Goal: Task Accomplishment & Management: Complete application form

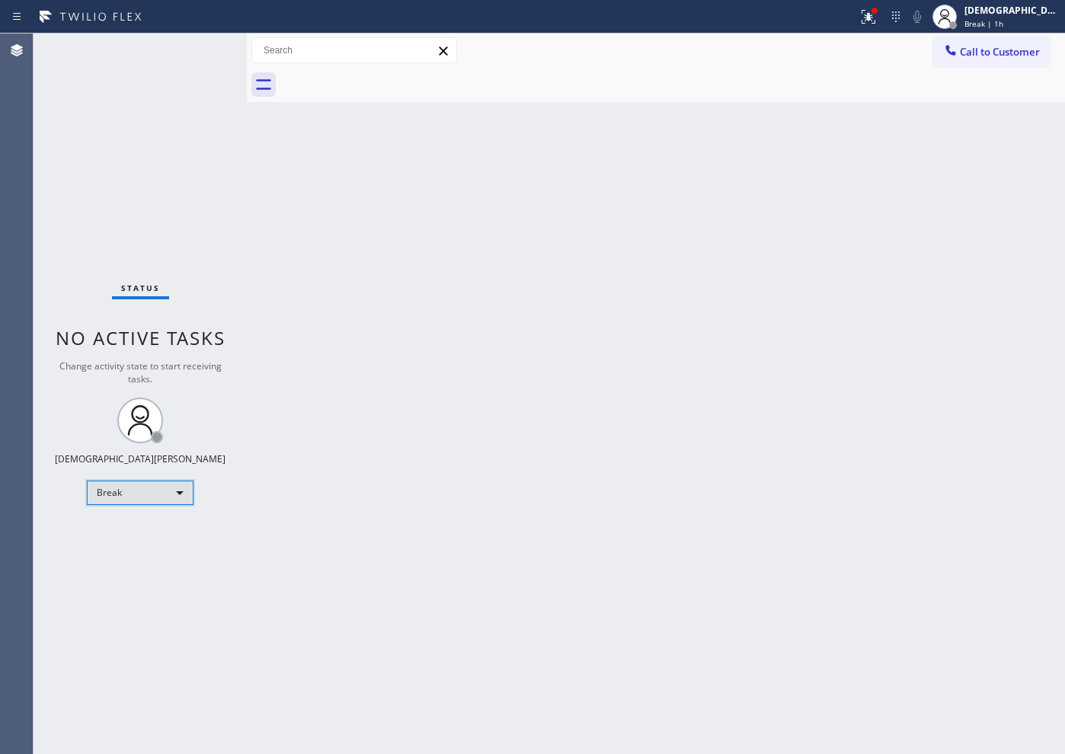
click at [158, 496] on div "Break" at bounding box center [140, 493] width 107 height 24
click at [156, 527] on li "Available" at bounding box center [140, 533] width 104 height 18
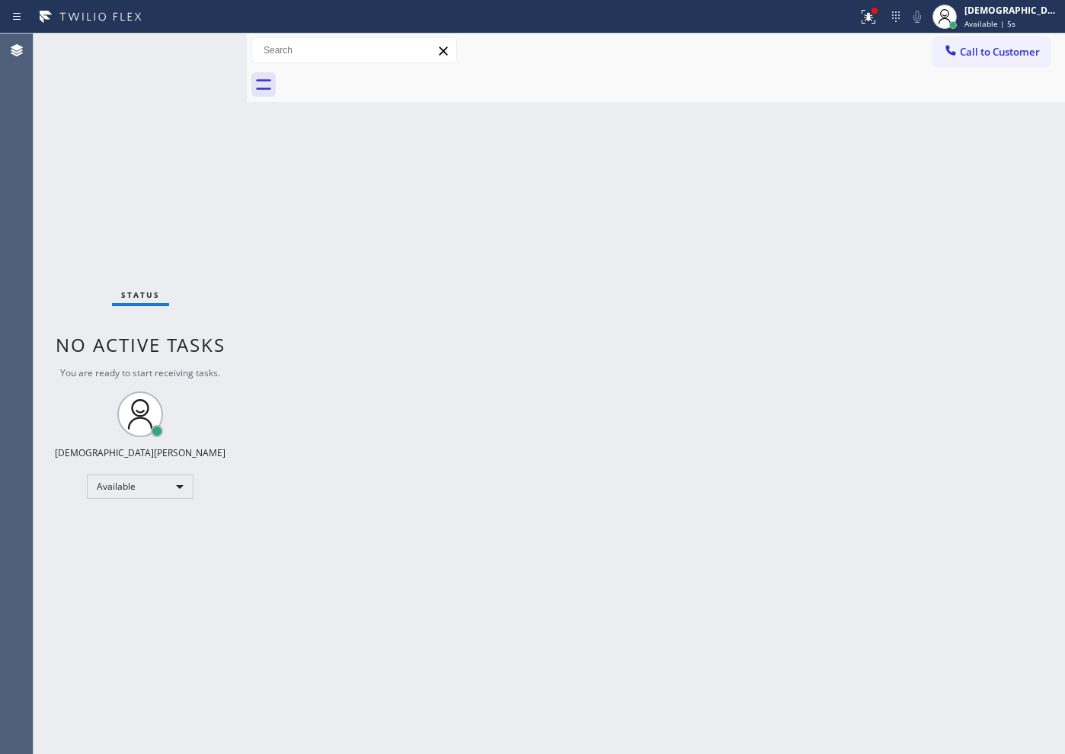
click at [170, 123] on div "Status No active tasks You are ready to start receiving tasks. Christian Cinco …" at bounding box center [140, 394] width 213 height 721
click at [149, 89] on div "Status No active tasks You are ready to start receiving tasks. Christian Cinco …" at bounding box center [140, 394] width 213 height 721
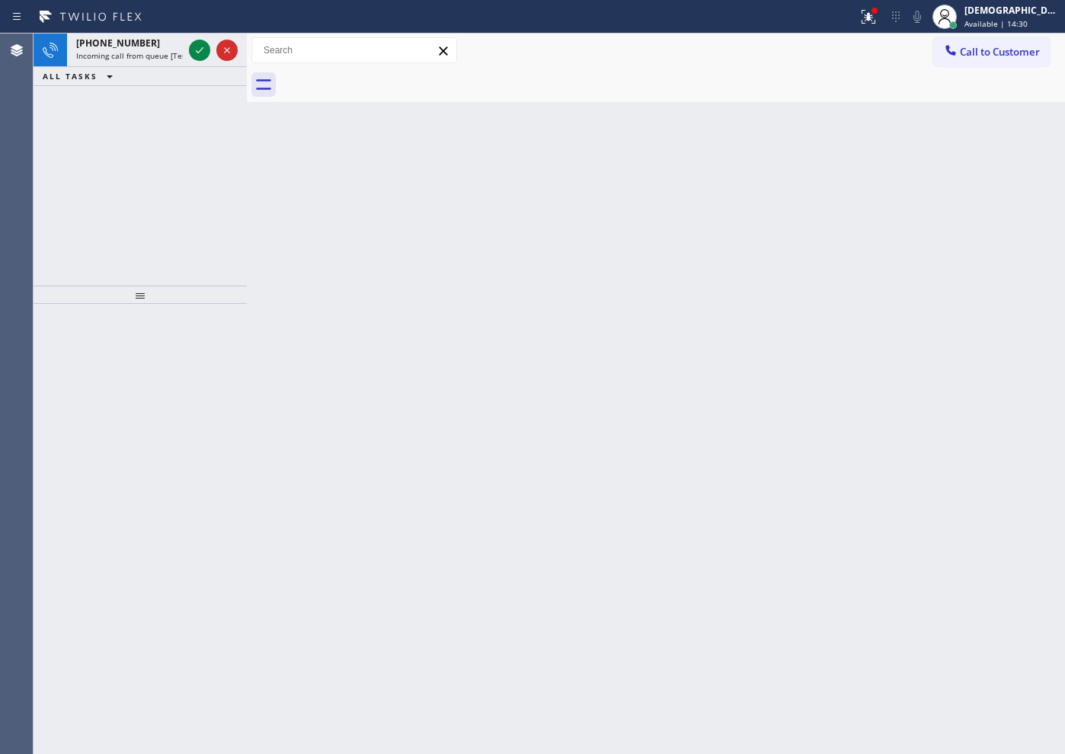
click at [130, 146] on div "[PHONE_NUMBER] Incoming call from queue [Test] All ALL TASKS ALL TASKS ACTIVE T…" at bounding box center [140, 160] width 213 height 252
click at [199, 59] on button at bounding box center [199, 50] width 21 height 21
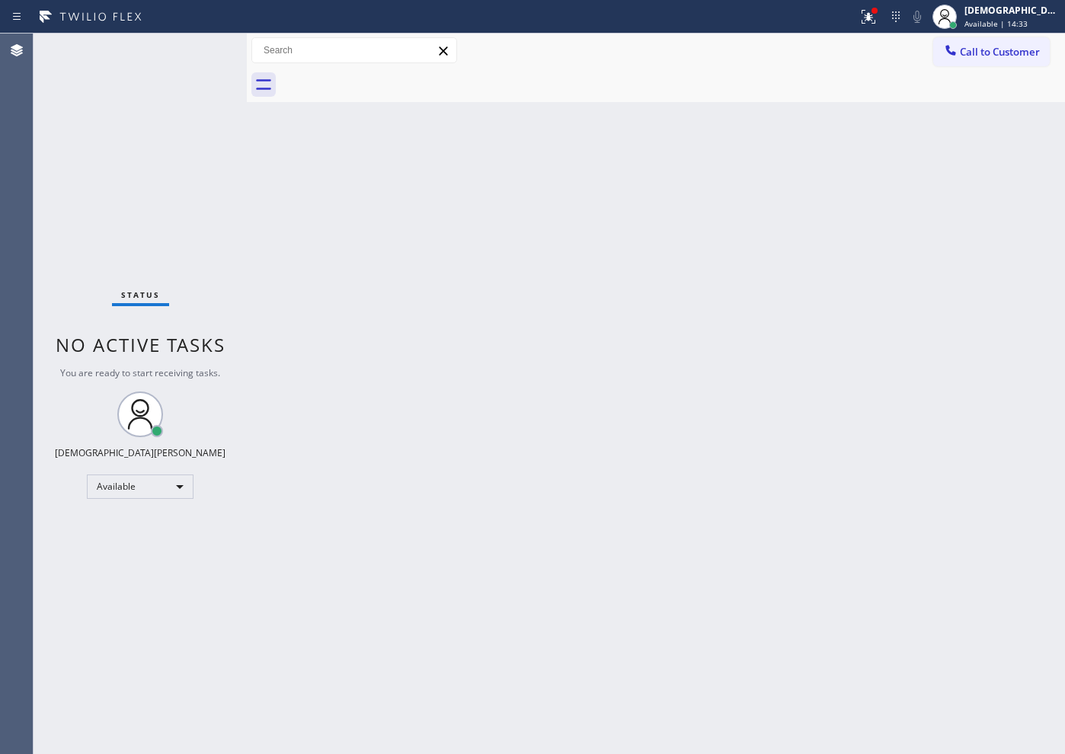
click at [198, 53] on div "Status No active tasks You are ready to start receiving tasks. Christian Cinco …" at bounding box center [140, 394] width 213 height 721
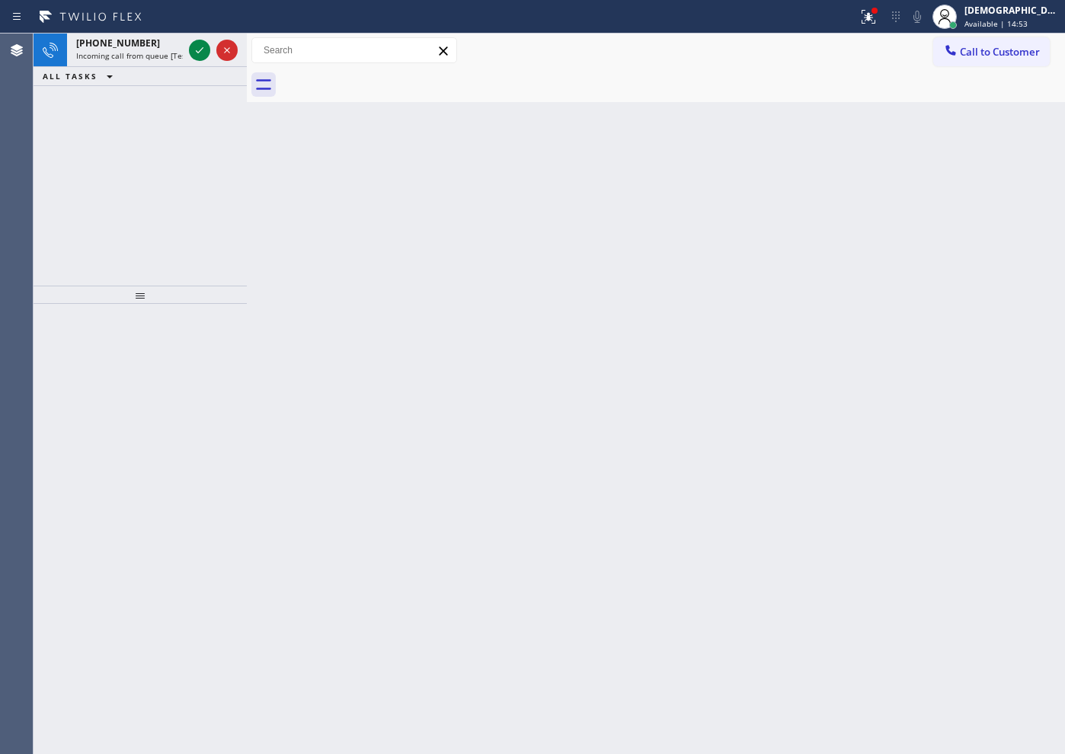
drag, startPoint x: 127, startPoint y: 139, endPoint x: 200, endPoint y: 78, distance: 95.2
click at [135, 137] on div "[PHONE_NUMBER] Incoming call from queue [Test] All ALL TASKS ALL TASKS ACTIVE T…" at bounding box center [140, 160] width 213 height 252
click at [203, 46] on icon at bounding box center [199, 50] width 18 height 18
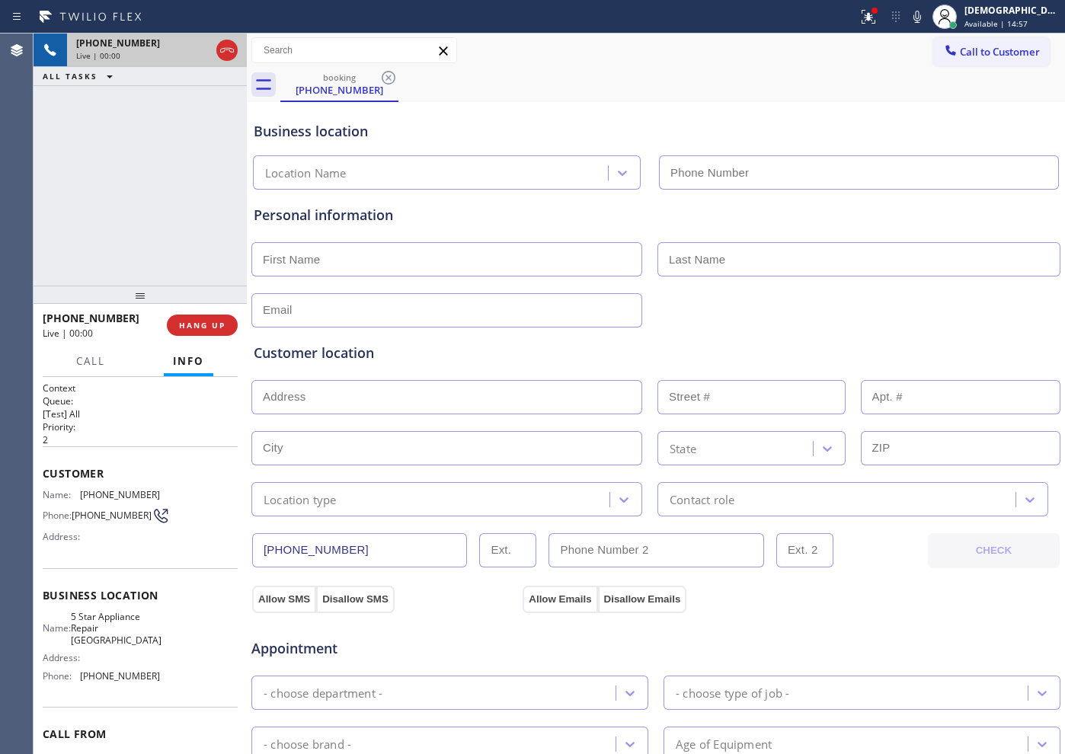
type input "[PHONE_NUMBER]"
click at [221, 56] on icon at bounding box center [227, 50] width 18 height 18
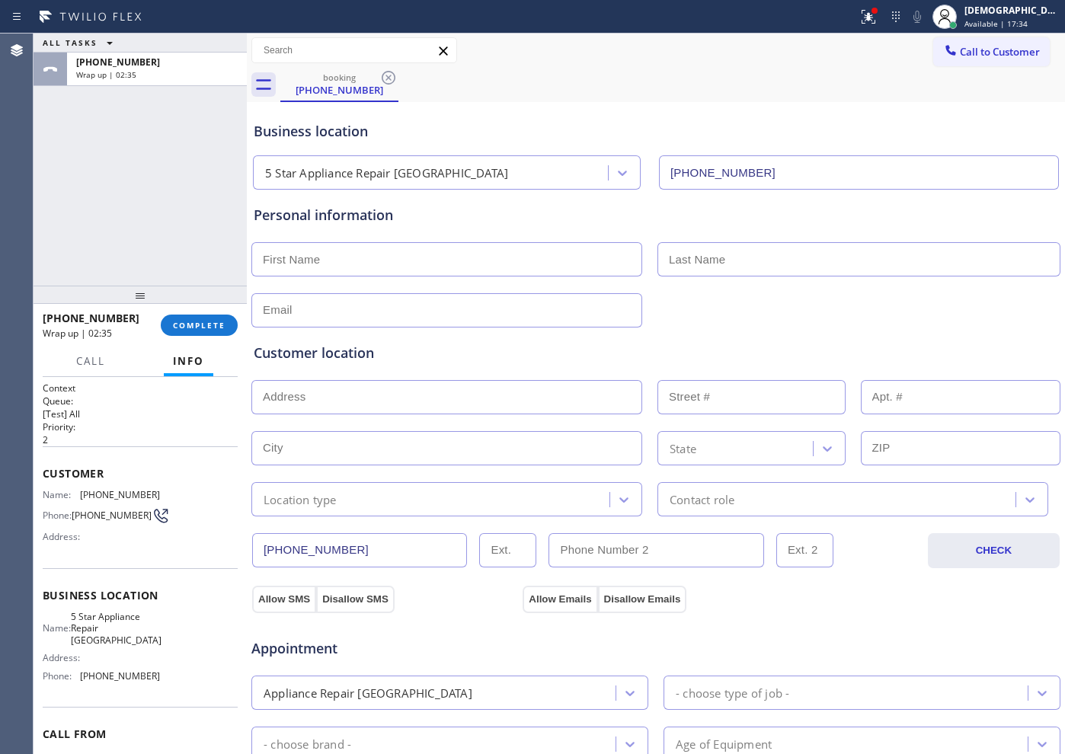
click at [217, 342] on div "[PHONE_NUMBER] Wrap up | 02:35 COMPLETE" at bounding box center [140, 326] width 195 height 40
click at [213, 328] on span "COMPLETE" at bounding box center [199, 325] width 53 height 11
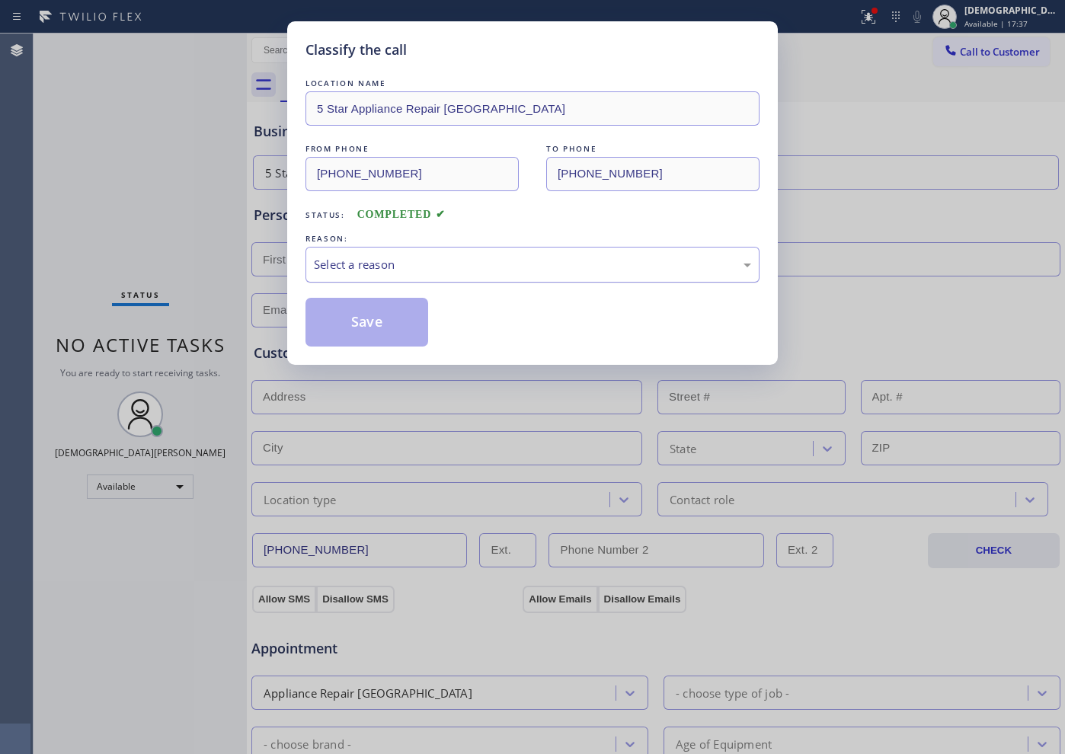
click at [379, 274] on div "Select a reason" at bounding box center [533, 265] width 454 height 36
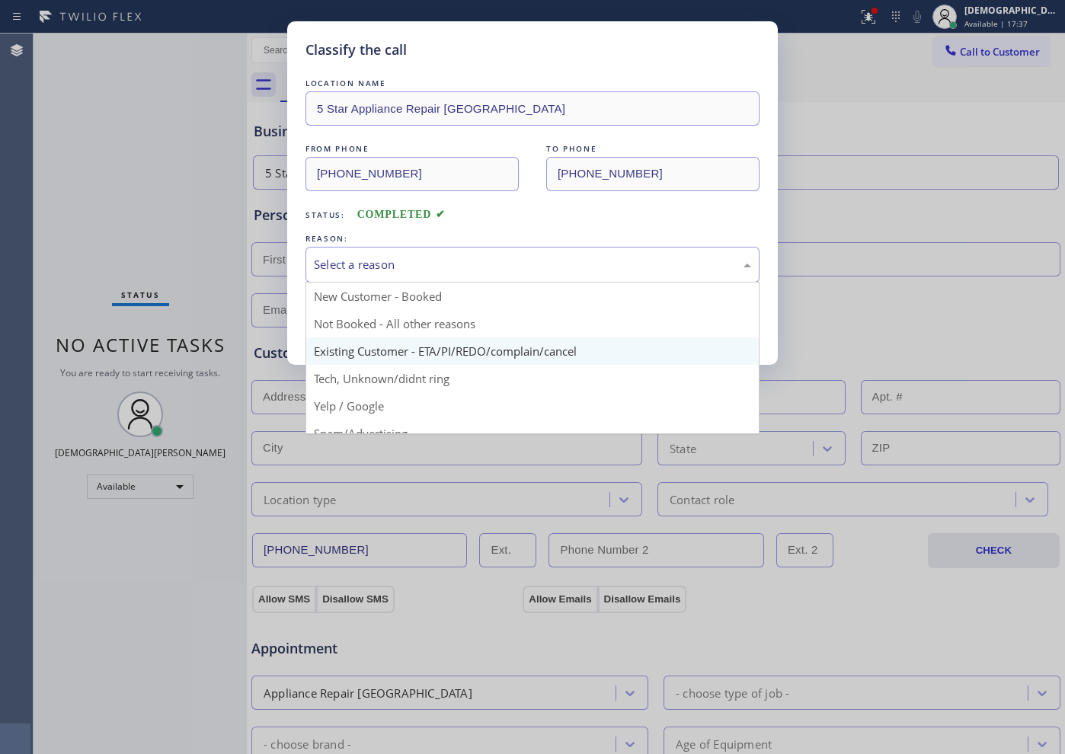
scroll to position [95, 0]
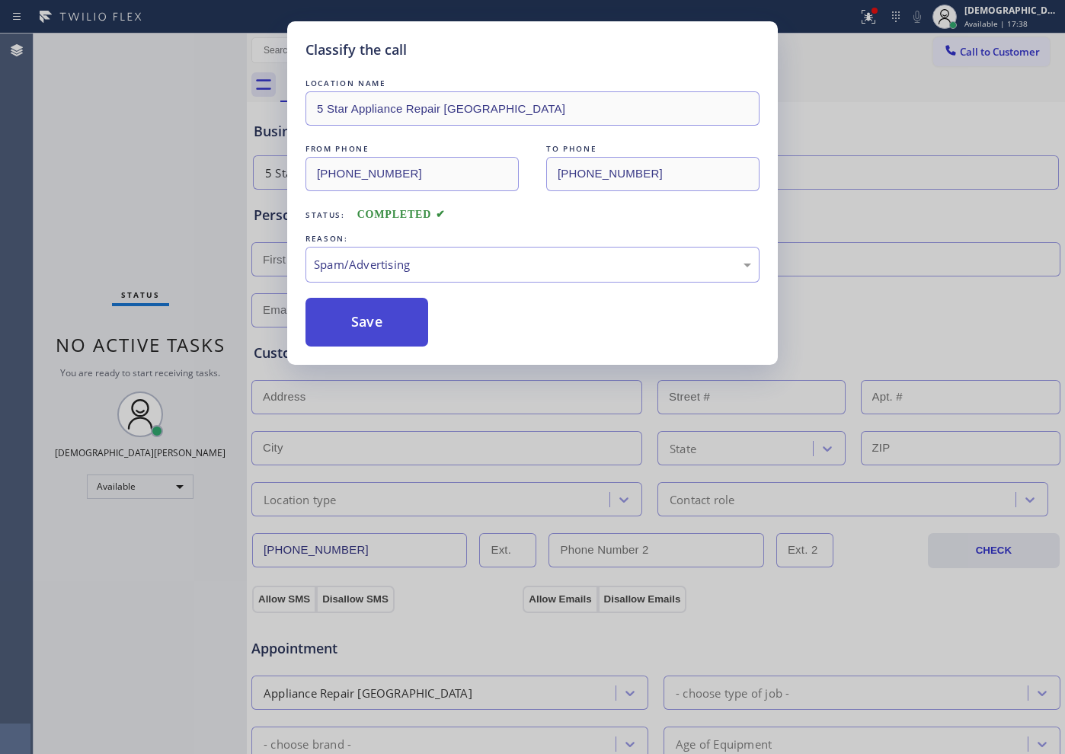
click at [368, 332] on button "Save" at bounding box center [367, 322] width 123 height 49
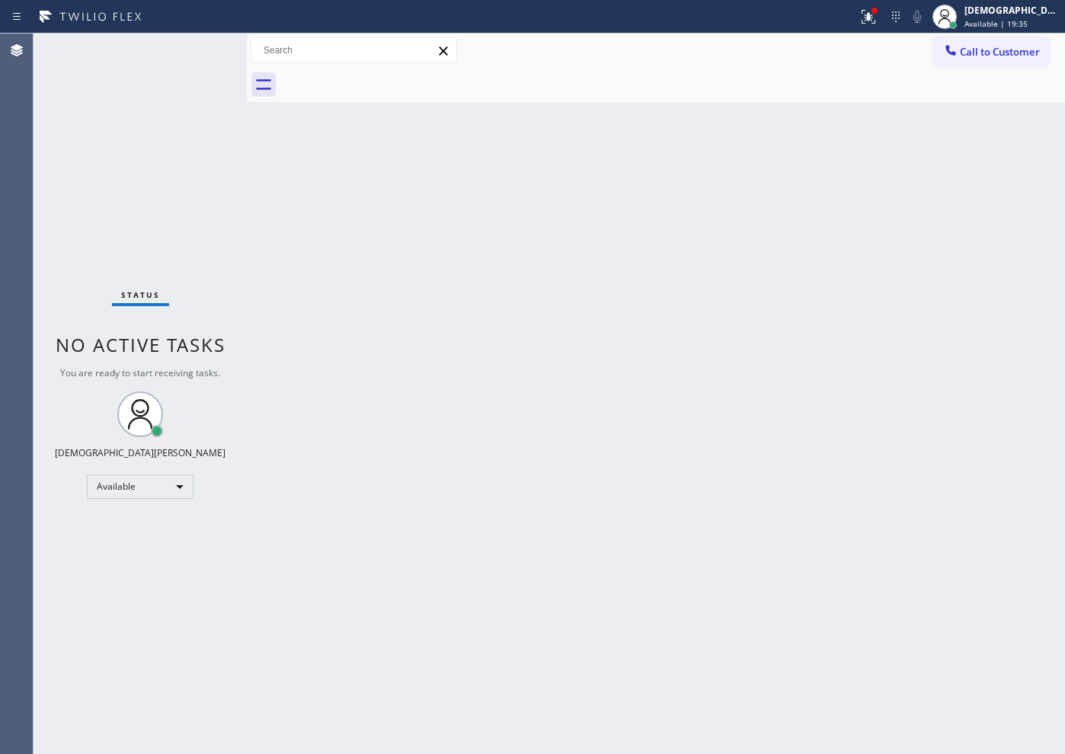
click at [181, 61] on div "Status No active tasks You are ready to start receiving tasks. Christian Cinco …" at bounding box center [140, 394] width 213 height 721
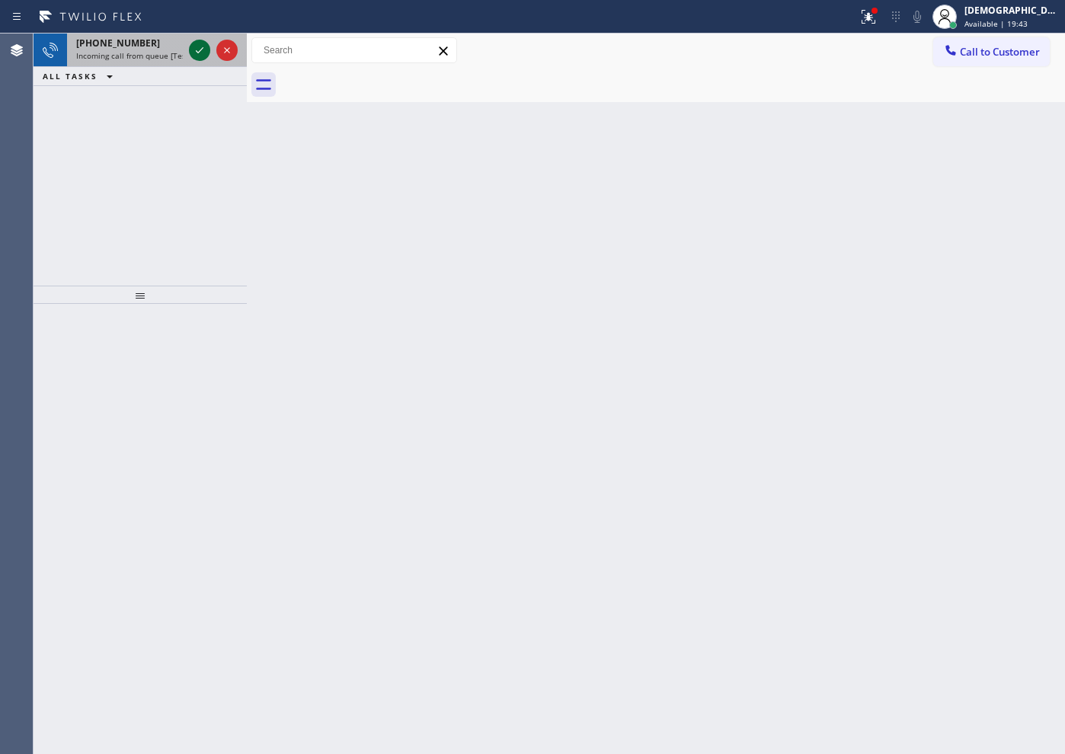
click at [199, 53] on icon at bounding box center [199, 50] width 18 height 18
click at [203, 53] on icon at bounding box center [199, 50] width 18 height 18
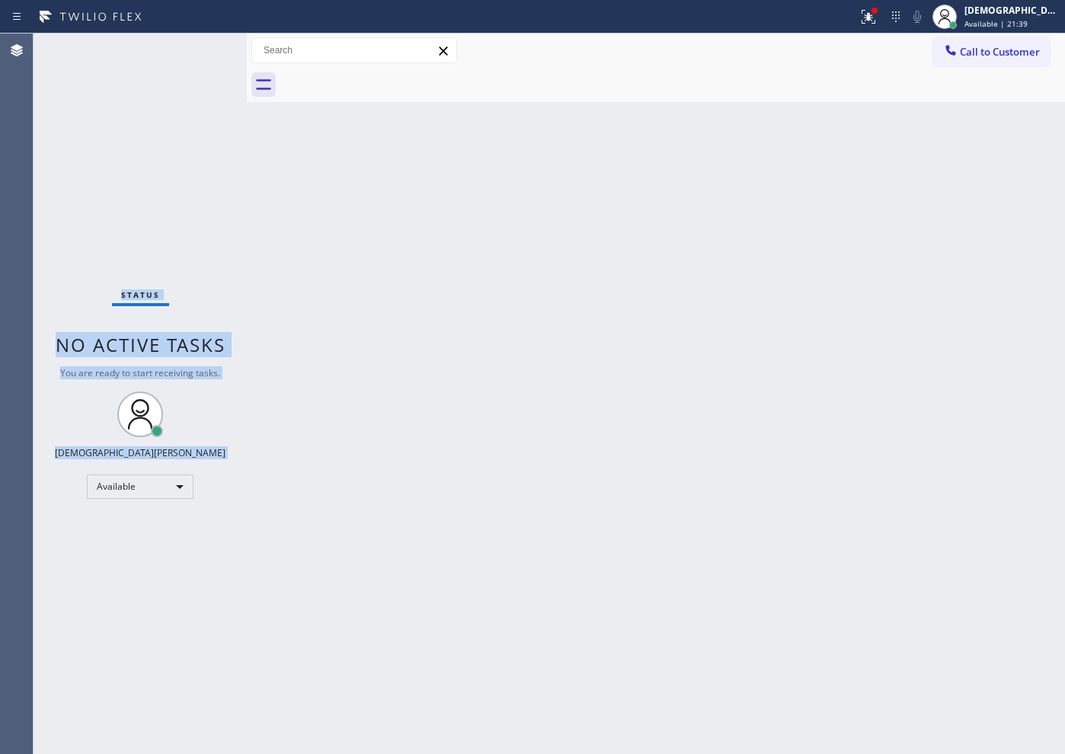
click at [203, 53] on div "Status No active tasks You are ready to start receiving tasks. Christian Cinco …" at bounding box center [140, 394] width 213 height 721
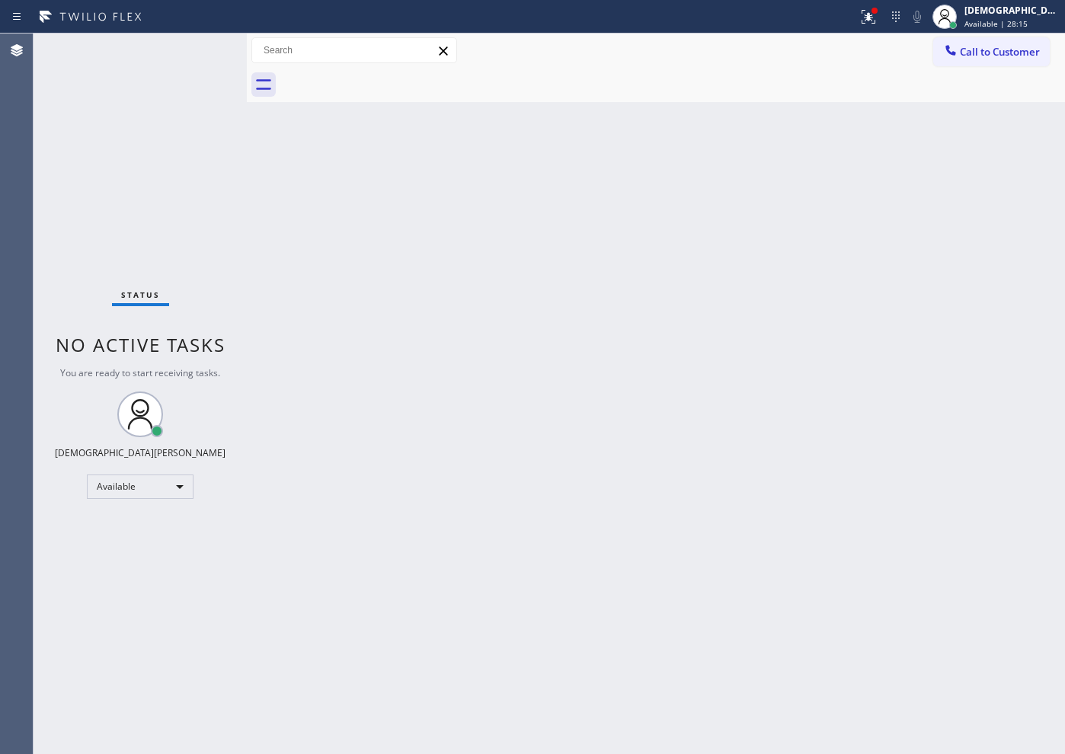
drag, startPoint x: 219, startPoint y: 200, endPoint x: 200, endPoint y: 193, distance: 19.5
click at [216, 198] on div "Status No active tasks You are ready to start receiving tasks. Christian Cinco …" at bounding box center [140, 394] width 213 height 721
click at [745, 690] on div "Back to Dashboard Change Sender ID Customers Technicians Select a contact Outbo…" at bounding box center [656, 394] width 818 height 721
click at [885, 26] on button at bounding box center [869, 17] width 34 height 34
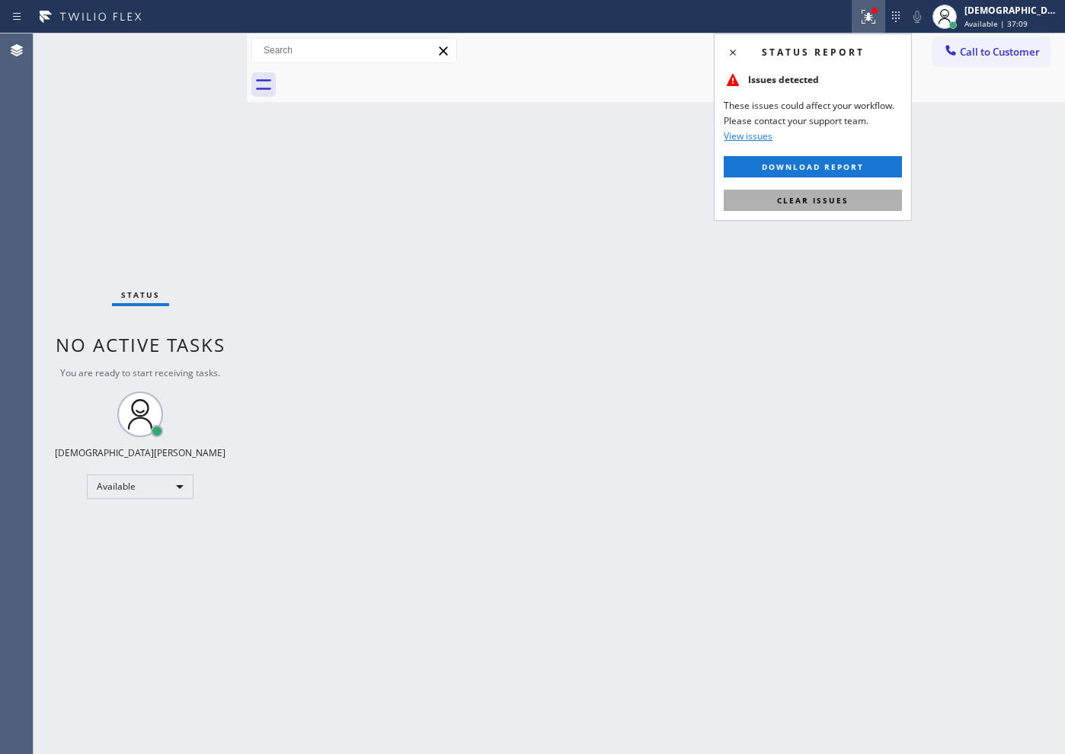
click at [824, 208] on button "Clear issues" at bounding box center [813, 200] width 178 height 21
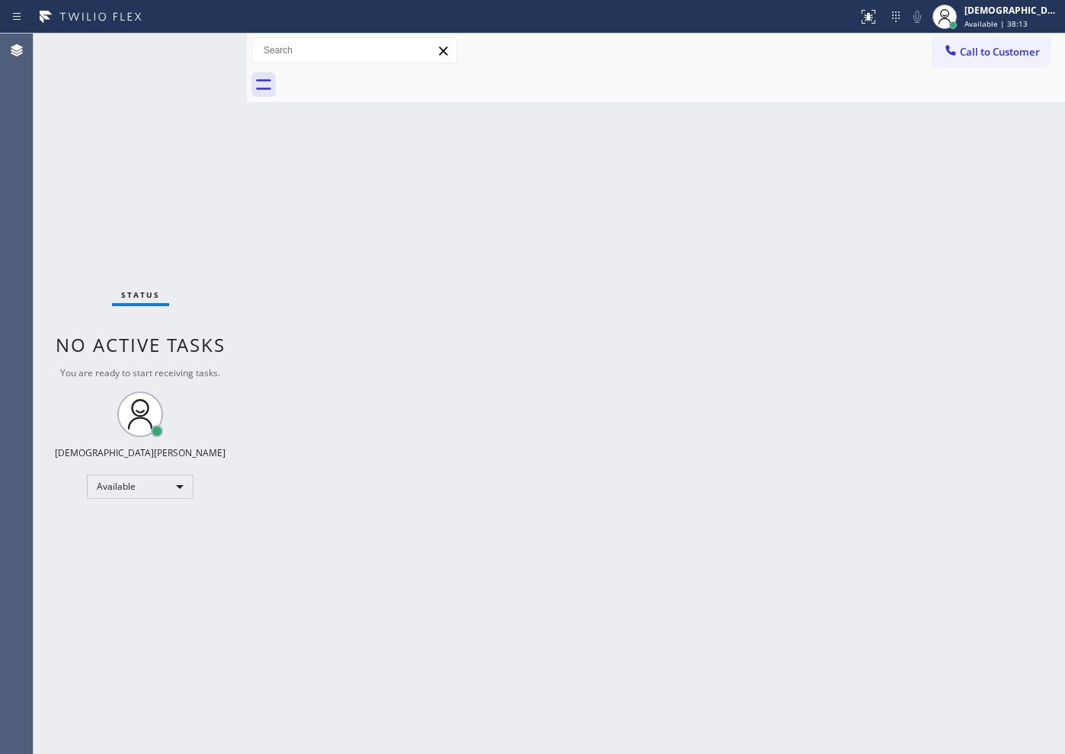
click at [192, 51] on div "Status No active tasks You are ready to start receiving tasks. Christian Cinco …" at bounding box center [140, 394] width 213 height 721
click at [193, 51] on div "Status No active tasks You are ready to start receiving tasks. Christian Cinco …" at bounding box center [140, 394] width 213 height 721
click at [196, 50] on div "Status No active tasks You are ready to start receiving tasks. Christian Cinco …" at bounding box center [140, 394] width 213 height 721
click at [199, 49] on div "Status No active tasks You are ready to start receiving tasks. Christian Cinco …" at bounding box center [140, 394] width 213 height 721
click at [200, 49] on div "Status No active tasks You are ready to start receiving tasks. Christian Cinco …" at bounding box center [140, 394] width 213 height 721
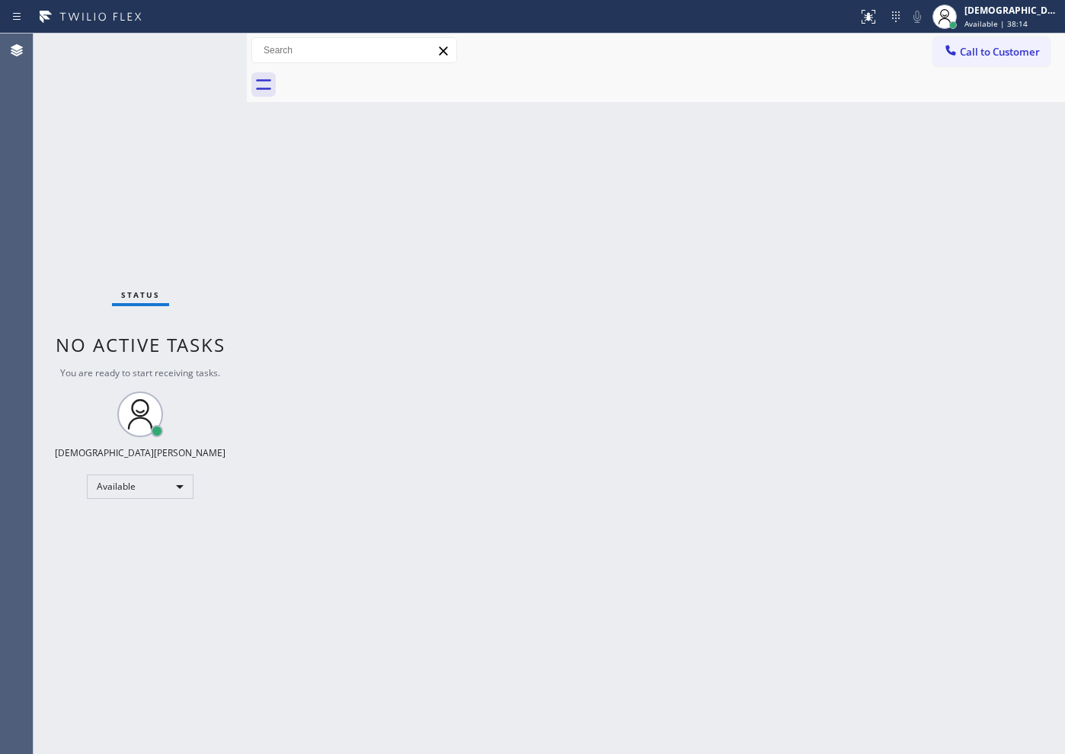
click at [204, 51] on div "Status No active tasks You are ready to start receiving tasks. Christian Cinco …" at bounding box center [140, 394] width 213 height 721
click at [205, 51] on div "Status No active tasks You are ready to start receiving tasks. Christian Cinco …" at bounding box center [140, 394] width 213 height 721
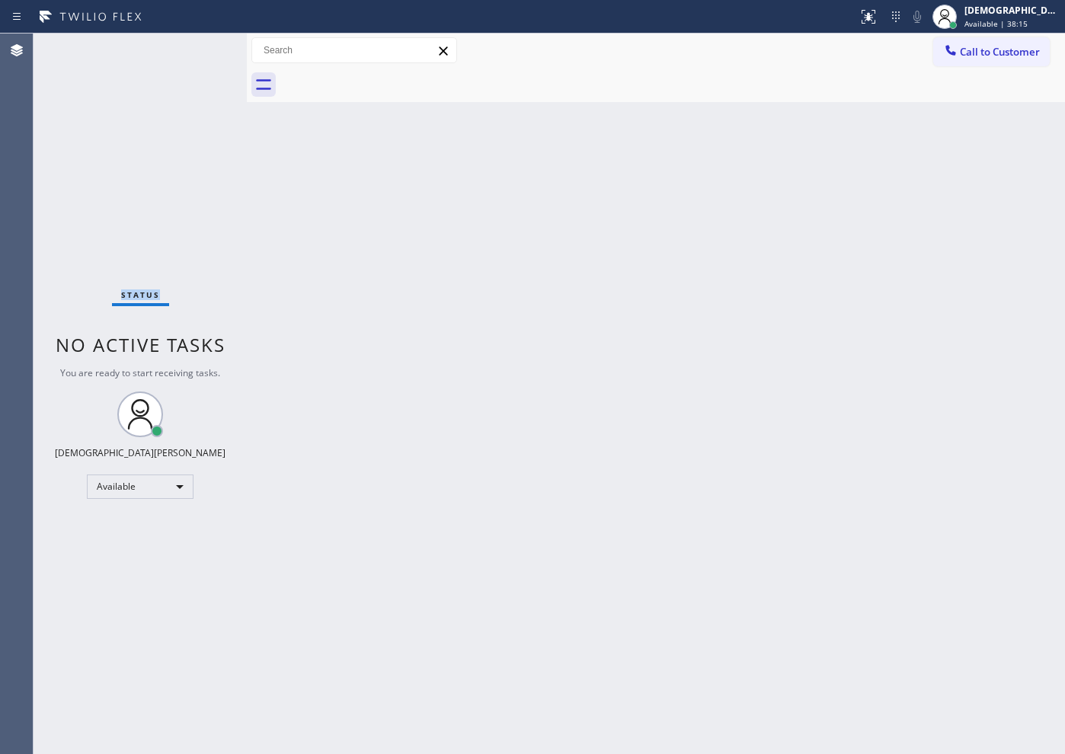
click at [205, 51] on div "Status No active tasks You are ready to start receiving tasks. Christian Cinco …" at bounding box center [140, 394] width 213 height 721
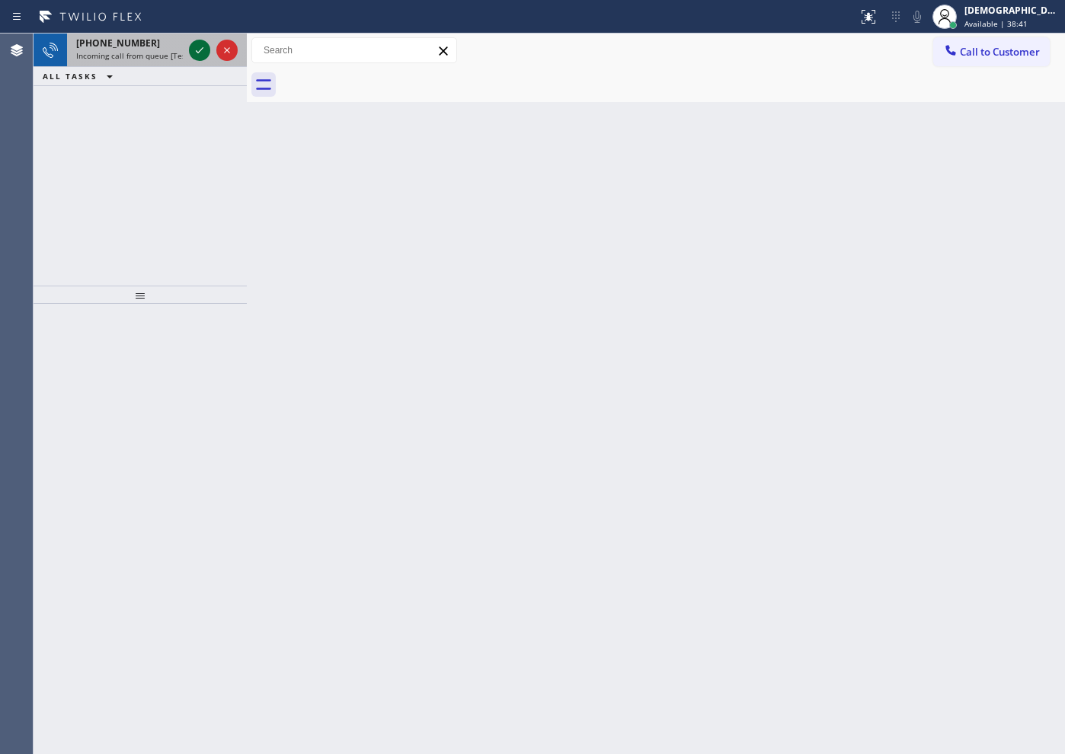
click at [199, 53] on icon at bounding box center [199, 50] width 18 height 18
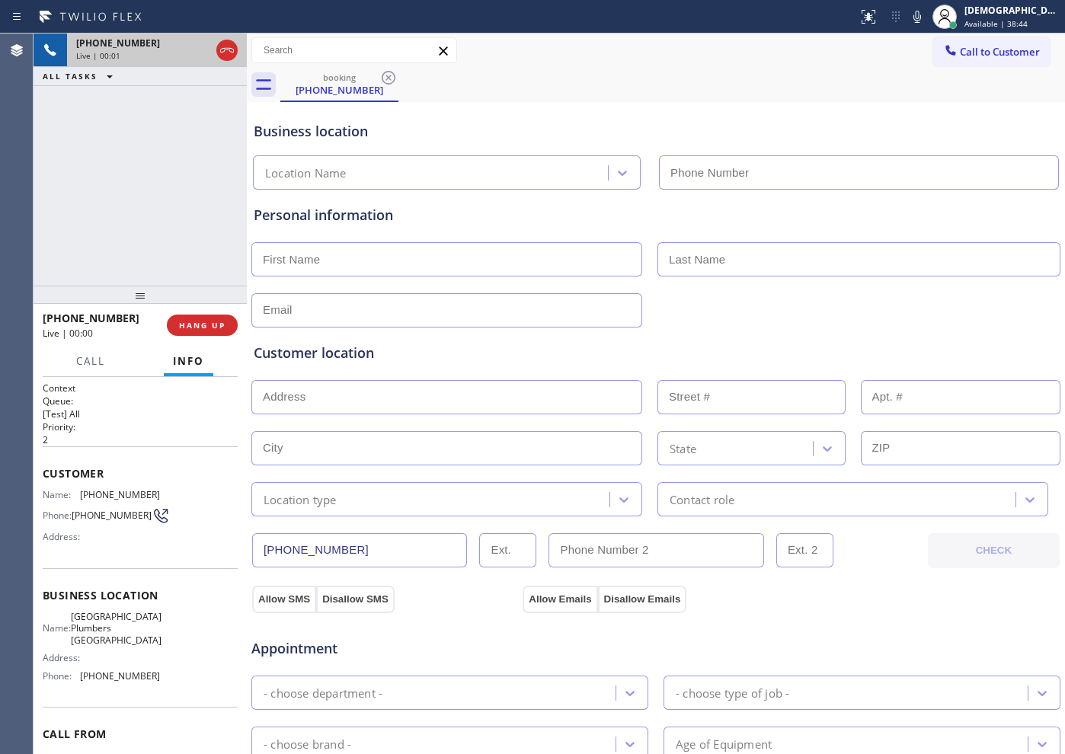
type input "[PHONE_NUMBER]"
click at [228, 53] on icon at bounding box center [227, 50] width 18 height 18
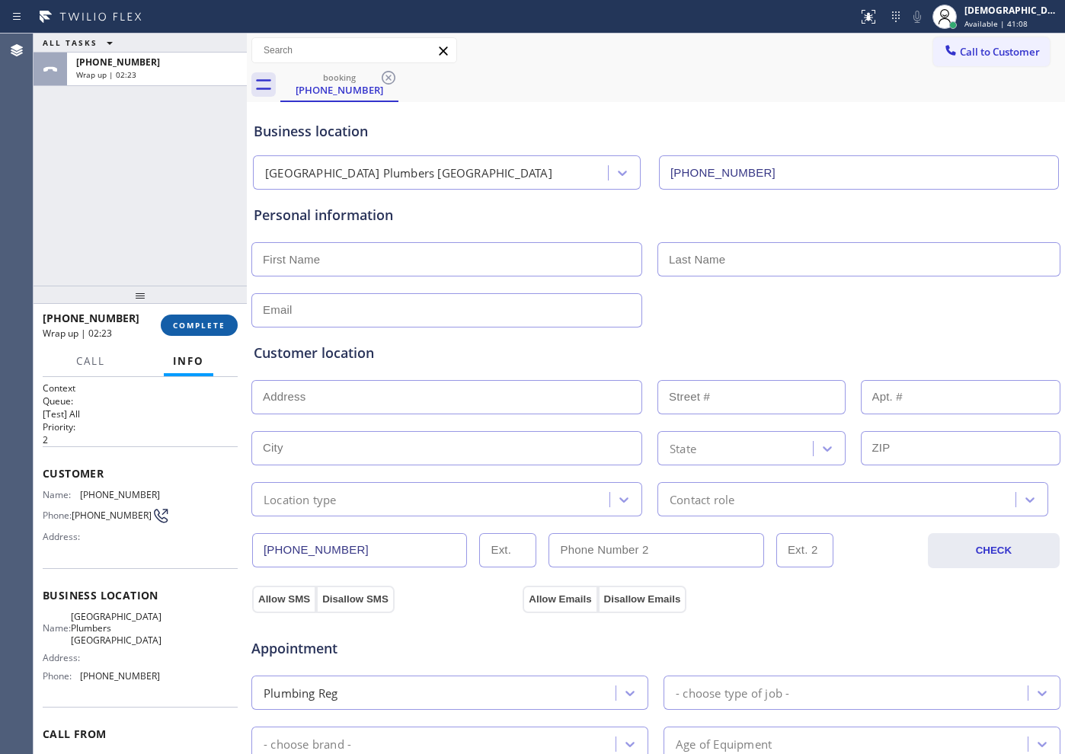
click at [197, 328] on span "COMPLETE" at bounding box center [199, 325] width 53 height 11
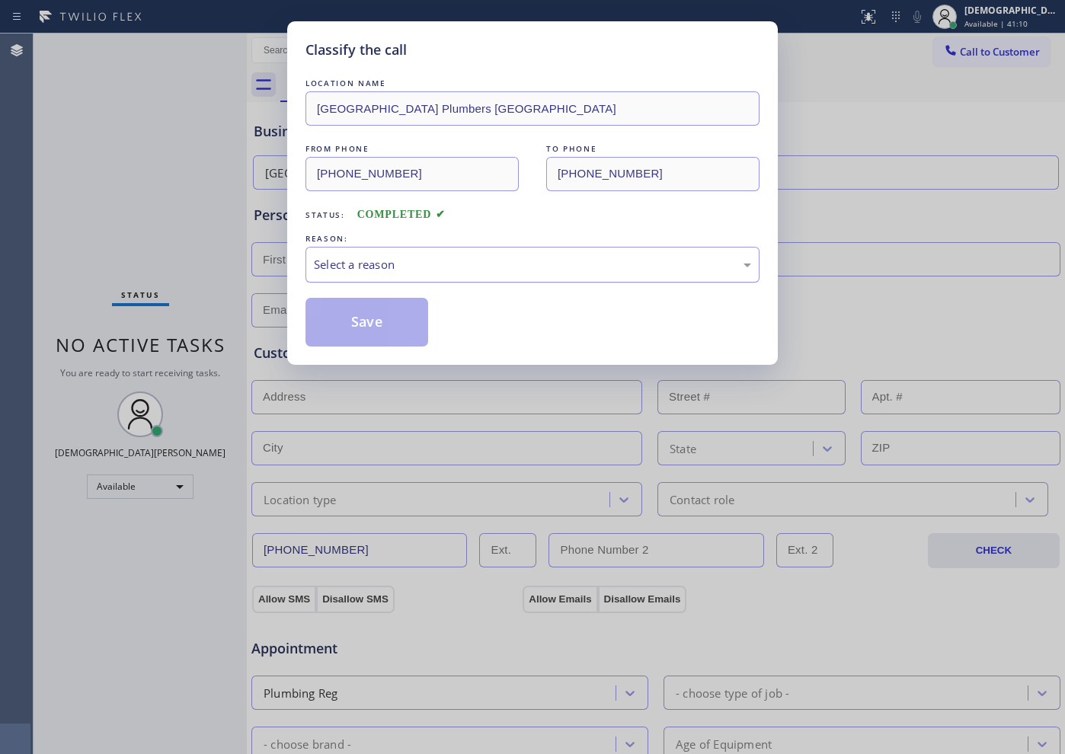
click at [399, 265] on div "Select a reason" at bounding box center [532, 265] width 437 height 18
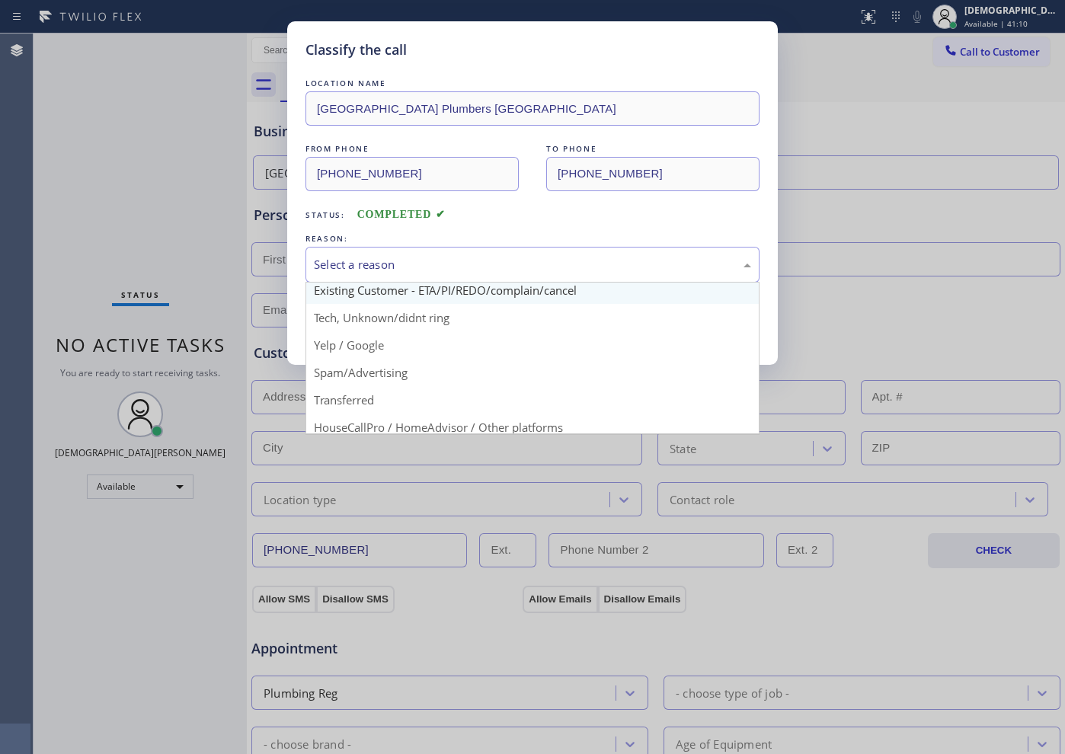
scroll to position [96, 0]
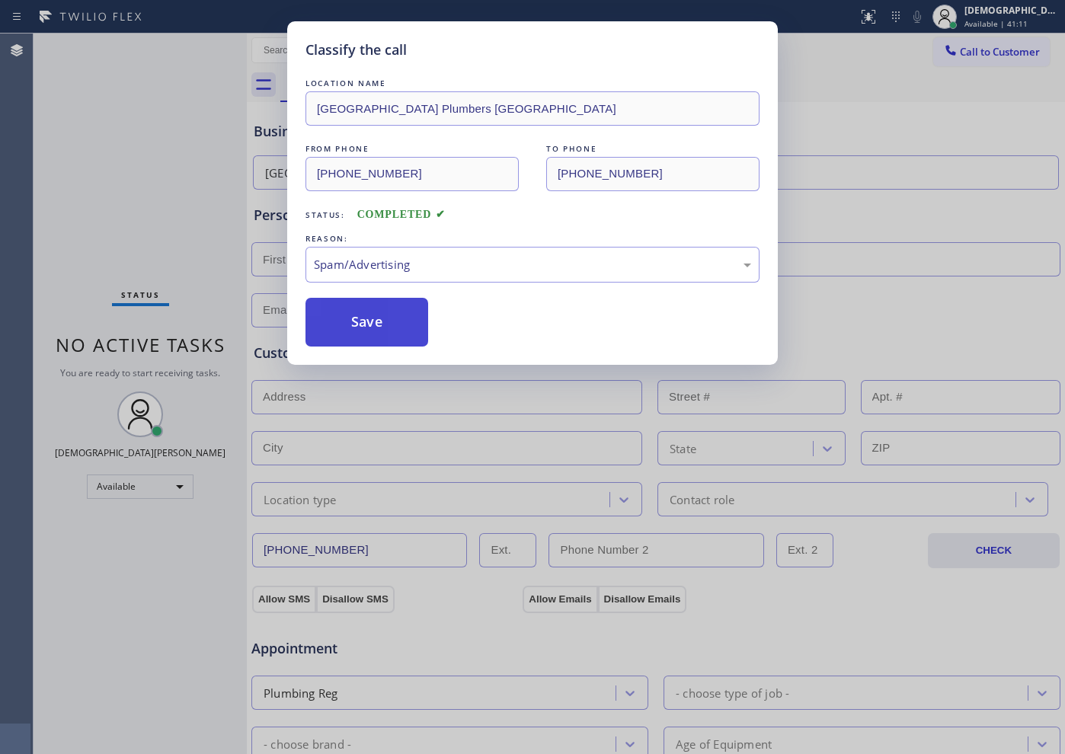
click at [359, 331] on button "Save" at bounding box center [367, 322] width 123 height 49
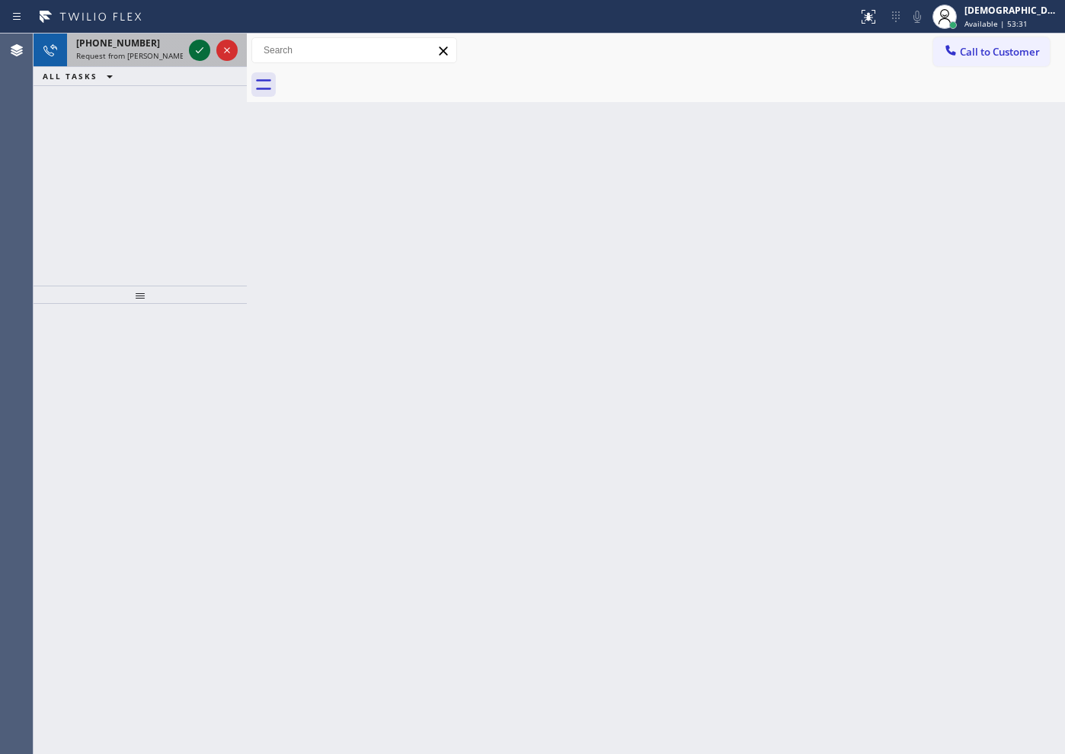
click at [196, 47] on icon at bounding box center [199, 50] width 18 height 18
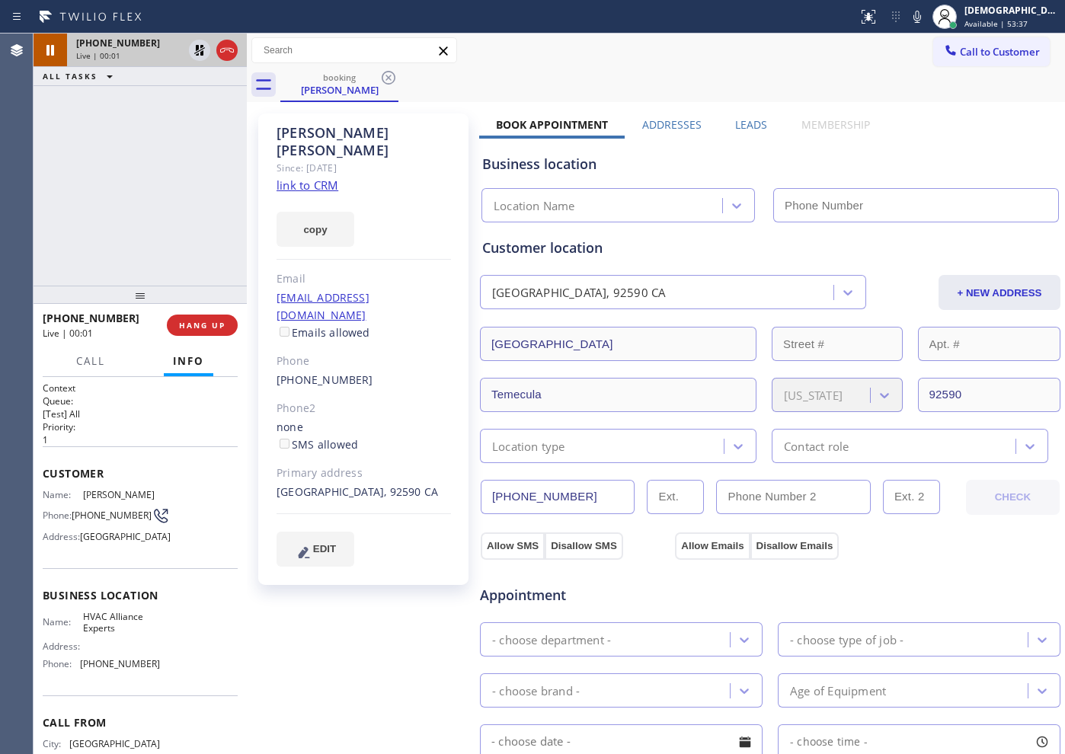
type input "[PHONE_NUMBER]"
click at [318, 178] on link "link to CRM" at bounding box center [308, 185] width 62 height 15
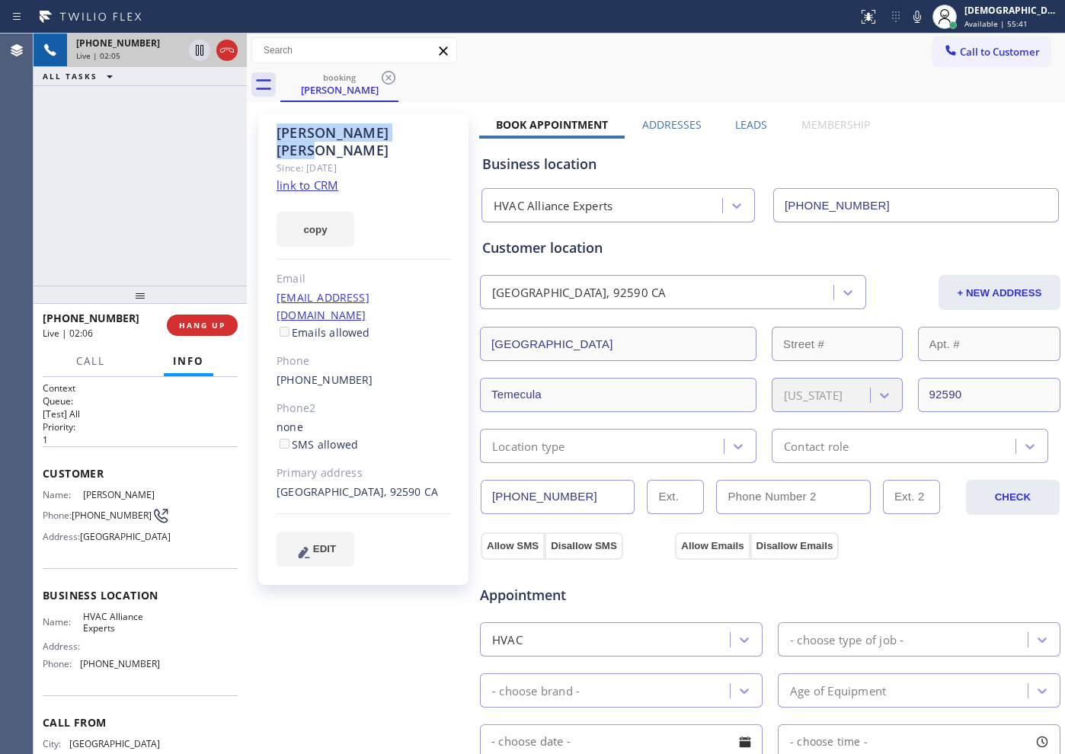
drag, startPoint x: 367, startPoint y: 131, endPoint x: 275, endPoint y: 135, distance: 92.3
click at [275, 135] on div "[PERSON_NAME] Since: [DATE] link to CRM copy Email [EMAIL_ADDRESS][DOMAIN_NAME]…" at bounding box center [363, 350] width 210 height 472
copy div "[PERSON_NAME]"
click at [196, 46] on icon at bounding box center [200, 50] width 8 height 11
click at [194, 53] on icon at bounding box center [199, 50] width 18 height 18
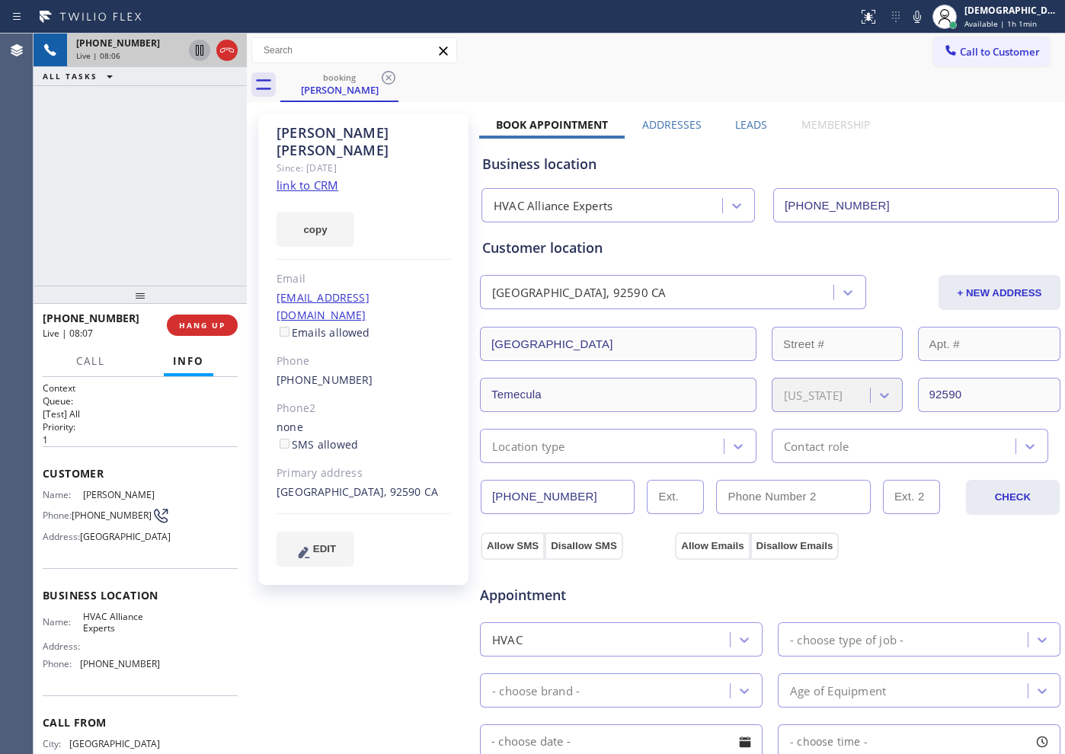
drag, startPoint x: 577, startPoint y: 492, endPoint x: 453, endPoint y: 487, distance: 123.5
click at [453, 487] on div "[PERSON_NAME] Since: [DATE] link to CRM copy Email [EMAIL_ADDRESS][DOMAIN_NAME]…" at bounding box center [656, 615] width 811 height 1018
click at [228, 49] on icon at bounding box center [227, 50] width 18 height 18
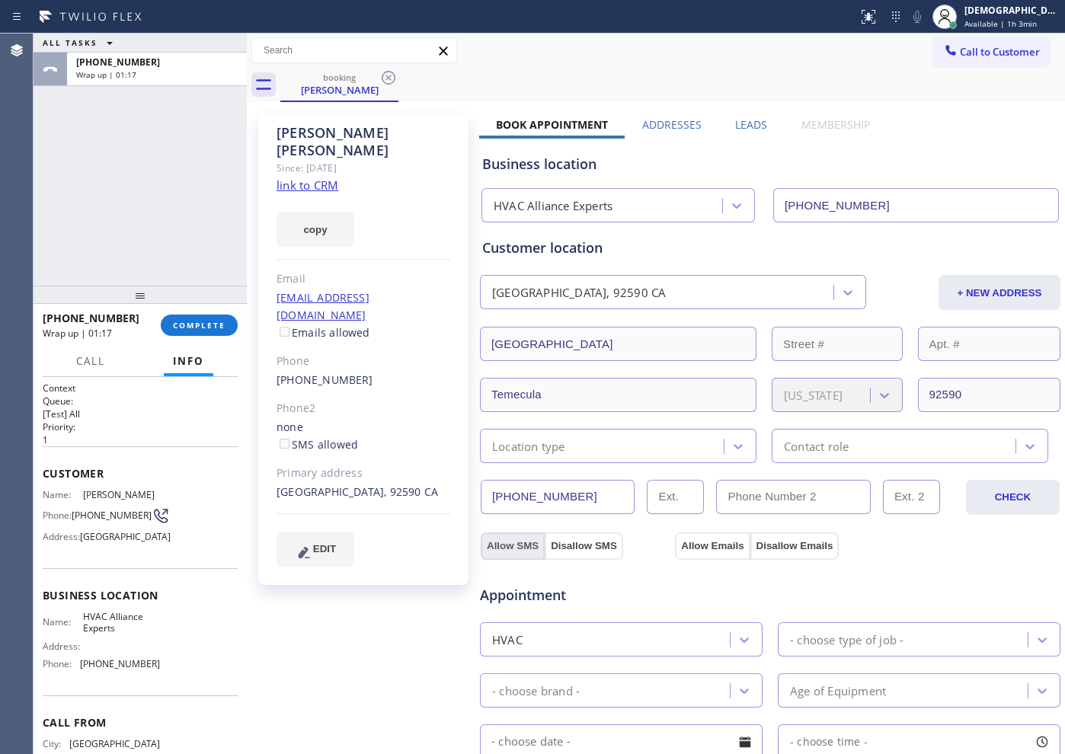
click at [525, 543] on button "Allow SMS" at bounding box center [513, 546] width 64 height 27
click at [707, 543] on button "Allow Emails" at bounding box center [712, 546] width 75 height 27
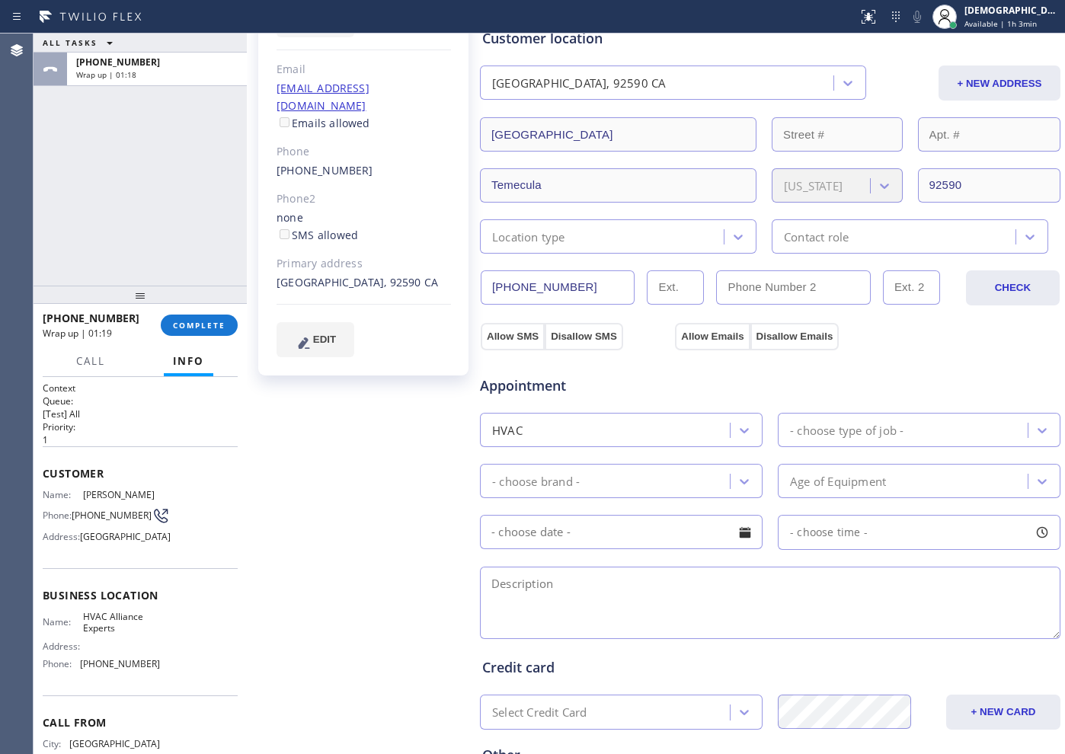
scroll to position [286, 0]
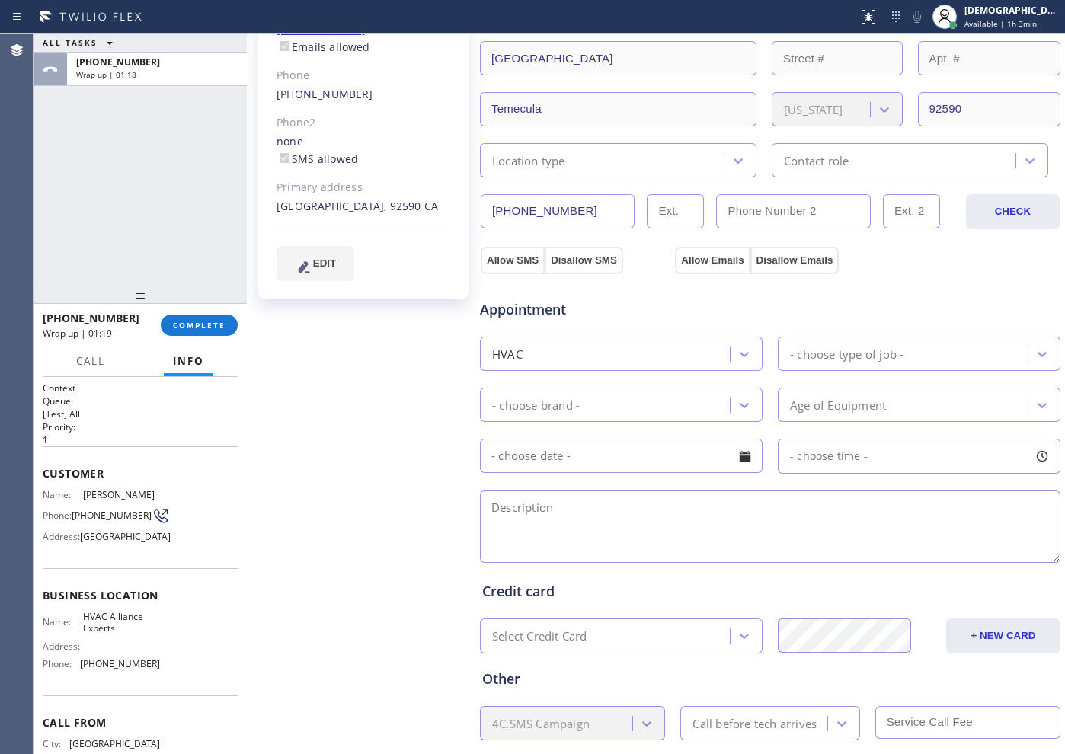
checkbox input "true"
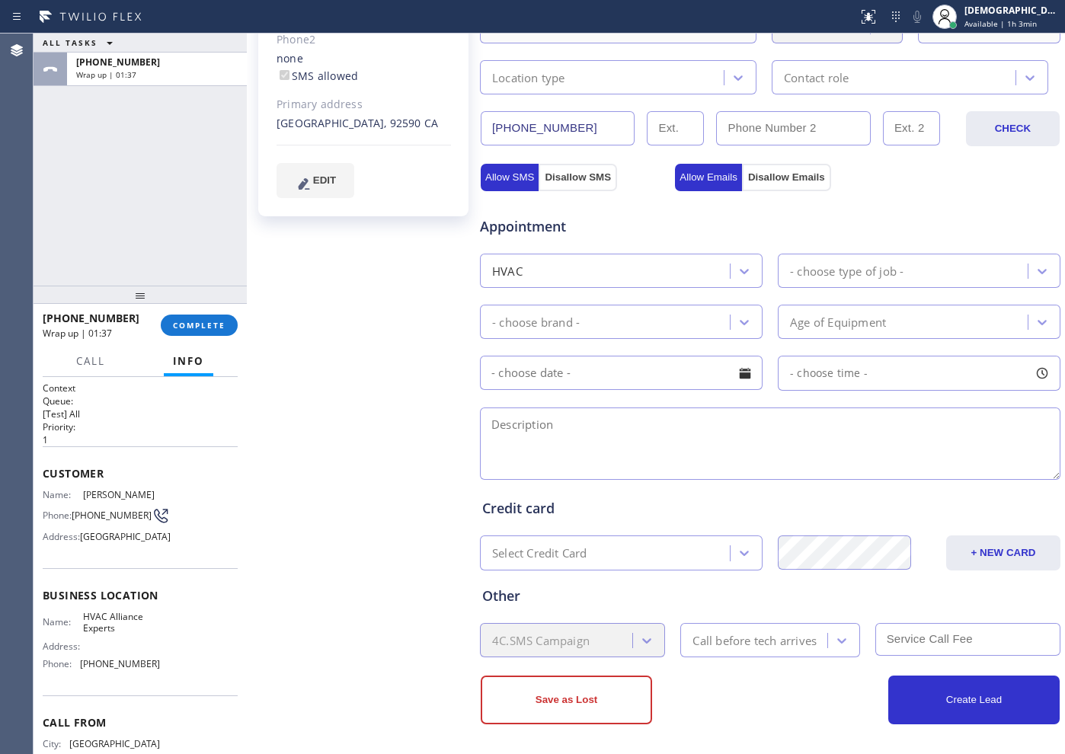
scroll to position [373, 0]
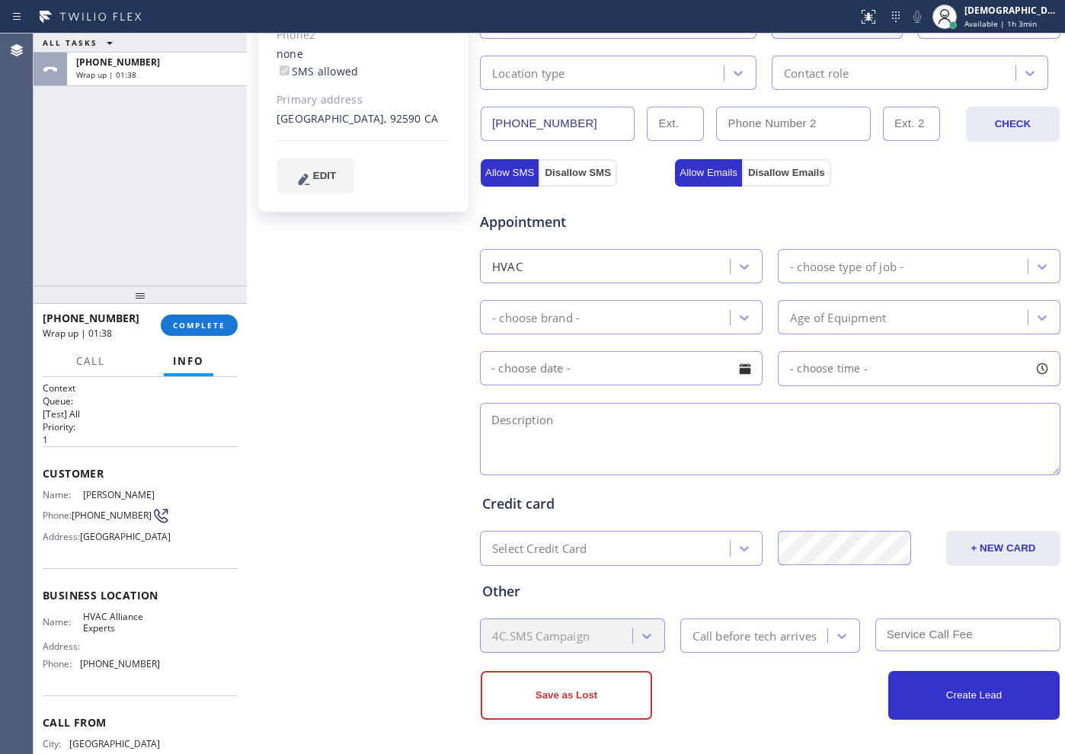
click at [706, 263] on div "HVAC" at bounding box center [607, 266] width 245 height 27
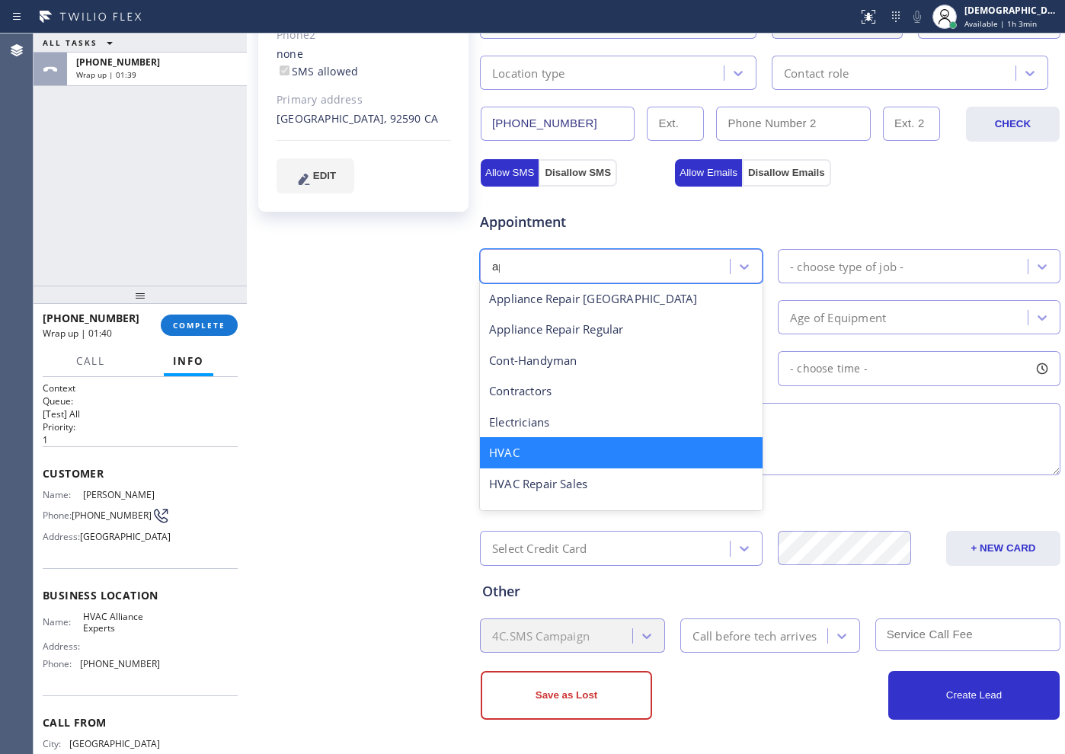
scroll to position [0, 0]
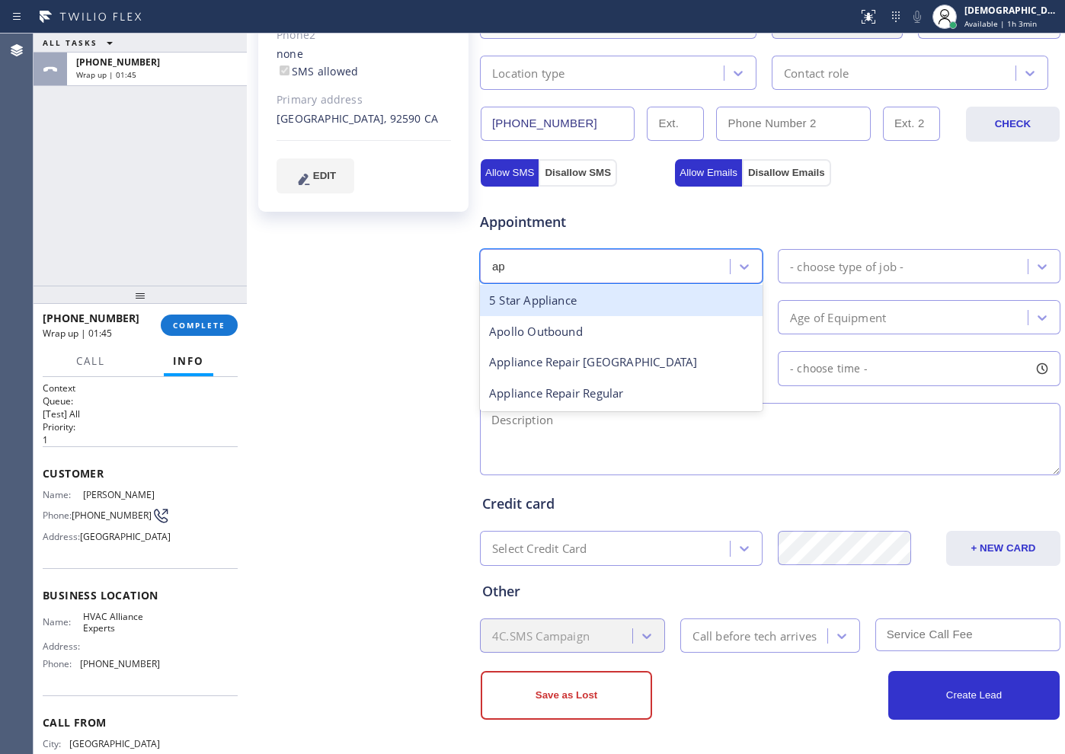
type input "a"
type input "regu"
click at [660, 297] on div "Appliance Repair Regular" at bounding box center [621, 300] width 283 height 31
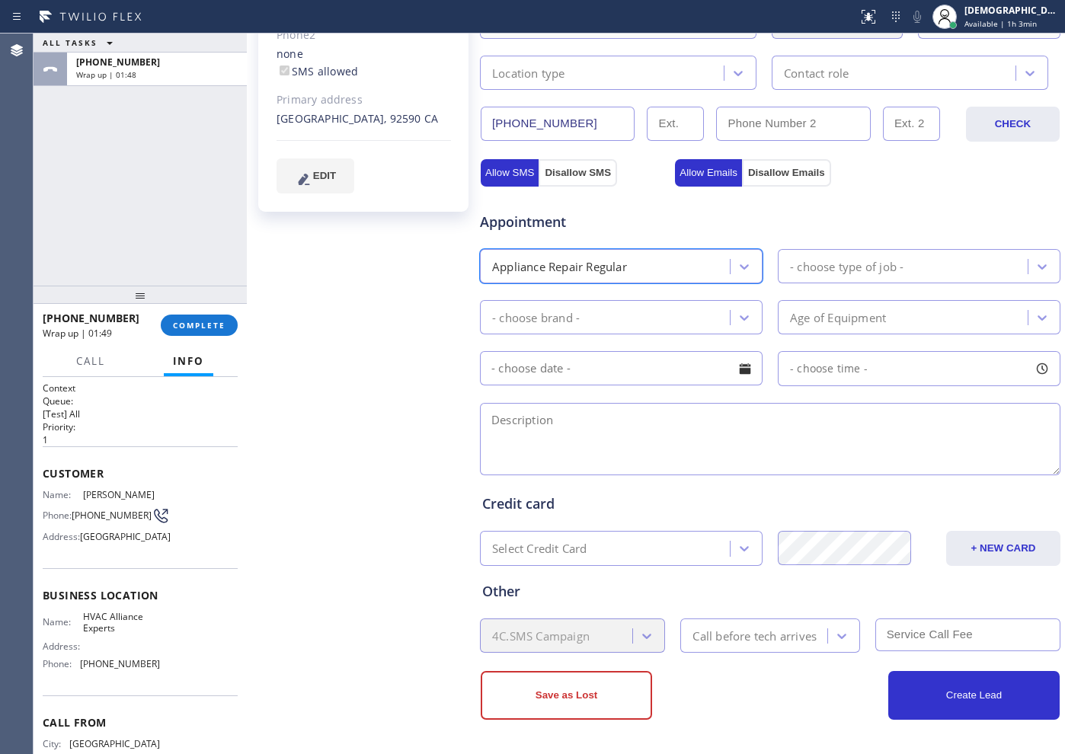
click at [839, 248] on div "option Appliance Repair Regular, selected. 24 results available. Select is focu…" at bounding box center [770, 264] width 584 height 37
click at [863, 279] on div "- choose type of job -" at bounding box center [904, 266] width 245 height 27
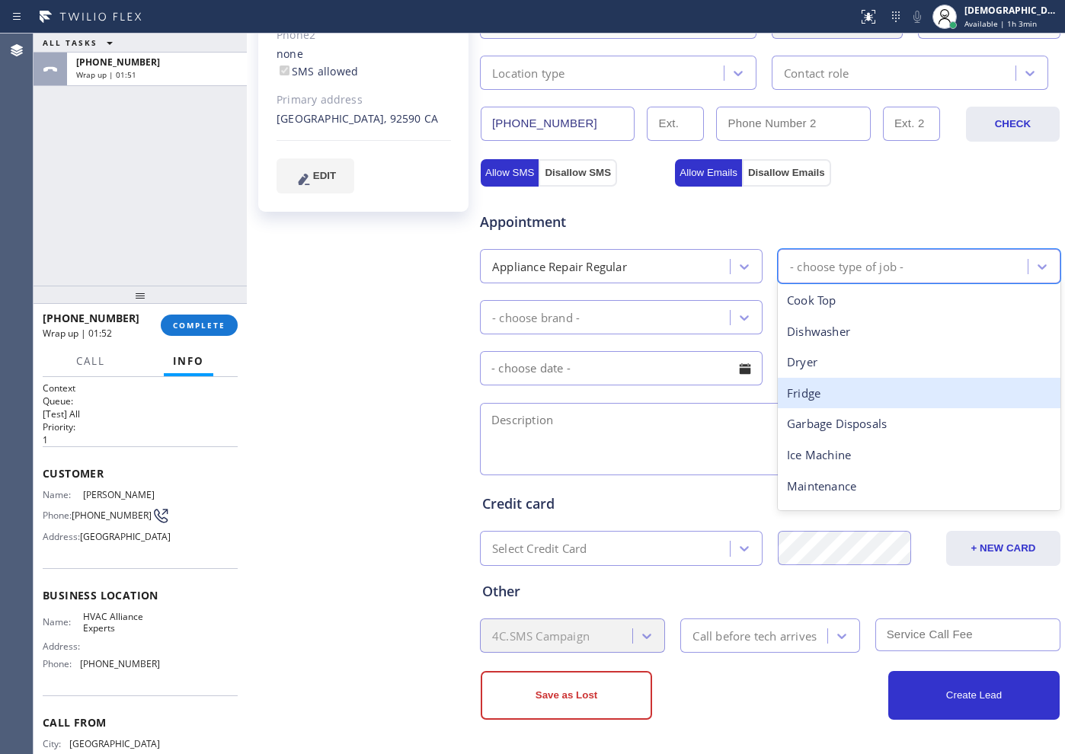
click at [839, 394] on div "Fridge" at bounding box center [919, 393] width 283 height 31
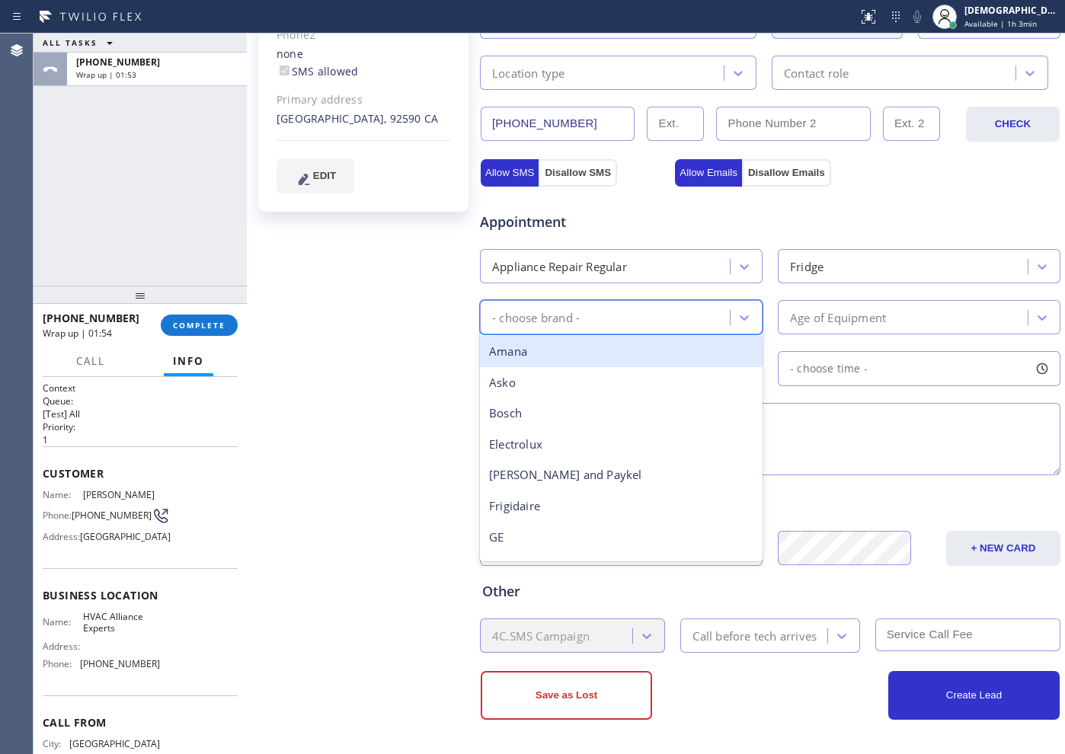
click at [696, 328] on div "- choose brand -" at bounding box center [607, 317] width 245 height 27
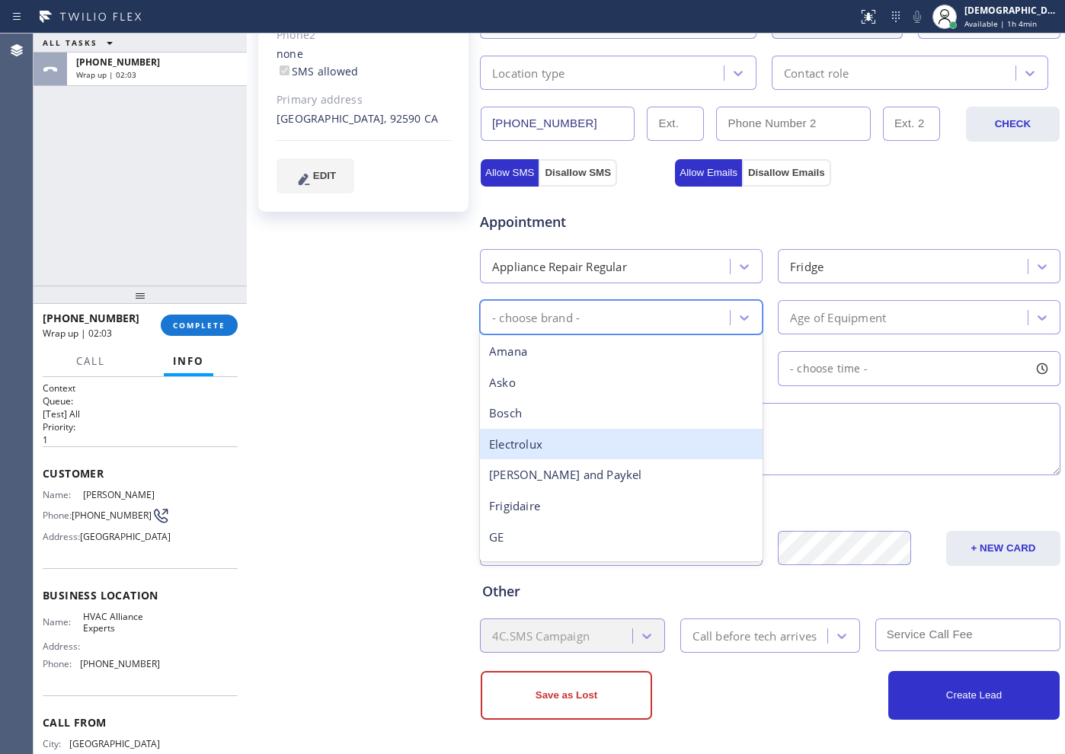
scroll to position [190, 0]
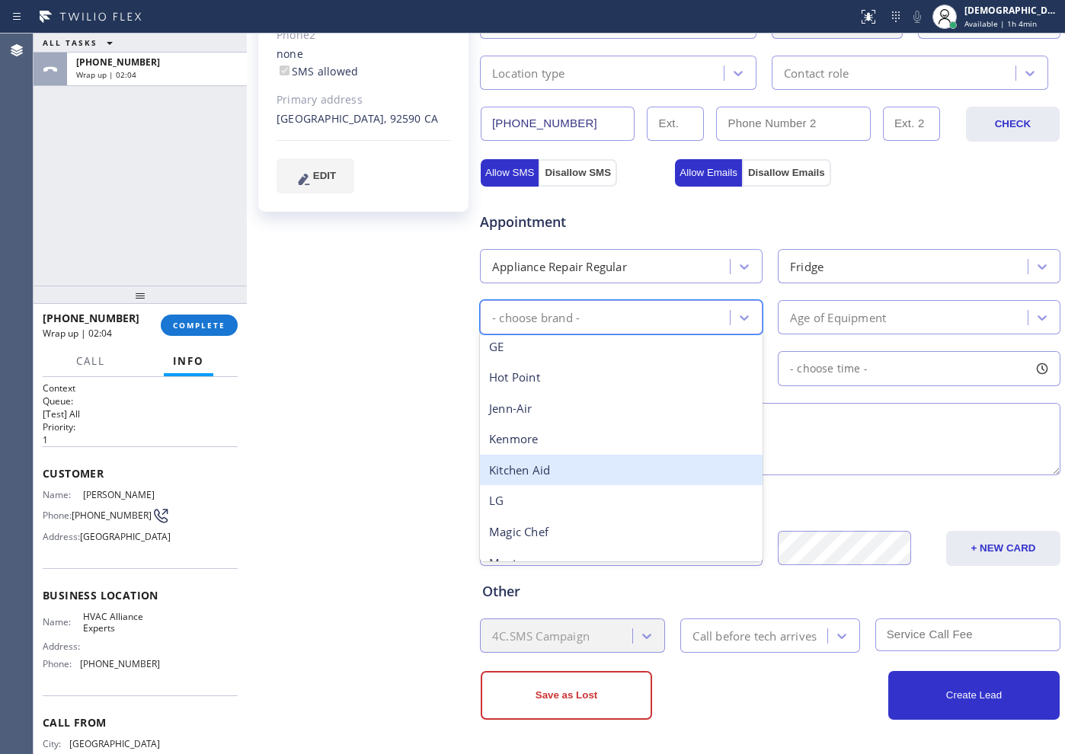
click at [645, 458] on div "Kitchen Aid" at bounding box center [621, 470] width 283 height 31
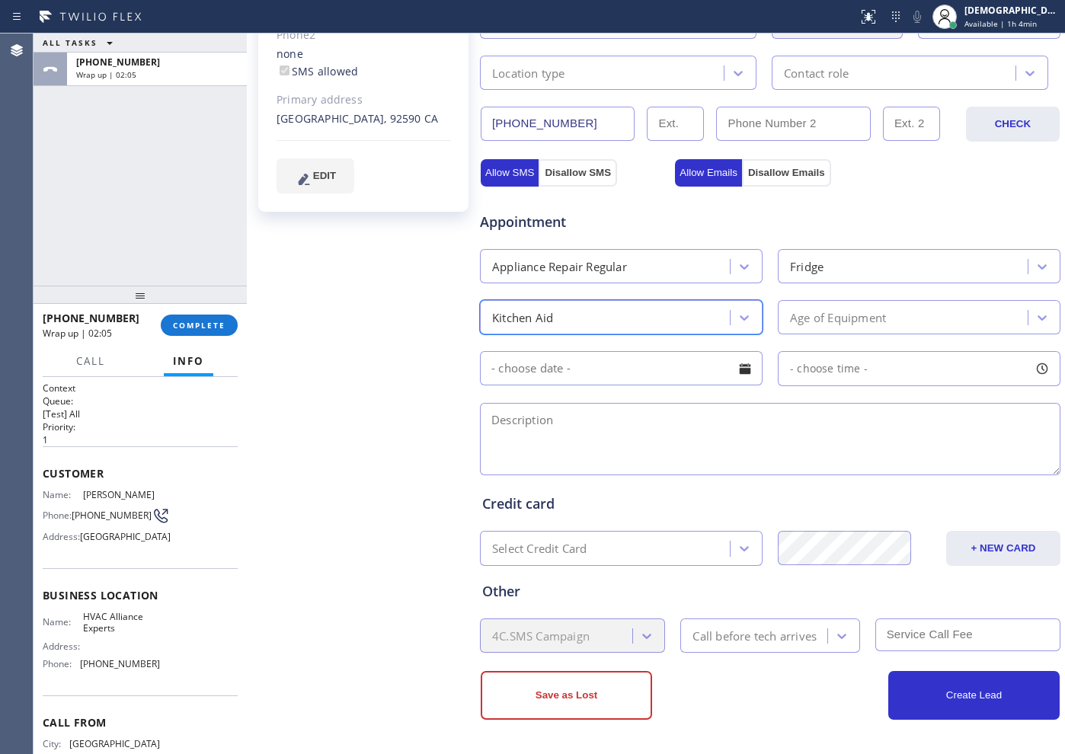
click at [816, 329] on div "Age of Equipment" at bounding box center [904, 317] width 245 height 27
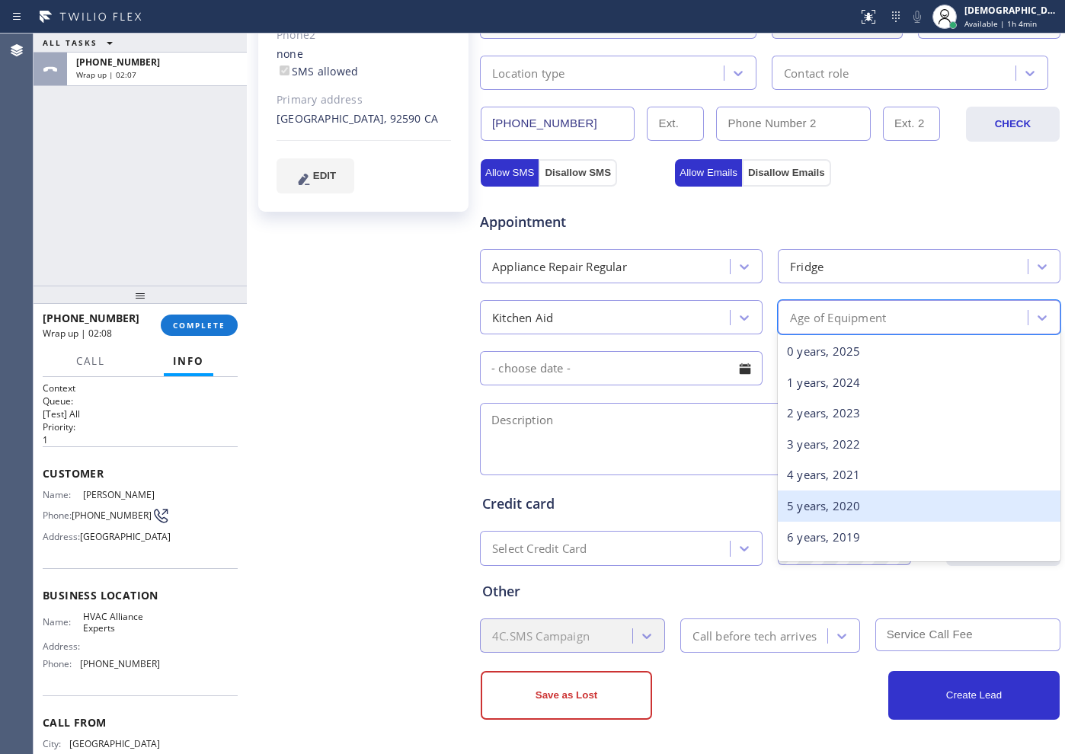
click at [824, 497] on div "5 years, 2020" at bounding box center [919, 506] width 283 height 31
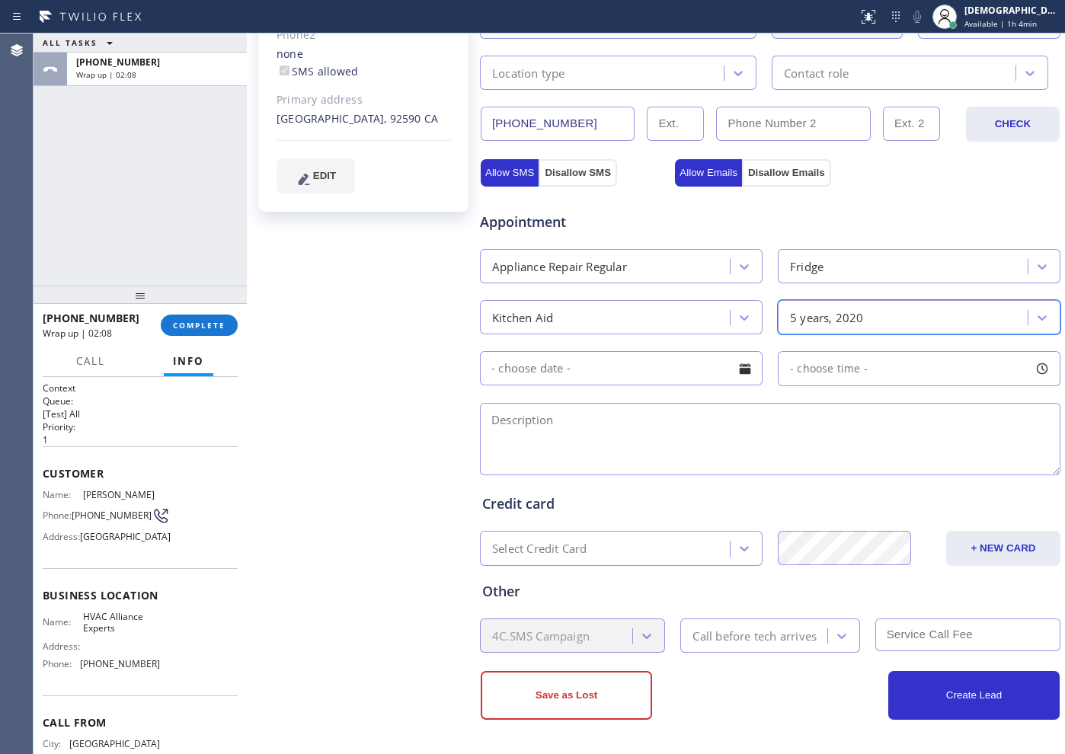
click at [598, 367] on input "text" at bounding box center [621, 368] width 283 height 34
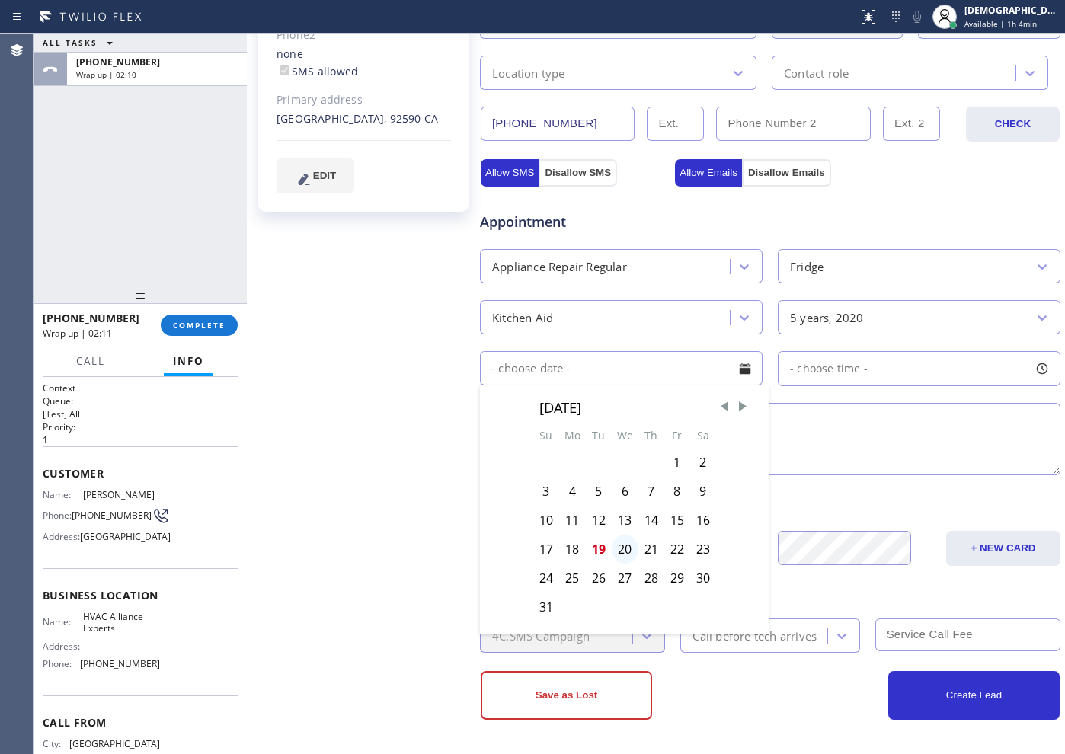
click at [621, 546] on div "20" at bounding box center [625, 549] width 27 height 29
type input "[DATE]"
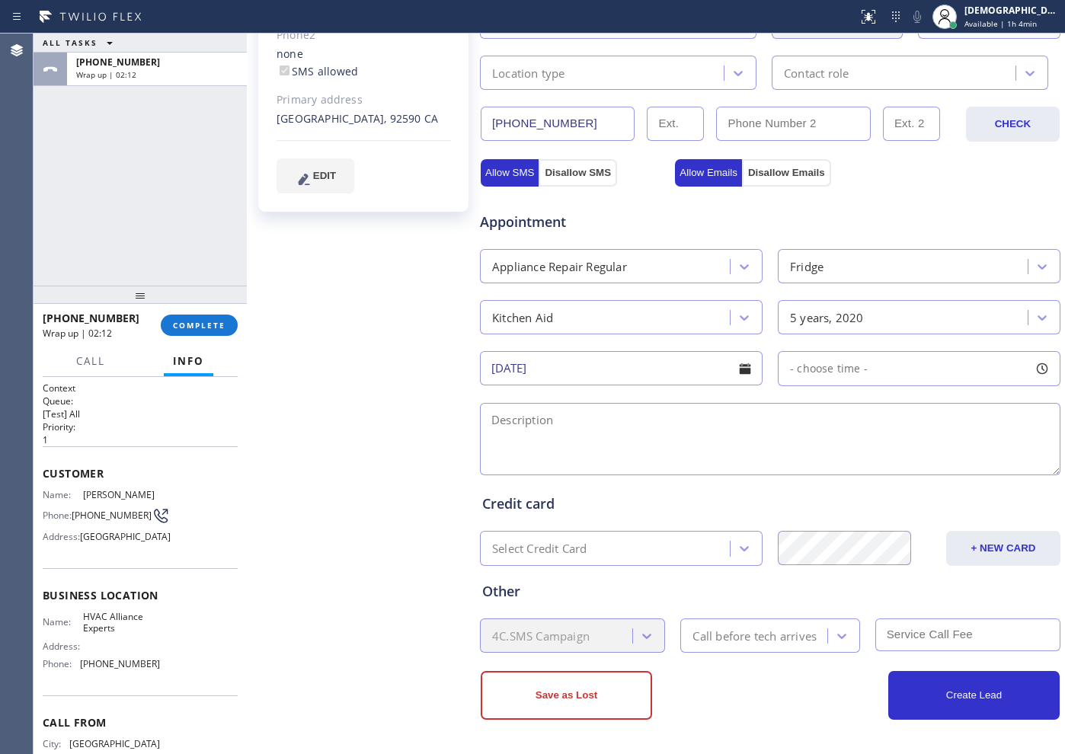
click at [796, 365] on span "- choose time -" at bounding box center [829, 368] width 78 height 14
drag, startPoint x: 794, startPoint y: 457, endPoint x: 932, endPoint y: 451, distance: 138.0
click at [934, 451] on div at bounding box center [943, 462] width 18 height 32
drag, startPoint x: 794, startPoint y: 457, endPoint x: 880, endPoint y: 460, distance: 86.2
click at [880, 460] on div at bounding box center [887, 462] width 18 height 32
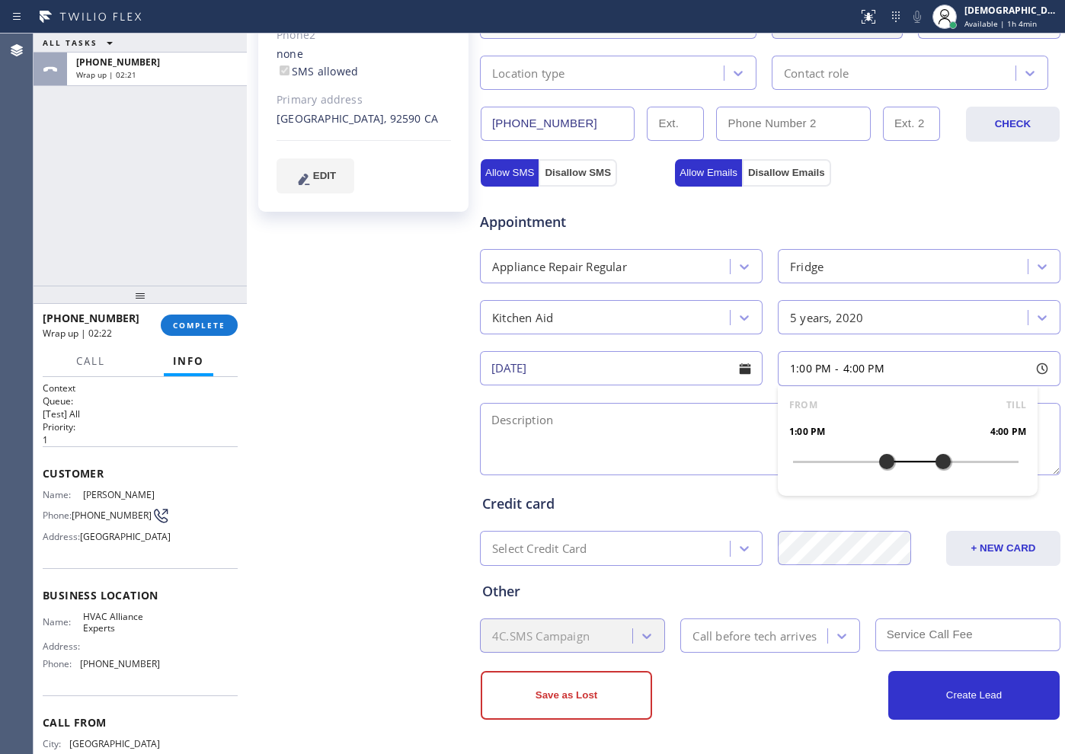
click at [399, 323] on div "[PERSON_NAME] Since: [DATE] link to CRM copy Email [EMAIL_ADDRESS][DOMAIN_NAME]…" at bounding box center [365, 242] width 229 height 1018
click at [519, 406] on textarea at bounding box center [770, 439] width 581 height 72
click at [135, 201] on div "ALL TASKS ALL TASKS ACTIVE TASKS TASKS IN WRAP UP [PHONE_NUMBER] Wrap up | 02:45" at bounding box center [140, 160] width 213 height 252
click at [523, 418] on textarea at bounding box center [770, 439] width 581 height 72
click at [654, 430] on textarea "1-4 / $75 /" at bounding box center [770, 439] width 581 height 72
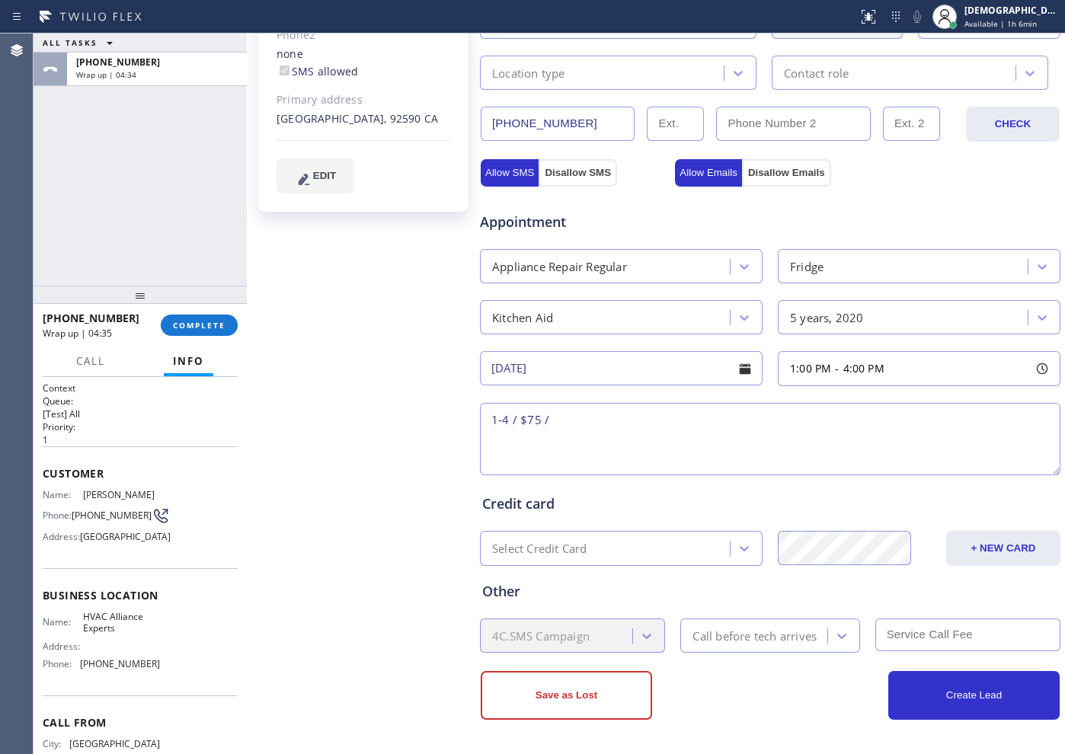
paste textarea "kitchen aid / fridge icemaker not working / water dispenser is leaking / 5 years"
click at [632, 443] on textarea "1-4 / $75 / kitchen aid / fridge icemaker not working / water dispenser is leak…" at bounding box center [770, 439] width 581 height 72
paste textarea "[GEOGRAPHIC_DATA] , [GEOGRAPHIC_DATA], [GEOGRAPHIC_DATA], 92590"
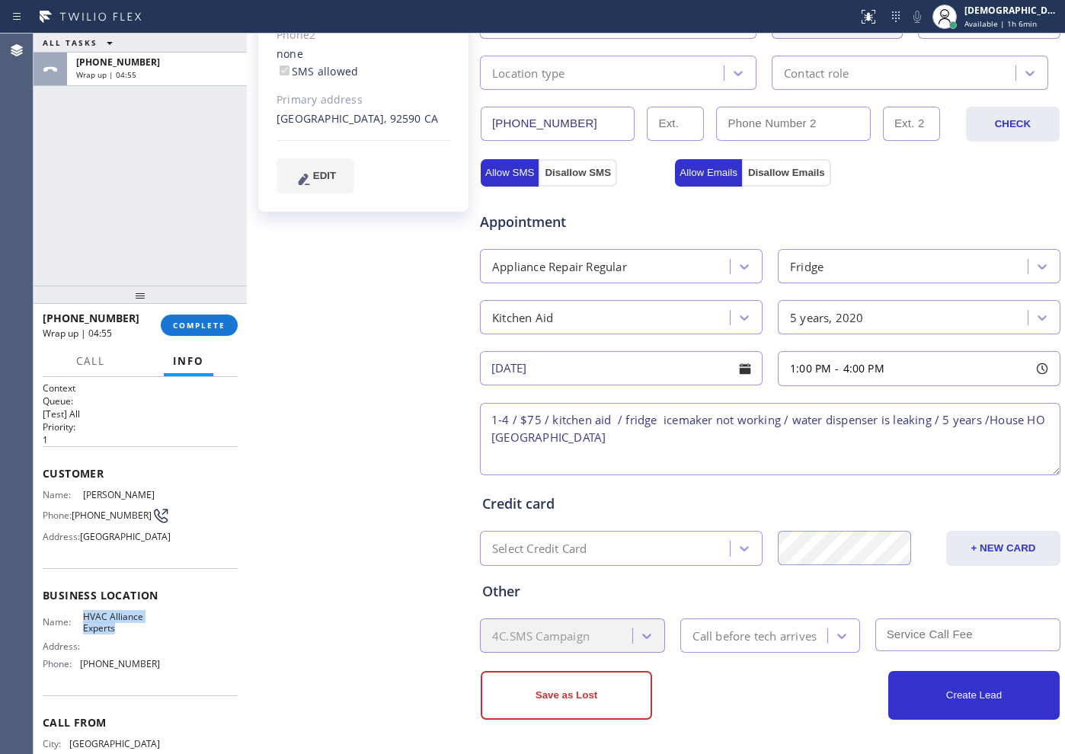
drag, startPoint x: 115, startPoint y: 670, endPoint x: 78, endPoint y: 661, distance: 38.3
click at [78, 635] on div "Name: HVAC Alliance Experts" at bounding box center [101, 623] width 117 height 24
copy div "HVAC Alliance Experts"
click at [788, 429] on textarea "1-4 / $75 / kitchen aid / fridge icemaker not working / water dispenser is leak…" at bounding box center [770, 439] width 581 height 72
paste textarea "HVAC Alliance Experts"
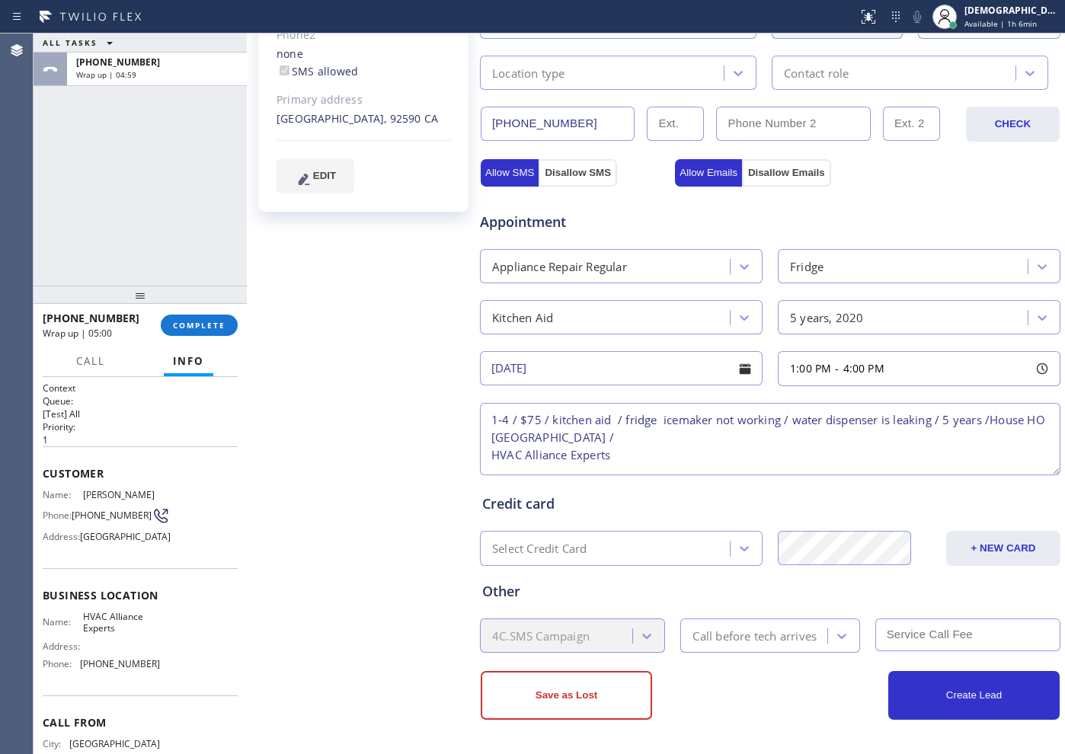
click at [492, 458] on textarea "1-4 / $75 / kitchen aid / fridge icemaker not working / water dispenser is leak…" at bounding box center [770, 439] width 581 height 72
click at [928, 437] on textarea "1-4 / $75 / kitchen aid / fridge icemaker not working / water dispenser is leak…" at bounding box center [770, 439] width 581 height 72
click at [914, 446] on textarea "1-4 / $75 / kitchen aid / fridge icemaker not working / water dispenser is leak…" at bounding box center [770, 439] width 581 height 72
paste textarea "Please call customer 30 minutes prior to arrival"
type textarea "1-4 / $75 / kitchen aid / fridge icemaker not working / water dispenser is leak…"
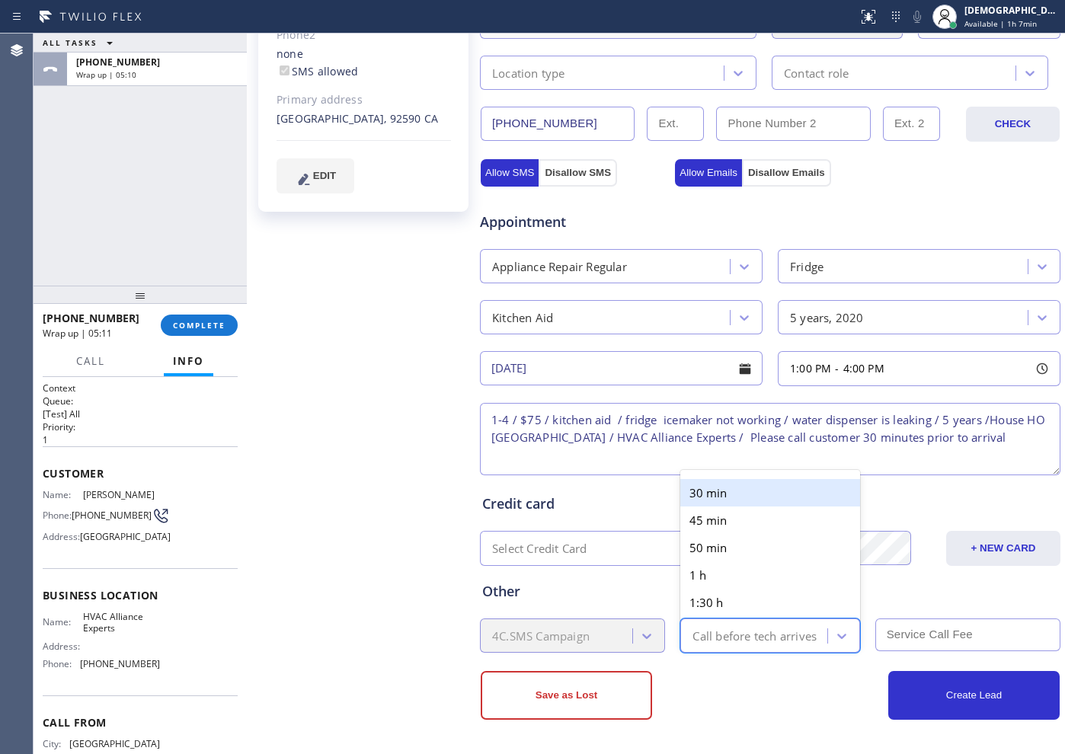
click at [725, 635] on div "Call before tech arrives" at bounding box center [755, 636] width 124 height 18
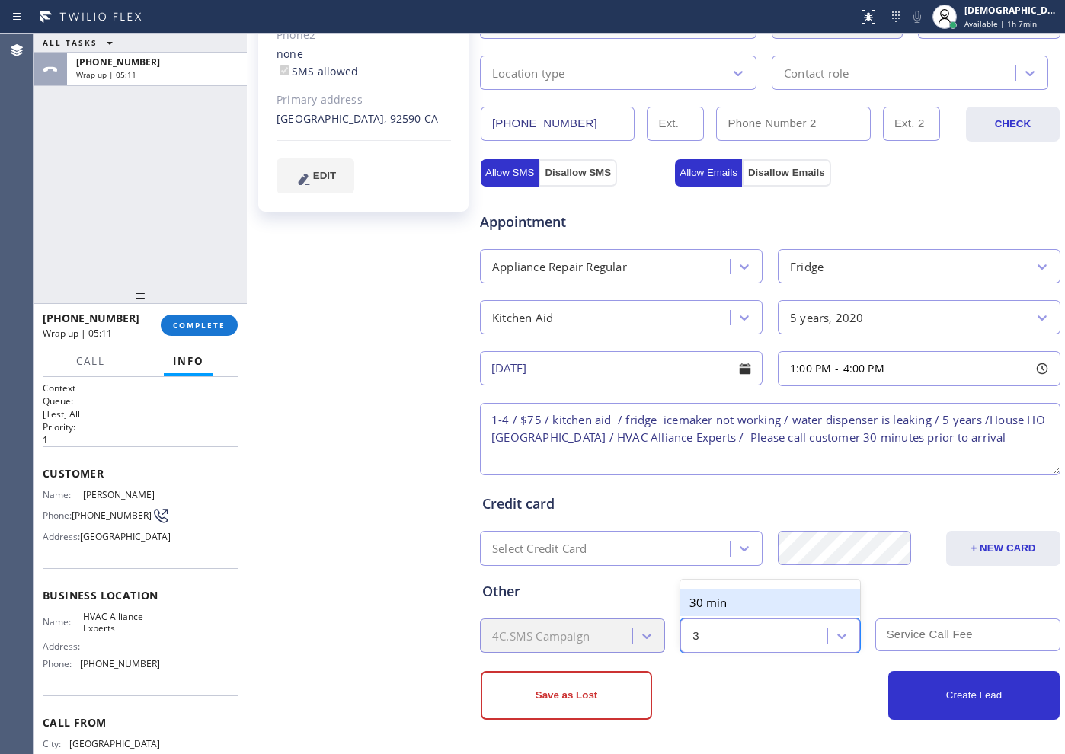
type input "30"
click at [725, 606] on div "30 min" at bounding box center [769, 602] width 179 height 27
click at [880, 636] on input "text" at bounding box center [967, 635] width 185 height 33
type input "75"
click at [814, 445] on textarea "1-4 / $75 / kitchen aid / fridge icemaker not working / water dispenser is leak…" at bounding box center [770, 439] width 581 height 72
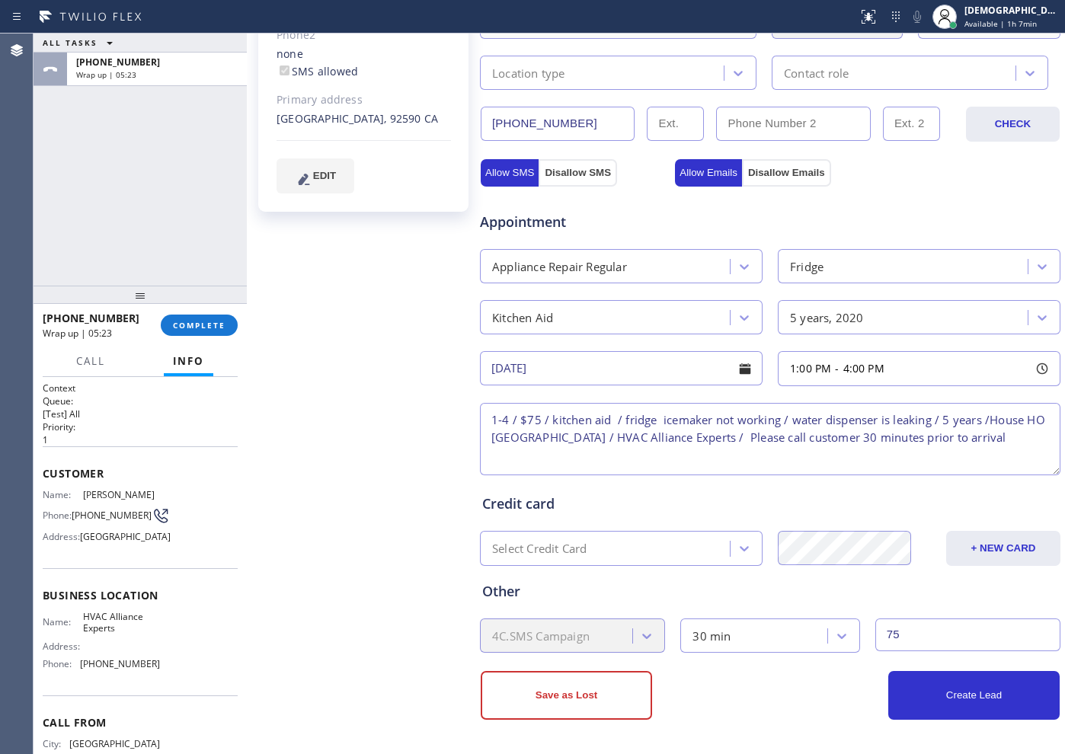
click at [814, 446] on textarea "1-4 / $75 / kitchen aid / fridge icemaker not working / water dispenser is leak…" at bounding box center [770, 439] width 581 height 72
type textarea "1-4 / $75 / kitchen aid / fridge icemaker not working / water dispenser is leak…"
click at [906, 699] on button "Create Lead" at bounding box center [973, 695] width 171 height 49
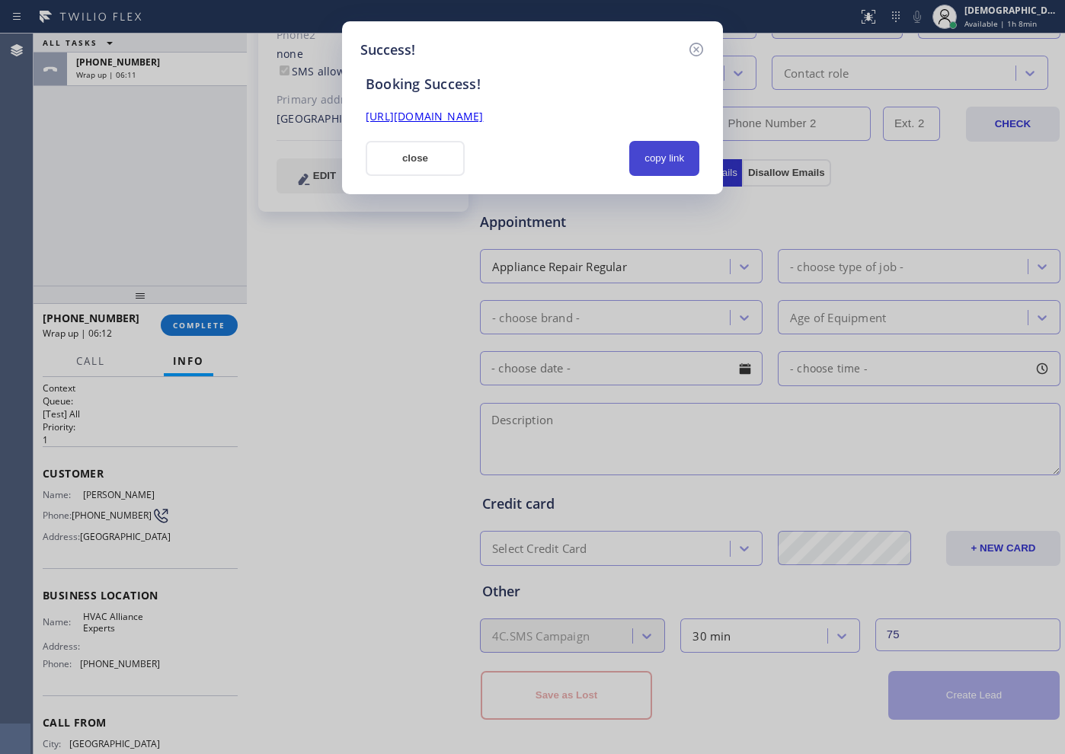
click at [670, 143] on button "copy link" at bounding box center [664, 158] width 70 height 35
click at [483, 113] on link "[URL][DOMAIN_NAME]" at bounding box center [424, 116] width 117 height 14
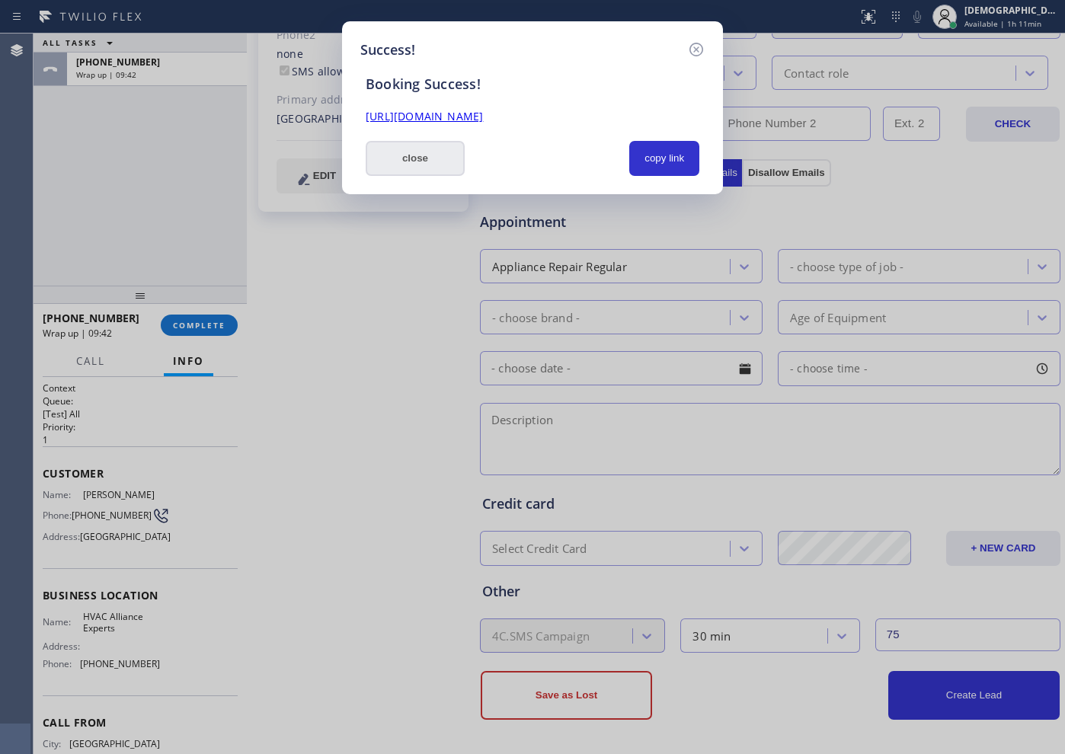
click at [434, 162] on button "close" at bounding box center [415, 158] width 99 height 35
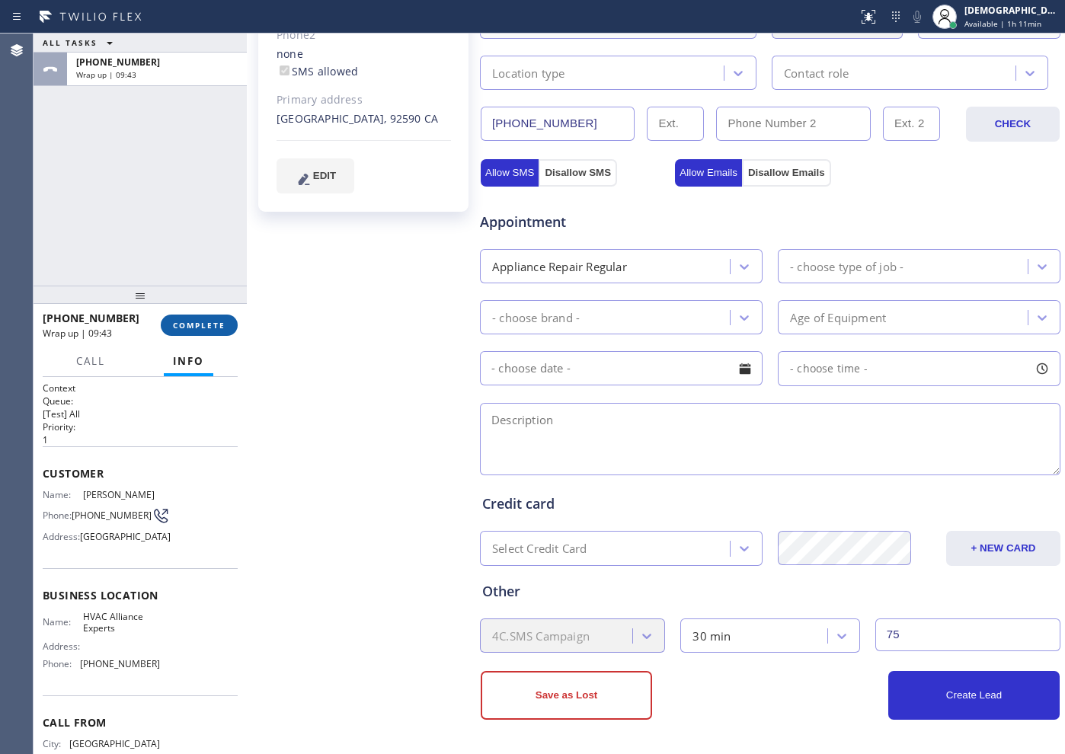
click at [208, 315] on button "COMPLETE" at bounding box center [199, 325] width 77 height 21
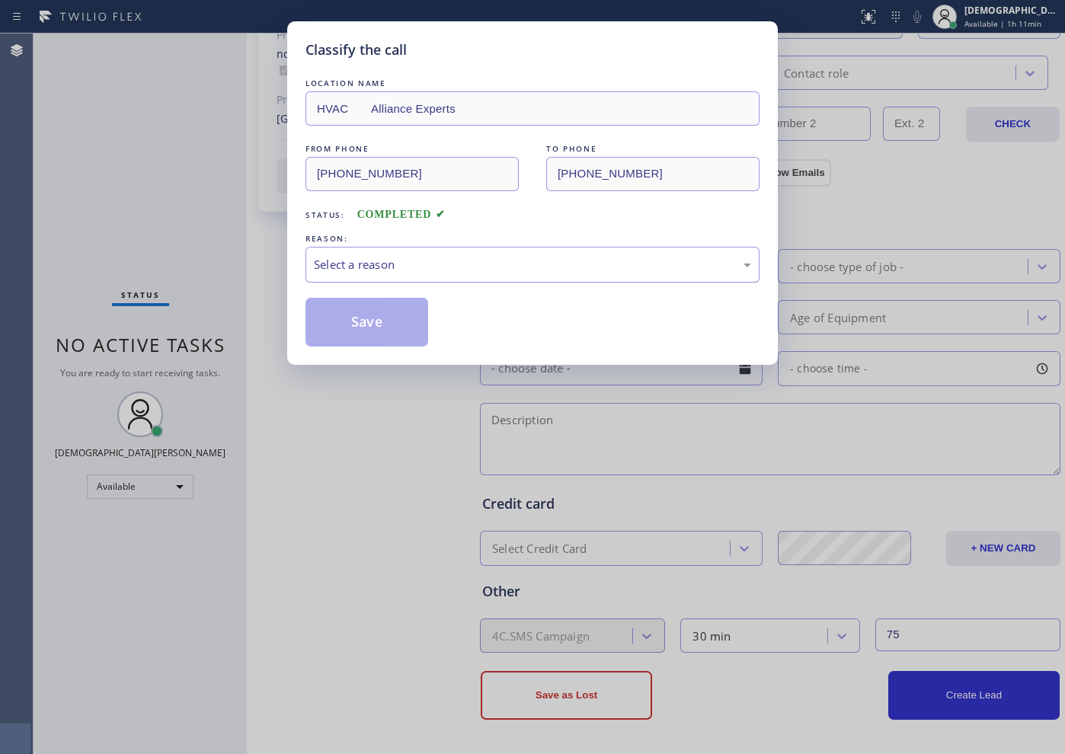
click at [455, 260] on div "Select a reason" at bounding box center [532, 265] width 437 height 18
click at [389, 306] on button "Save" at bounding box center [367, 322] width 123 height 49
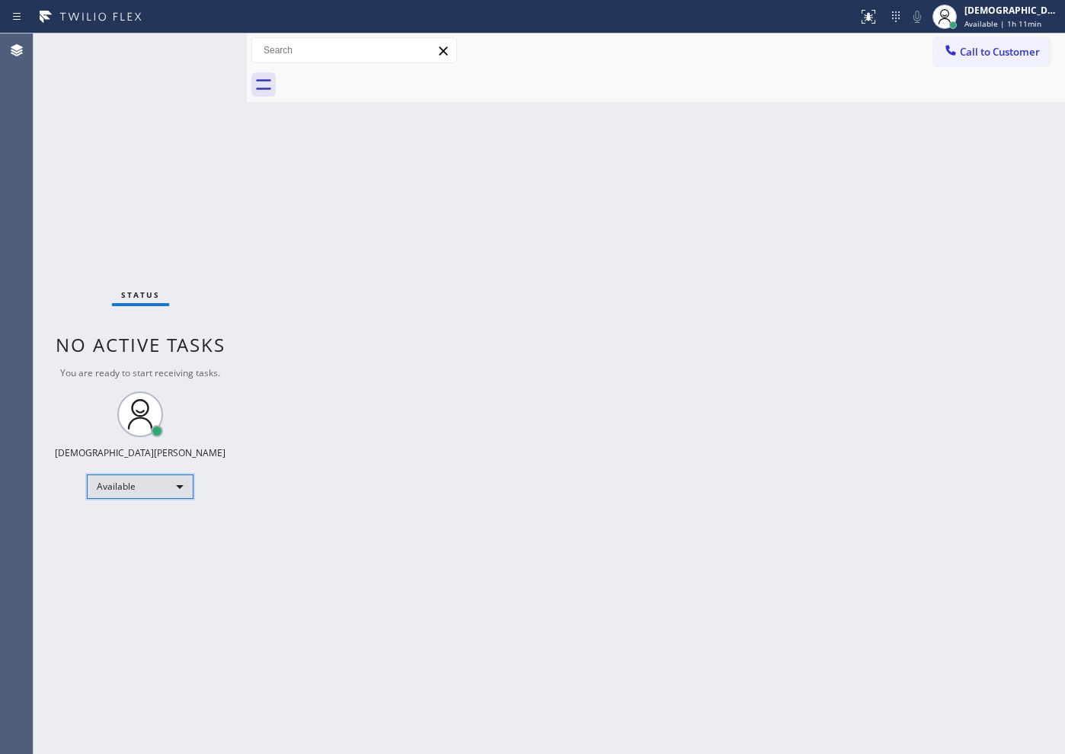
click at [136, 494] on div "Available" at bounding box center [140, 487] width 107 height 24
click at [139, 549] on li "Unavailable" at bounding box center [140, 546] width 104 height 18
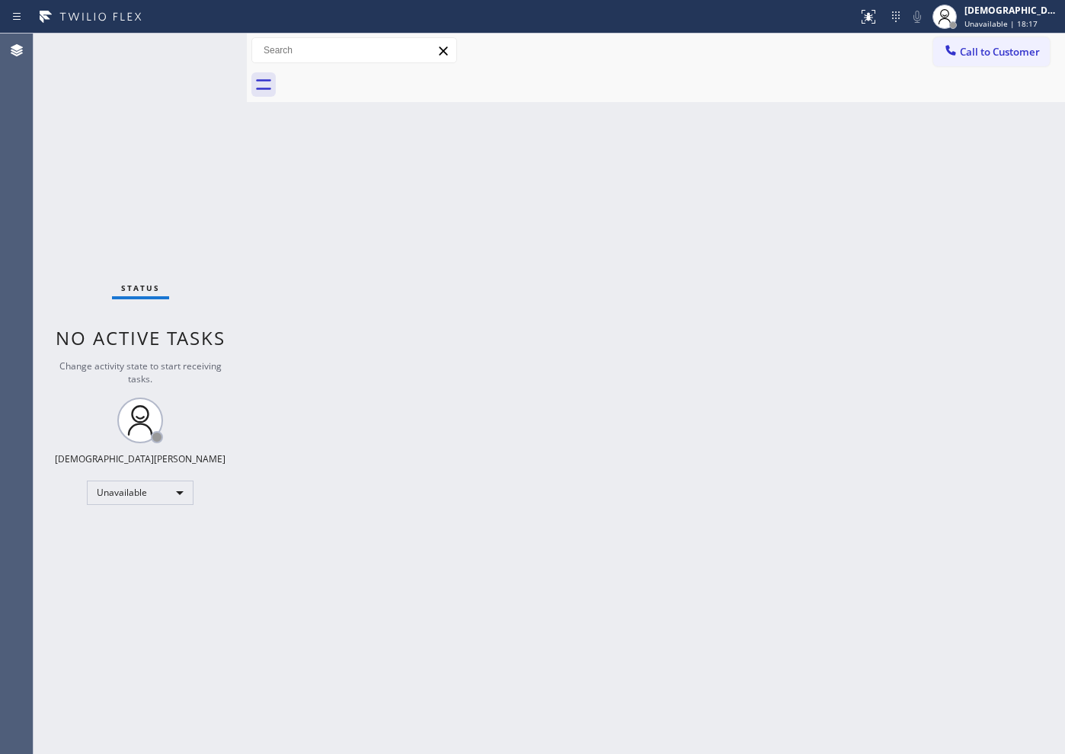
click at [120, 141] on div "Status No active tasks Change activity state to start receiving tasks. [PERSON_…" at bounding box center [140, 394] width 213 height 721
drag, startPoint x: 128, startPoint y: 197, endPoint x: 135, endPoint y: 207, distance: 12.7
click at [128, 197] on div "Status No active tasks Change activity state to start receiving tasks. [PERSON_…" at bounding box center [140, 394] width 213 height 721
click at [166, 496] on div "Unavailable" at bounding box center [140, 493] width 107 height 24
click at [159, 529] on li "Available" at bounding box center [140, 533] width 104 height 18
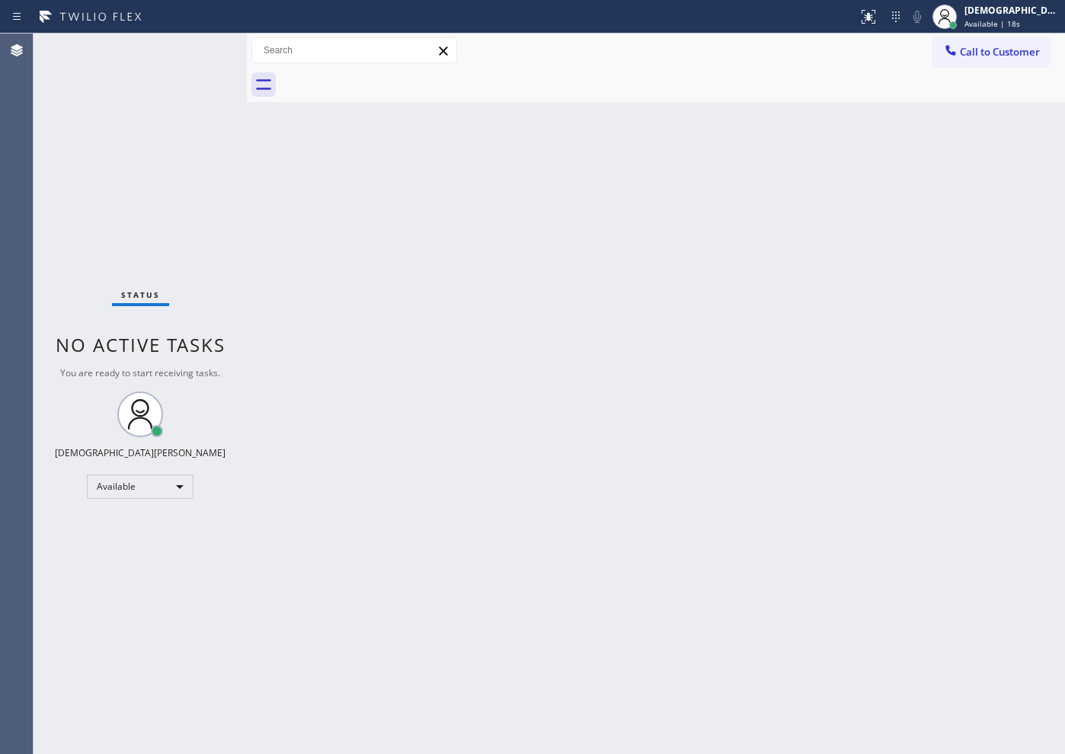
click at [130, 109] on div "Status No active tasks You are ready to start receiving tasks. Christian Cinco …" at bounding box center [140, 394] width 213 height 721
click at [131, 192] on div "Status No active tasks You are ready to start receiving tasks. Christian Cinco …" at bounding box center [140, 394] width 213 height 721
click at [69, 179] on div "Status No active tasks You are ready to start receiving tasks. Christian Cinco …" at bounding box center [140, 394] width 213 height 721
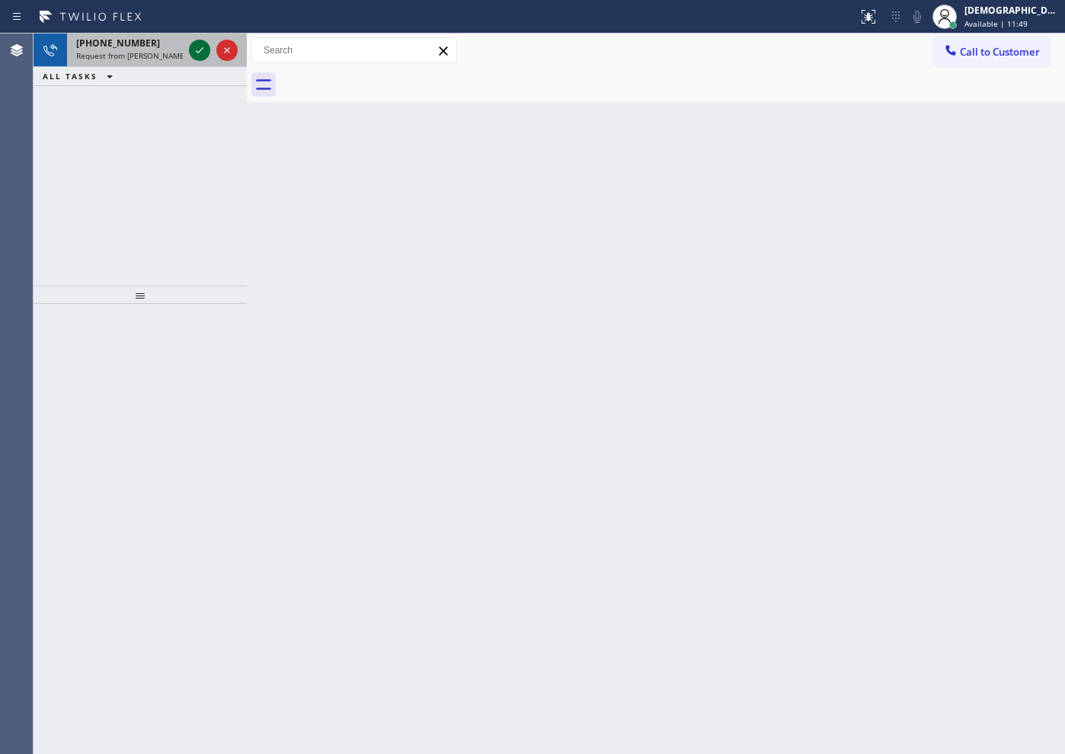
click at [197, 56] on icon at bounding box center [199, 50] width 18 height 18
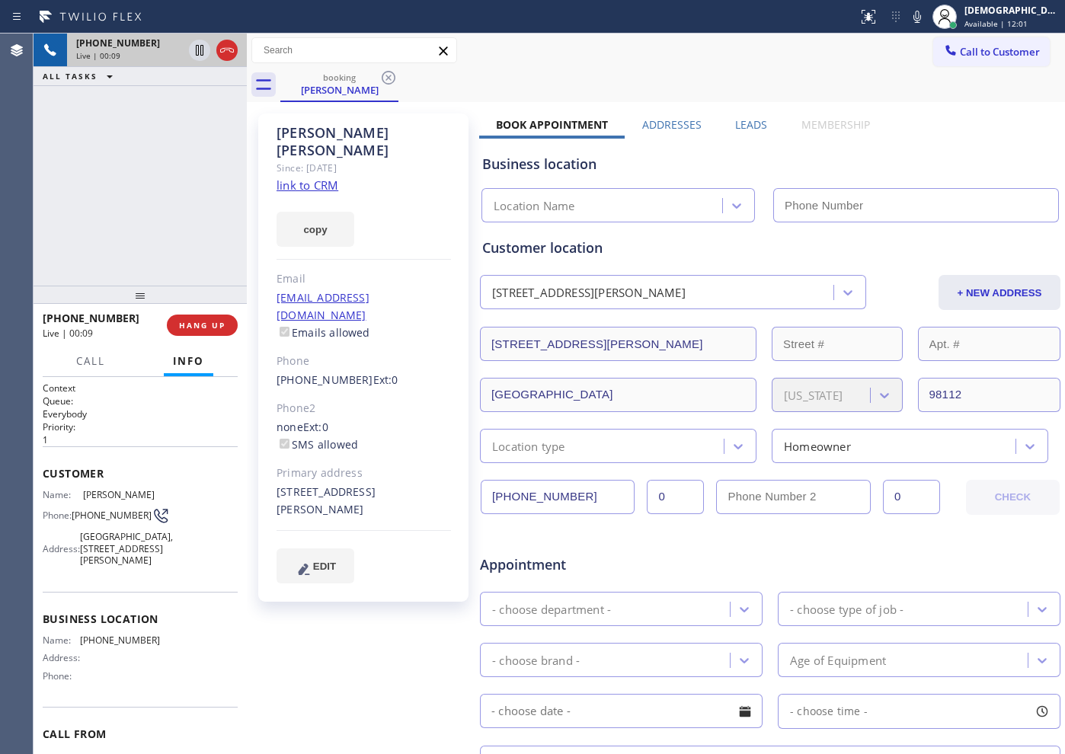
click at [322, 178] on link "link to CRM" at bounding box center [308, 185] width 62 height 15
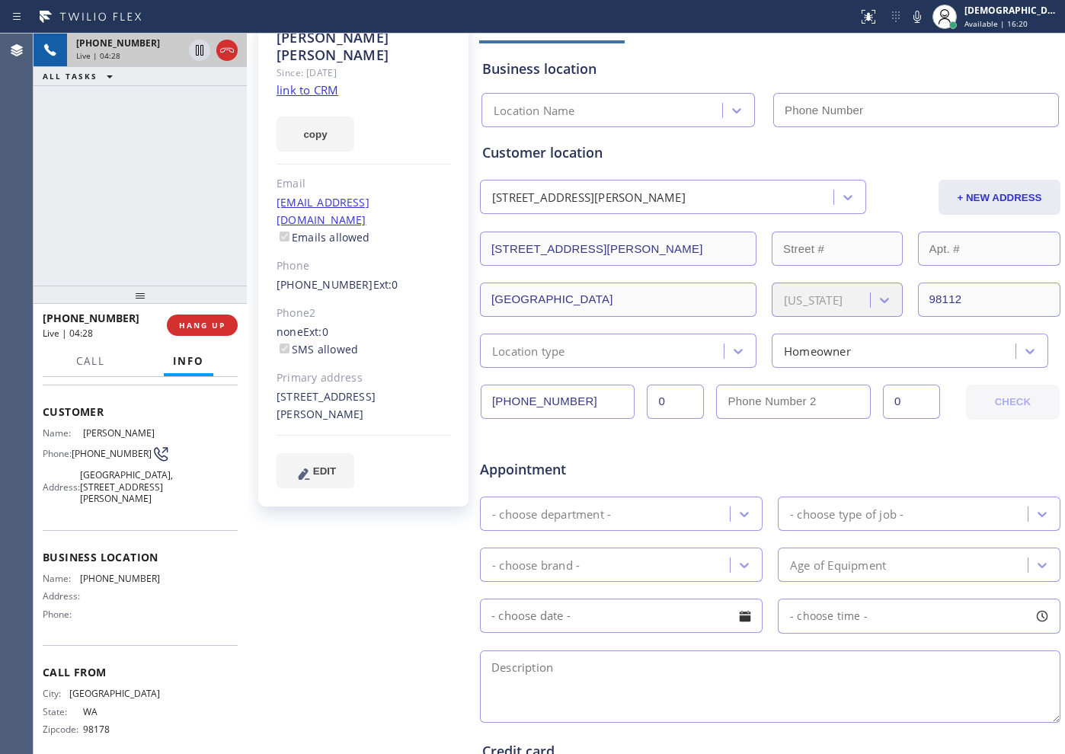
scroll to position [95, 0]
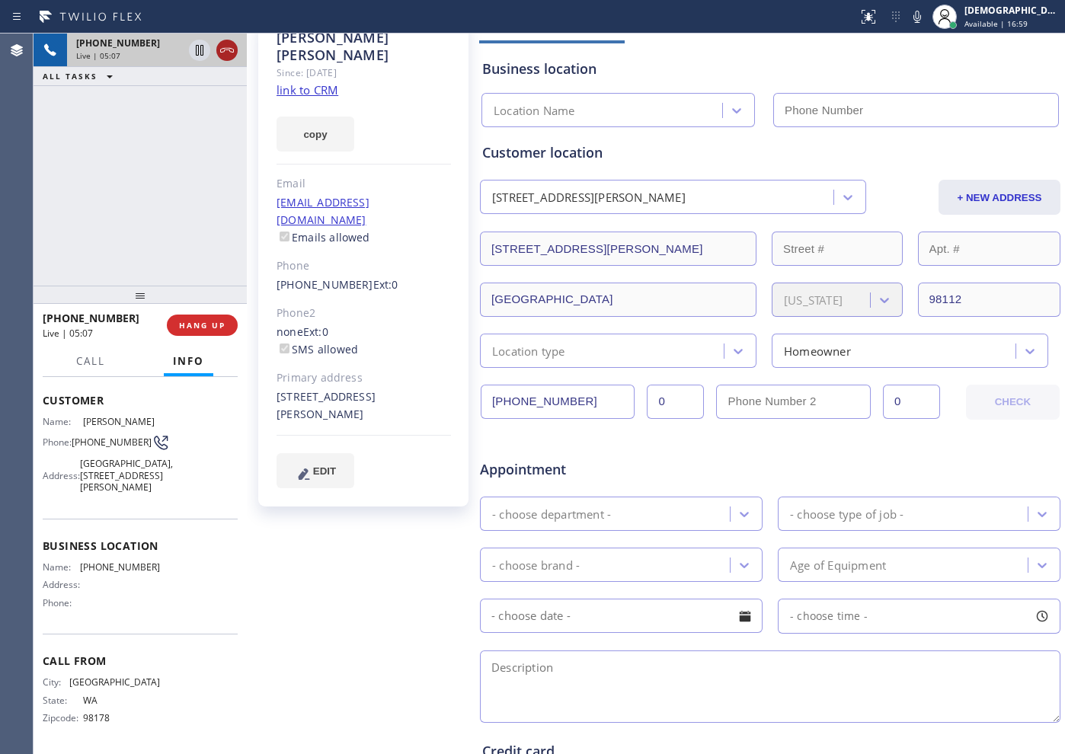
click at [230, 53] on icon at bounding box center [227, 50] width 18 height 18
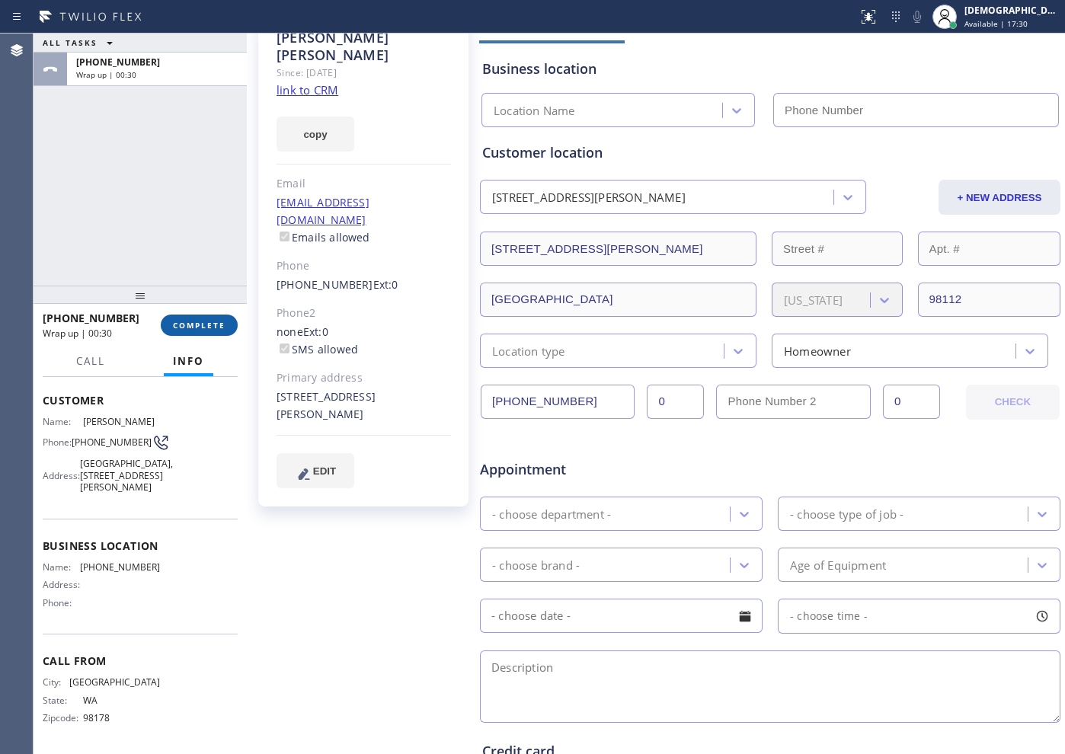
click at [203, 320] on span "COMPLETE" at bounding box center [199, 325] width 53 height 11
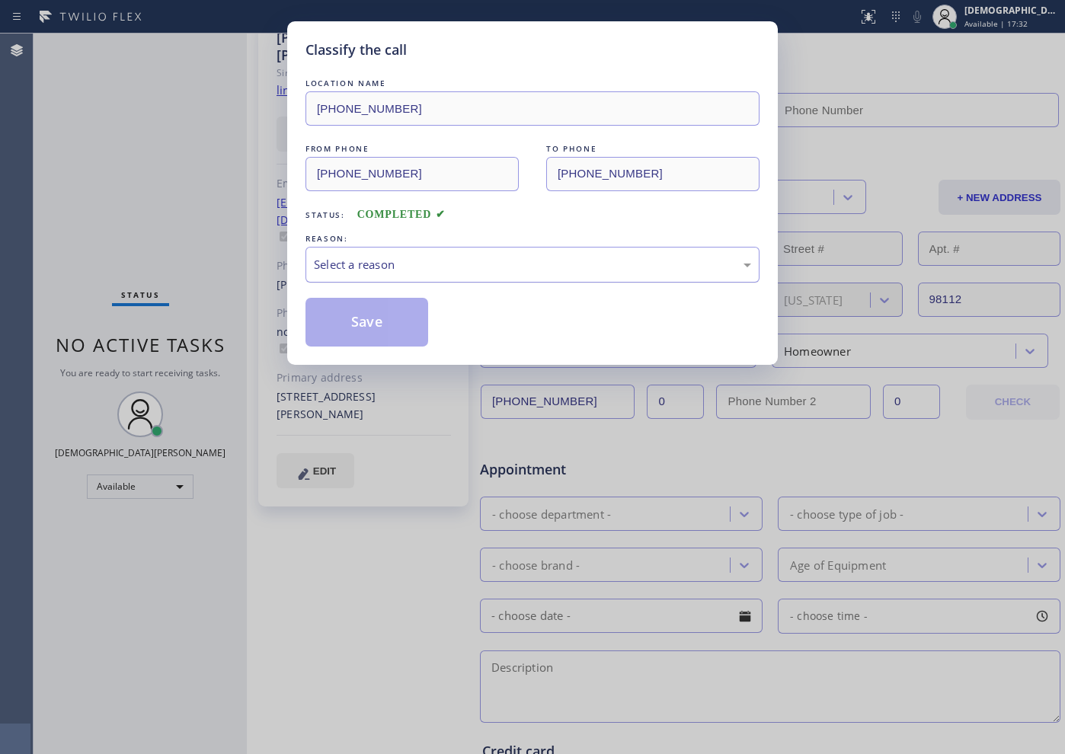
click at [366, 258] on div "Select a reason" at bounding box center [532, 265] width 437 height 18
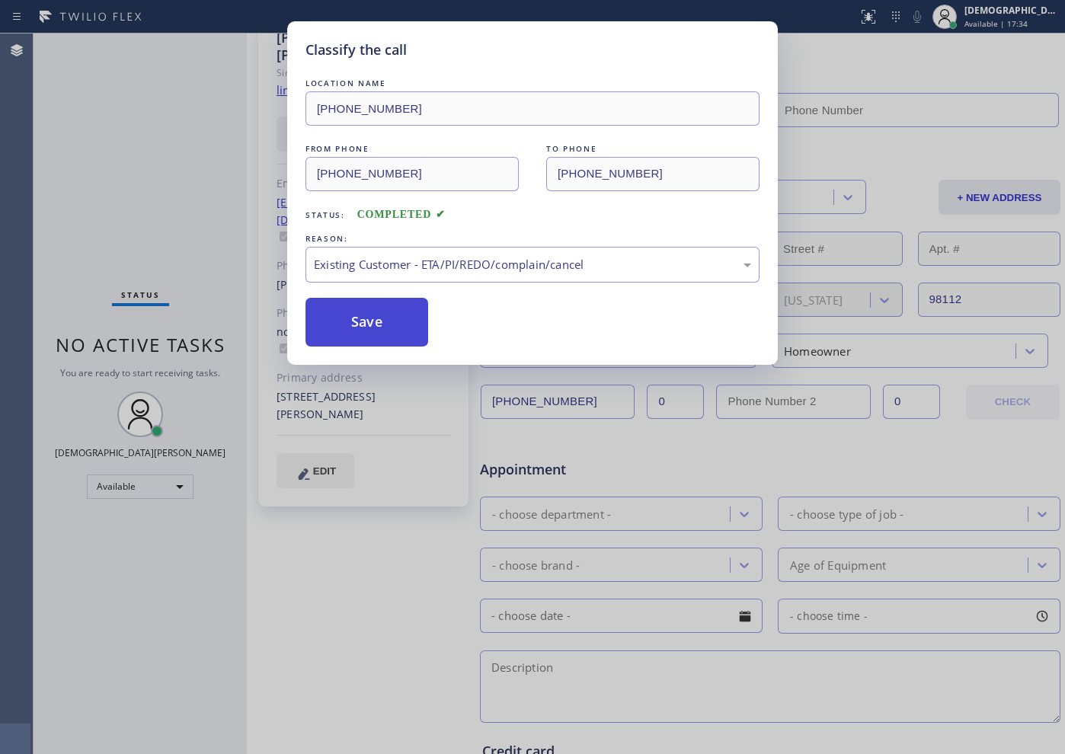
click at [389, 339] on button "Save" at bounding box center [367, 322] width 123 height 49
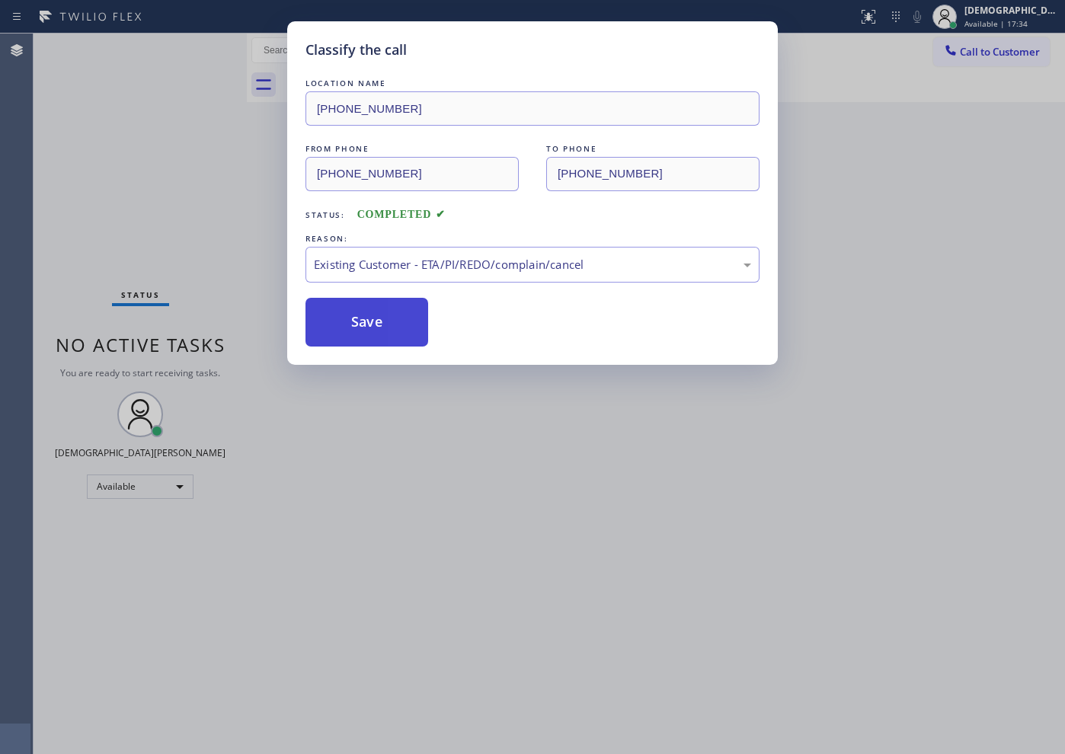
click at [387, 336] on button "Save" at bounding box center [367, 322] width 123 height 49
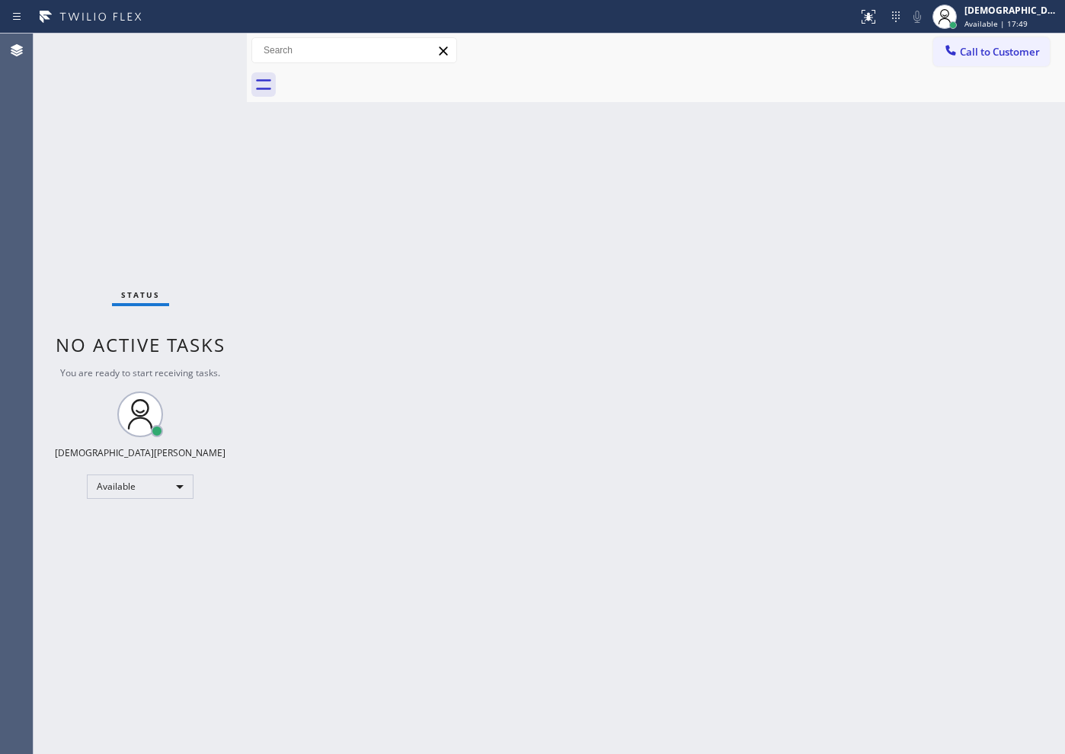
click at [120, 197] on div "Status No active tasks You are ready to start receiving tasks. Christian Cinco …" at bounding box center [140, 394] width 213 height 721
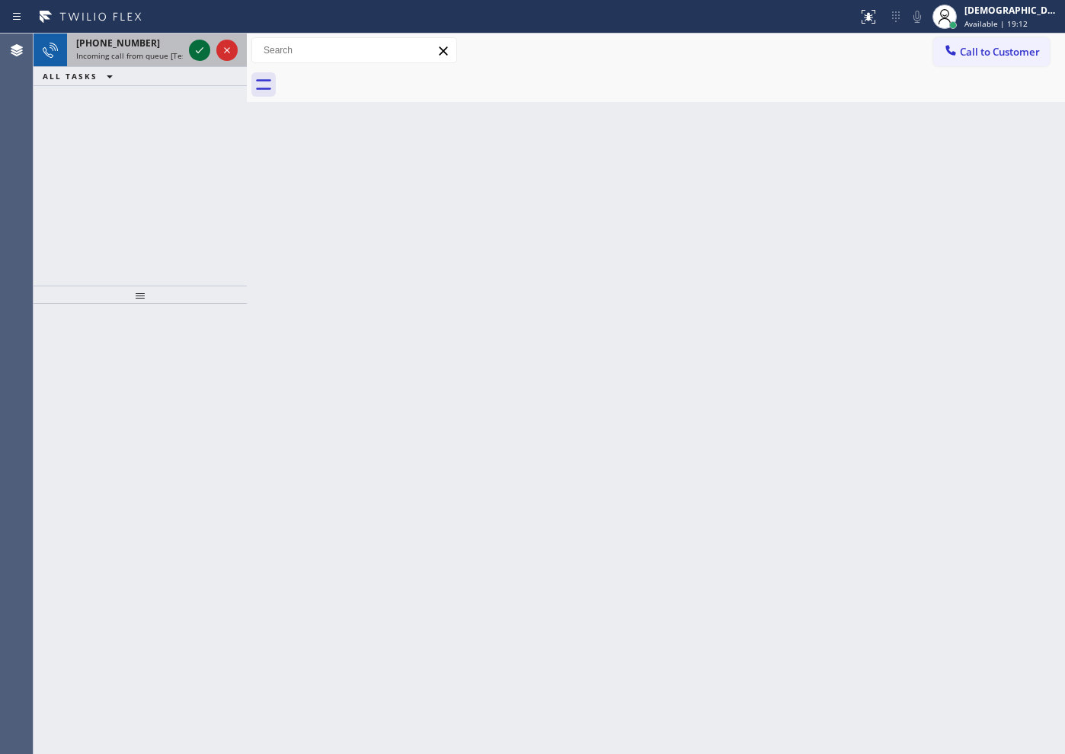
click at [191, 50] on icon at bounding box center [199, 50] width 18 height 18
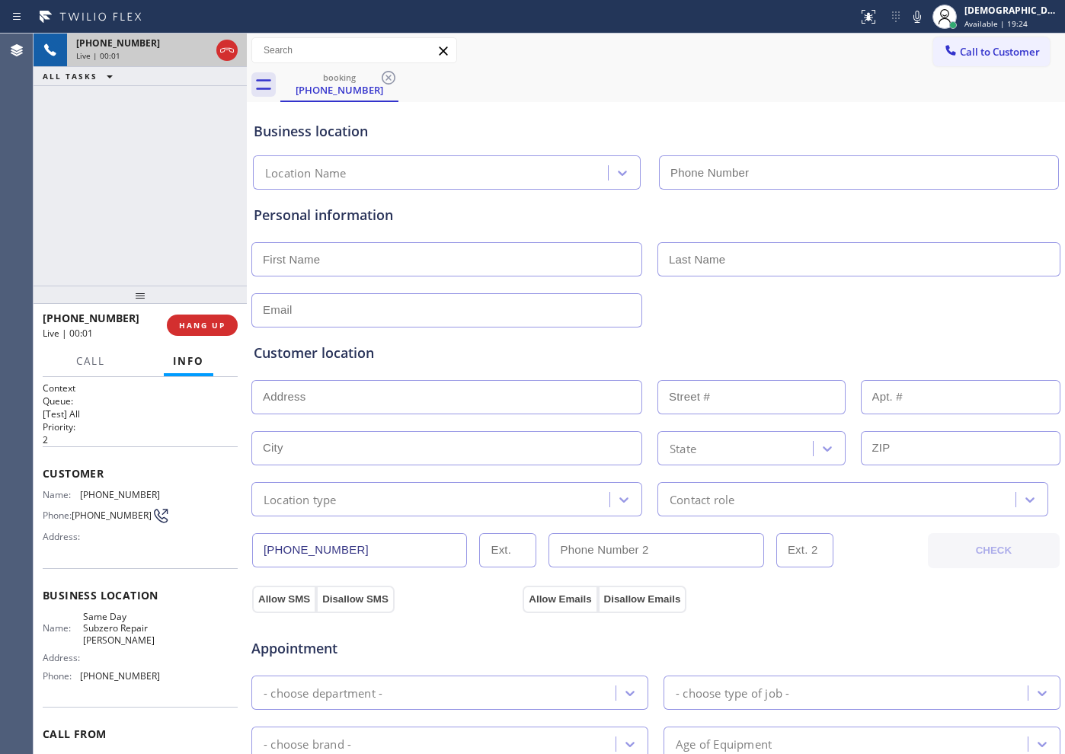
type input "[PHONE_NUMBER]"
click at [226, 57] on icon at bounding box center [227, 50] width 18 height 18
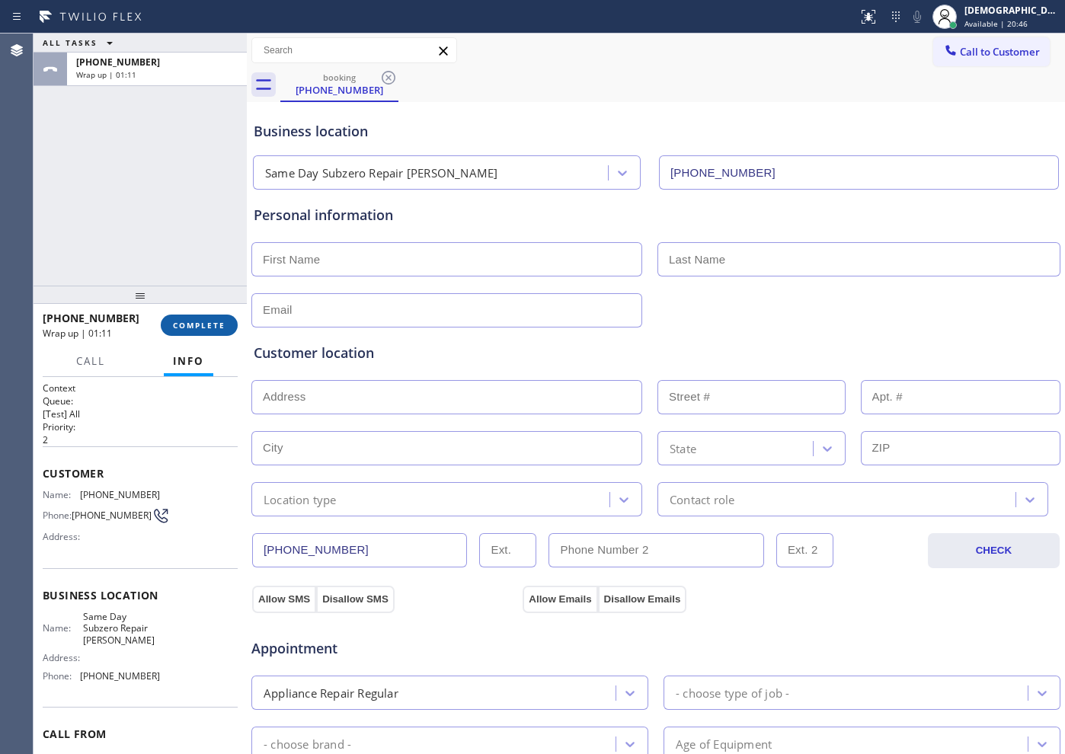
click at [205, 320] on span "COMPLETE" at bounding box center [199, 325] width 53 height 11
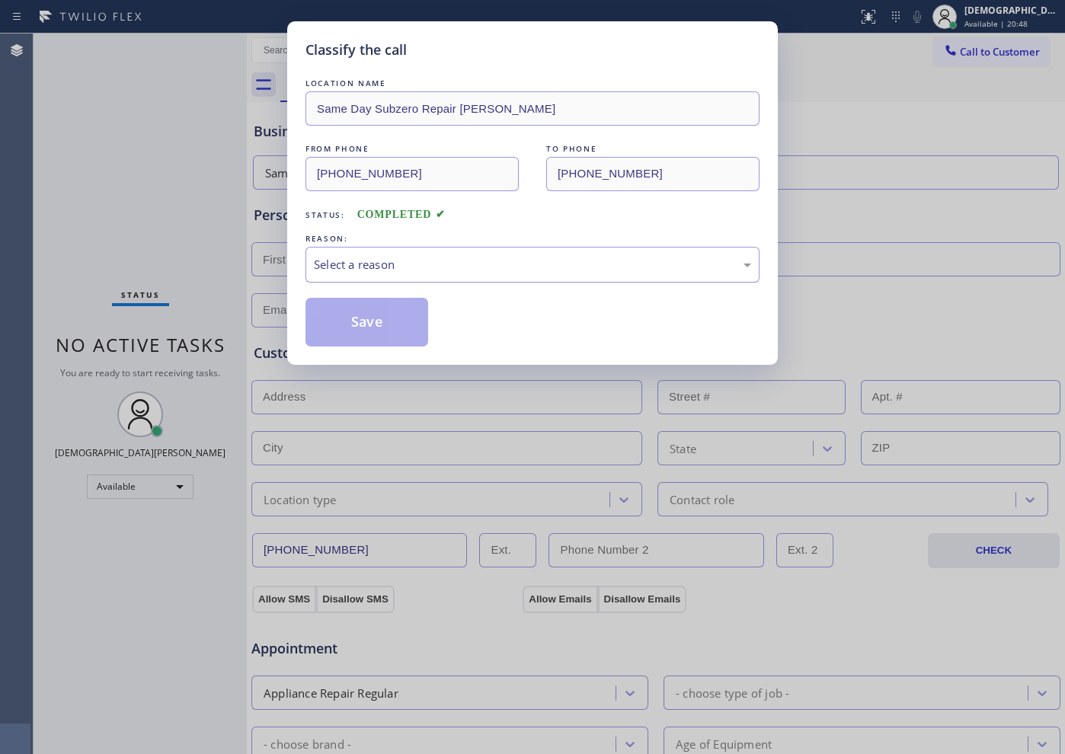
click at [382, 264] on div "Select a reason" at bounding box center [532, 265] width 437 height 18
click at [377, 329] on button "Save" at bounding box center [367, 322] width 123 height 49
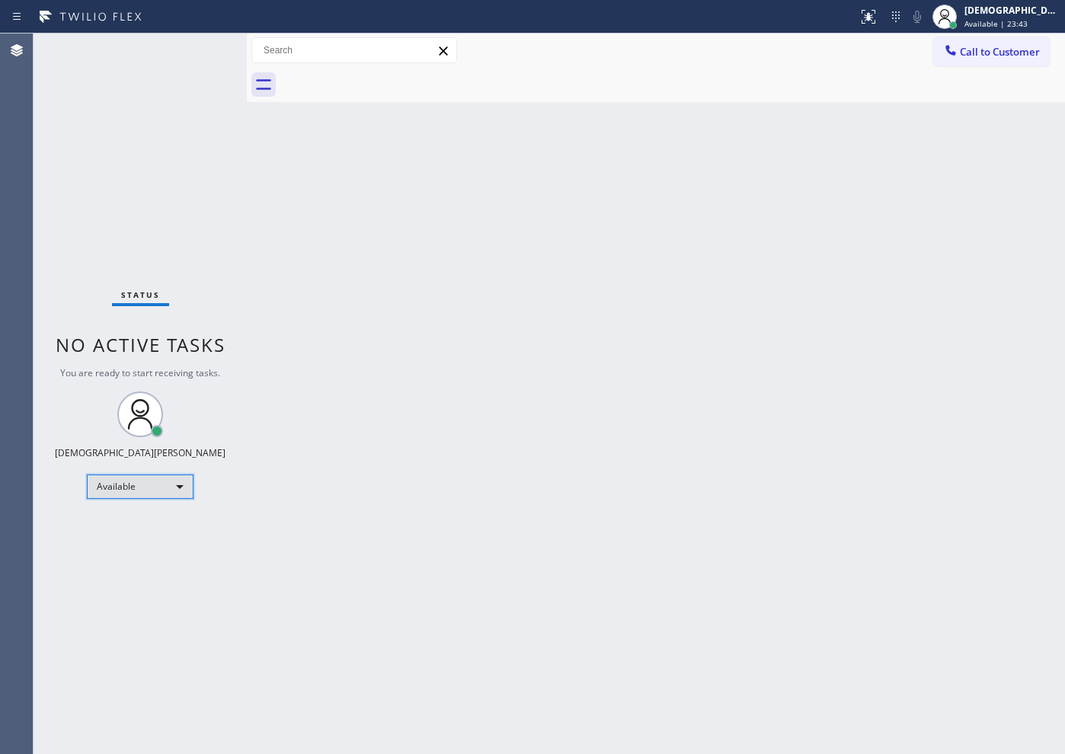
click at [137, 488] on div "Available" at bounding box center [140, 487] width 107 height 24
click at [134, 559] on li "Break" at bounding box center [140, 565] width 104 height 18
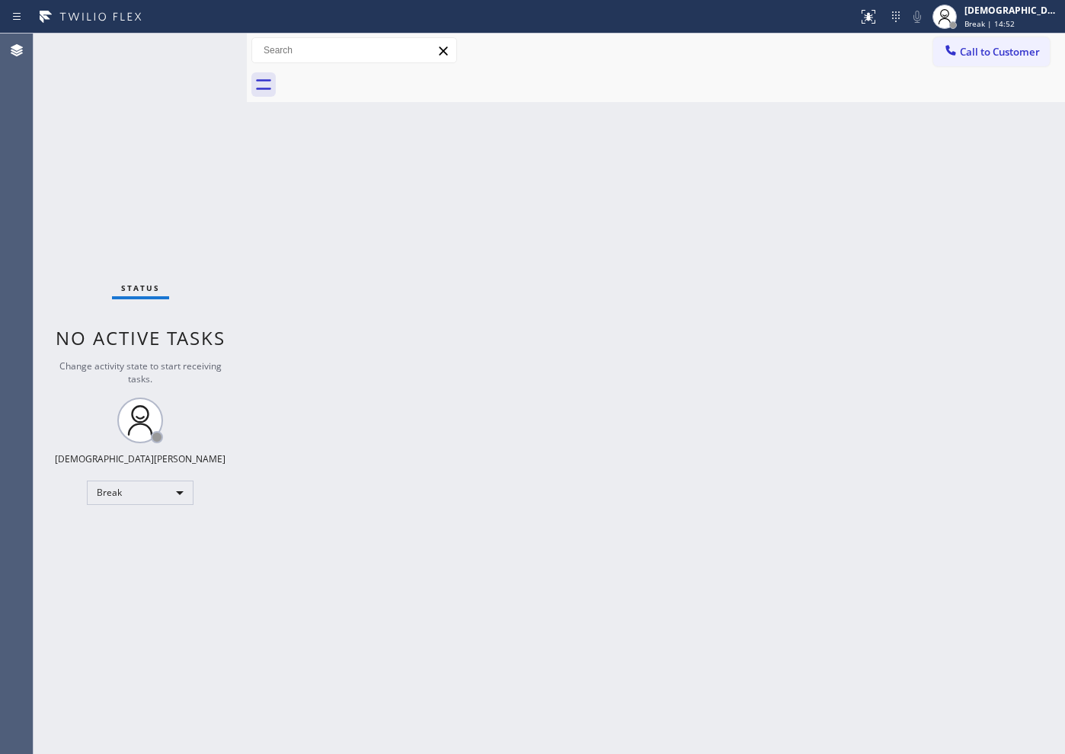
click at [184, 540] on div "Status No active tasks Change activity state to start receiving tasks. Christia…" at bounding box center [140, 394] width 213 height 721
click at [165, 498] on div "Break" at bounding box center [140, 493] width 107 height 24
click at [165, 526] on li "Available" at bounding box center [140, 533] width 104 height 18
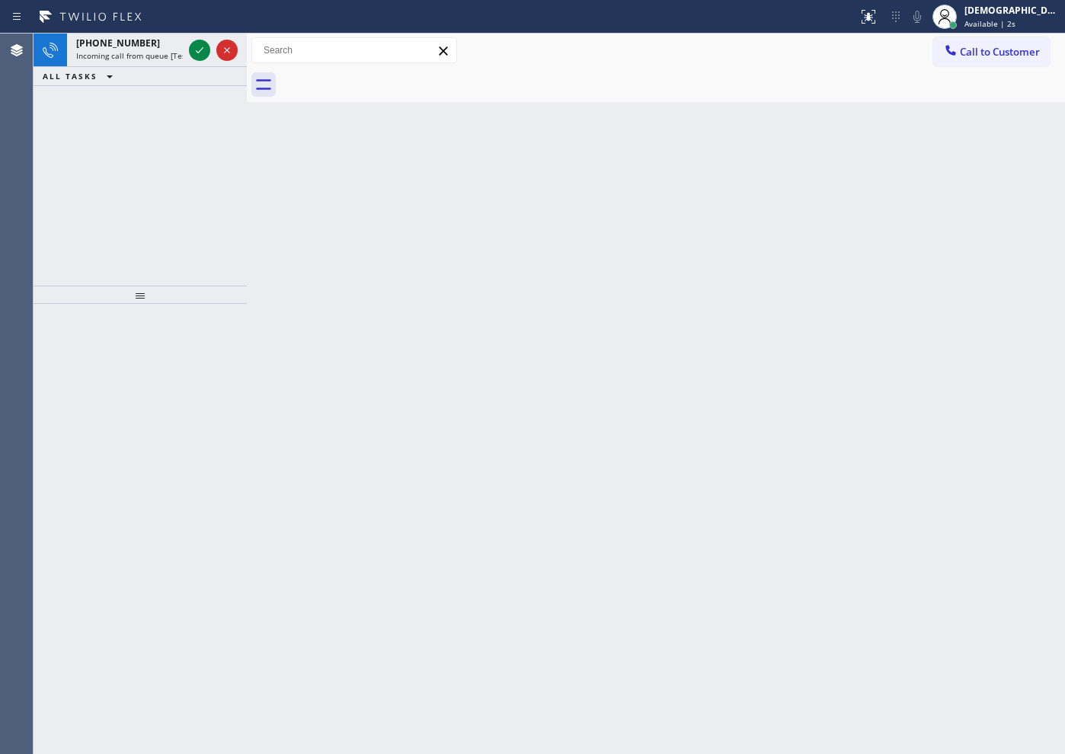
drag, startPoint x: 133, startPoint y: 170, endPoint x: 178, endPoint y: 117, distance: 69.2
click at [136, 168] on div "[PHONE_NUMBER] Incoming call from queue [Test] All ALL TASKS ALL TASKS ACTIVE T…" at bounding box center [140, 160] width 213 height 252
click at [197, 52] on icon at bounding box center [199, 50] width 18 height 18
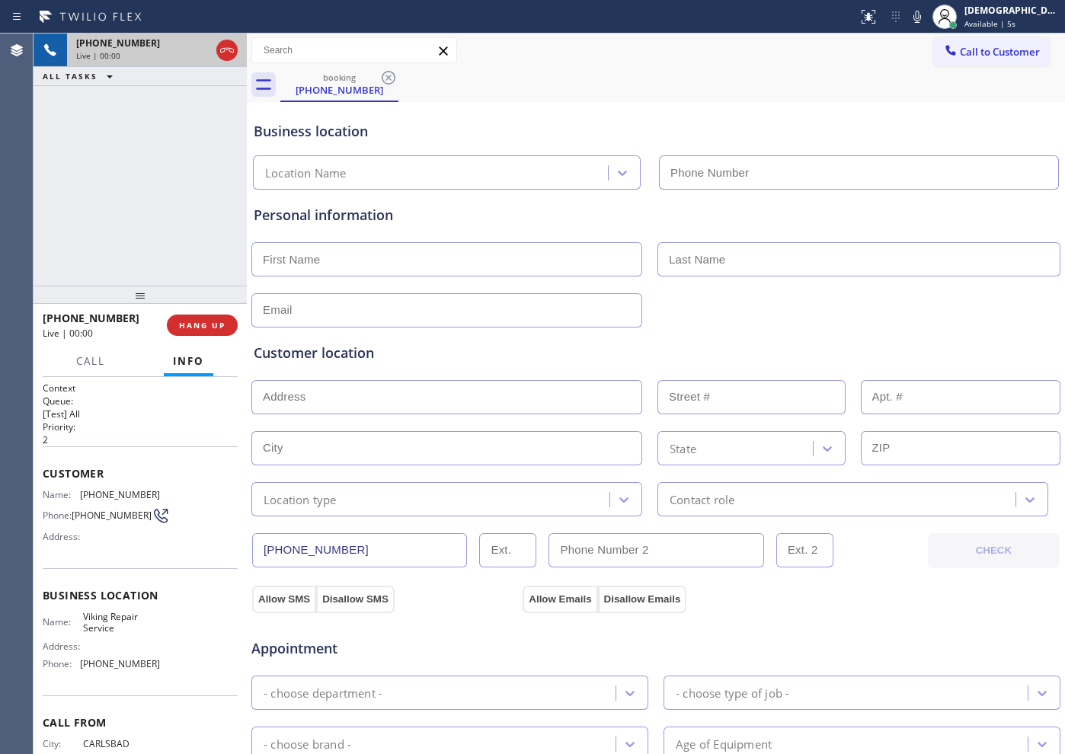
type input "[PHONE_NUMBER]"
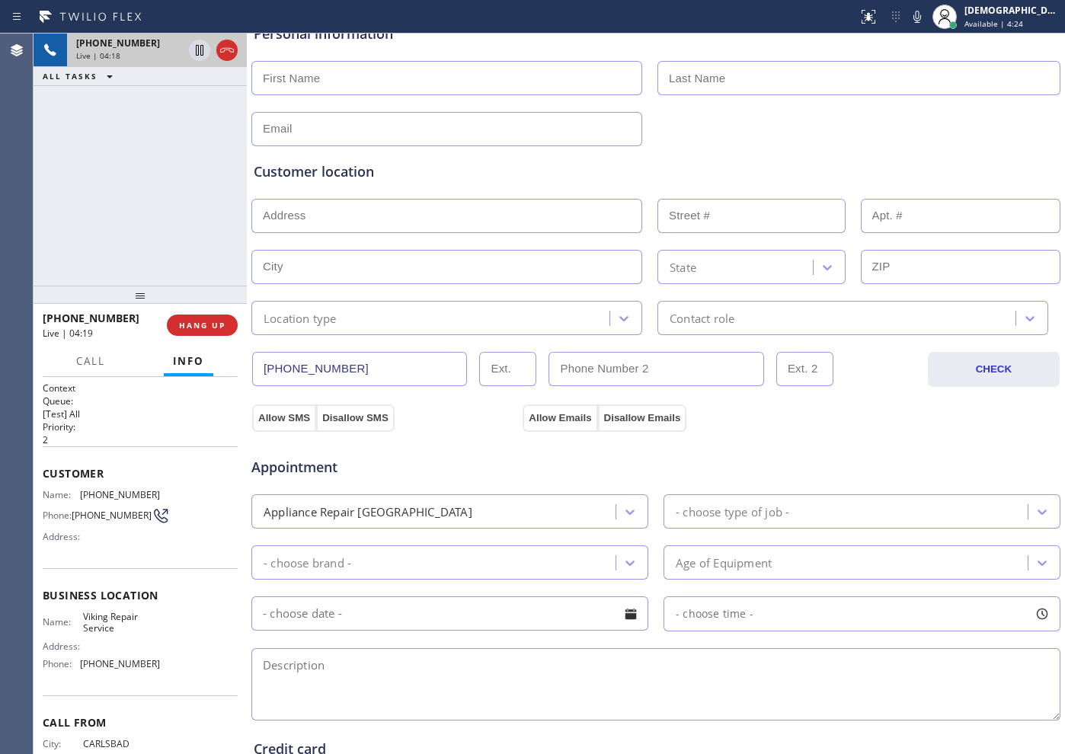
scroll to position [190, 0]
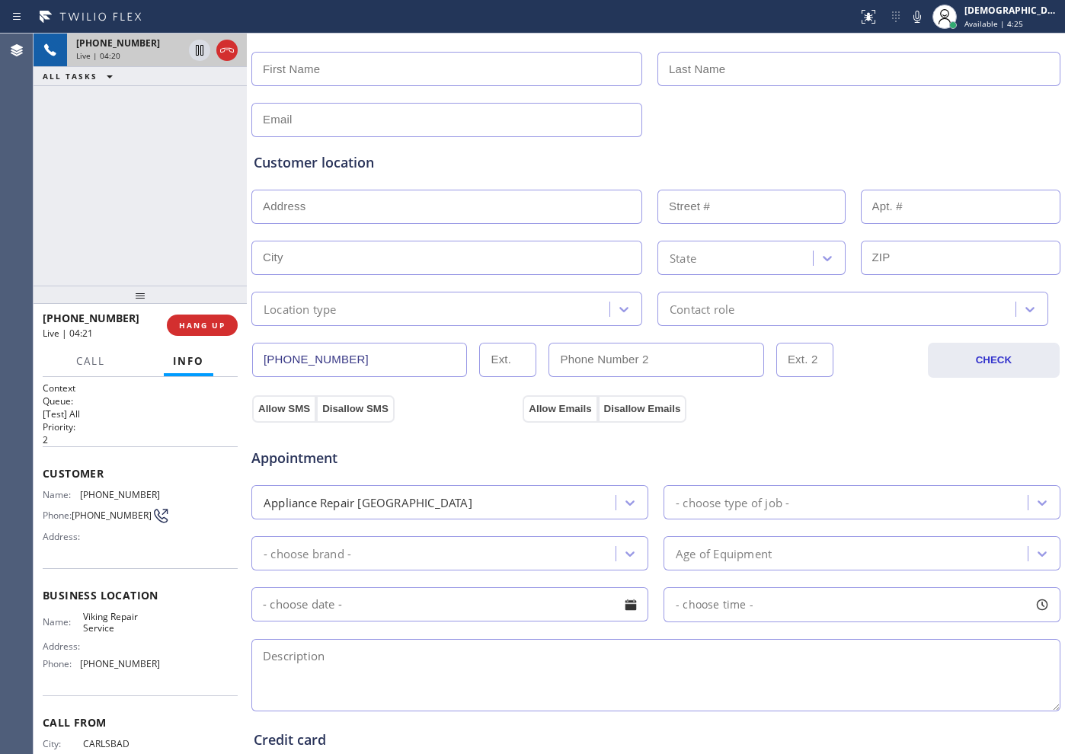
drag, startPoint x: 348, startPoint y: 359, endPoint x: 238, endPoint y: 360, distance: 110.5
click at [238, 360] on div "[PHONE_NUMBER] Live | 04:20 ALL TASKS ALL TASKS ACTIVE TASKS TASKS IN WRAP UP […" at bounding box center [550, 394] width 1032 height 721
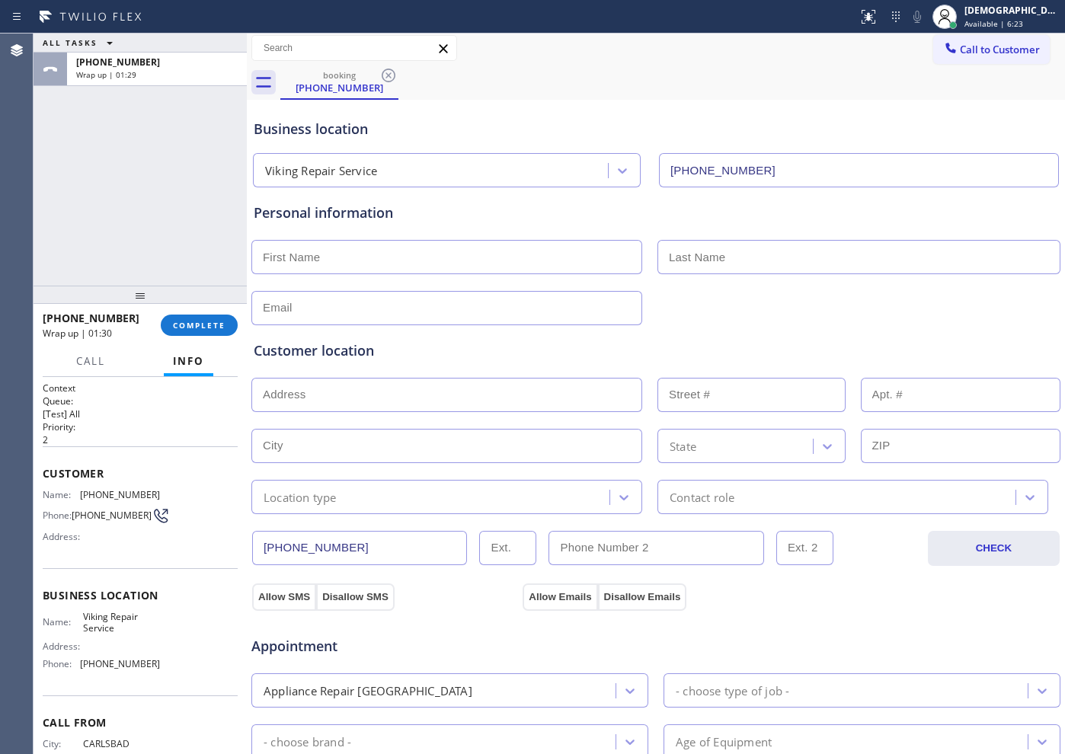
scroll to position [0, 0]
click at [392, 255] on input "text" at bounding box center [446, 259] width 391 height 34
paste input "[PERSON_NAME]"
type input "[PERSON_NAME]"
click at [715, 251] on input "text" at bounding box center [859, 259] width 403 height 34
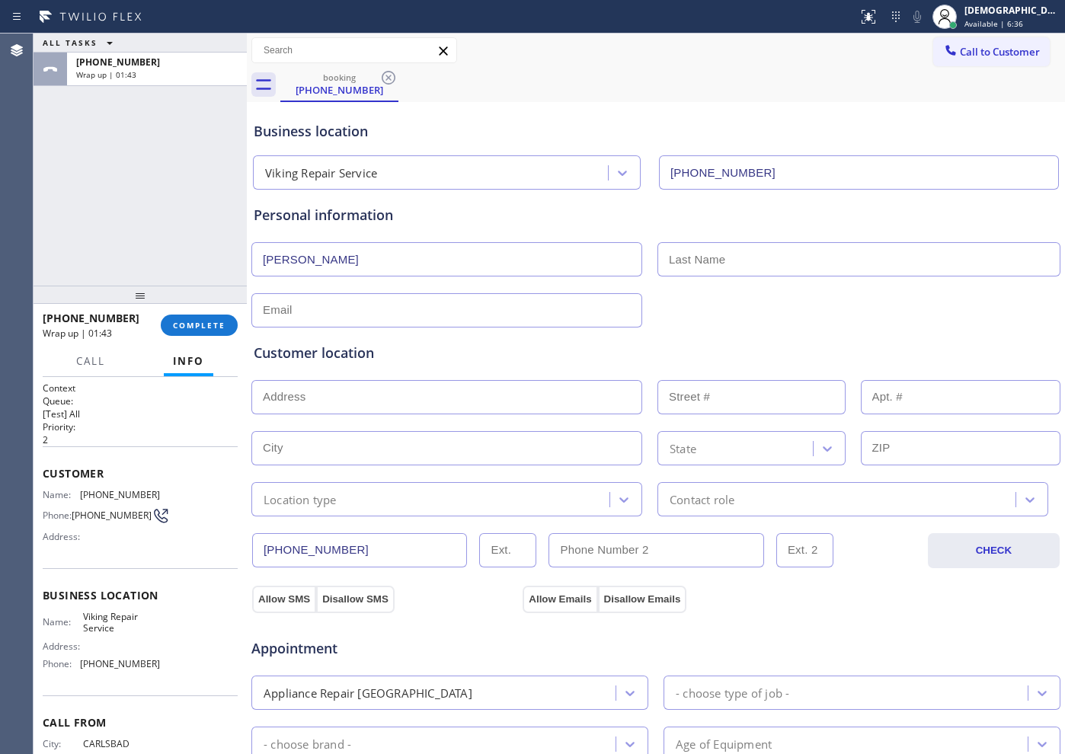
paste input "[PERSON_NAME]"
type input "[PERSON_NAME]"
click at [341, 306] on input "text" at bounding box center [446, 310] width 391 height 34
type input "[EMAIL_ADDRESS][DOMAIN_NAME]"
click at [299, 399] on input "text" at bounding box center [446, 397] width 391 height 34
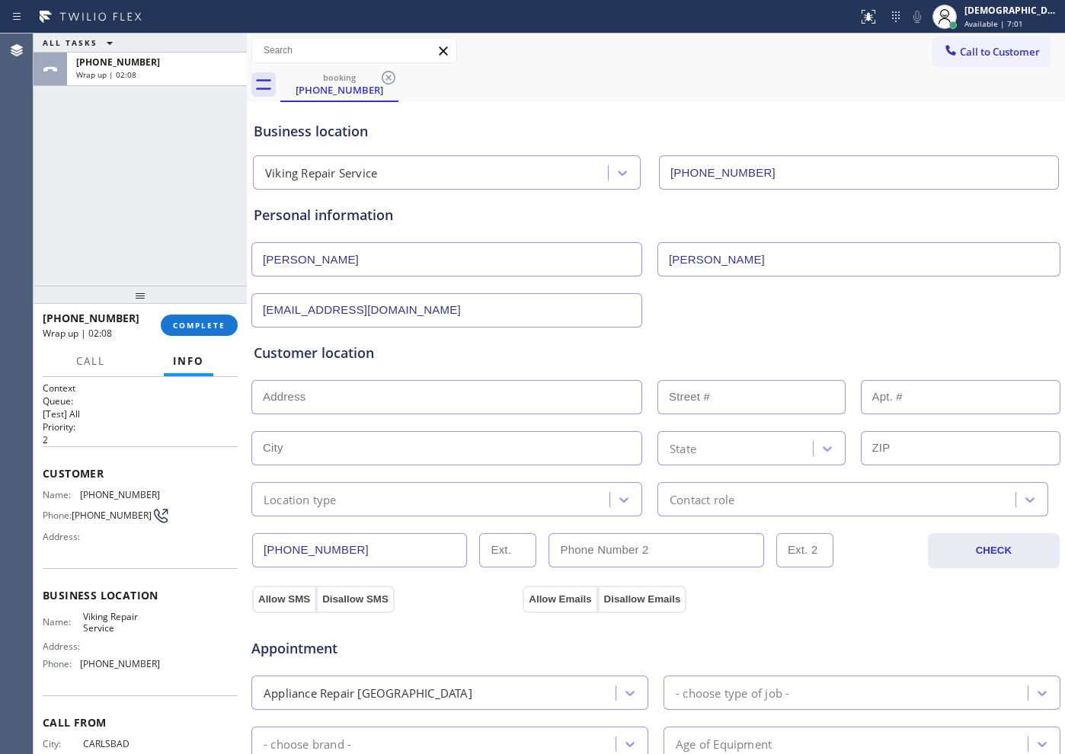
paste input "[STREET_ADDRESS]"
click at [565, 386] on input "[STREET_ADDRESS]" at bounding box center [446, 397] width 391 height 34
type input "14630 [GEOGRAPHIC_DATA]"
type input "14630"
type input "Del Mar"
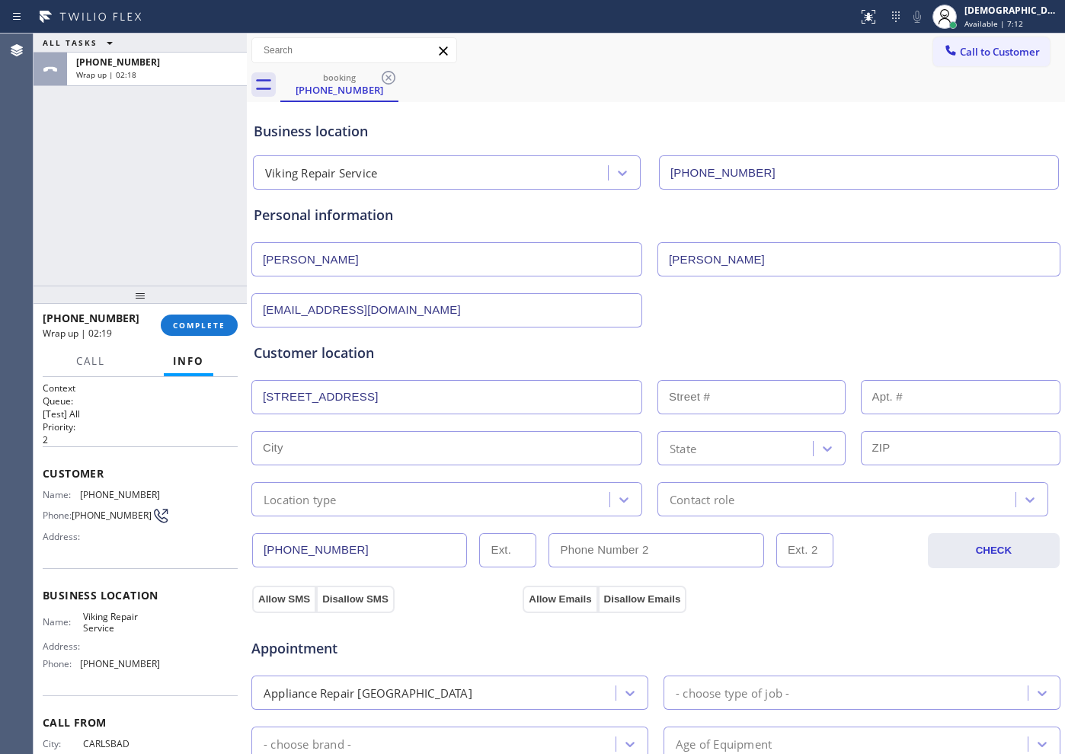
type input "92014"
click at [456, 499] on div "Location type" at bounding box center [433, 499] width 354 height 27
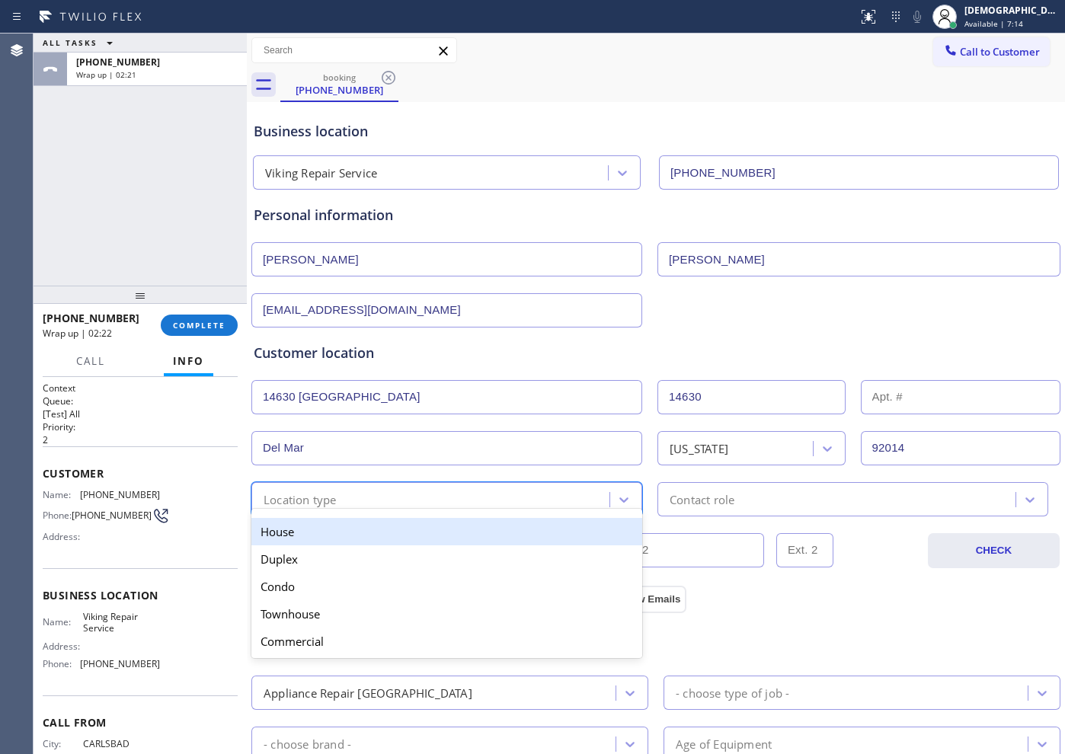
click at [434, 536] on div "House" at bounding box center [446, 531] width 391 height 27
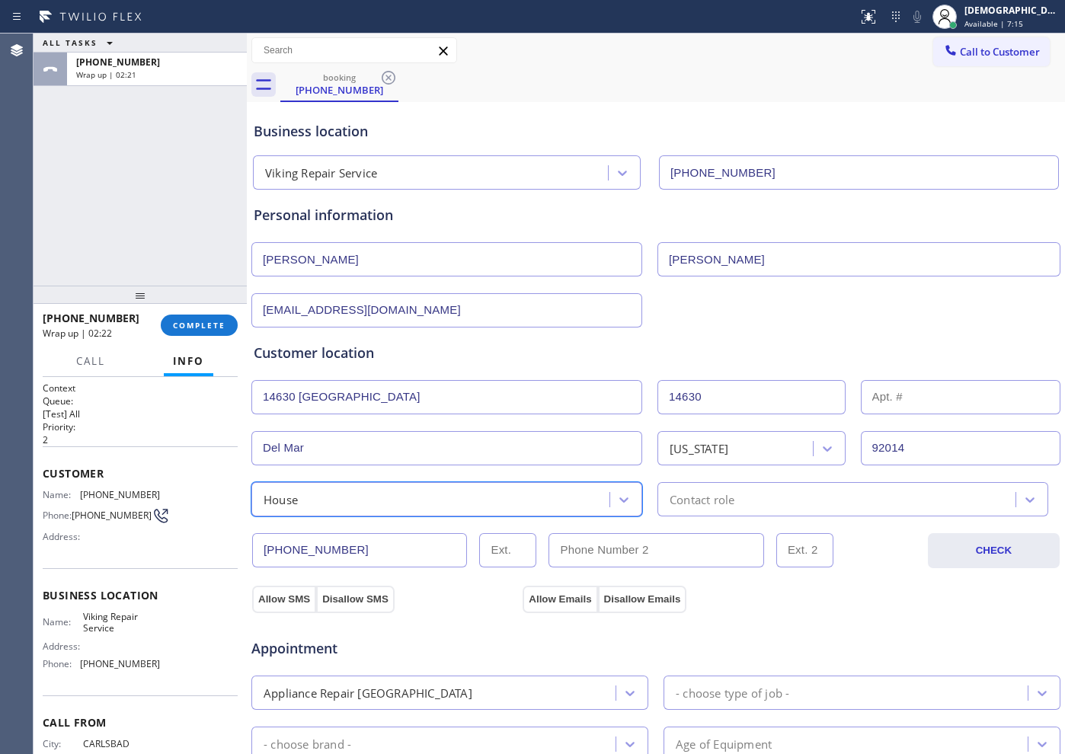
click at [755, 479] on div "option House, selected. 5 results available. Select is focused ,type to refine …" at bounding box center [656, 497] width 812 height 37
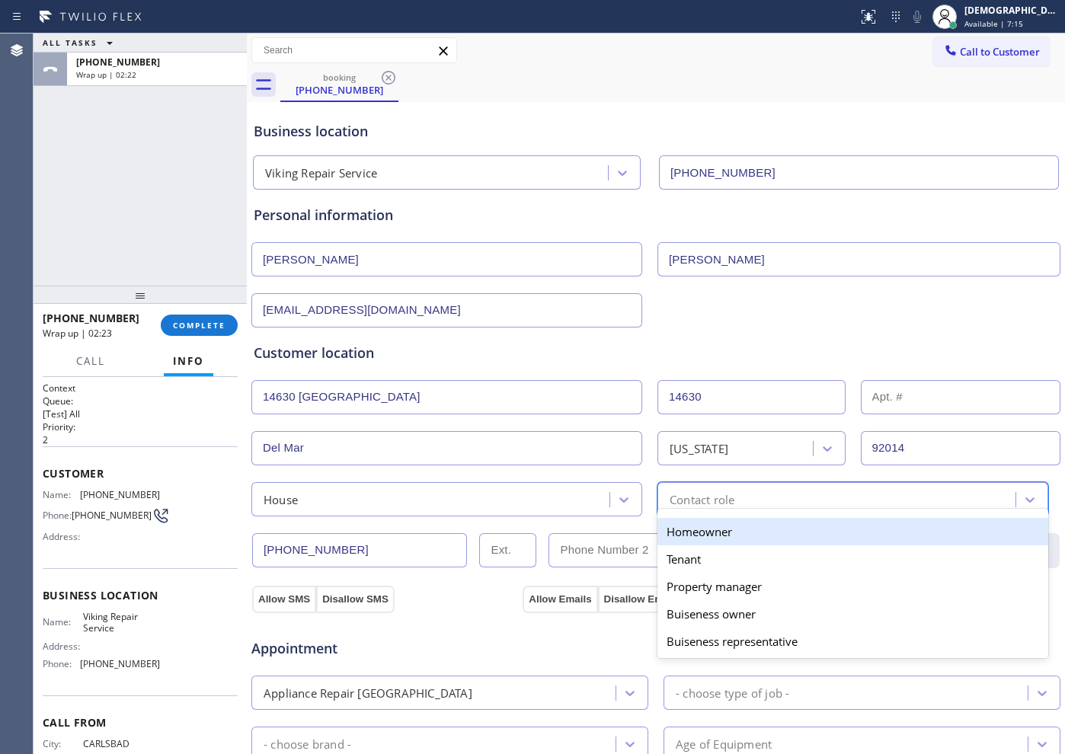
click at [748, 499] on div "Contact role" at bounding box center [839, 499] width 354 height 27
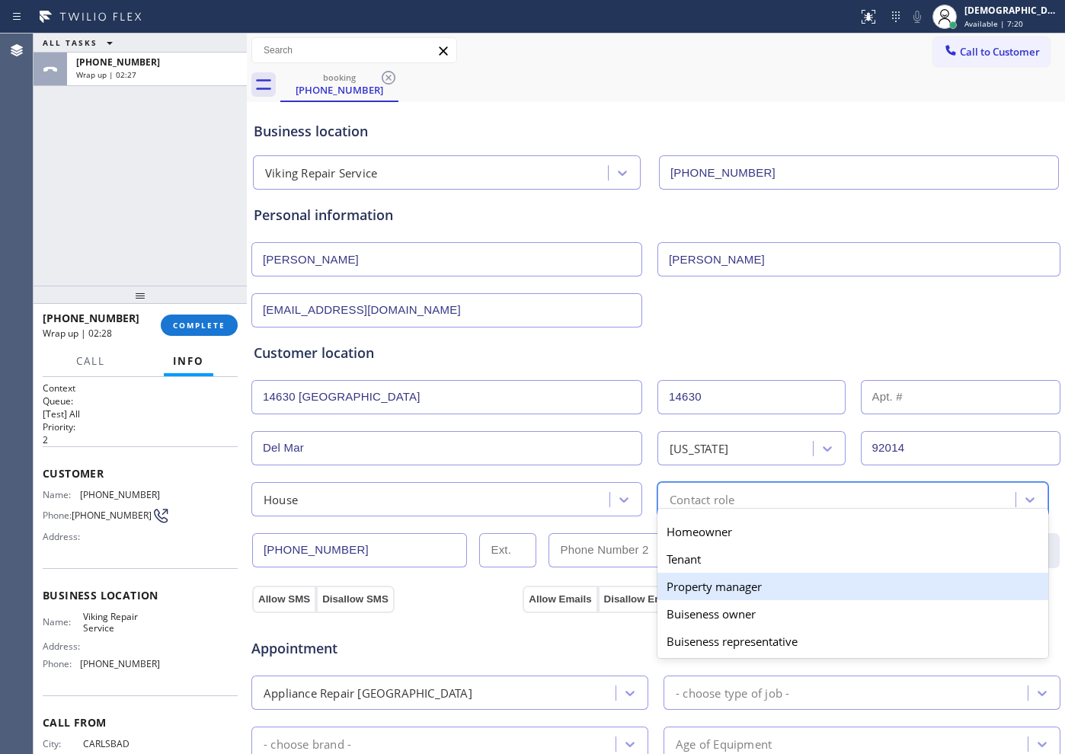
click at [754, 581] on div "Property manager" at bounding box center [853, 586] width 391 height 27
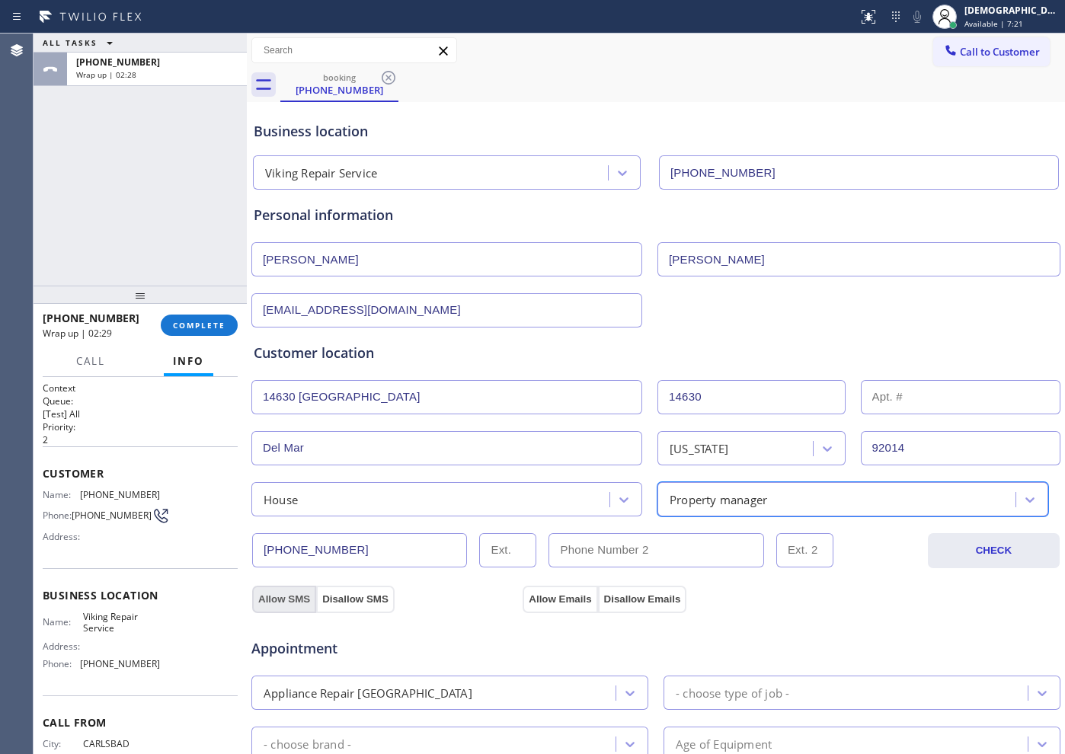
drag, startPoint x: 284, startPoint y: 603, endPoint x: 298, endPoint y: 600, distance: 13.9
click at [291, 602] on button "Allow SMS" at bounding box center [284, 599] width 64 height 27
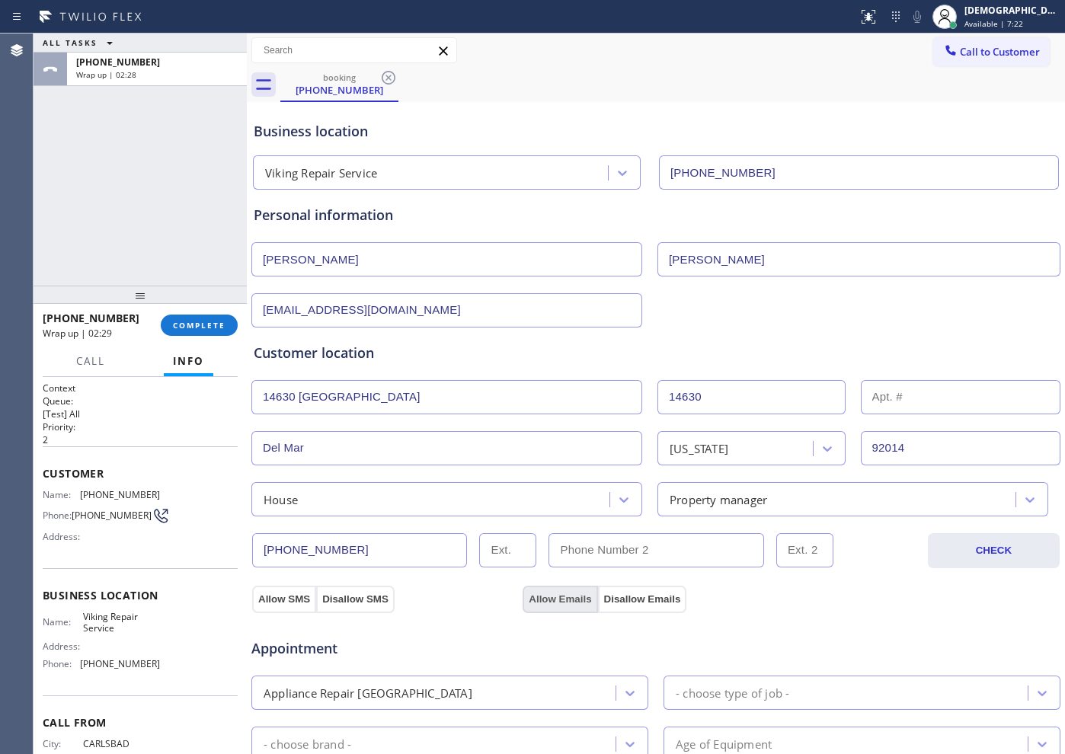
click at [585, 588] on button "Allow Emails" at bounding box center [560, 599] width 75 height 27
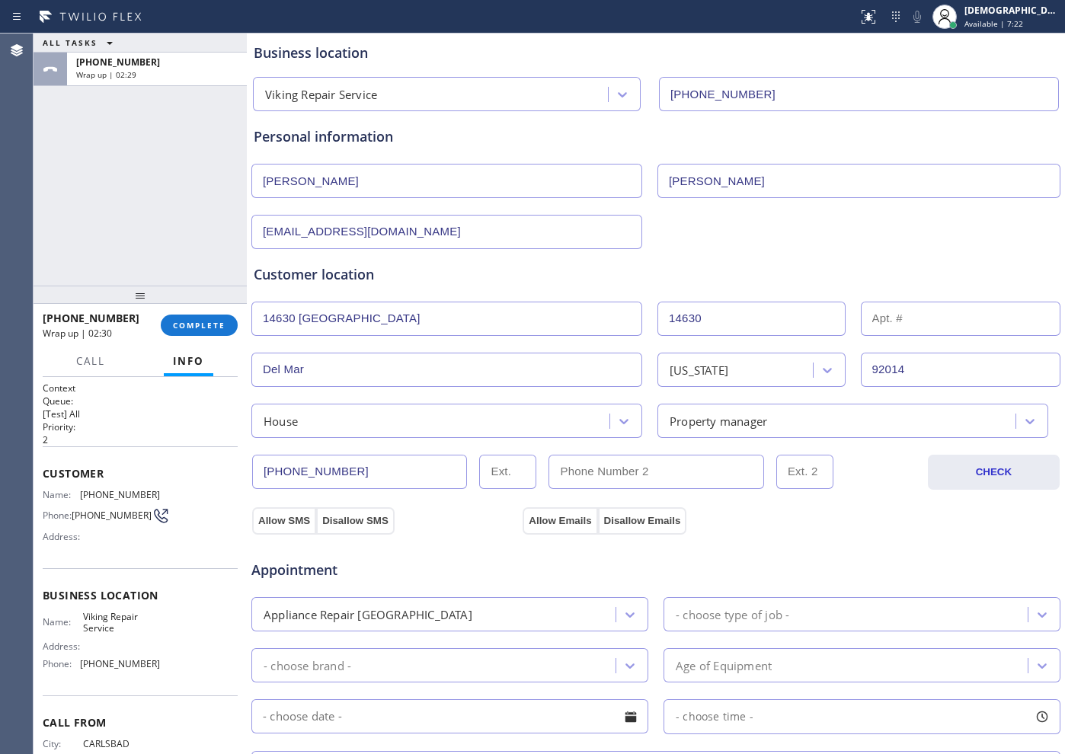
scroll to position [190, 0]
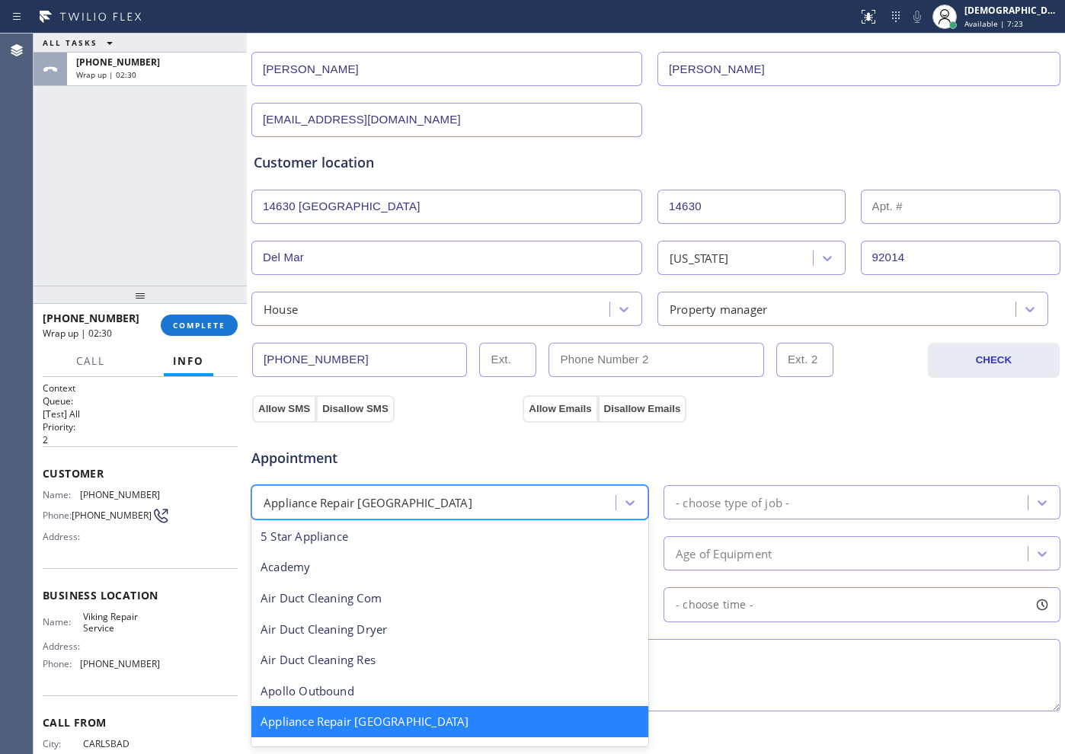
click at [524, 509] on div "Appliance Repair [GEOGRAPHIC_DATA]" at bounding box center [436, 502] width 360 height 27
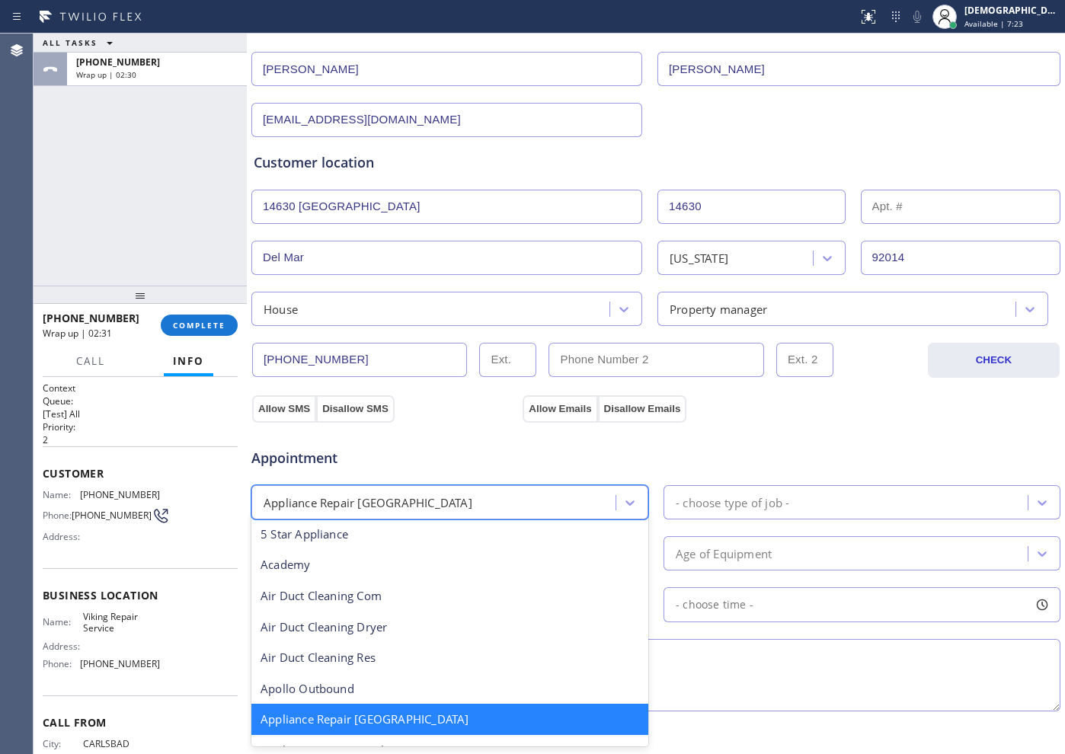
click at [684, 505] on div "- choose type of job -" at bounding box center [733, 503] width 114 height 18
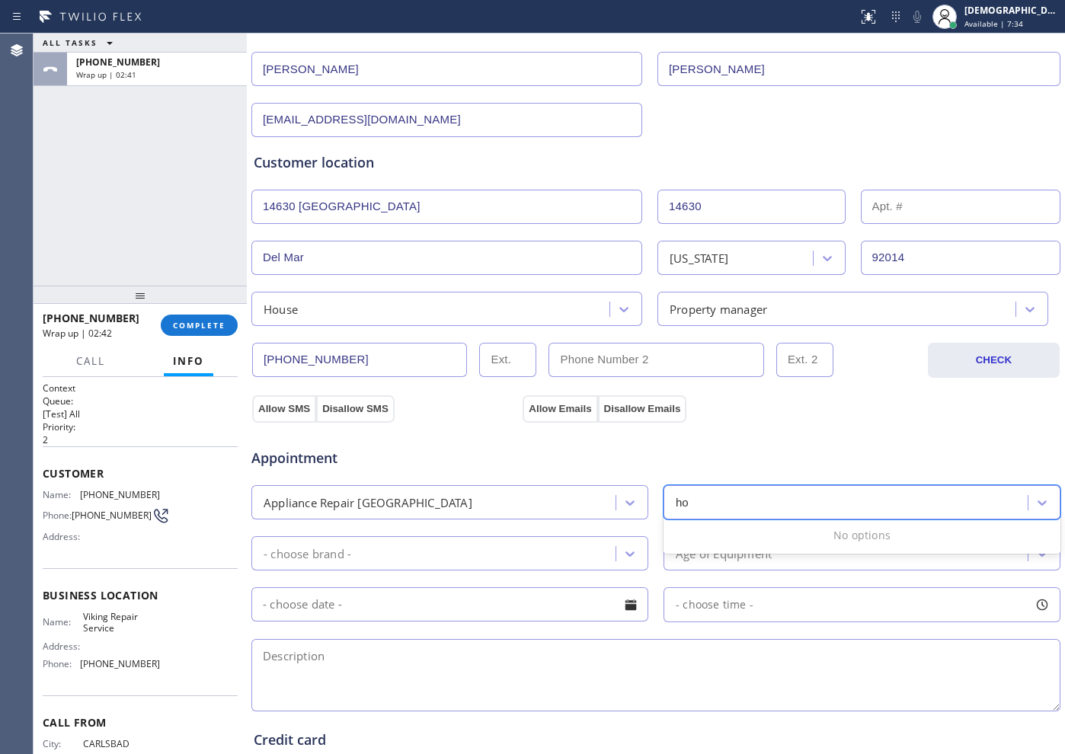
type input "h"
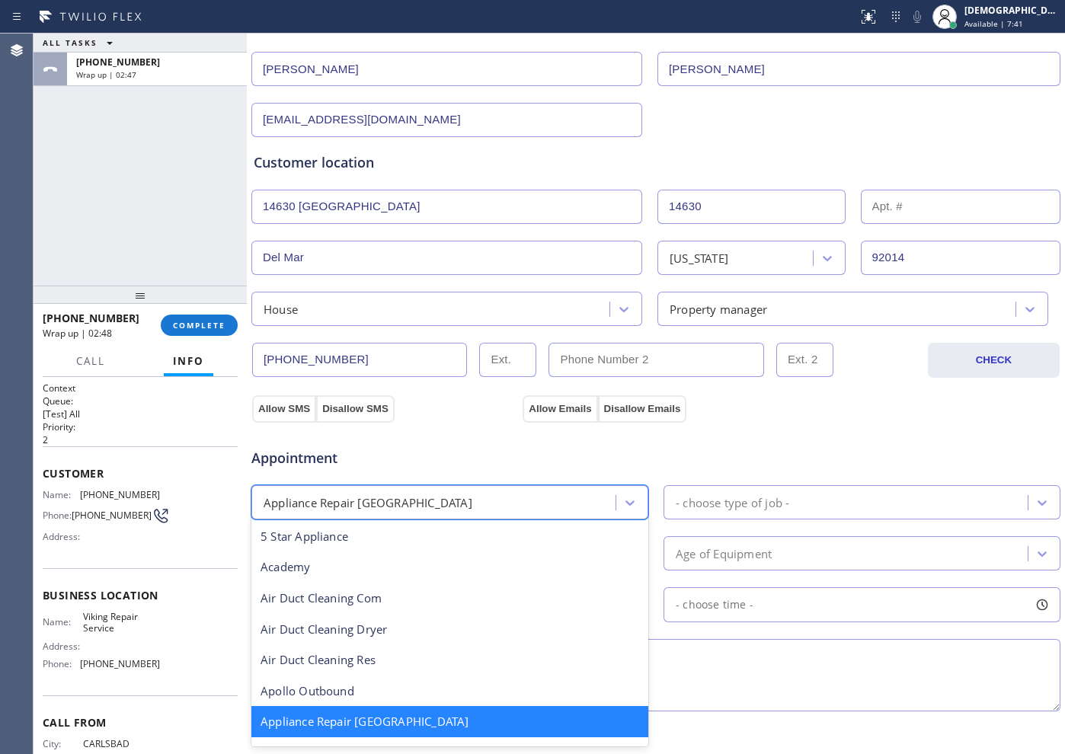
click at [510, 496] on div "Appliance Repair [GEOGRAPHIC_DATA]" at bounding box center [436, 502] width 360 height 27
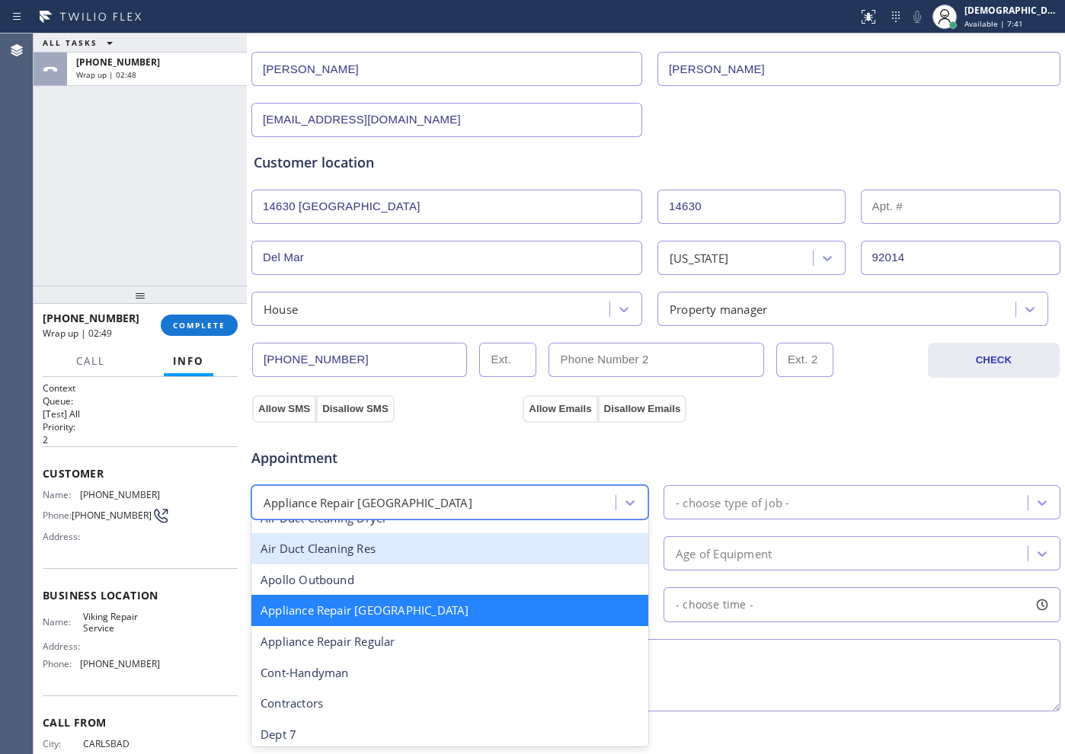
scroll to position [193, 0]
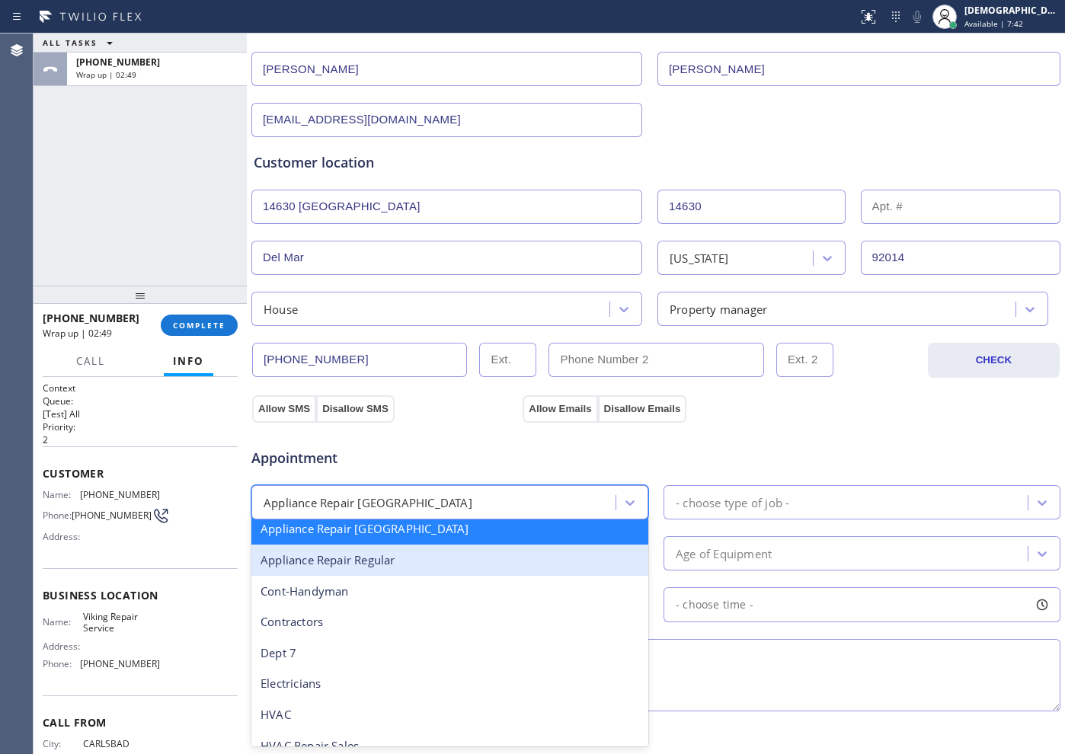
click at [471, 563] on div "Appliance Repair Regular" at bounding box center [449, 560] width 397 height 31
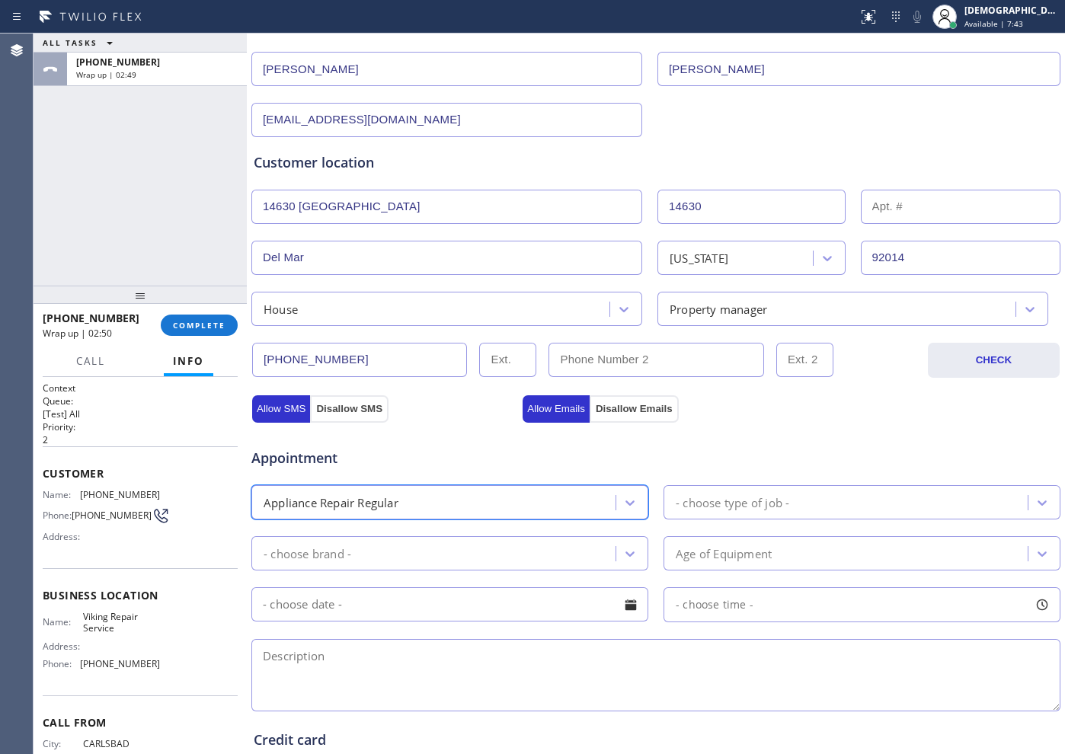
click at [760, 491] on div "- choose type of job -" at bounding box center [848, 502] width 360 height 27
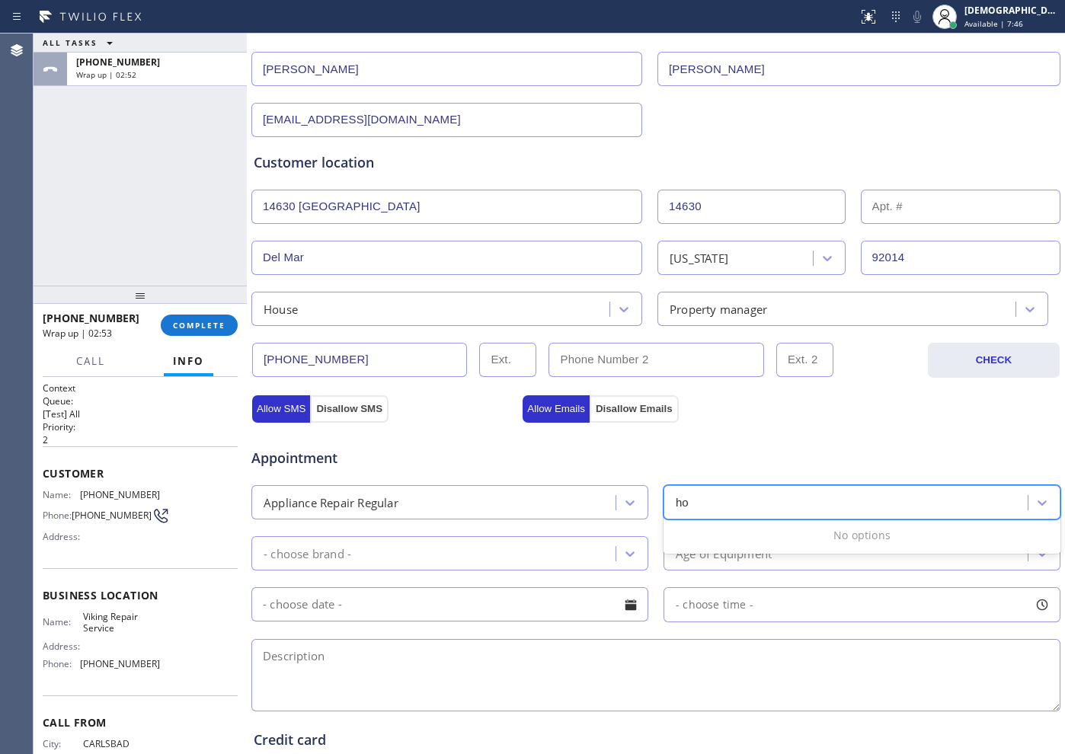
type input "h"
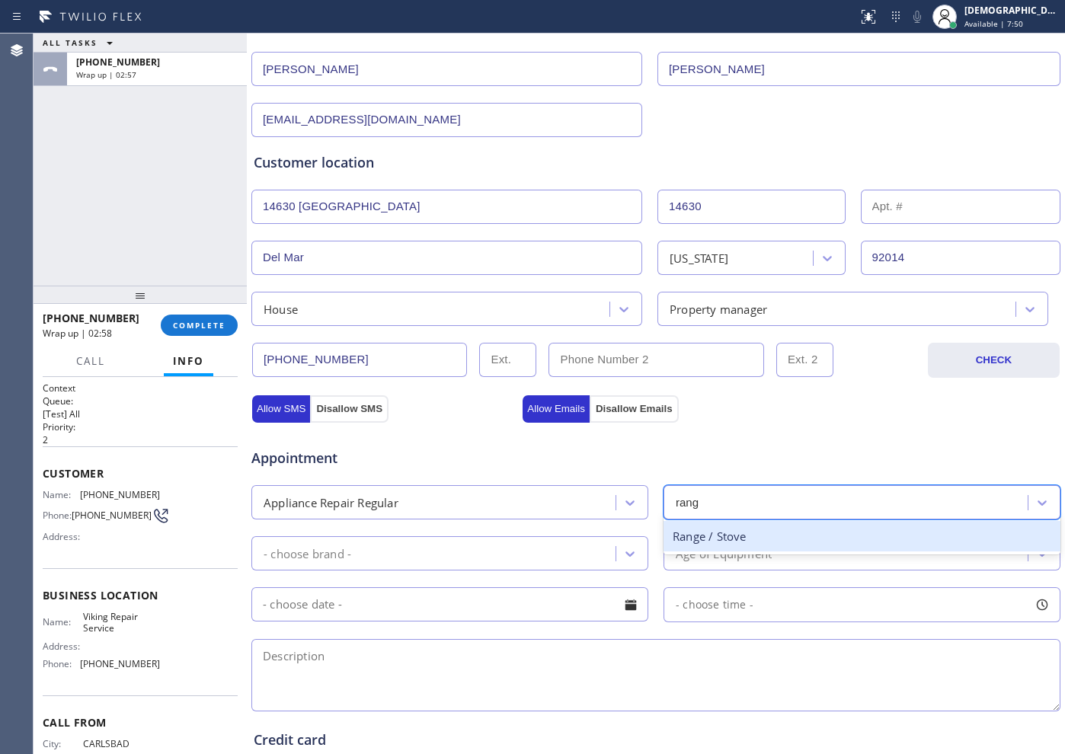
type input "rang"
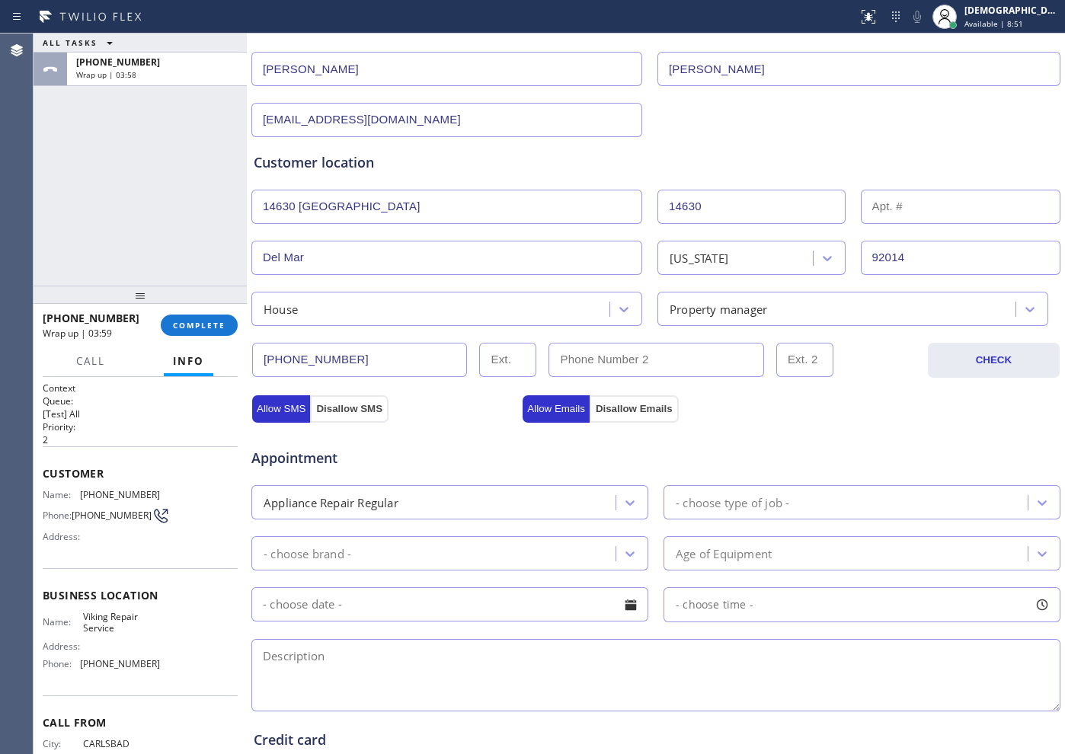
click at [115, 203] on div "ALL TASKS ALL TASKS ACTIVE TASKS TASKS IN WRAP UP [PHONE_NUMBER] Wrap up | 03:58" at bounding box center [140, 160] width 213 height 252
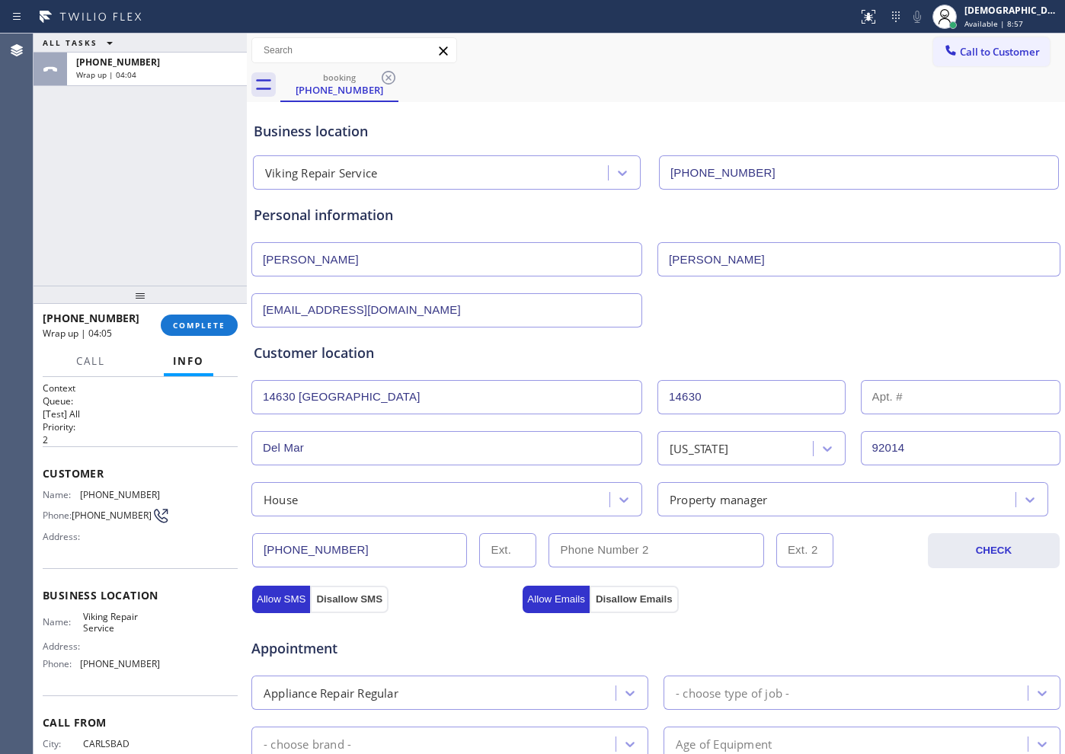
scroll to position [286, 0]
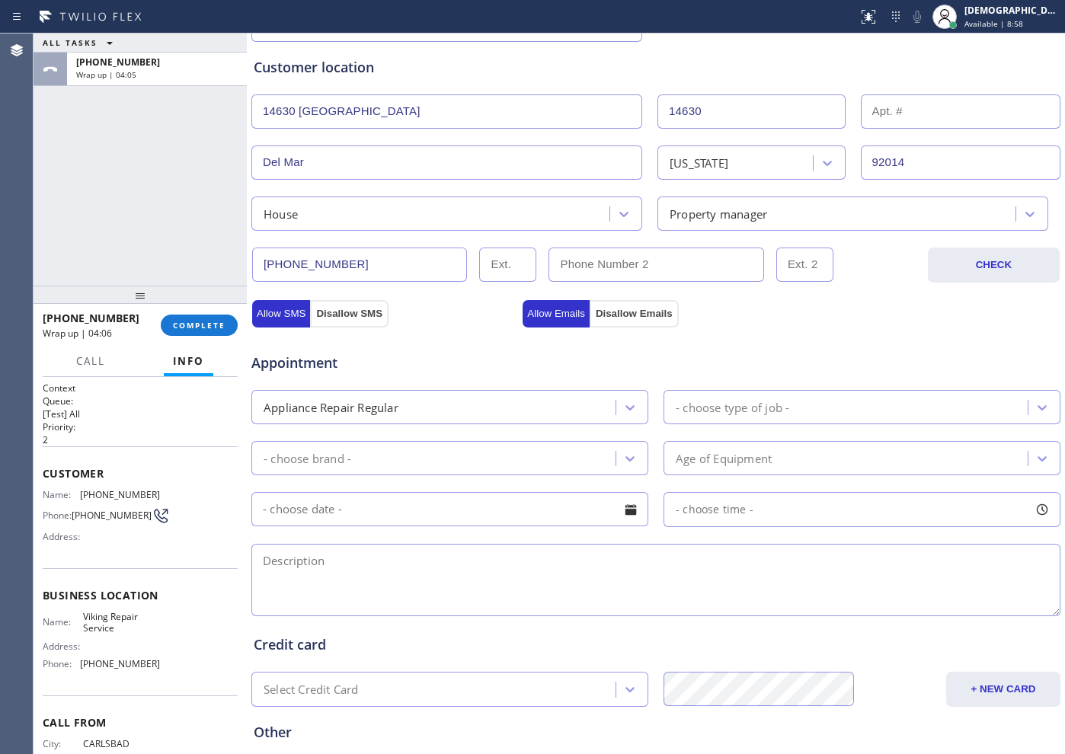
click at [545, 402] on div "Appliance Repair Regular" at bounding box center [436, 407] width 360 height 27
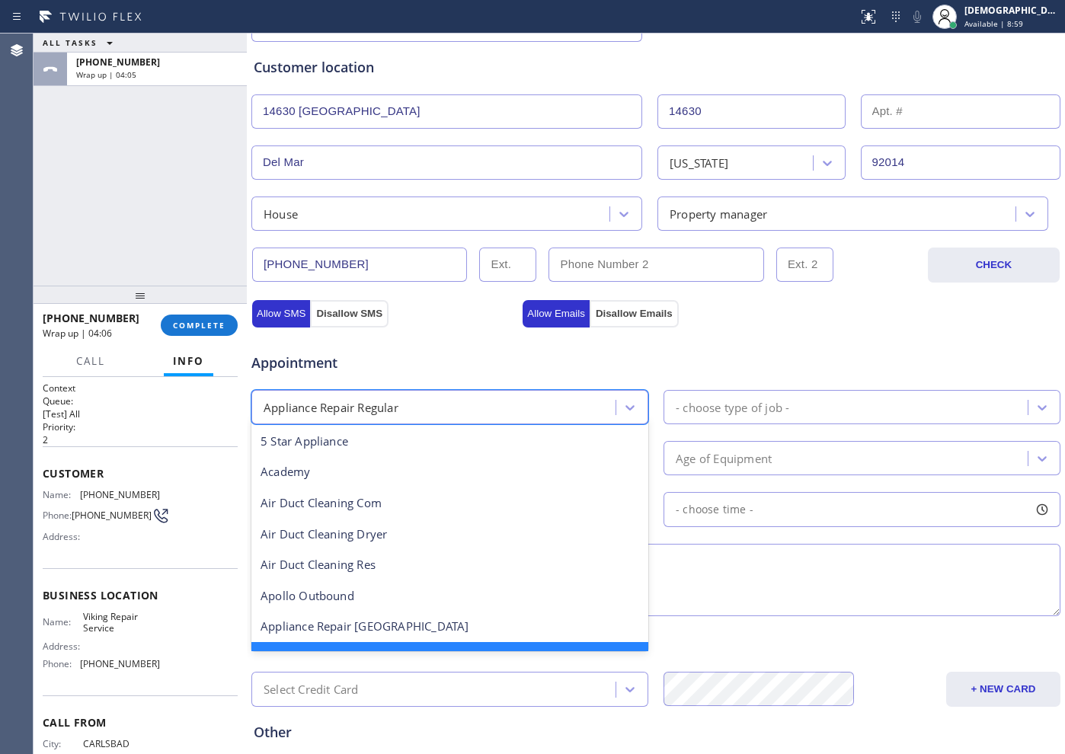
scroll to position [33, 0]
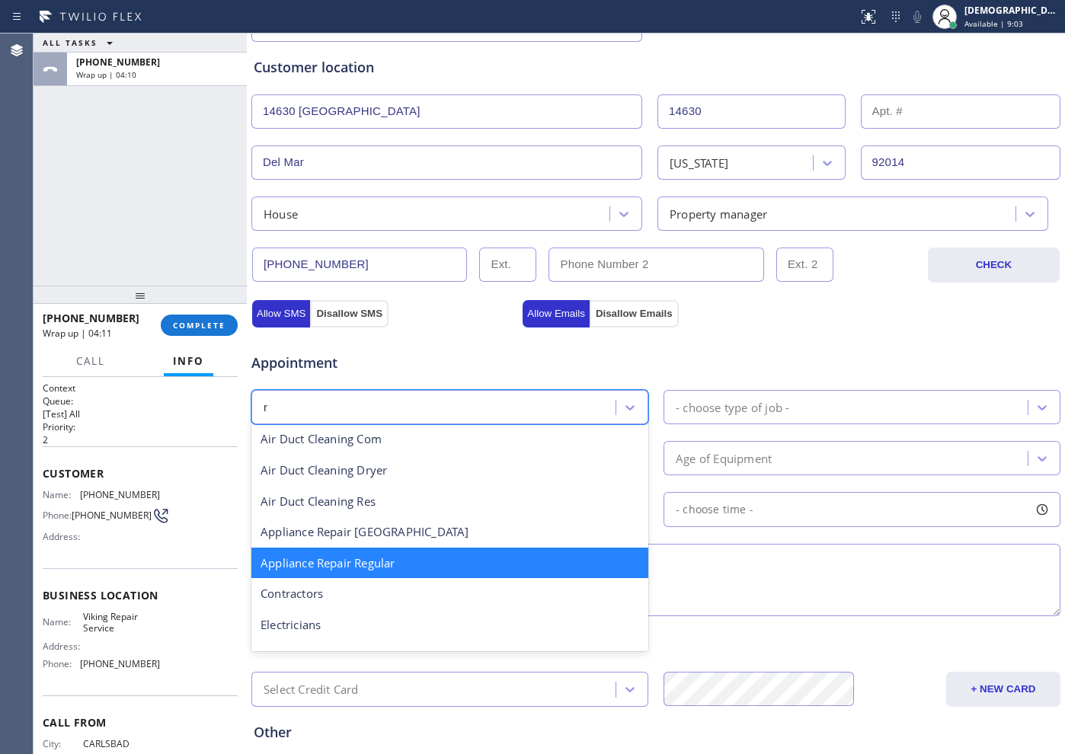
type input "re"
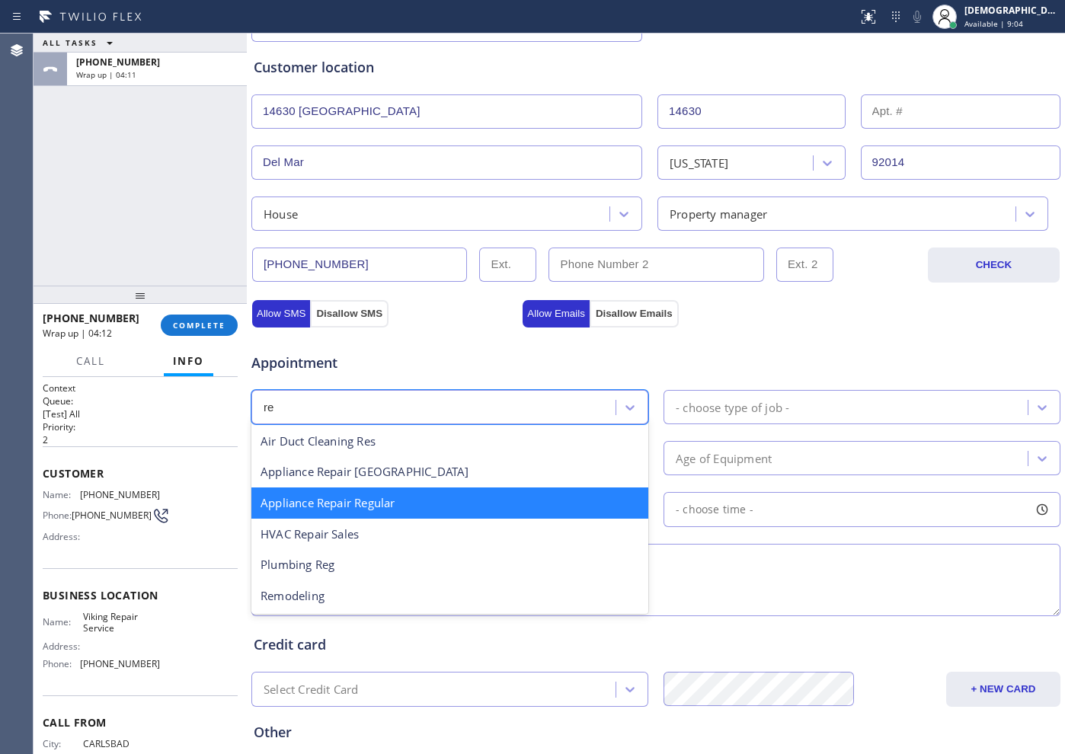
click at [415, 509] on div "Appliance Repair Regular" at bounding box center [449, 503] width 397 height 31
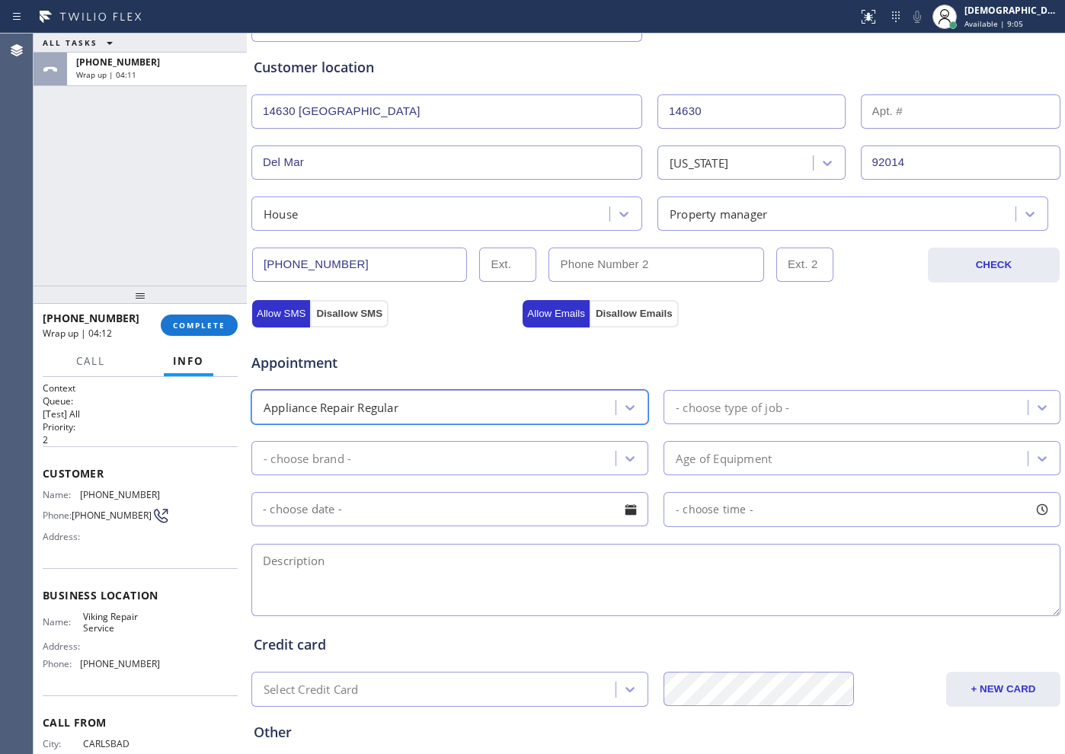
click at [685, 407] on div "- choose type of job -" at bounding box center [733, 407] width 114 height 18
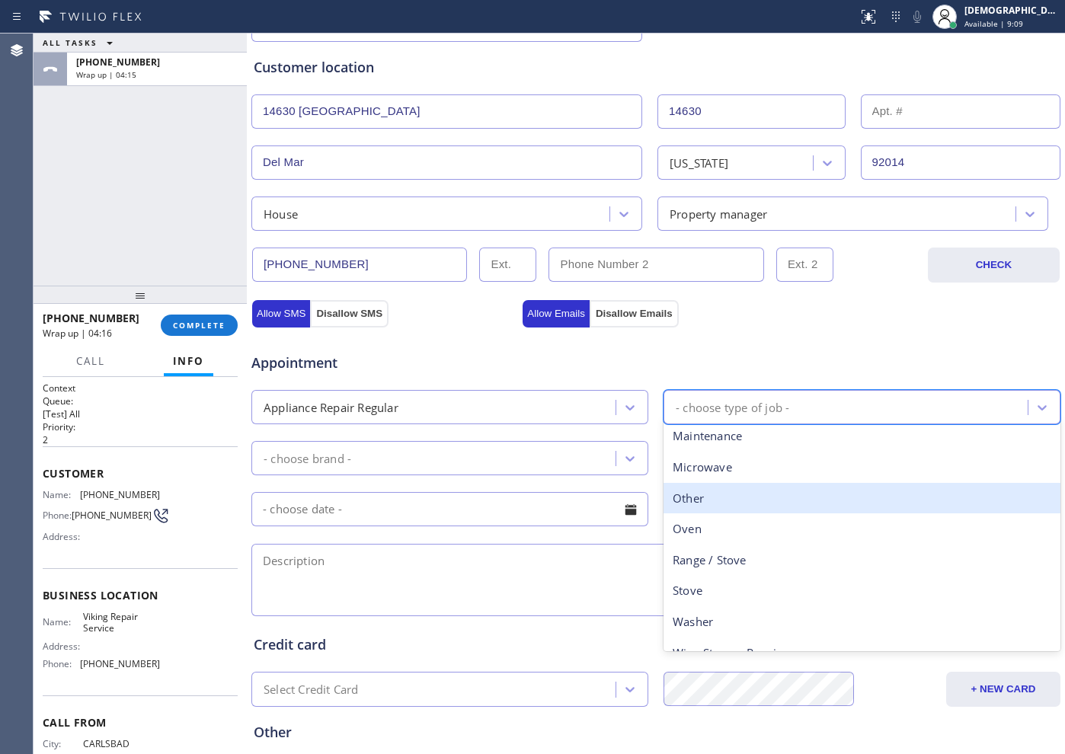
scroll to position [210, 0]
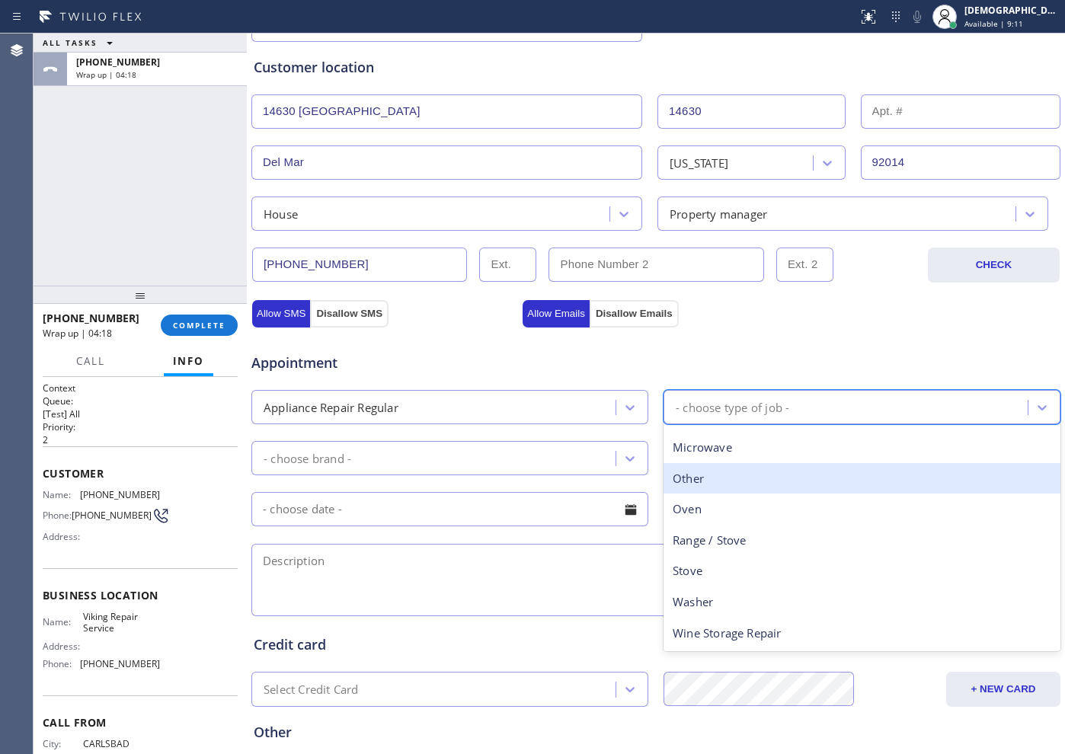
click at [732, 481] on div "Other" at bounding box center [862, 478] width 397 height 31
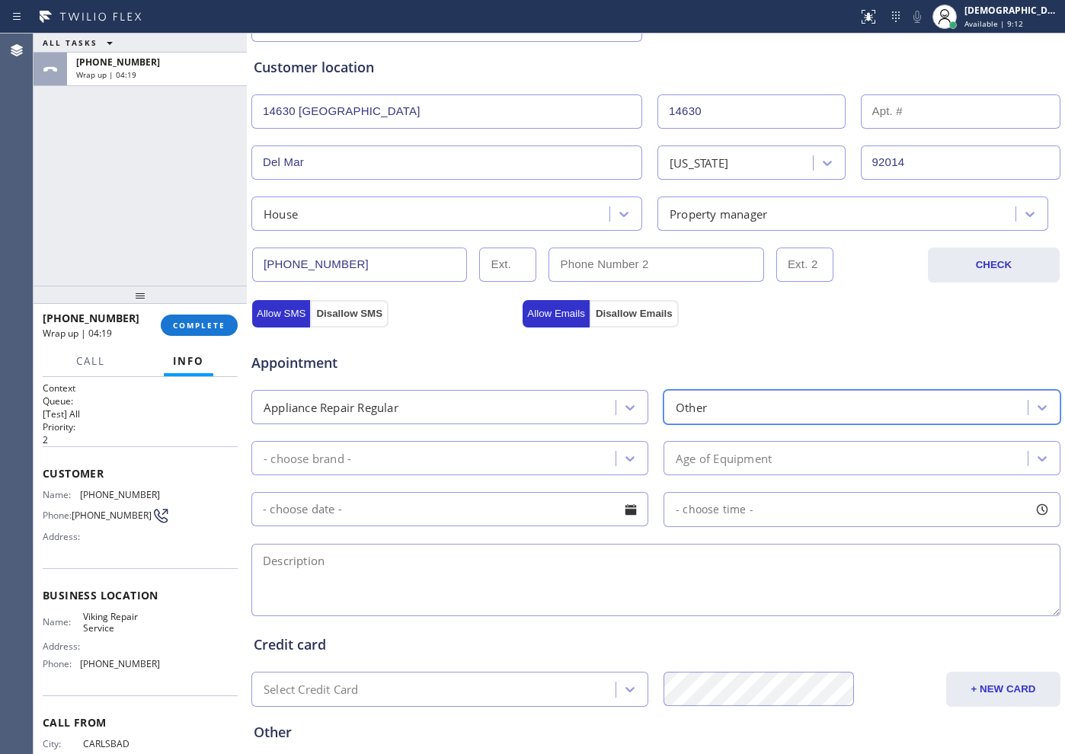
click at [454, 448] on div "- choose brand -" at bounding box center [436, 458] width 360 height 27
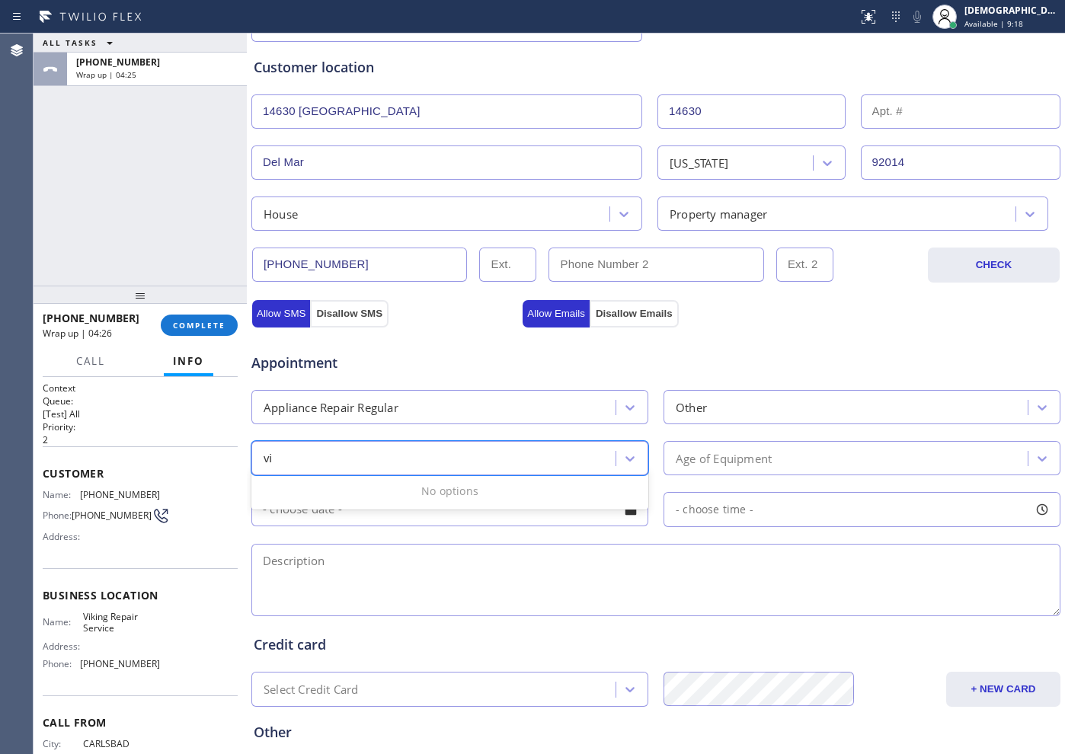
type input "v"
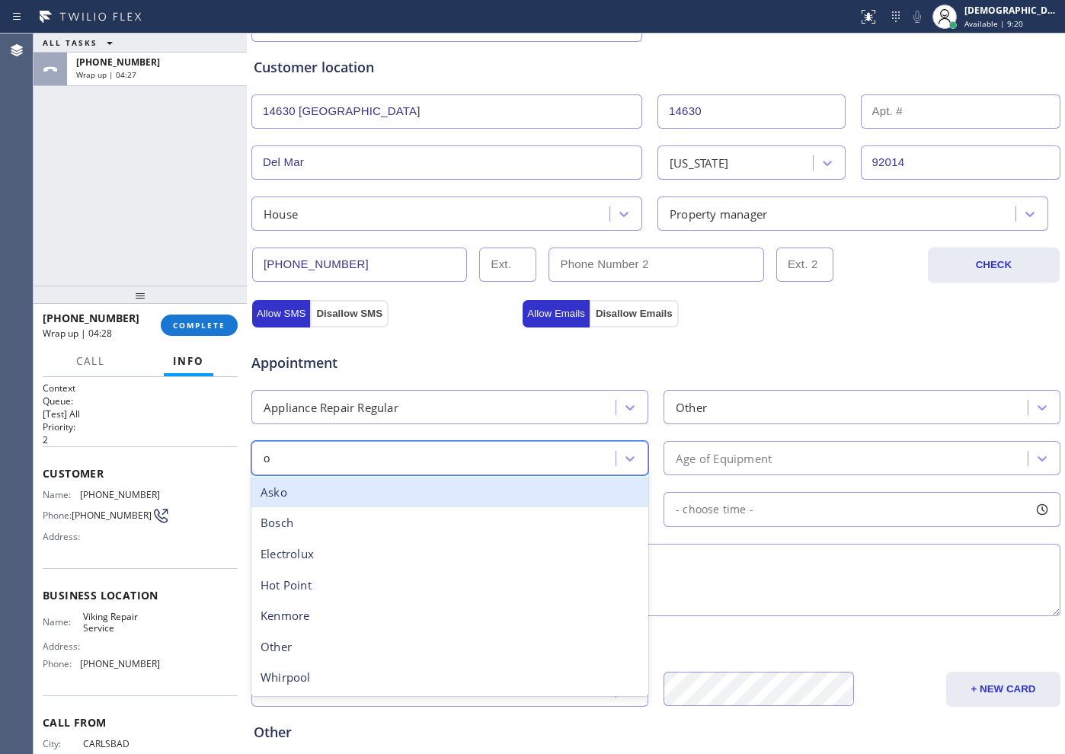
type input "ot"
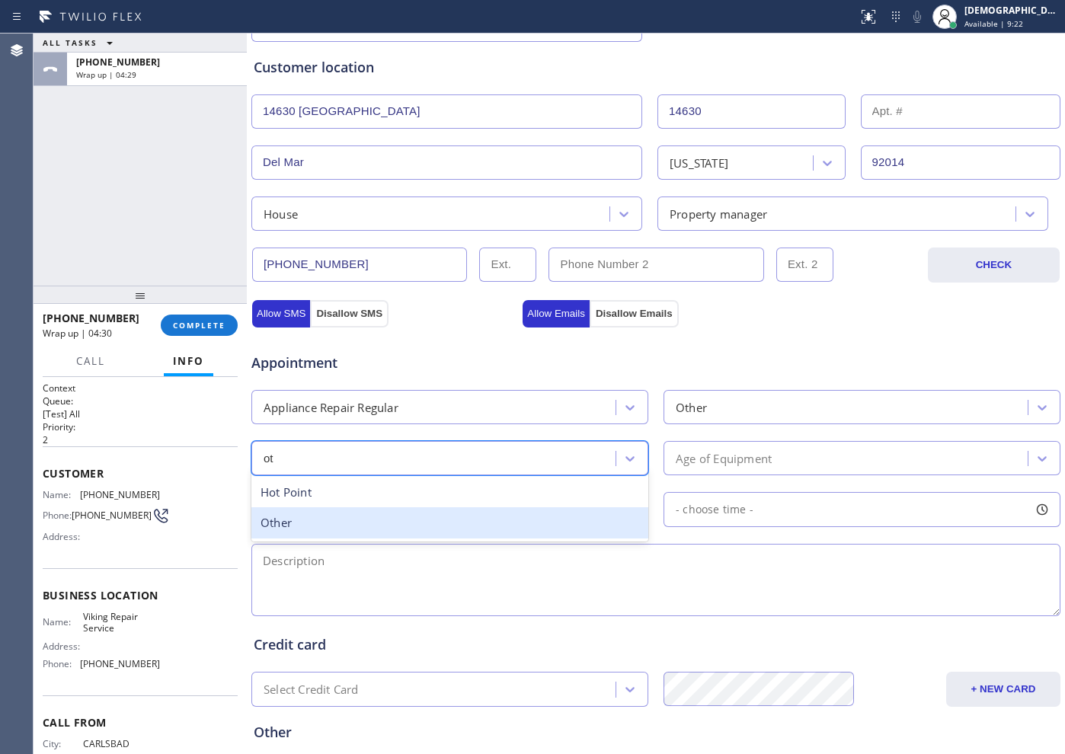
drag, startPoint x: 379, startPoint y: 519, endPoint x: 630, endPoint y: 507, distance: 251.0
click at [380, 519] on div "Other" at bounding box center [449, 522] width 397 height 31
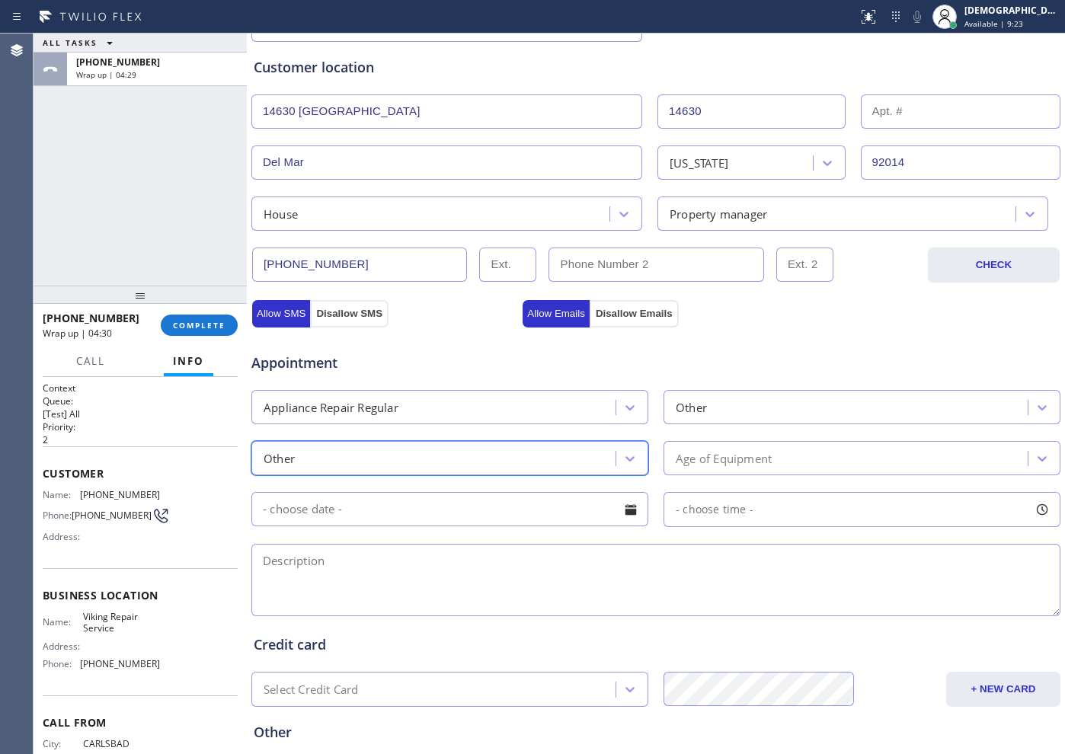
click at [681, 463] on div "Age of Equipment" at bounding box center [724, 459] width 96 height 18
click at [711, 465] on div "Age of Equipment" at bounding box center [724, 459] width 96 height 18
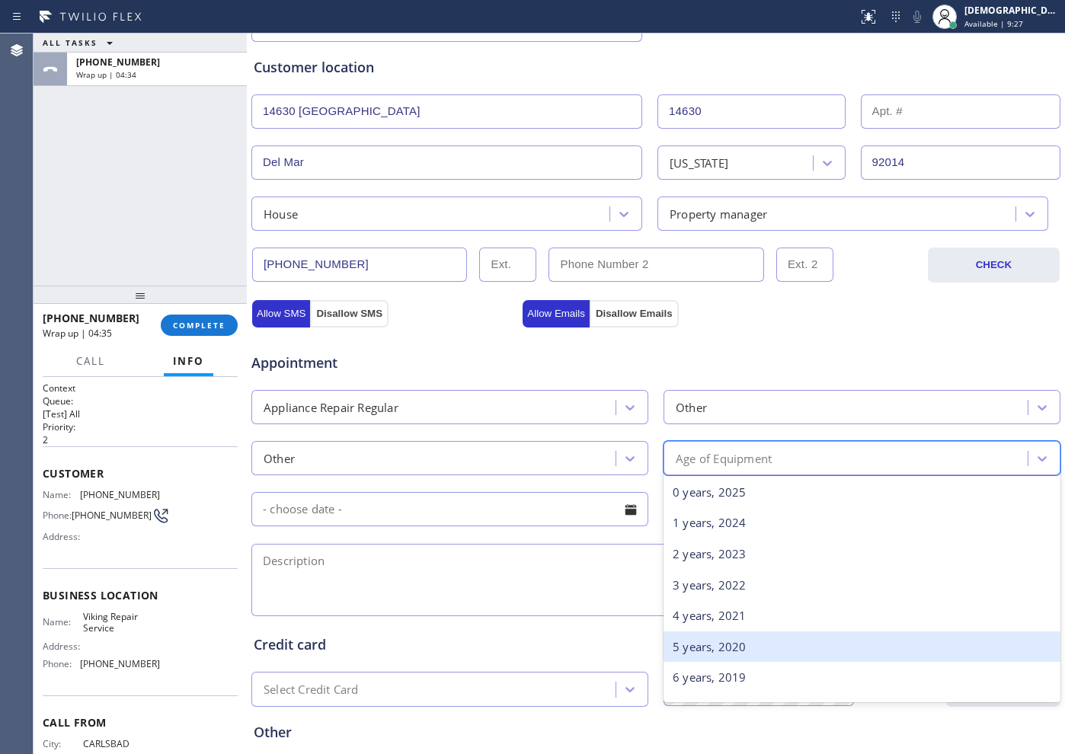
click at [747, 655] on div "5 years, 2020" at bounding box center [862, 647] width 397 height 31
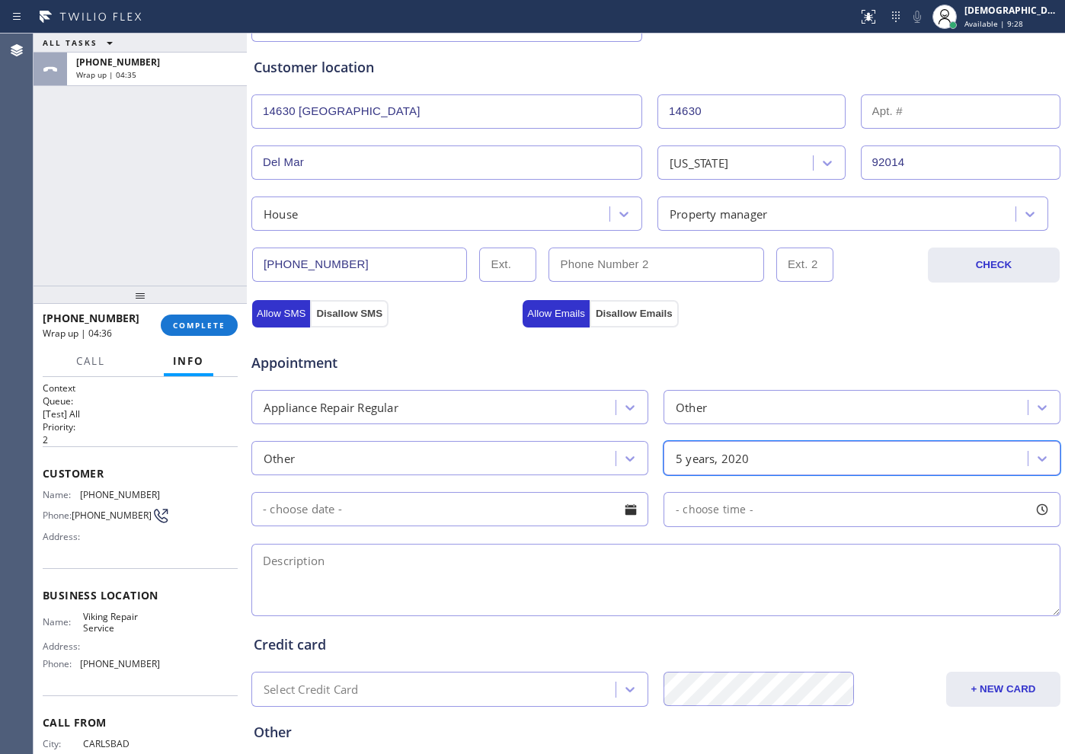
click at [398, 514] on input "text" at bounding box center [449, 509] width 397 height 34
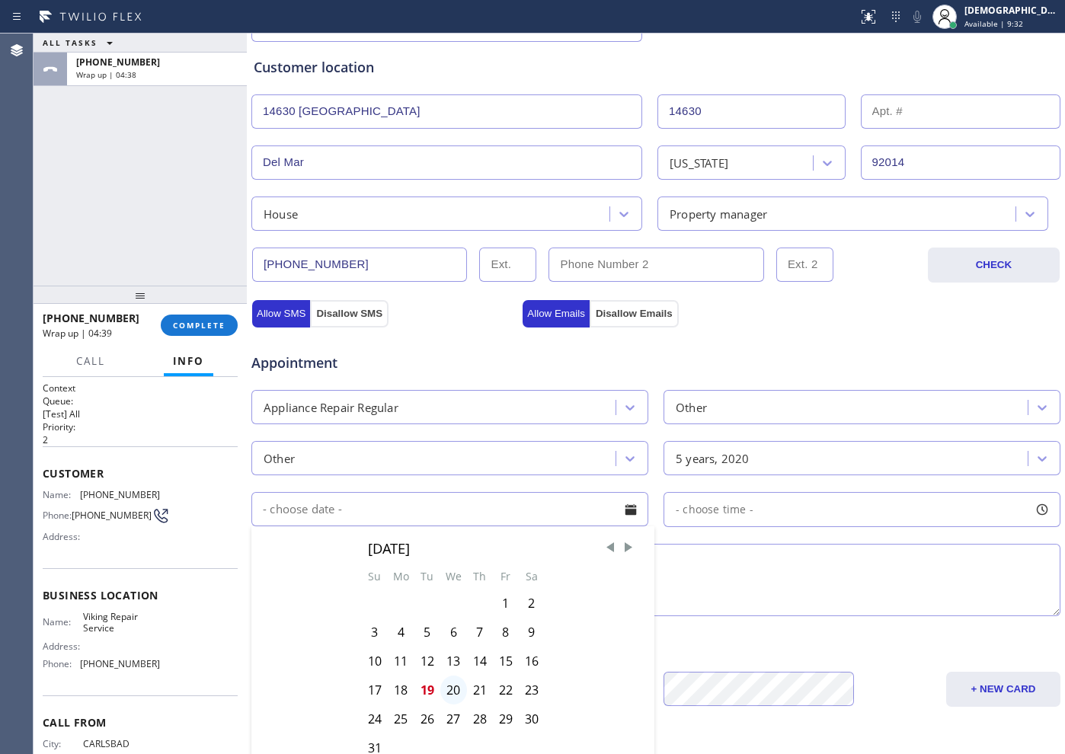
click at [445, 690] on div "20" at bounding box center [453, 690] width 27 height 29
type input "[DATE]"
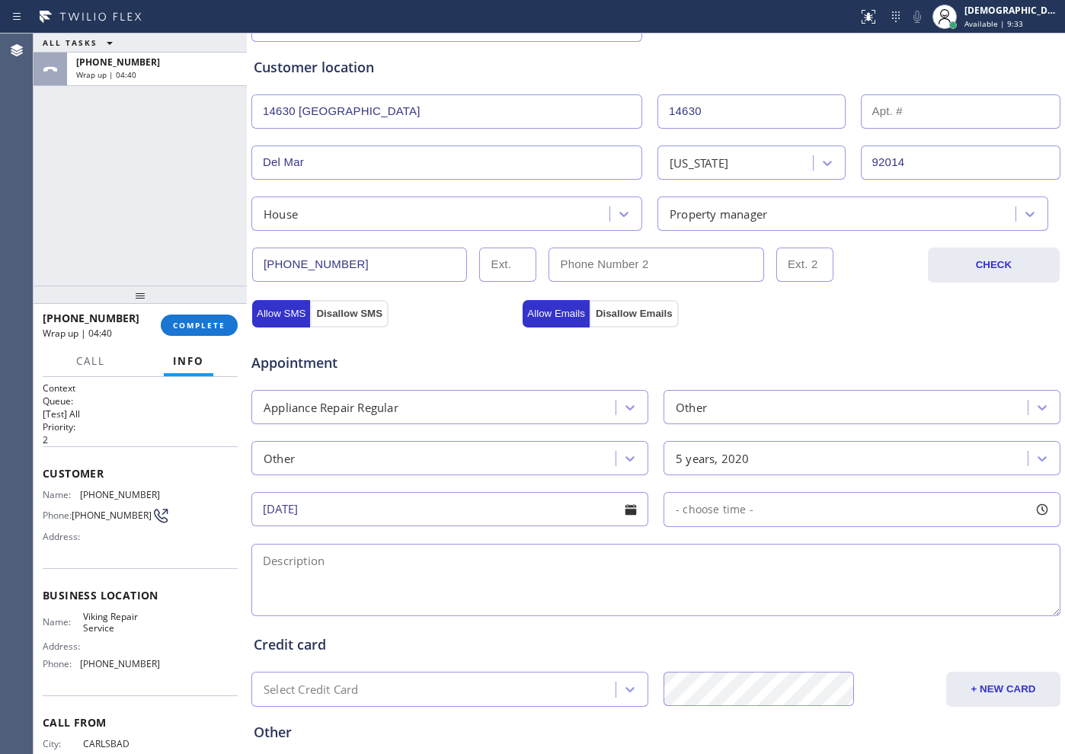
click at [680, 513] on span "- choose time -" at bounding box center [715, 509] width 78 height 14
drag, startPoint x: 670, startPoint y: 600, endPoint x: 810, endPoint y: 617, distance: 140.4
click at [811, 617] on div at bounding box center [820, 603] width 18 height 32
drag, startPoint x: 811, startPoint y: 604, endPoint x: 785, endPoint y: 610, distance: 26.6
click at [785, 610] on div at bounding box center [792, 603] width 18 height 32
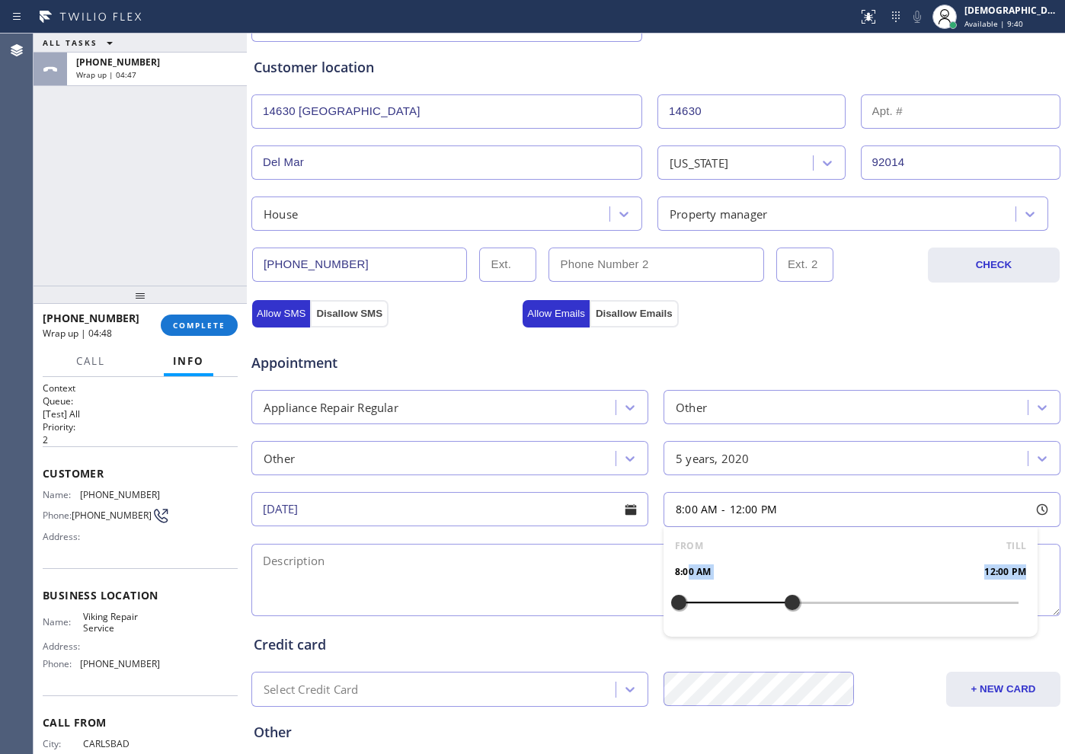
drag, startPoint x: 683, startPoint y: 600, endPoint x: 692, endPoint y: 603, distance: 9.4
click at [692, 603] on div "FROM TILL 8:00 AM 12:00 PM" at bounding box center [851, 582] width 374 height 110
drag, startPoint x: 675, startPoint y: 608, endPoint x: 693, endPoint y: 607, distance: 18.3
click at [698, 607] on div at bounding box center [707, 603] width 18 height 32
click at [364, 574] on textarea at bounding box center [655, 580] width 809 height 72
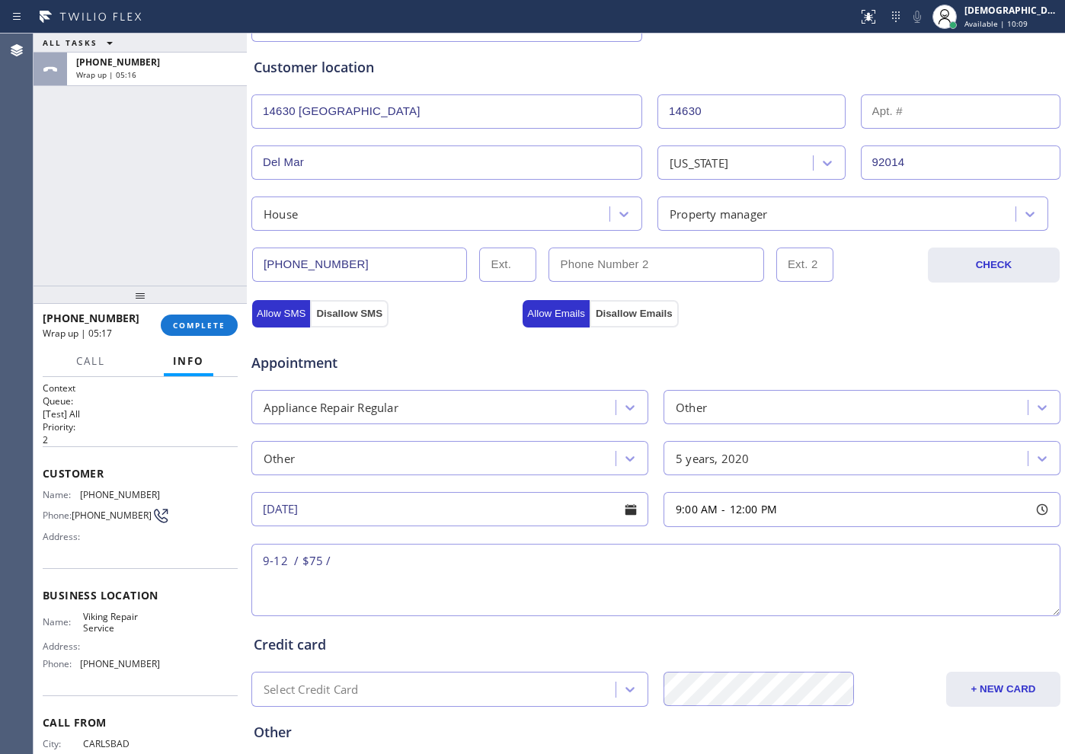
click at [440, 565] on textarea "9-12 / $75 /" at bounding box center [655, 580] width 809 height 72
paste textarea "Viking / Hood range / making a weird noise / 5 years"
click at [674, 562] on textarea "9-12 / $75 / Viking / Hood range / making a weird noise / 5 years" at bounding box center [655, 580] width 809 height 72
click at [734, 559] on textarea "9-12 / $75 / Viking / Hood range / making a weird noise / 5 years / House HO /" at bounding box center [655, 580] width 809 height 72
paste textarea "[STREET_ADDRESS]"
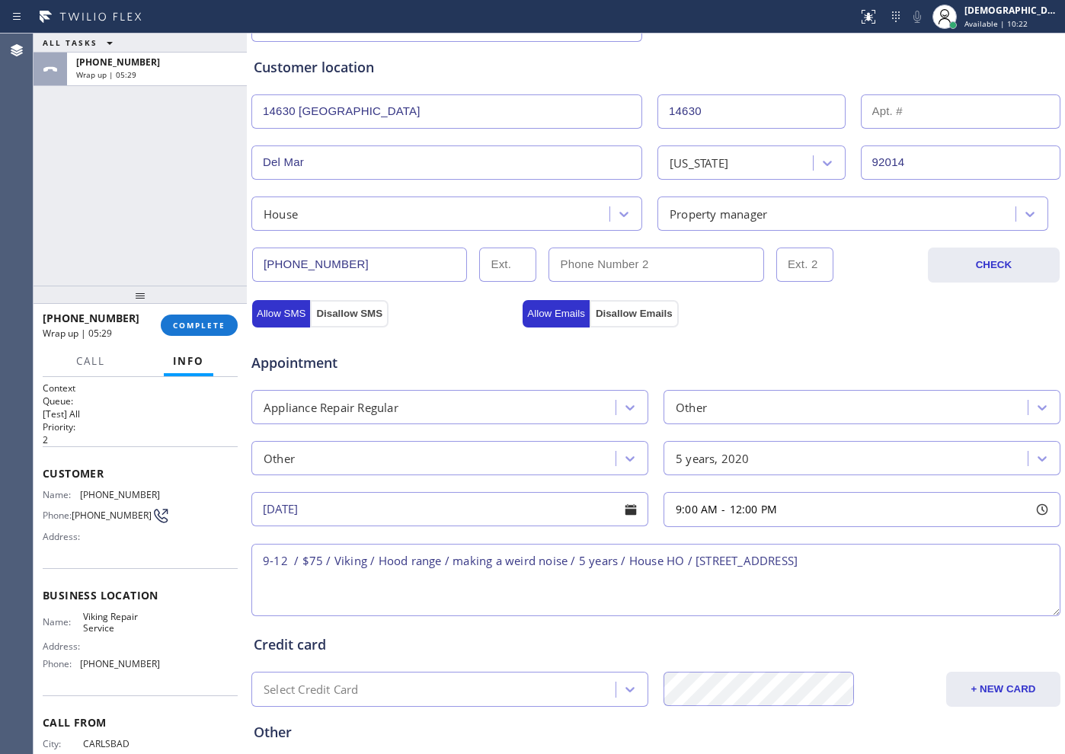
drag, startPoint x: 682, startPoint y: 562, endPoint x: 664, endPoint y: 562, distance: 17.5
click at [664, 562] on textarea "9-12 / $75 / Viking / Hood range / making a weird noise / 5 years / House HO / …" at bounding box center [655, 580] width 809 height 72
click at [139, 624] on span "Viking Repair Service" at bounding box center [121, 623] width 76 height 24
drag, startPoint x: 120, startPoint y: 637, endPoint x: 77, endPoint y: 626, distance: 44.7
click at [77, 626] on div "Name: Viking Repair Service" at bounding box center [101, 623] width 117 height 24
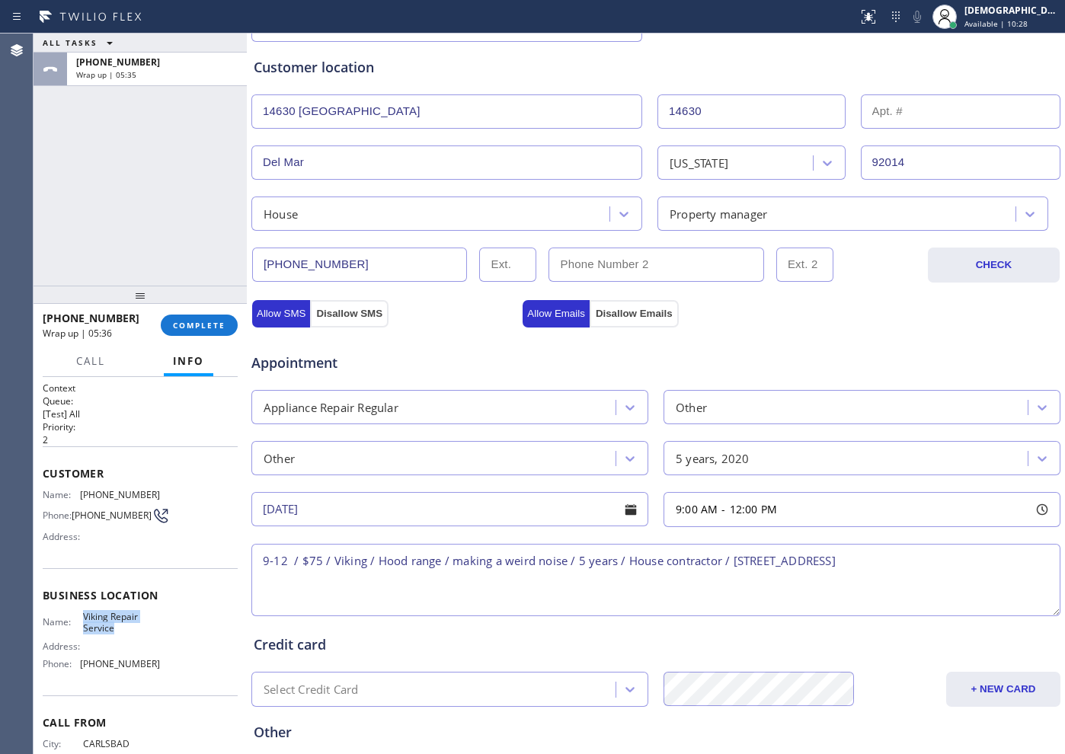
copy div "Viking Repair Service"
click at [1004, 565] on textarea "9-12 / $75 / Viking / Hood range / making a weird noise / 5 years / House contr…" at bounding box center [655, 580] width 809 height 72
paste textarea "Viking Repair Service"
click at [606, 584] on textarea "9-12 / $75 / Viking / Hood range / making a weird noise / 5 years / House contr…" at bounding box center [655, 580] width 809 height 72
paste textarea "Please call customer 30 minutes prior to arrival"
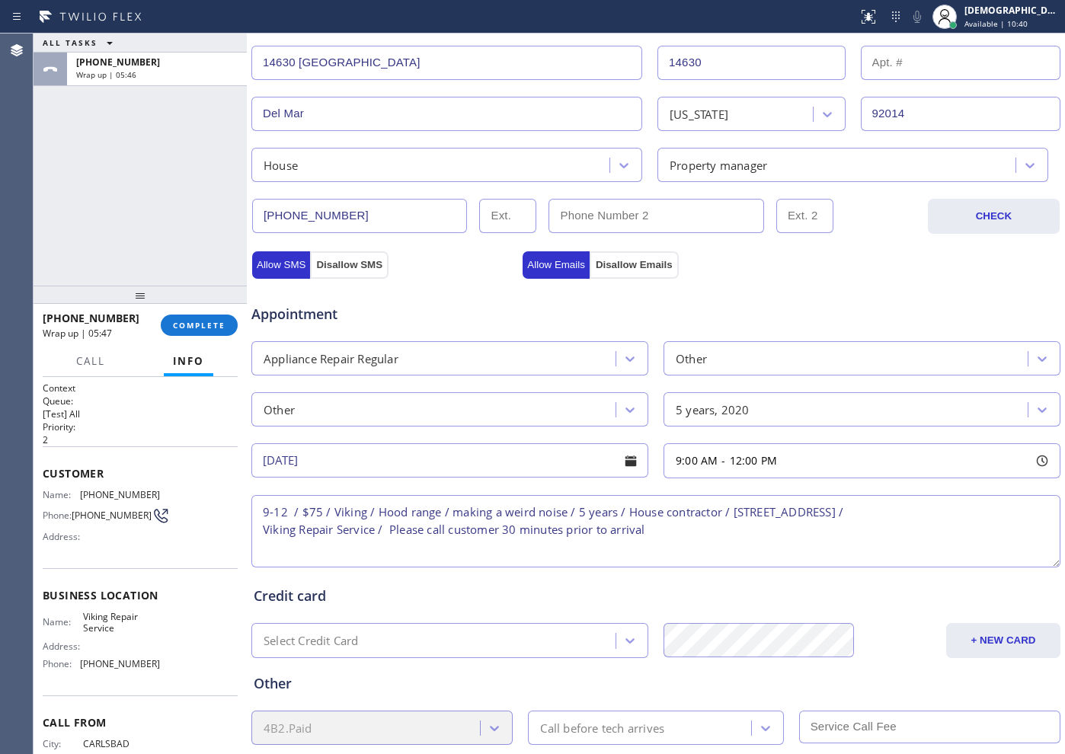
scroll to position [427, 0]
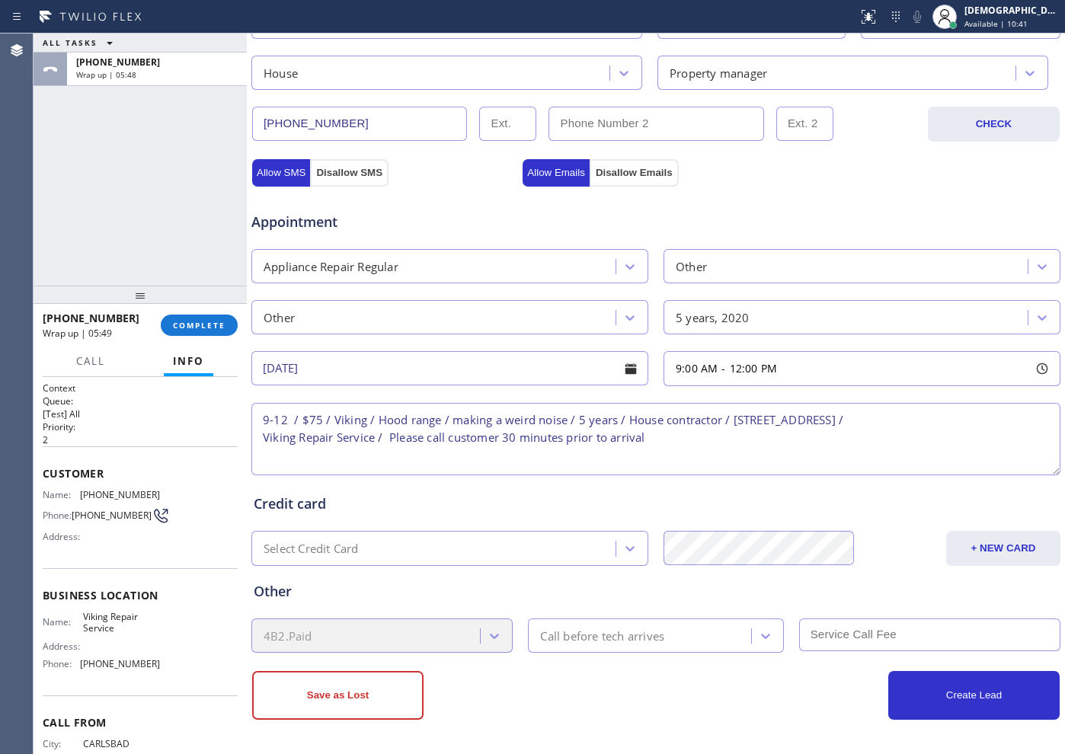
type textarea "9-12 / $75 / Viking / Hood range / making a weird noise / 5 years / House contr…"
click at [683, 635] on div "Call before tech arrives" at bounding box center [642, 635] width 218 height 27
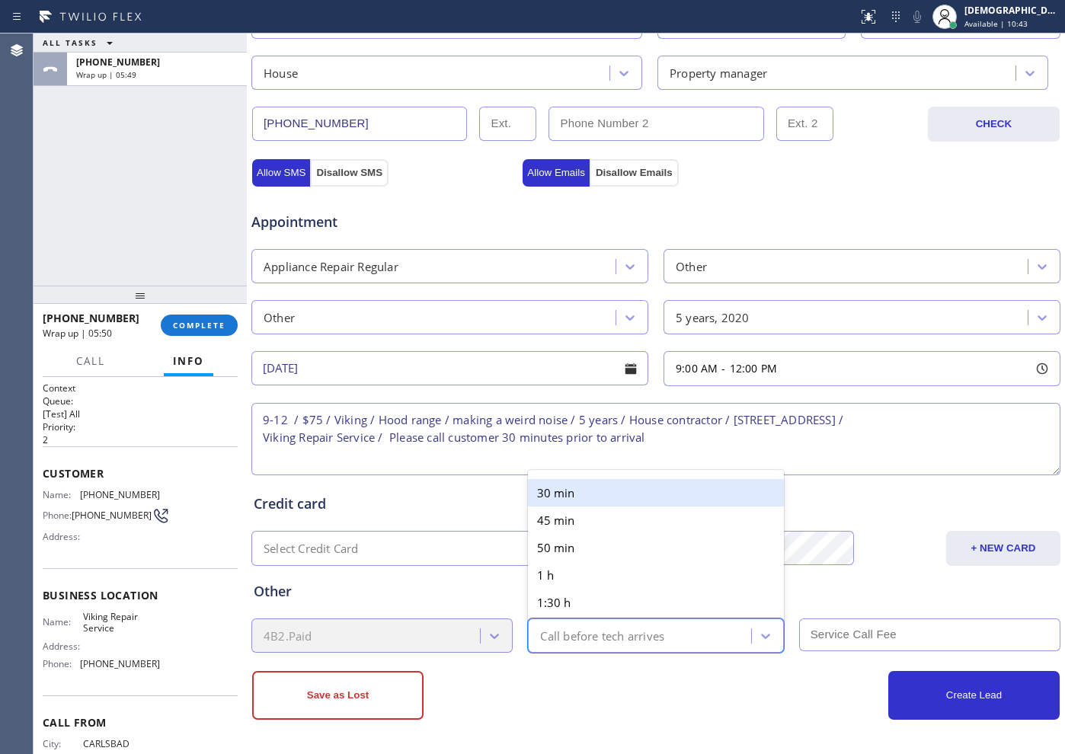
click at [578, 494] on div "30 min" at bounding box center [655, 492] width 255 height 27
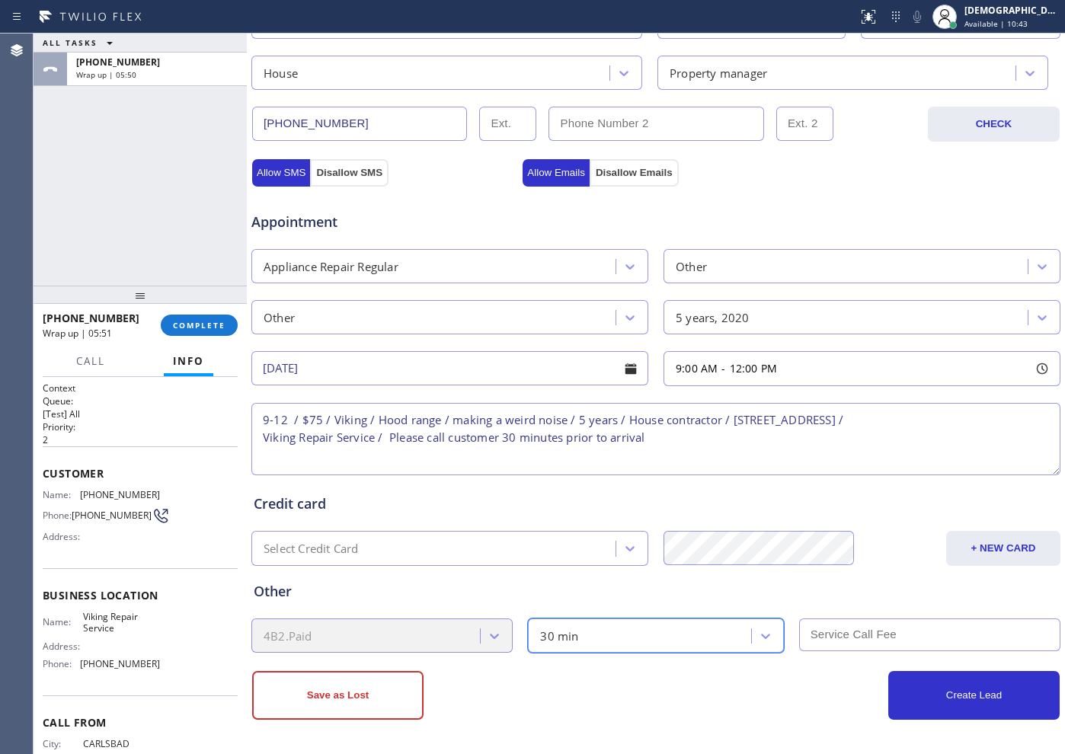
click at [849, 641] on input "text" at bounding box center [929, 635] width 261 height 33
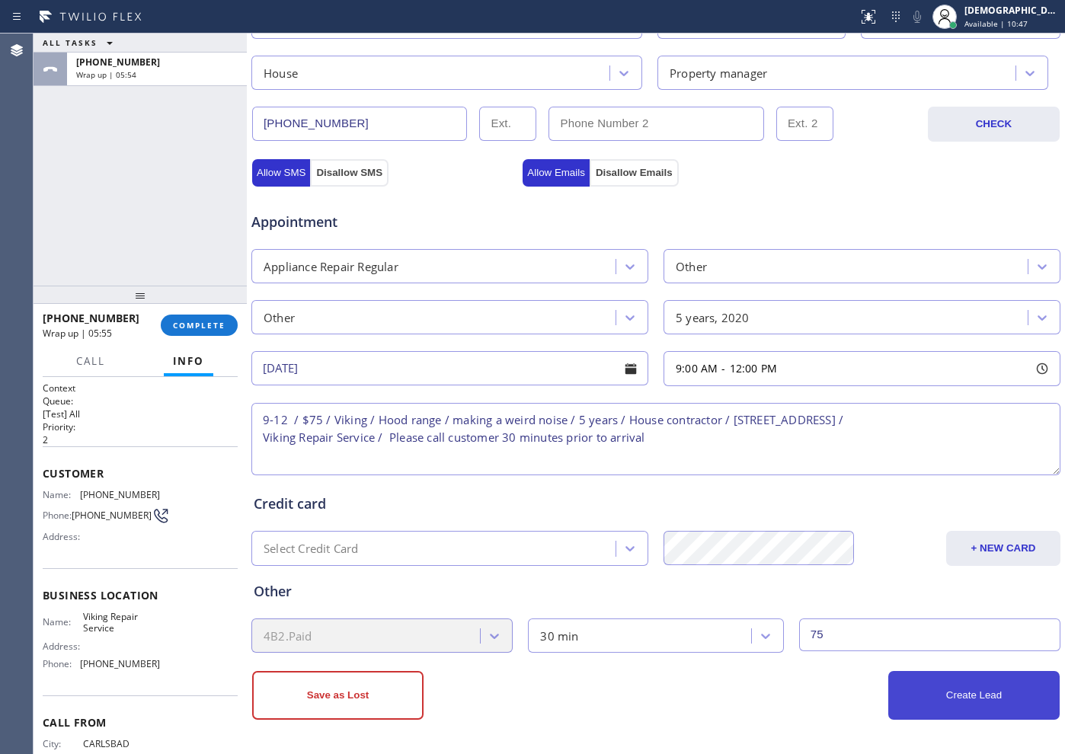
type input "75"
click at [1000, 701] on button "Create Lead" at bounding box center [973, 695] width 171 height 49
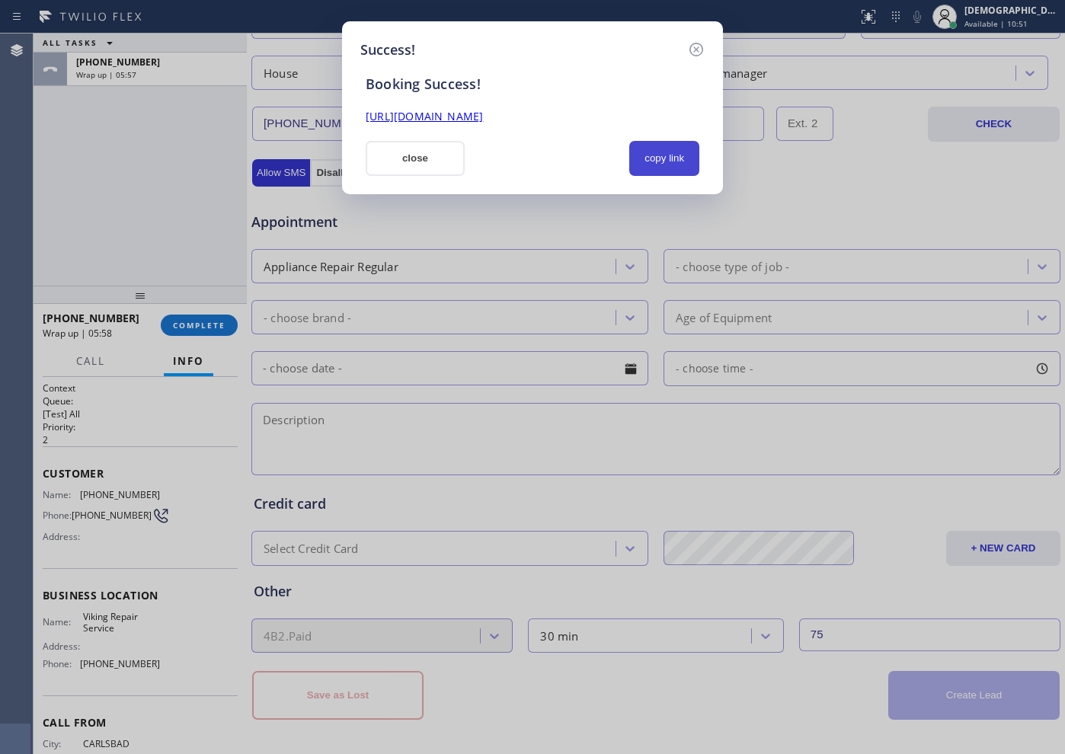
click at [688, 141] on button "copy link" at bounding box center [664, 158] width 70 height 35
click at [483, 116] on link "[URL][DOMAIN_NAME]" at bounding box center [424, 116] width 117 height 14
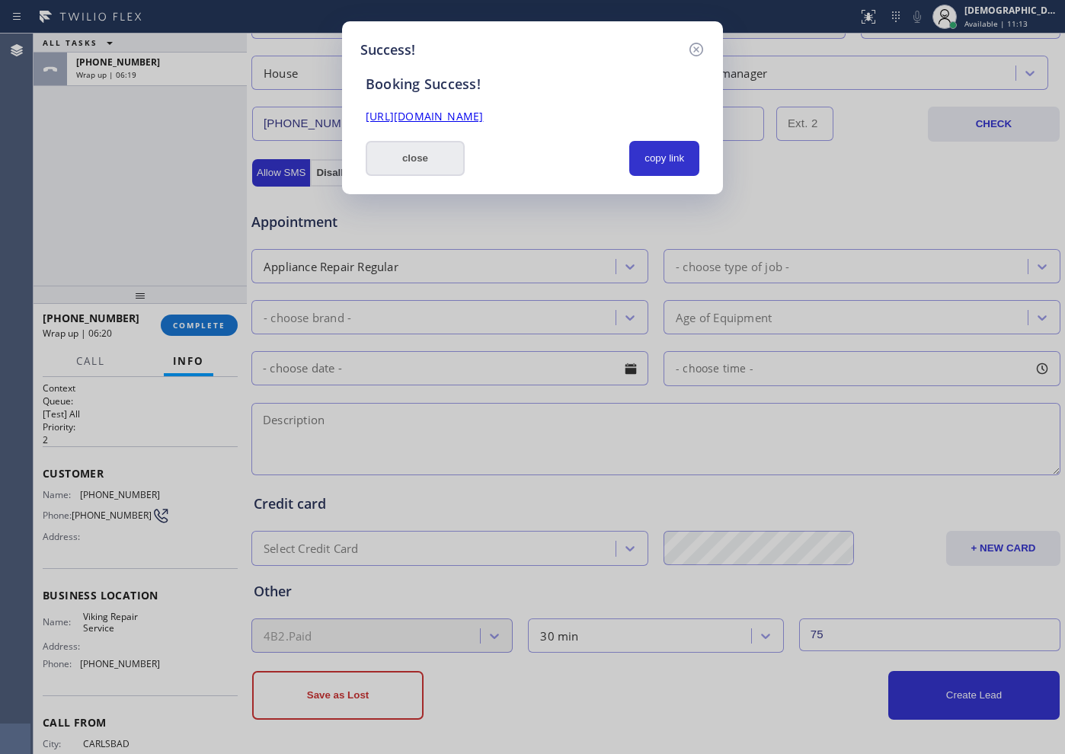
click at [421, 158] on button "close" at bounding box center [415, 158] width 99 height 35
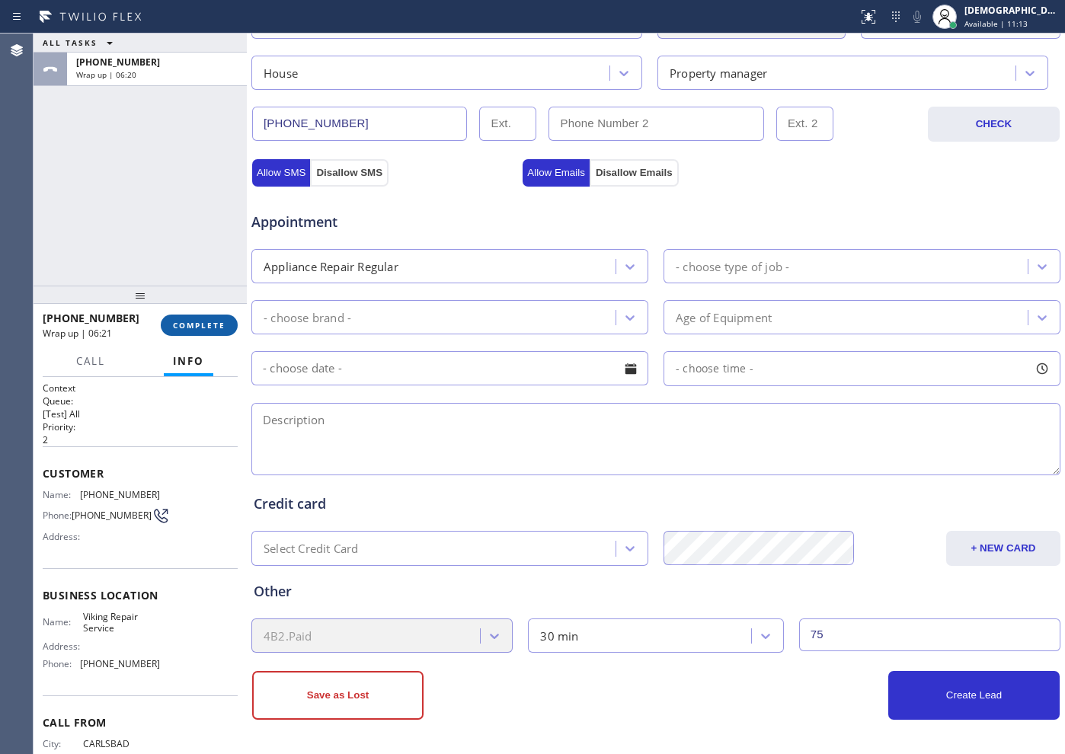
click at [195, 325] on span "COMPLETE" at bounding box center [199, 325] width 53 height 11
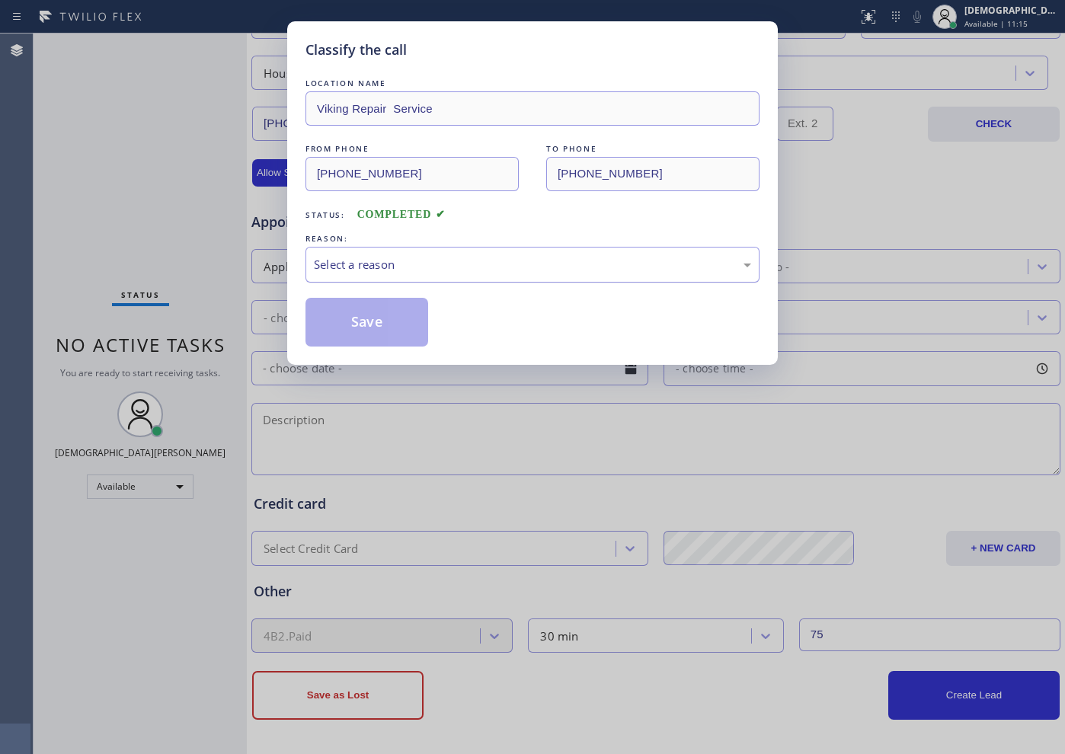
click at [367, 258] on div "Select a reason" at bounding box center [532, 265] width 437 height 18
click at [360, 318] on button "Save" at bounding box center [367, 322] width 123 height 49
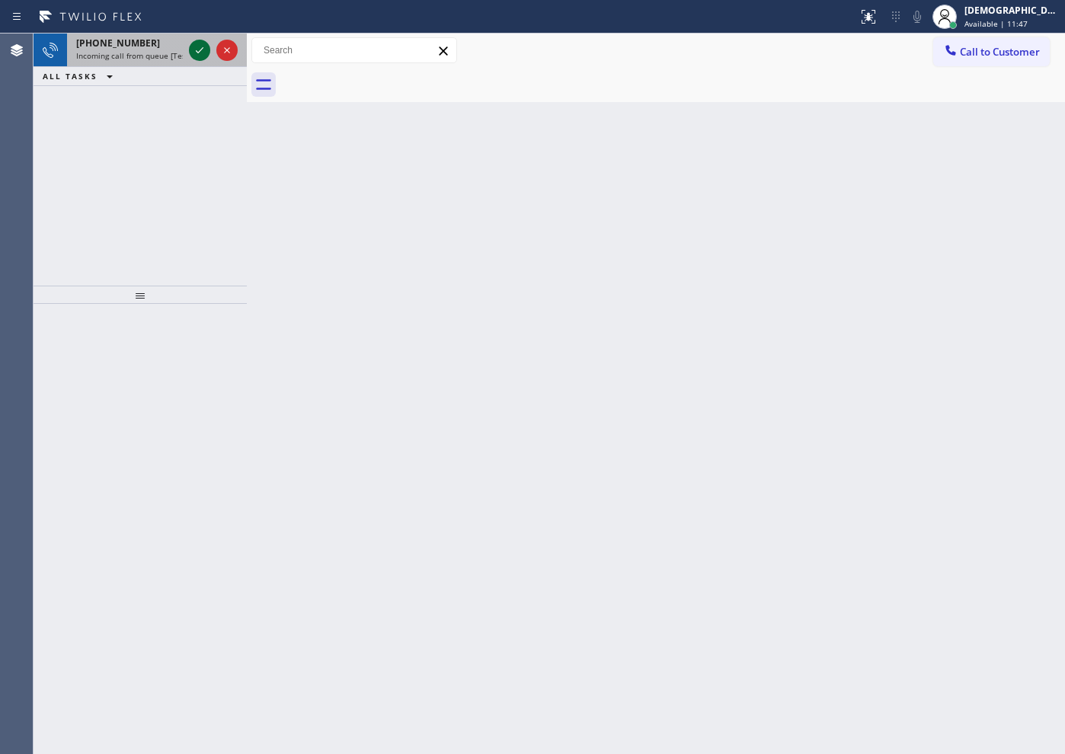
click at [200, 50] on icon at bounding box center [200, 50] width 8 height 6
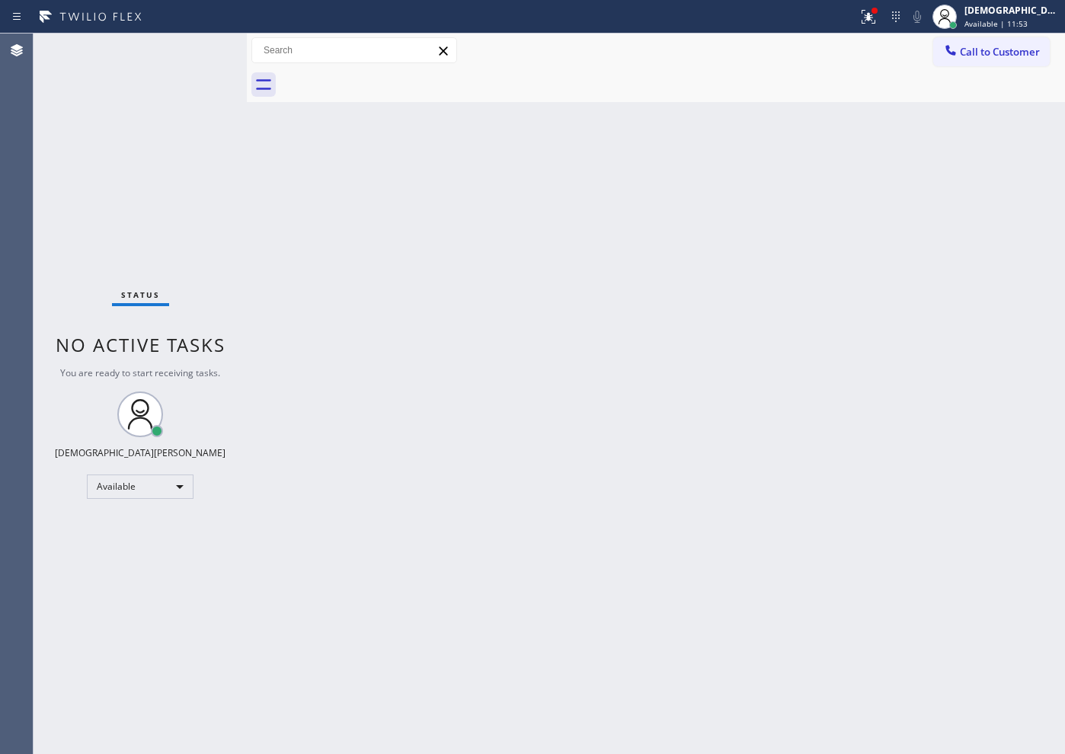
click at [197, 53] on div "Status No active tasks You are ready to start receiving tasks. Christian Cinco …" at bounding box center [140, 394] width 213 height 721
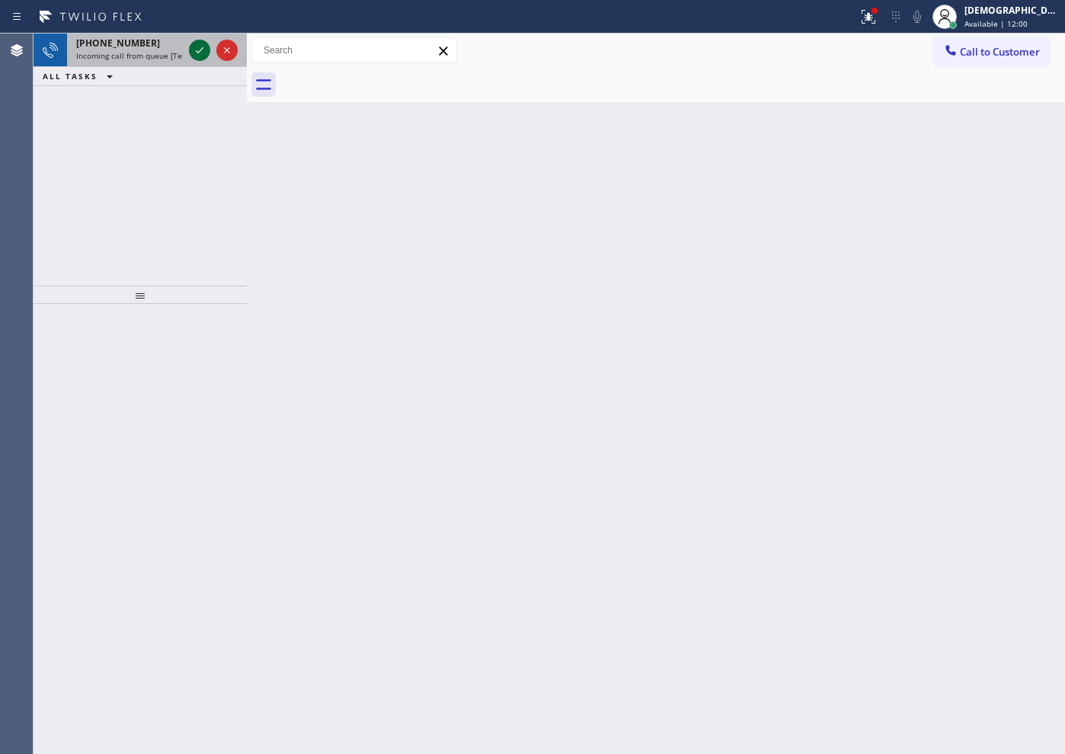
click at [200, 57] on icon at bounding box center [199, 50] width 18 height 18
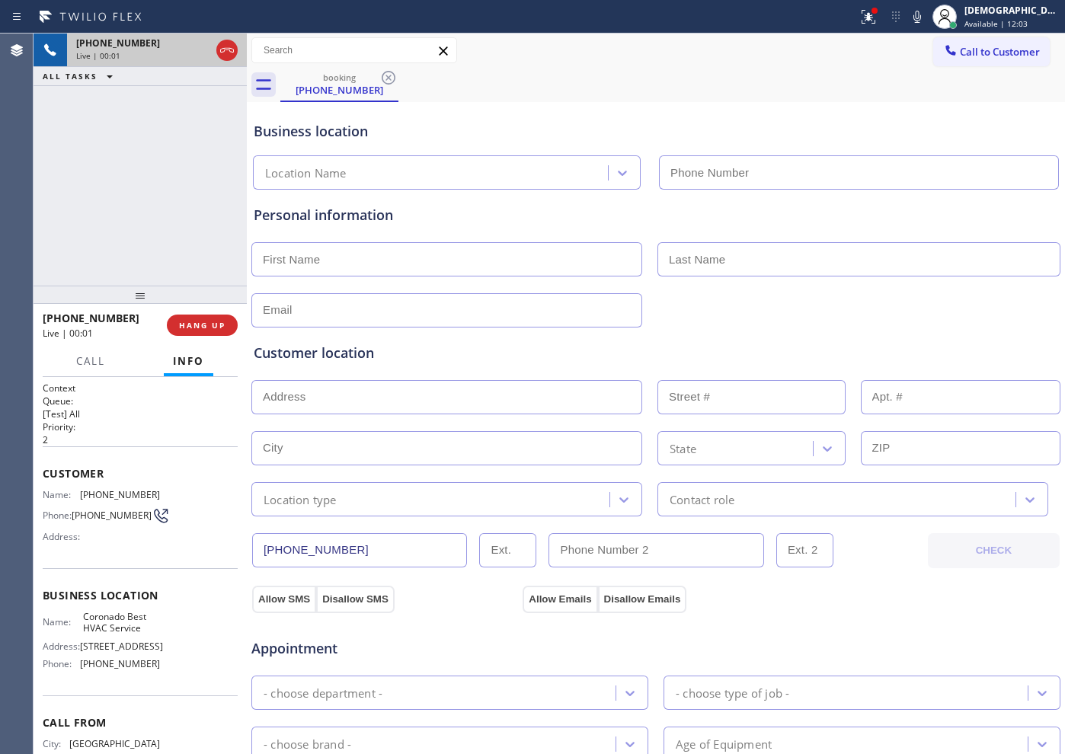
type input "[PHONE_NUMBER]"
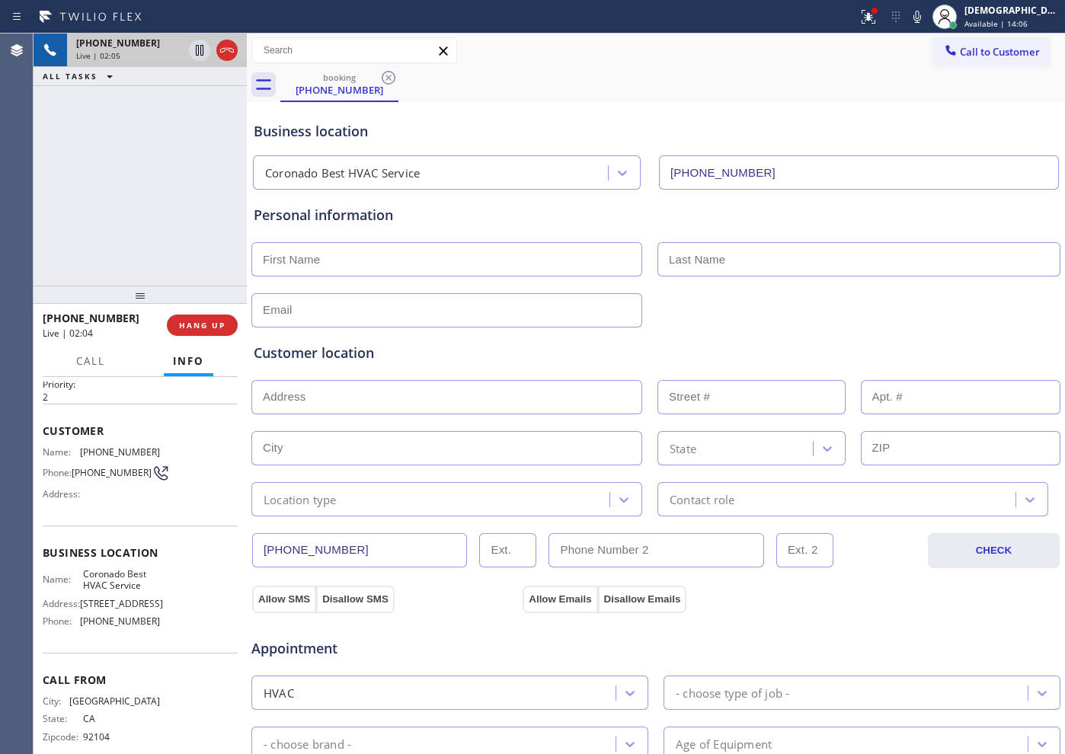
scroll to position [66, 0]
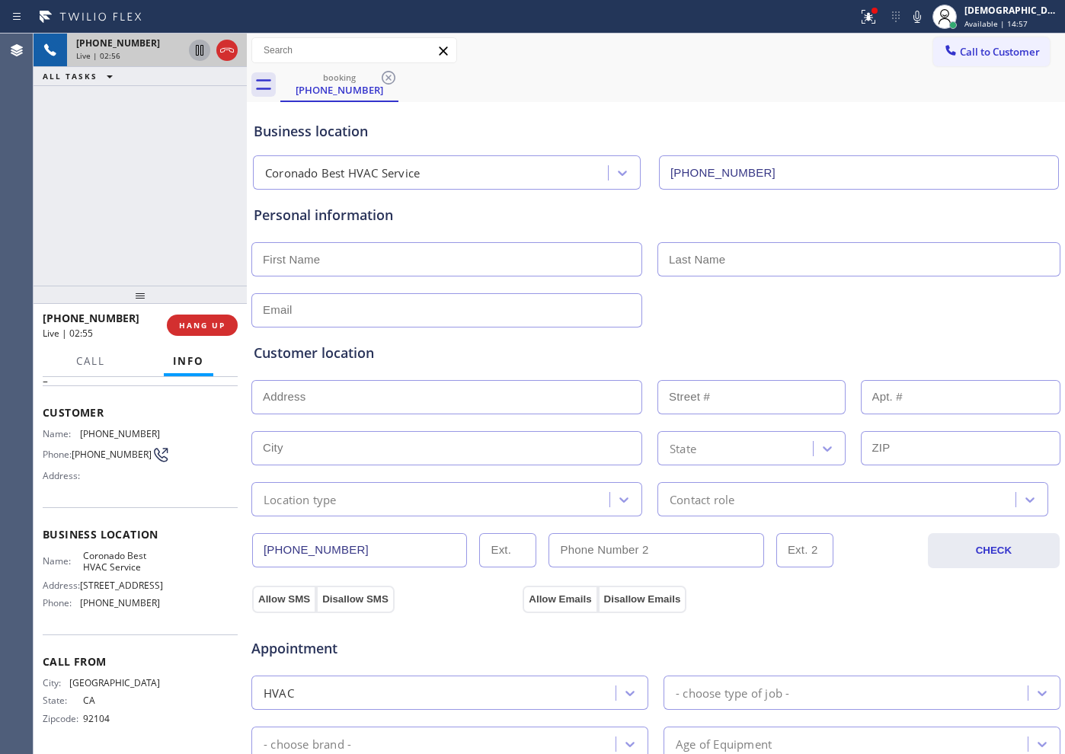
click at [195, 50] on icon at bounding box center [199, 50] width 18 height 18
click at [182, 221] on div "[PHONE_NUMBER] Live | 06:32 ALL TASKS ALL TASKS ACTIVE TASKS TASKS IN WRAP UP […" at bounding box center [140, 160] width 213 height 252
click at [197, 52] on icon at bounding box center [199, 50] width 11 height 11
drag, startPoint x: 110, startPoint y: 204, endPoint x: 177, endPoint y: 107, distance: 117.3
click at [115, 201] on div "[PHONE_NUMBER] Live | 07:42 ALL TASKS ALL TASKS ACTIVE TASKS TASKS IN WRAP UP […" at bounding box center [140, 160] width 213 height 252
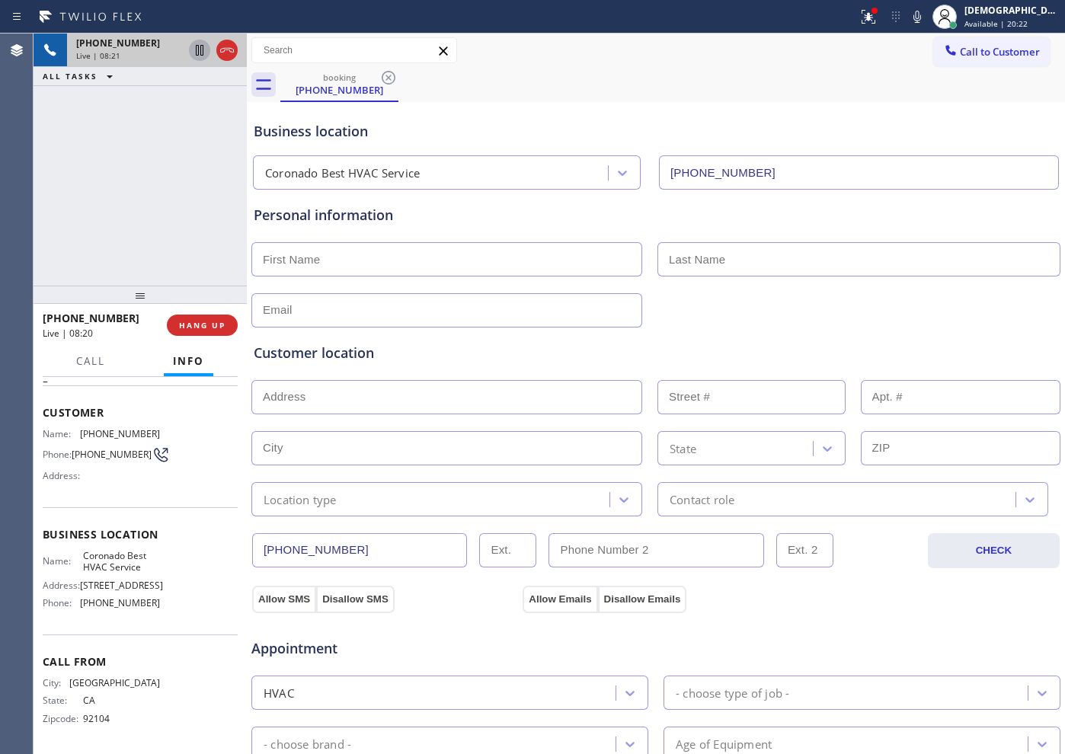
drag, startPoint x: 363, startPoint y: 546, endPoint x: 235, endPoint y: 546, distance: 127.2
click at [235, 546] on div "[PHONE_NUMBER] Live | 08:21 ALL TASKS ALL TASKS ACTIVE TASKS TASKS IN WRAP UP […" at bounding box center [550, 394] width 1032 height 721
click at [228, 53] on icon at bounding box center [227, 50] width 18 height 18
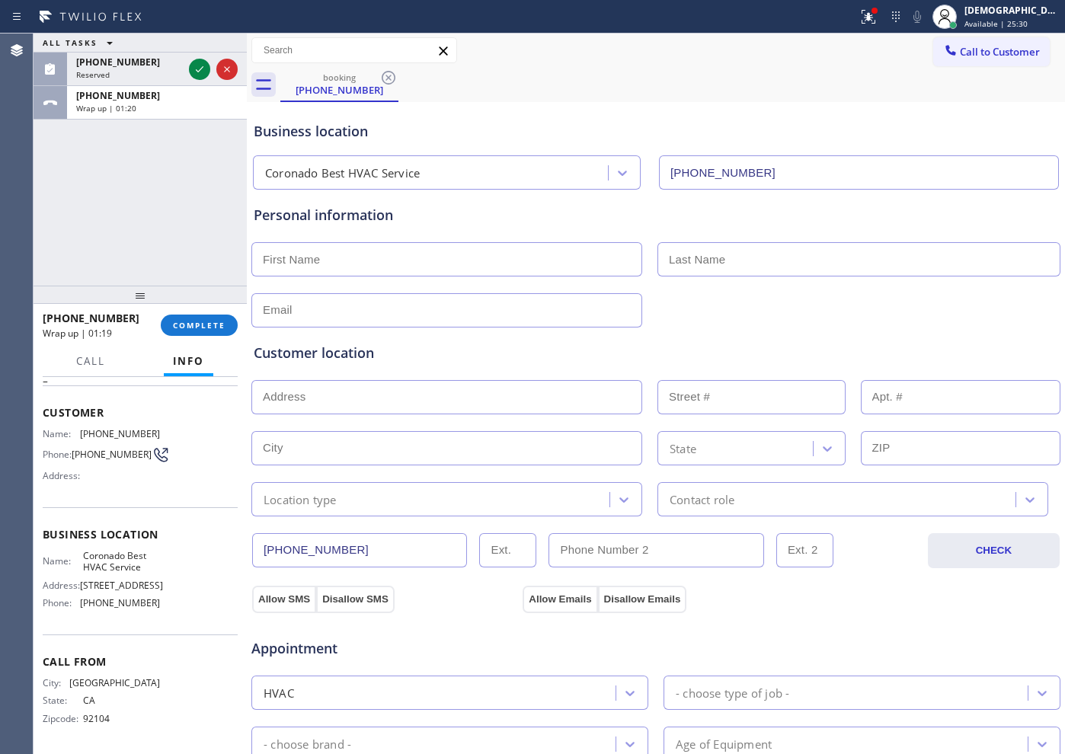
click at [442, 258] on input "text" at bounding box center [446, 259] width 391 height 34
paste input "[PERSON_NAME]"
type input "[PERSON_NAME]"
click at [685, 246] on input "text" at bounding box center [859, 259] width 403 height 34
paste input "[PERSON_NAME]"
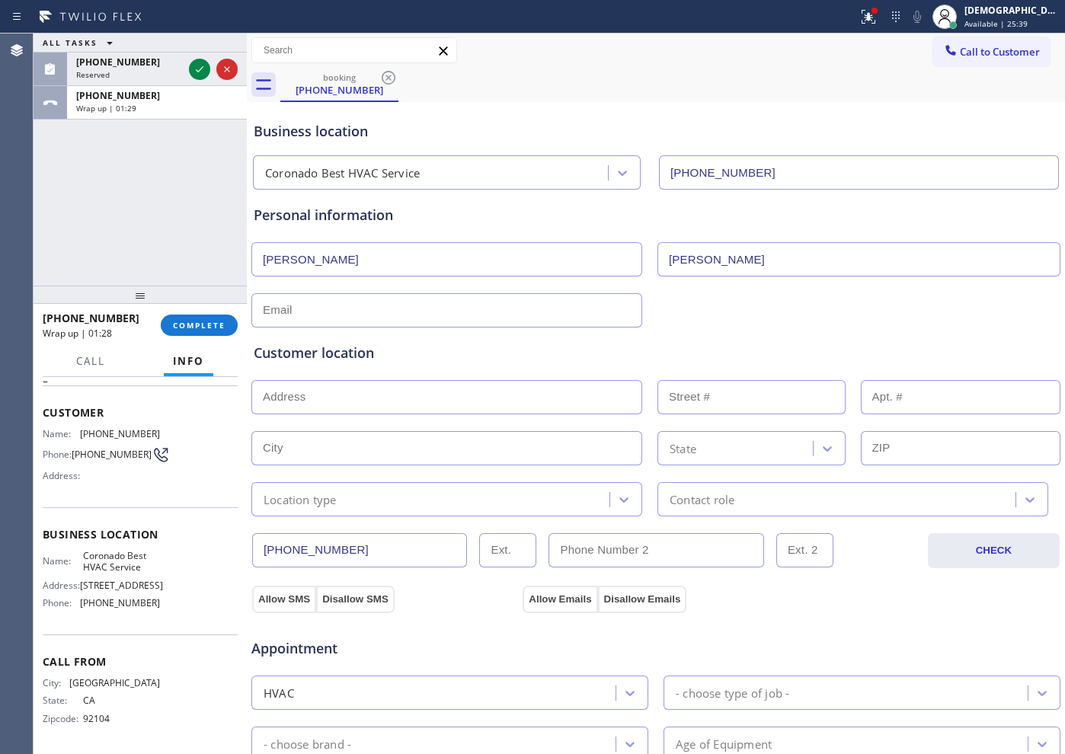
type input "[PERSON_NAME]"
click at [342, 318] on input "text" at bounding box center [446, 310] width 391 height 34
paste input "[EMAIL_ADDRESS][DOMAIN_NAME]"
type input "[EMAIL_ADDRESS][DOMAIN_NAME]"
click at [375, 392] on input "text" at bounding box center [446, 397] width 391 height 34
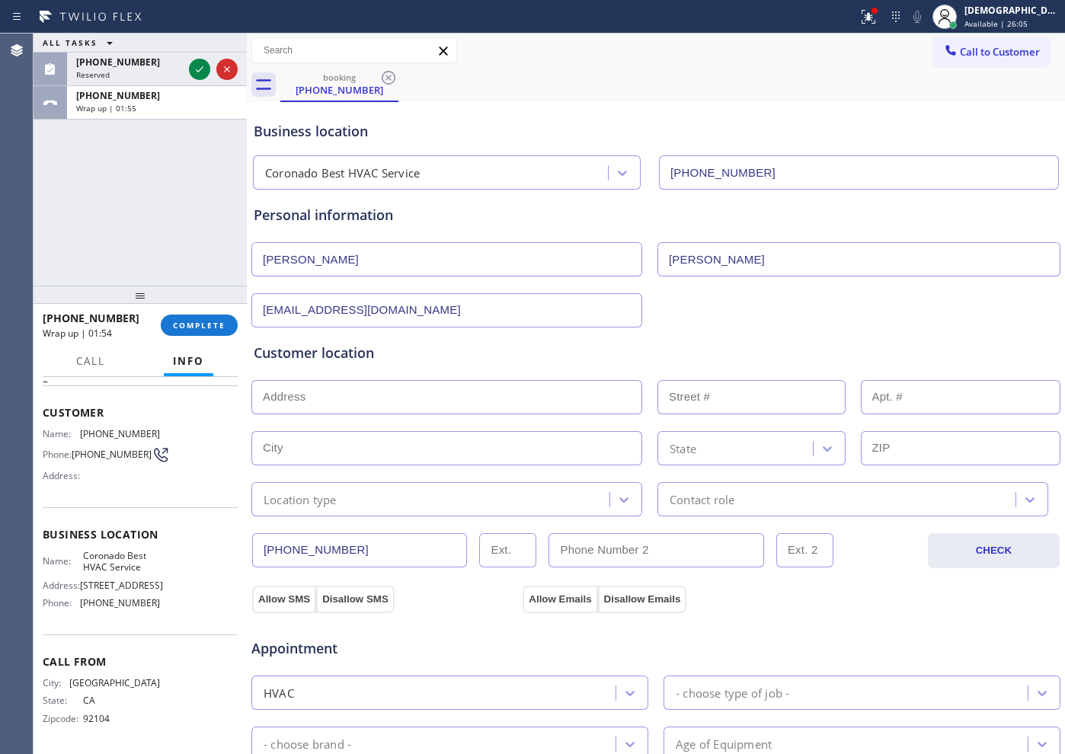
paste input "[STREET_ADDRESS]"
type input "[STREET_ADDRESS]"
type input "926"
type input "Coronado"
type input "92118"
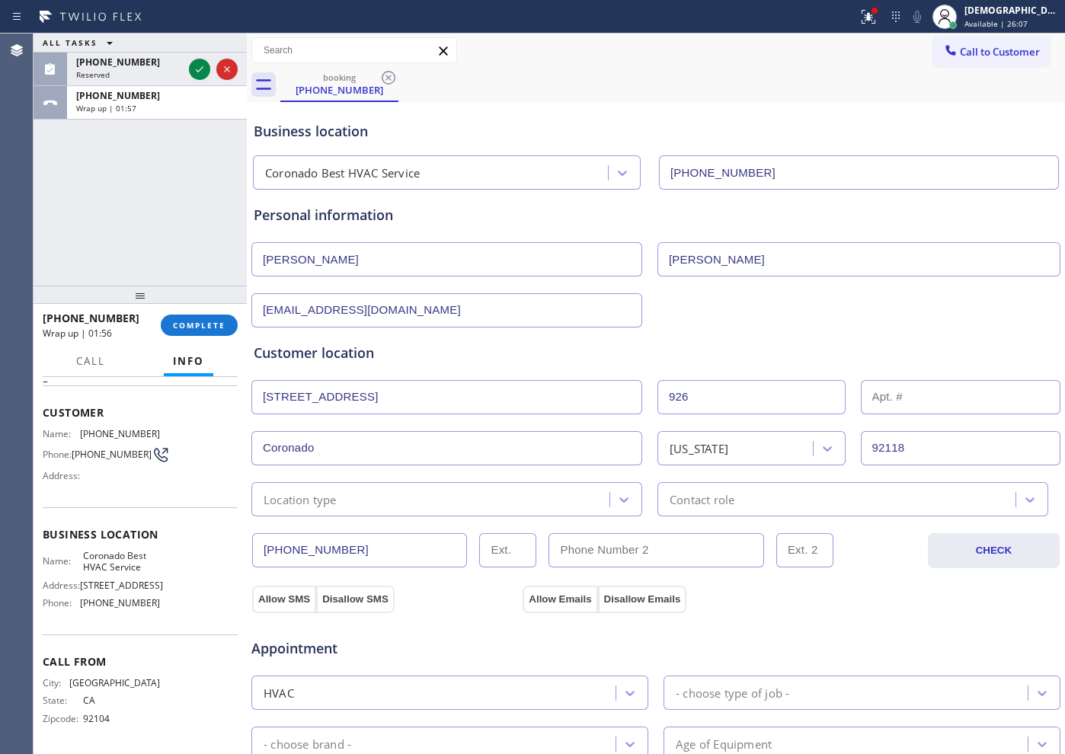
click at [351, 494] on div "Location type" at bounding box center [433, 499] width 354 height 27
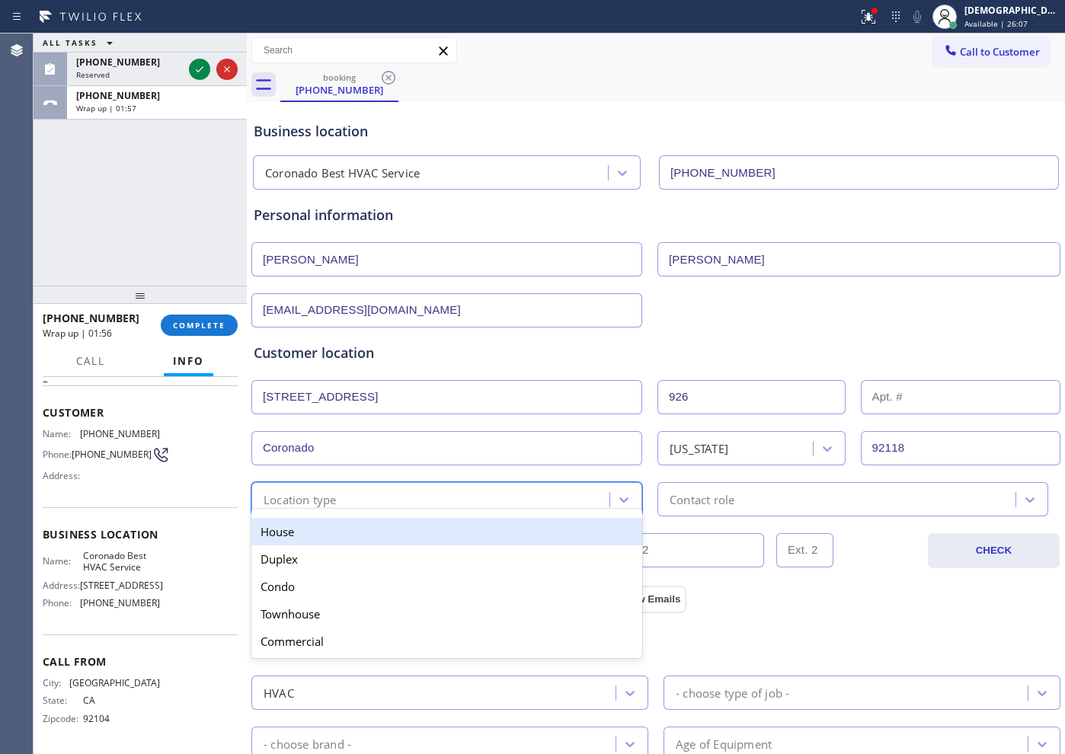
click at [341, 537] on div "House" at bounding box center [446, 531] width 391 height 27
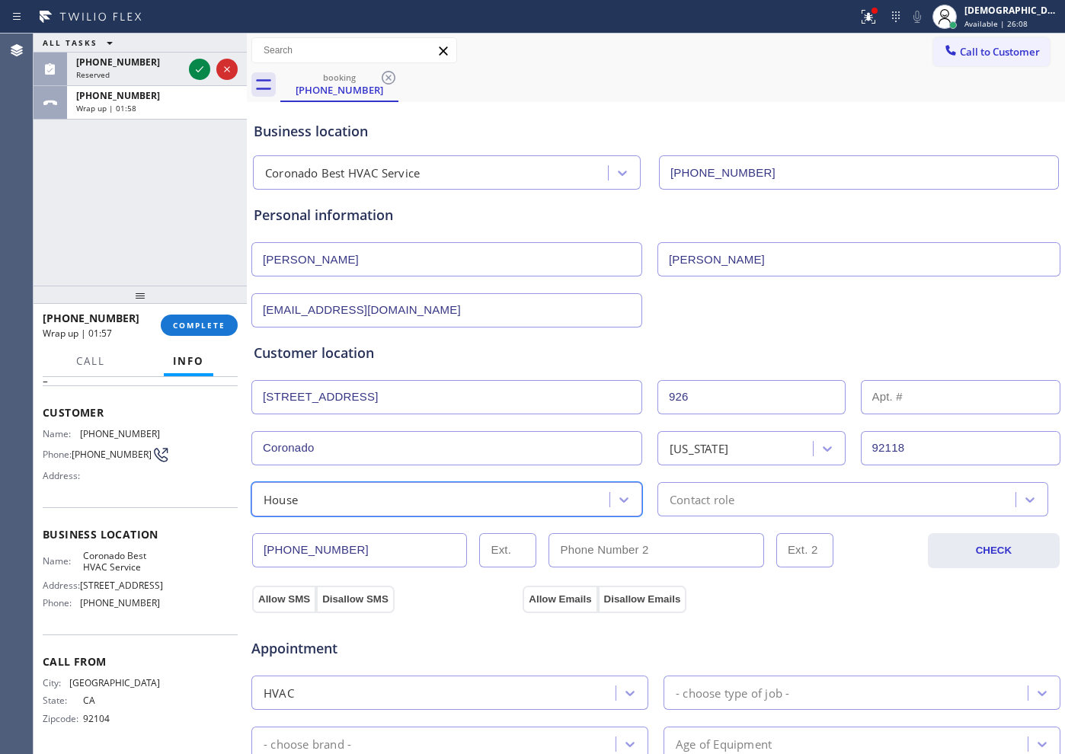
click at [674, 508] on div "Contact role" at bounding box center [853, 499] width 391 height 34
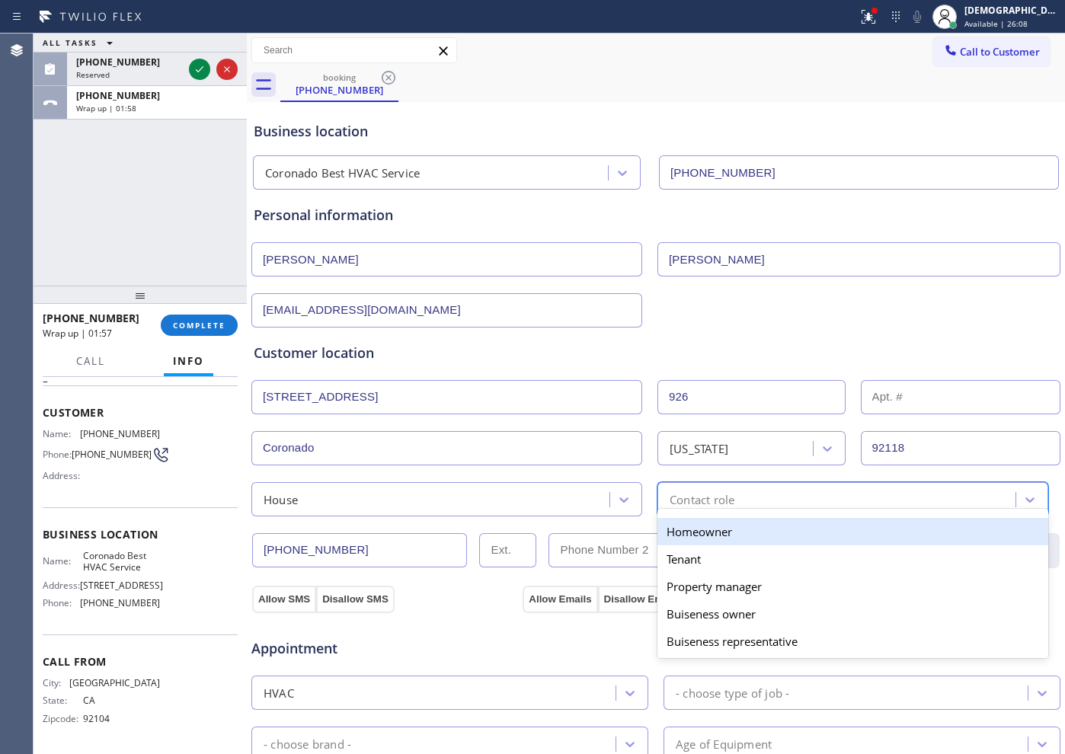
click at [674, 536] on div "Homeowner" at bounding box center [853, 531] width 391 height 27
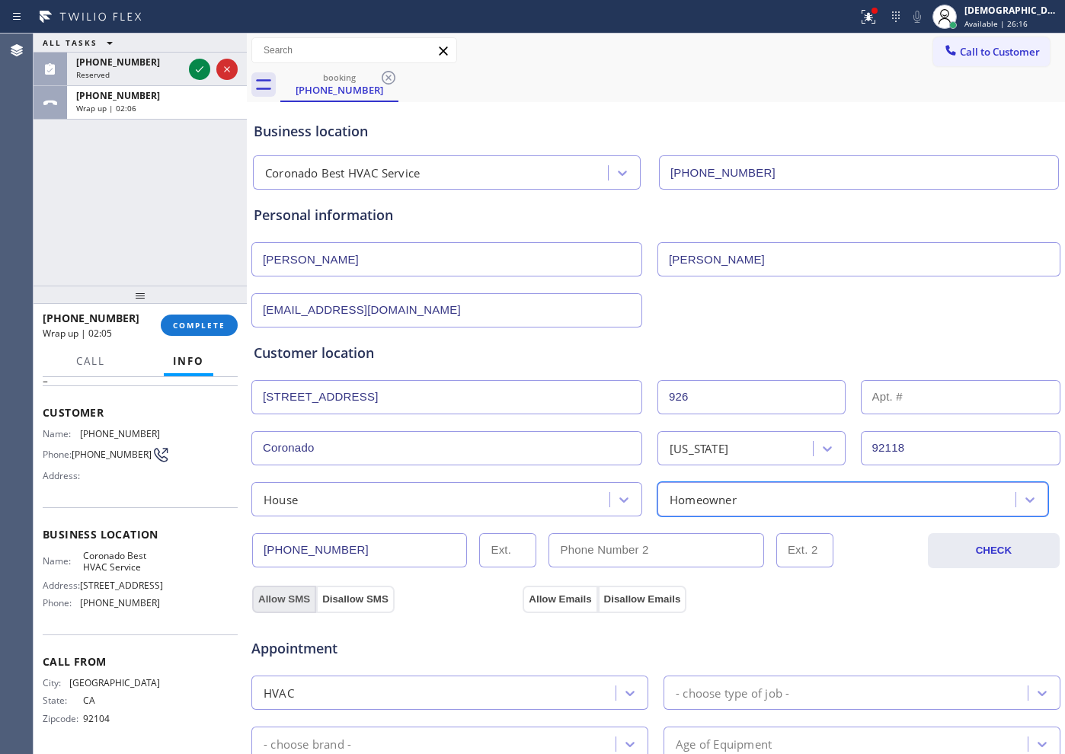
click at [275, 602] on button "Allow SMS" at bounding box center [284, 599] width 64 height 27
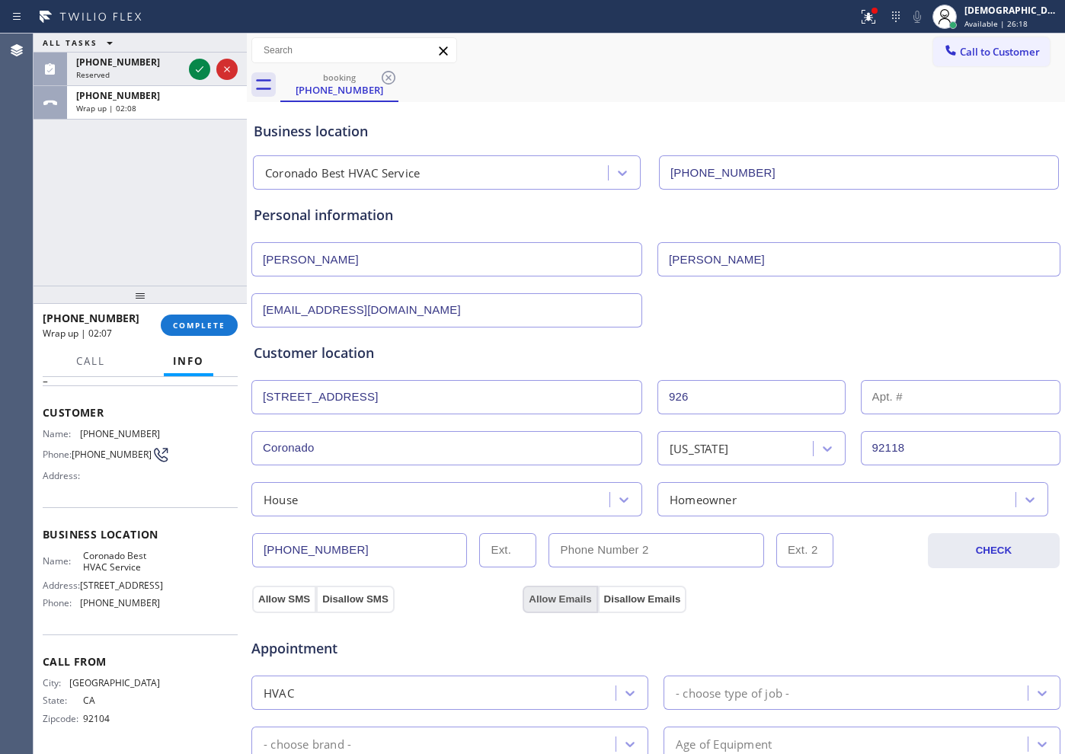
click at [550, 602] on button "Allow Emails" at bounding box center [560, 599] width 75 height 27
click at [276, 600] on button "Allow SMS" at bounding box center [284, 599] width 64 height 27
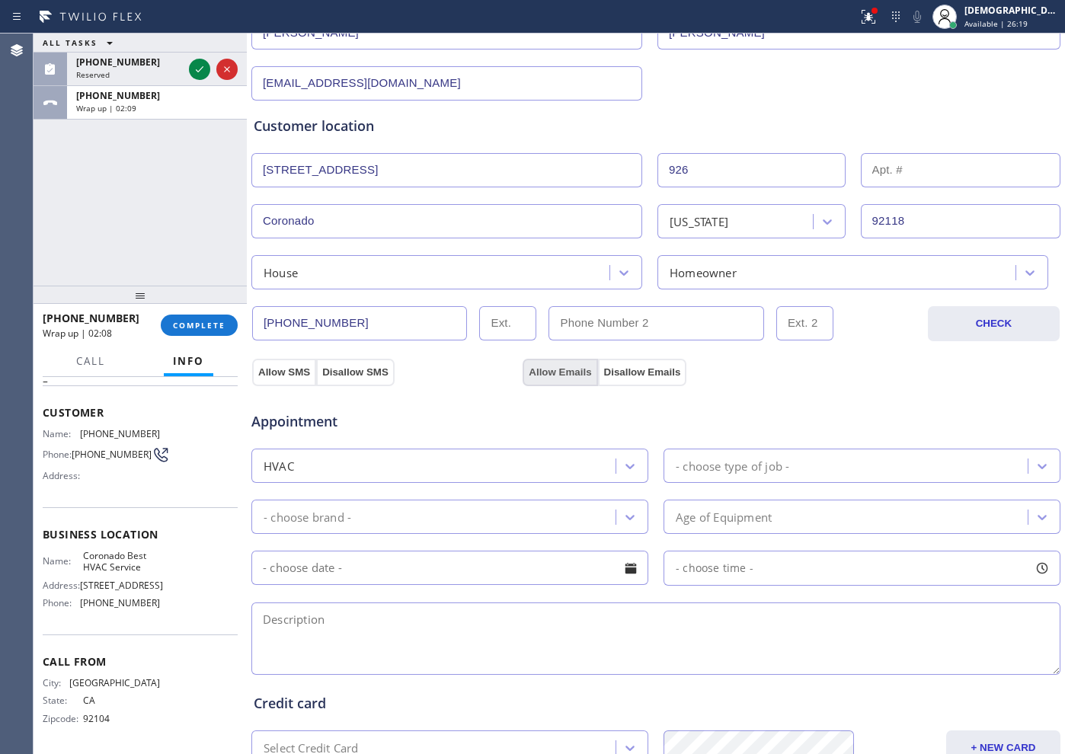
scroll to position [286, 0]
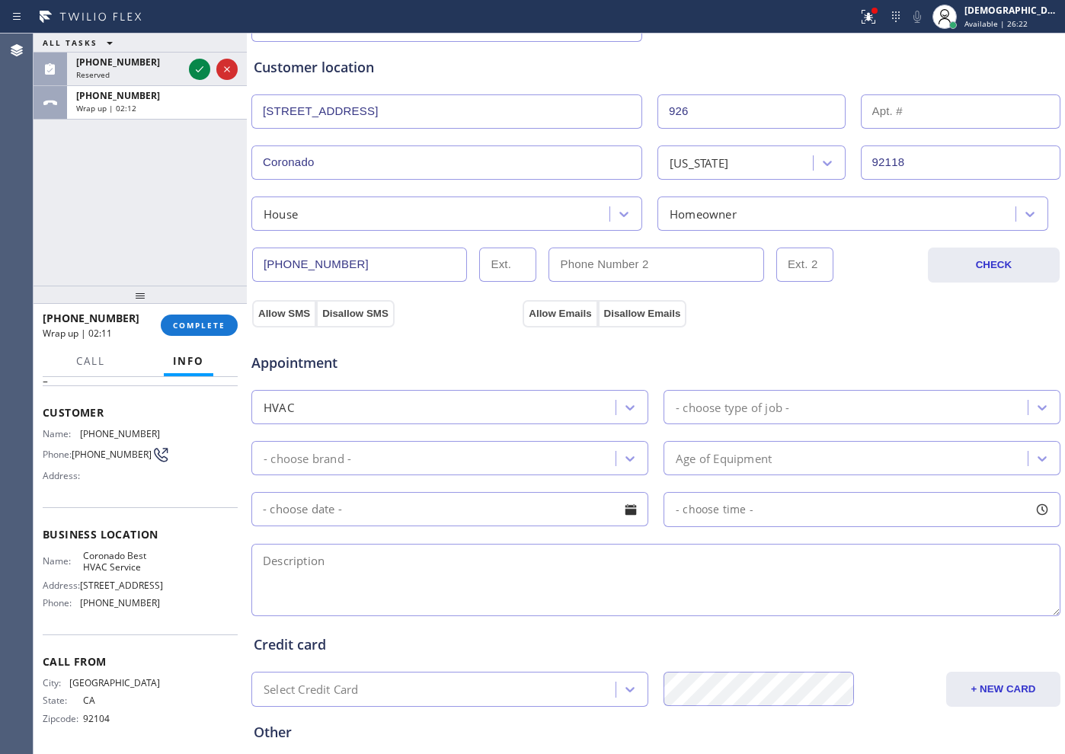
click at [724, 411] on div "- choose type of job -" at bounding box center [733, 407] width 114 height 18
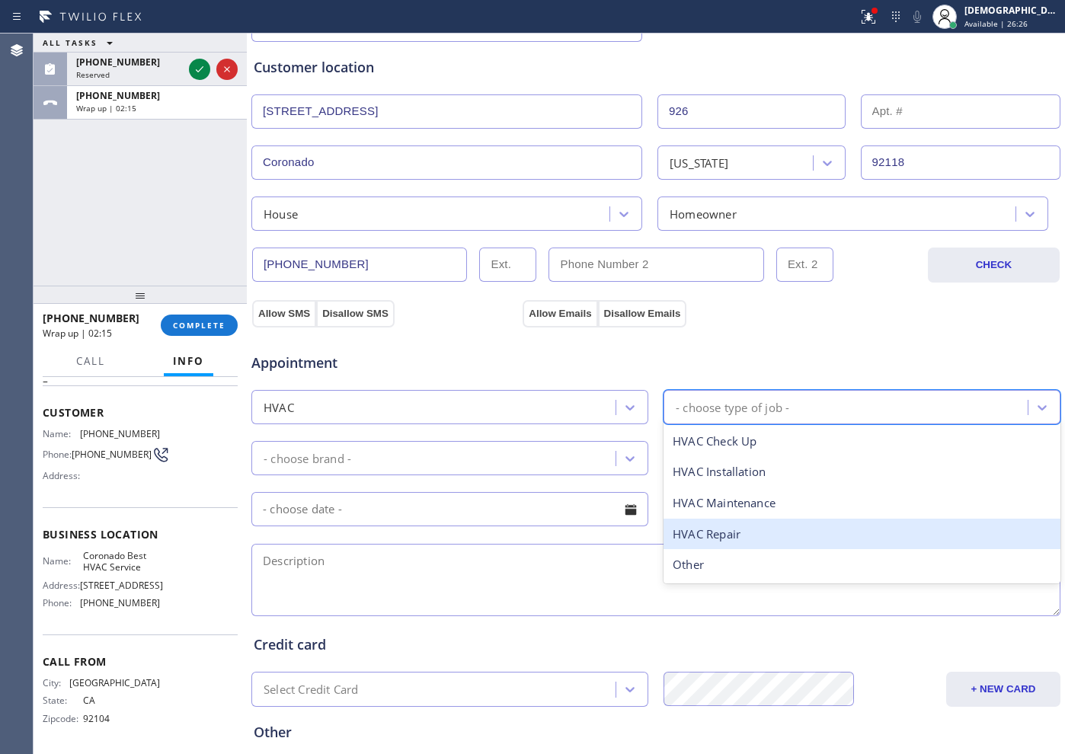
click at [706, 535] on div "HVAC Repair" at bounding box center [862, 534] width 397 height 31
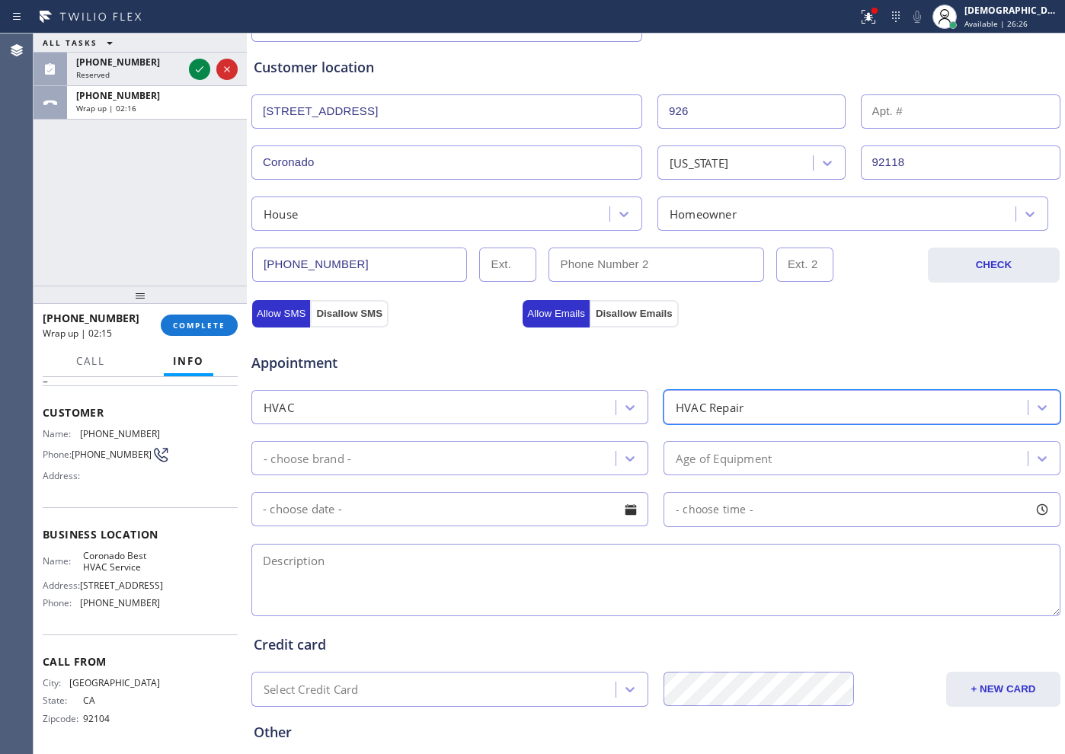
click at [501, 455] on div "- choose brand -" at bounding box center [436, 458] width 360 height 27
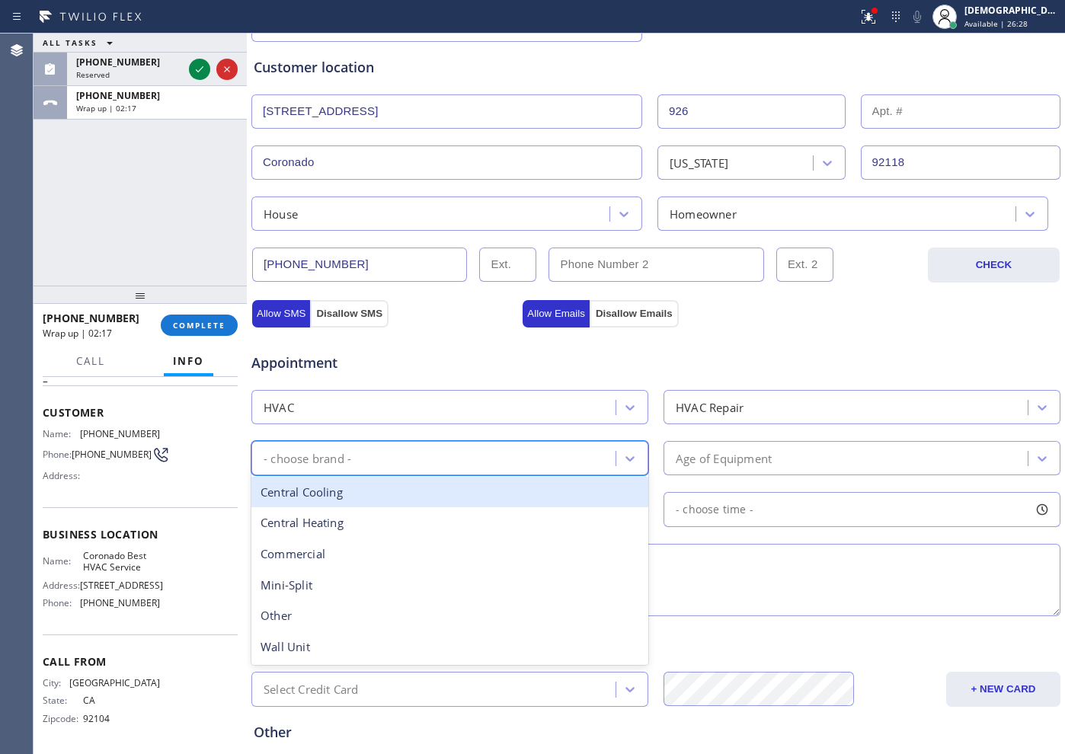
click at [443, 498] on div "Central Cooling" at bounding box center [449, 492] width 397 height 31
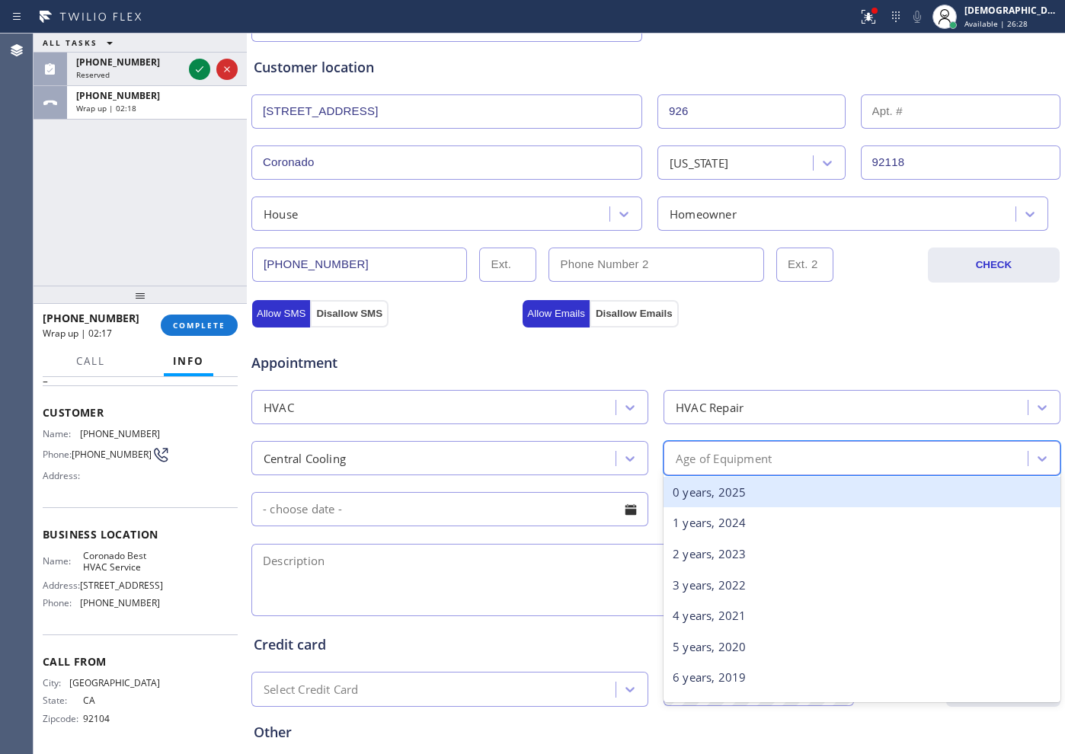
click at [689, 457] on div "Age of Equipment" at bounding box center [724, 459] width 96 height 18
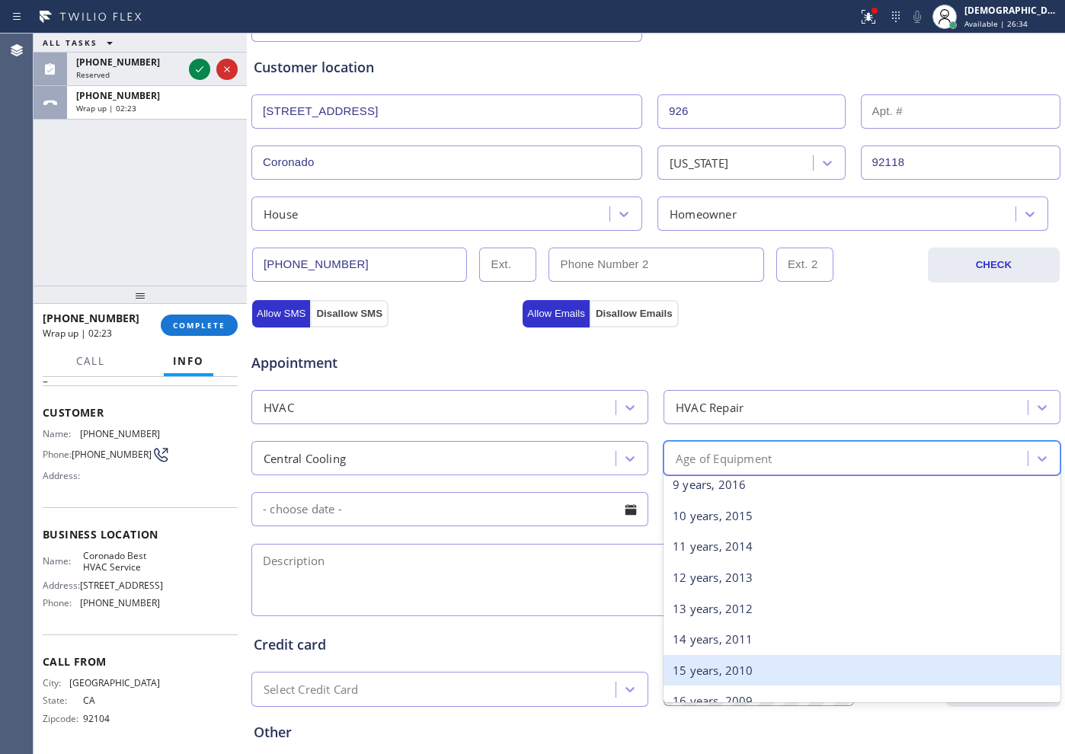
click at [699, 670] on div "15 years, 2010" at bounding box center [862, 670] width 397 height 31
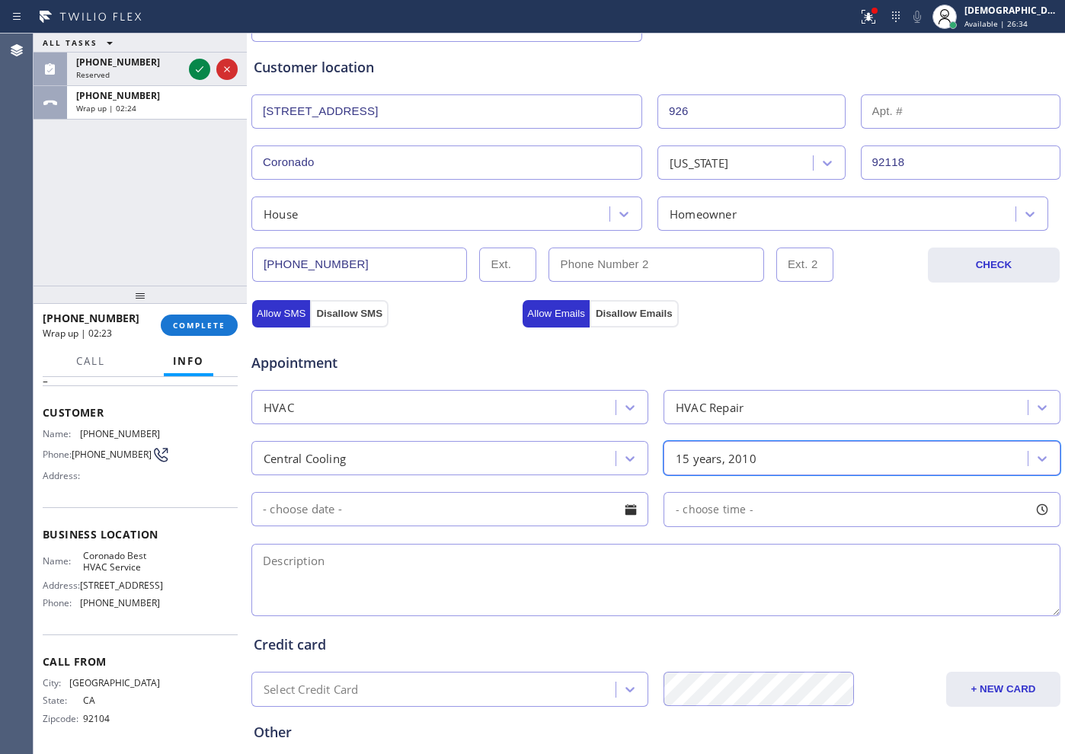
click at [332, 512] on input "text" at bounding box center [449, 509] width 397 height 34
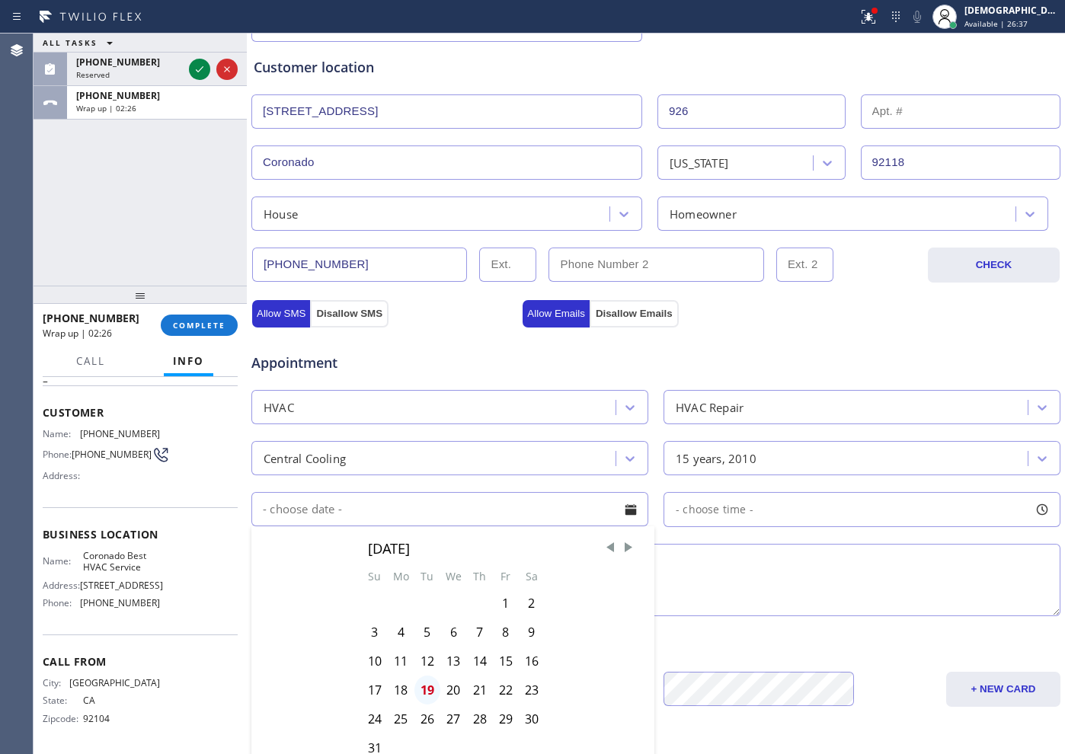
click at [426, 686] on div "19" at bounding box center [427, 690] width 26 height 29
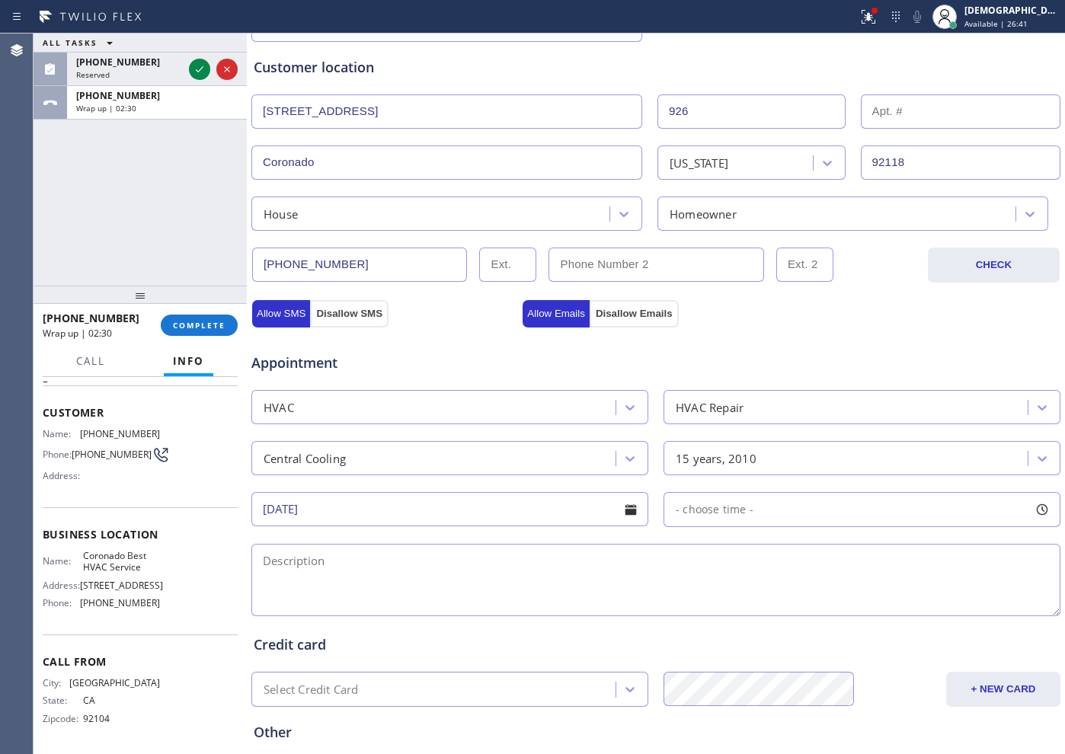
click at [549, 518] on input "[DATE]" at bounding box center [449, 509] width 397 height 34
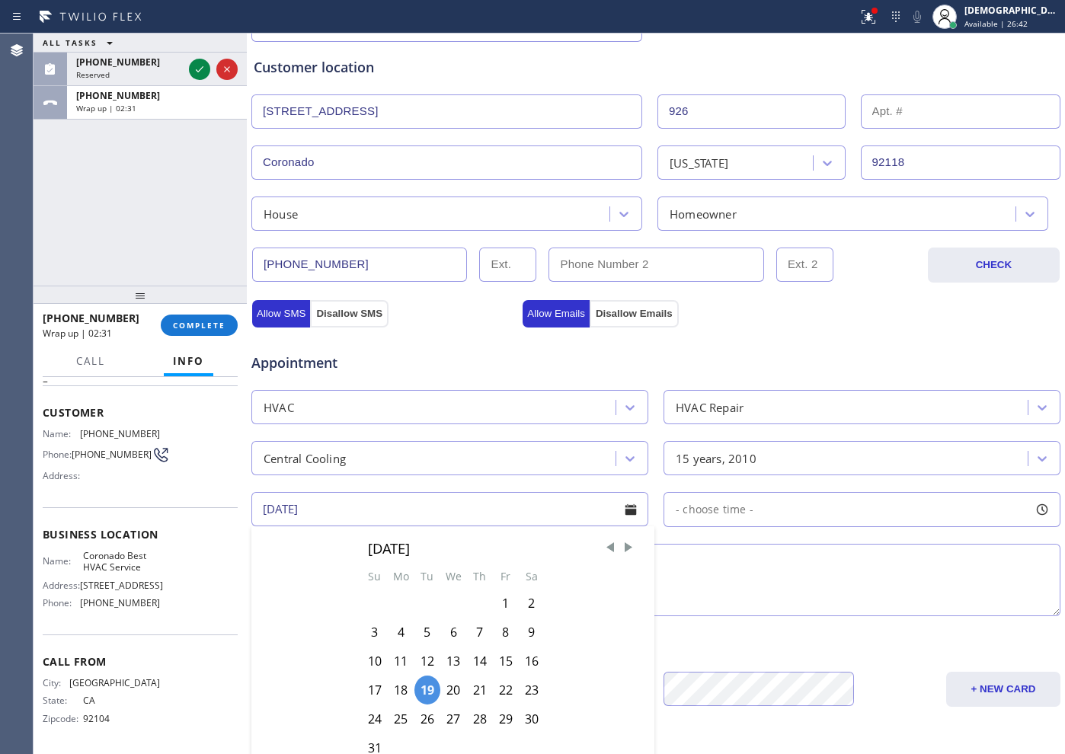
click at [450, 686] on div "20" at bounding box center [453, 690] width 27 height 29
type input "[DATE]"
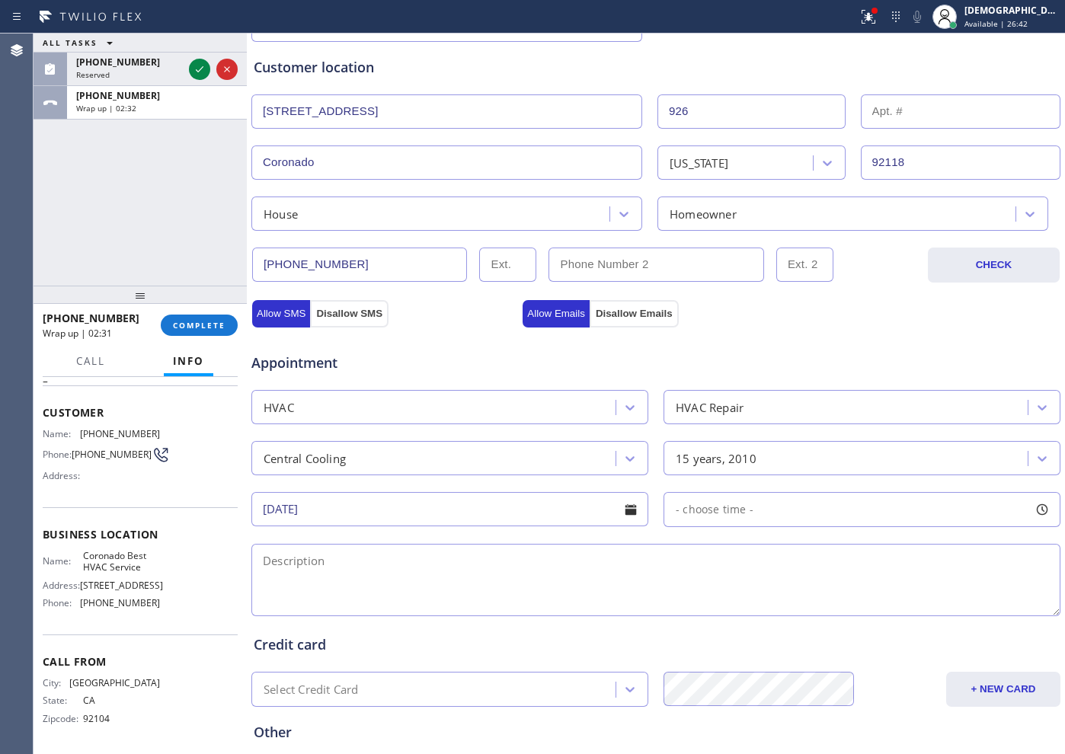
click at [682, 493] on div "- choose time -" at bounding box center [862, 509] width 397 height 35
click at [688, 509] on span "- choose time -" at bounding box center [715, 509] width 78 height 14
drag, startPoint x: 667, startPoint y: 607, endPoint x: 786, endPoint y: 605, distance: 118.1
click at [786, 605] on div at bounding box center [792, 603] width 18 height 32
click at [500, 584] on textarea at bounding box center [655, 580] width 809 height 72
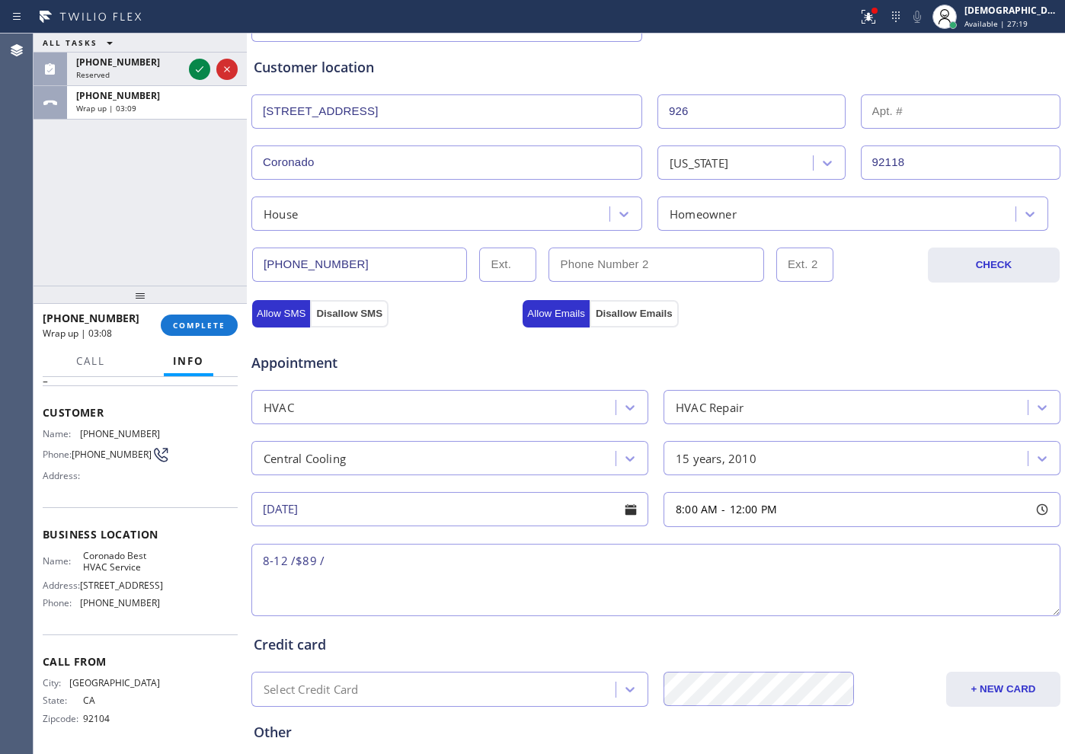
click at [433, 584] on textarea "8-12 /$89 /" at bounding box center [655, 580] width 809 height 72
paste textarea "central AIR / comdenser located outside ground level /It's not turning on / 15 …"
click at [1023, 566] on textarea "8-12 /$89 / central AIR / condenser located outside ground level /It's not turn…" at bounding box center [655, 580] width 809 height 72
click at [581, 595] on textarea "8-12 /$89 / central AIR / condenser located outside ground level /It's not turn…" at bounding box center [655, 580] width 809 height 72
paste textarea "[STREET_ADDRESS]"
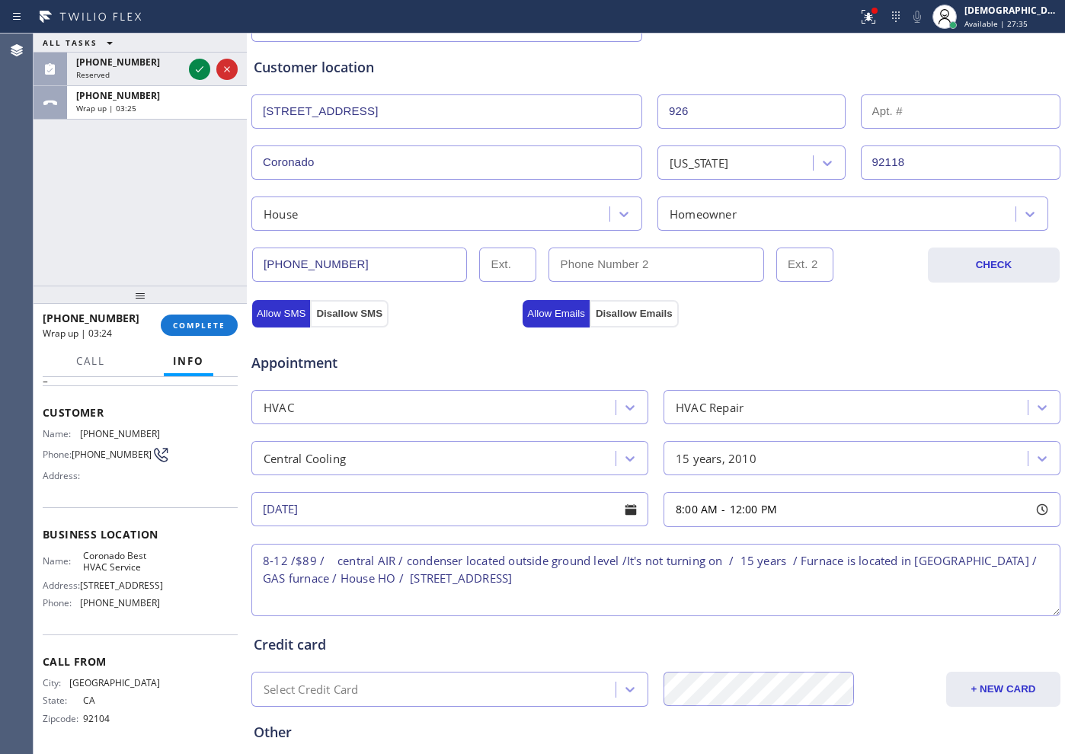
click at [149, 581] on span "[STREET_ADDRESS]" at bounding box center [121, 585] width 83 height 11
drag, startPoint x: 136, startPoint y: 568, endPoint x: 83, endPoint y: 557, distance: 53.8
click at [83, 557] on span "Coronado Best HVAC Service" at bounding box center [121, 562] width 76 height 24
copy span "Coronado Best HVAC Service"
click at [526, 573] on textarea "8-12 /$89 / central AIR / condenser located outside ground level /It's not turn…" at bounding box center [655, 580] width 809 height 72
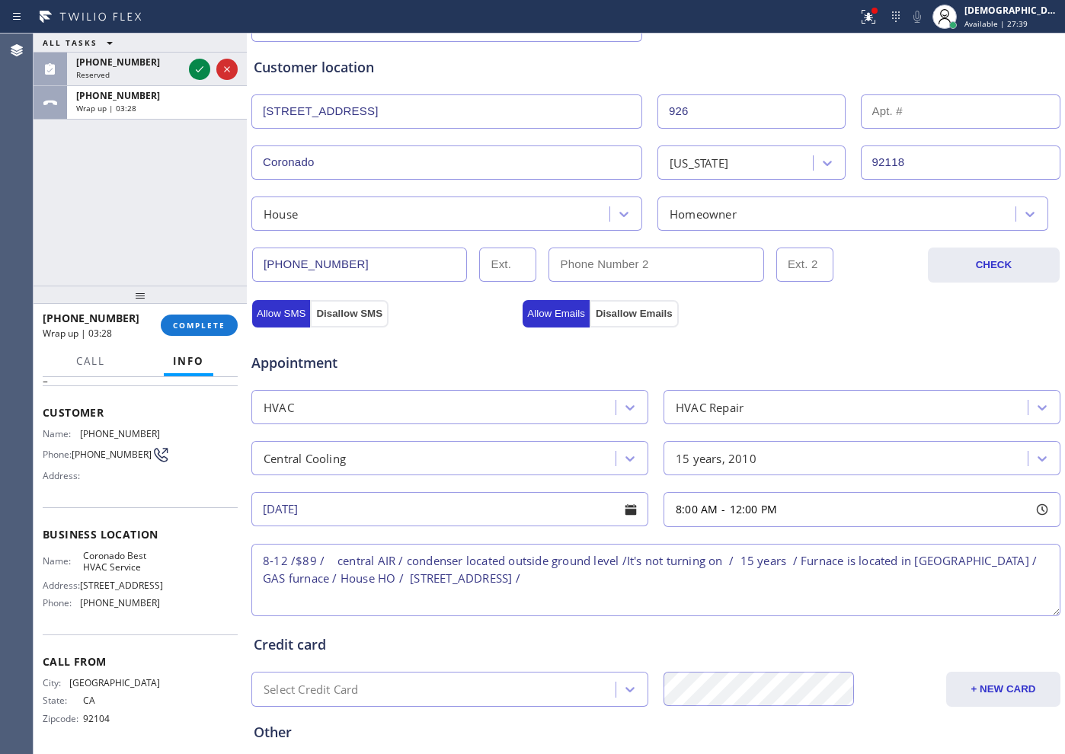
paste textarea "Coronado Best HVAC Service"
click at [794, 589] on textarea "8-12 /$89 / central AIR / condenser located outside ground level /It's not turn…" at bounding box center [655, 580] width 809 height 72
paste textarea "Please call customer 30 minutes prior to arrival"
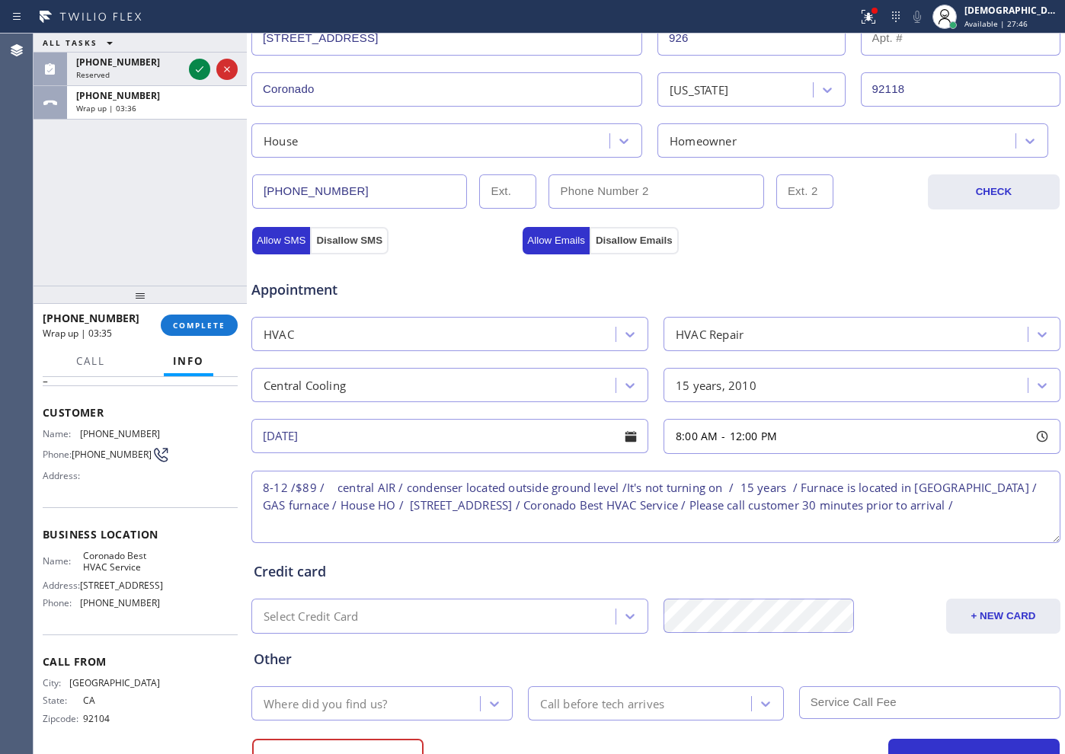
scroll to position [427, 0]
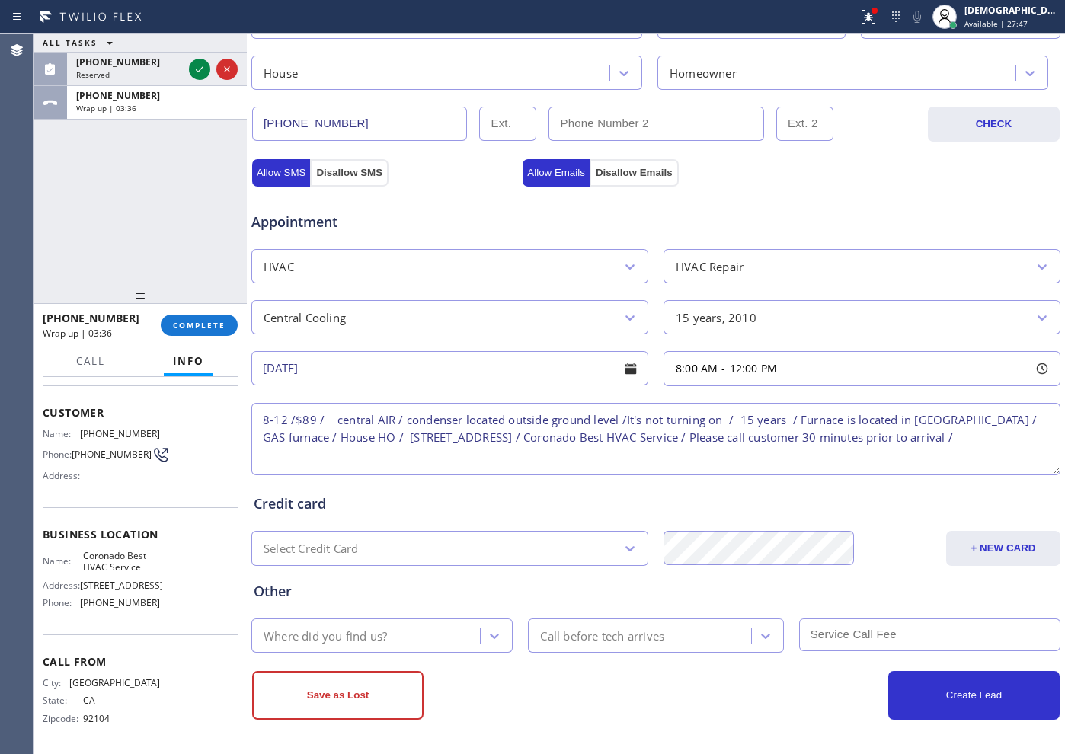
type textarea "8-12 /$89 / central AIR / condenser located outside ground level /It's not turn…"
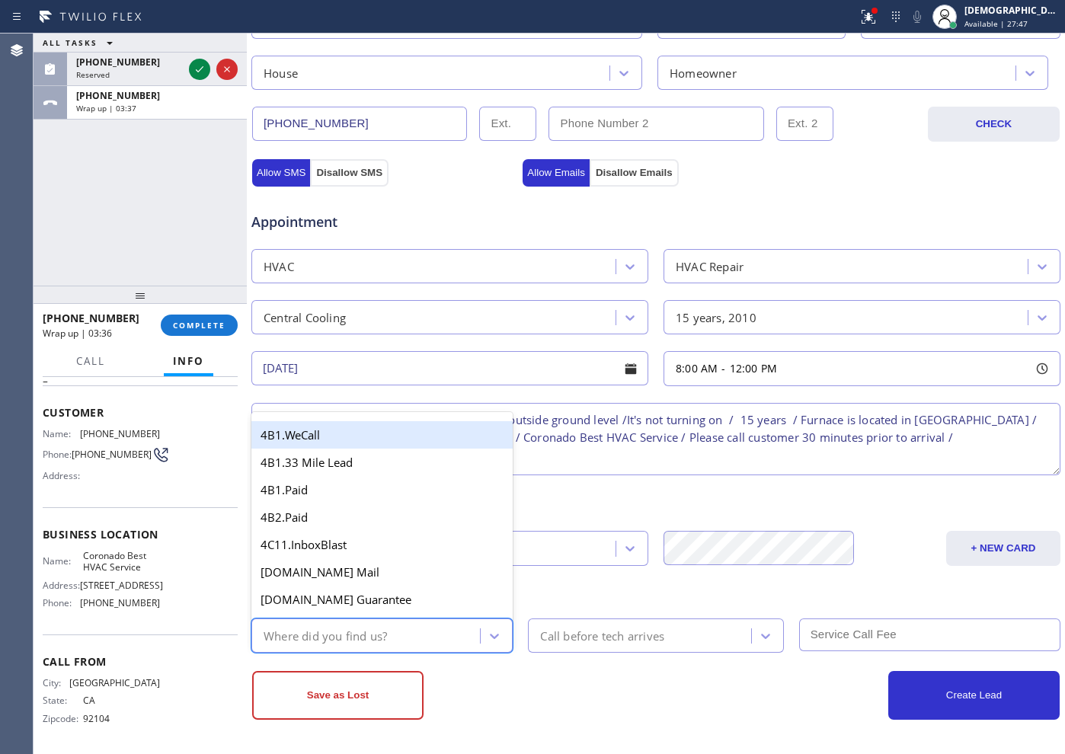
click at [418, 630] on div "Where did you find us?" at bounding box center [368, 635] width 224 height 27
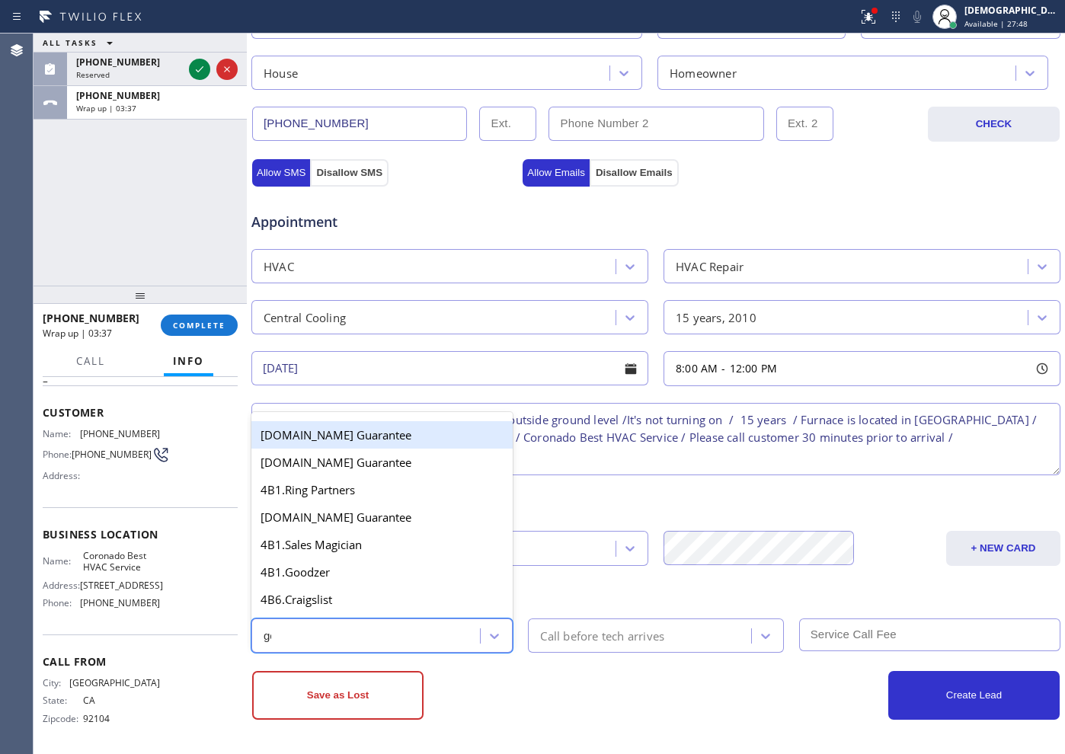
type input "goo"
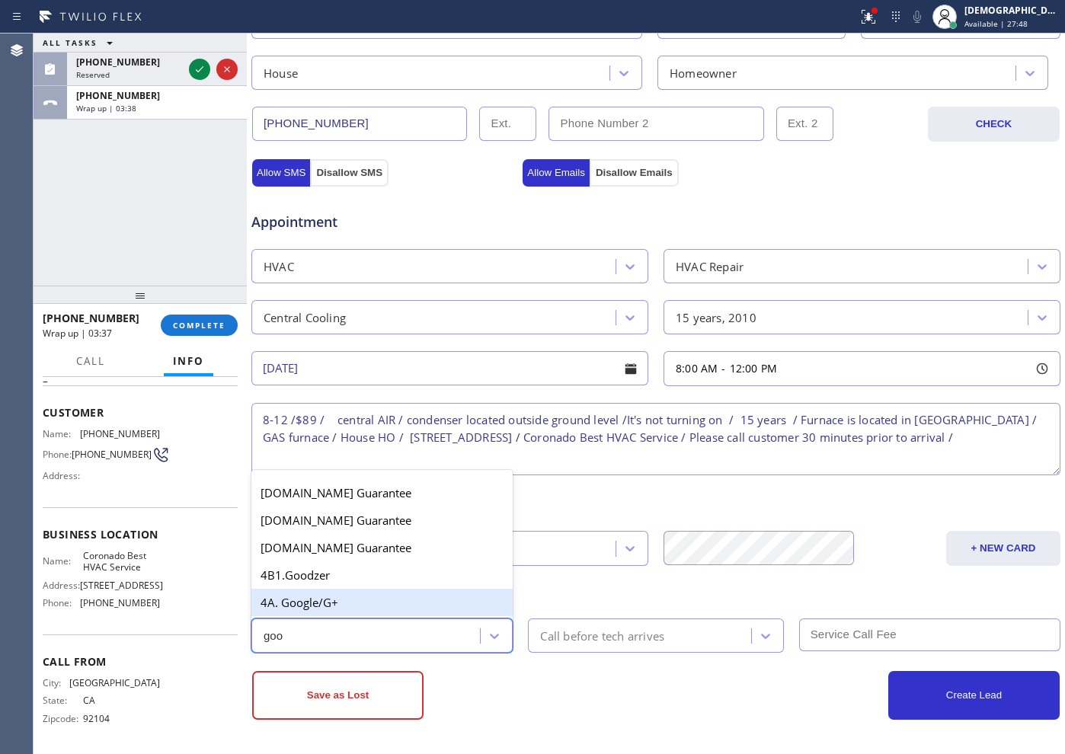
click at [387, 597] on div "4A. Google/G+" at bounding box center [381, 602] width 261 height 27
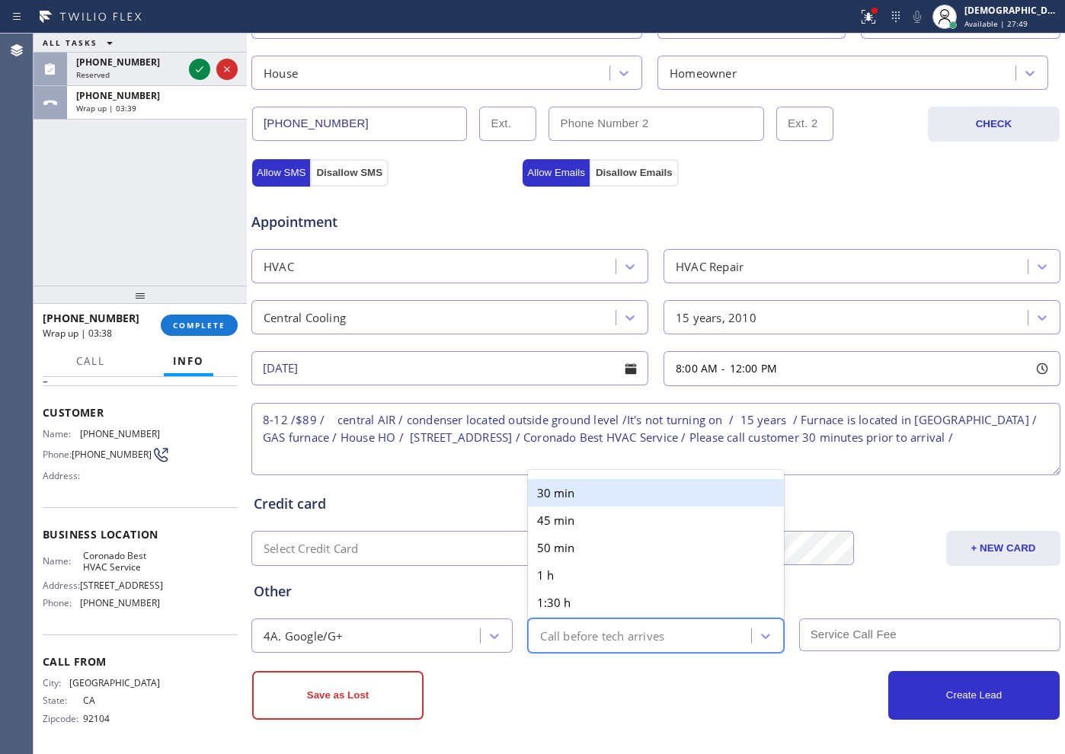
click at [574, 631] on div "Call before tech arrives" at bounding box center [602, 636] width 124 height 18
type input "30"
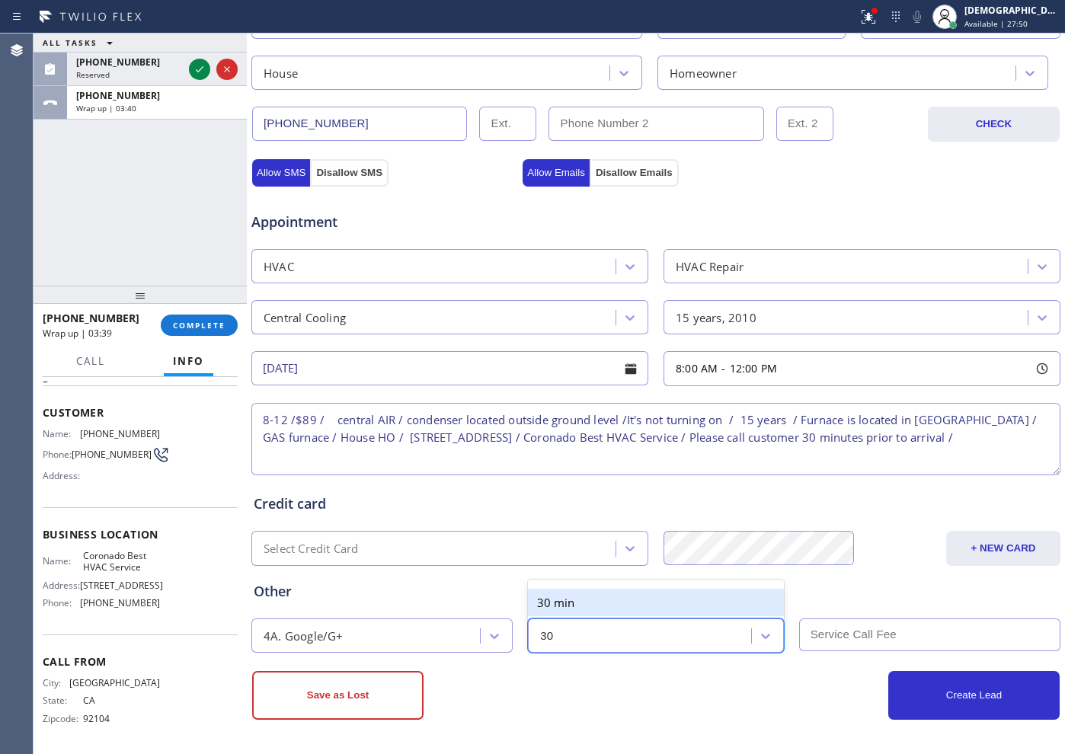
click at [617, 606] on div "30 min" at bounding box center [655, 602] width 255 height 27
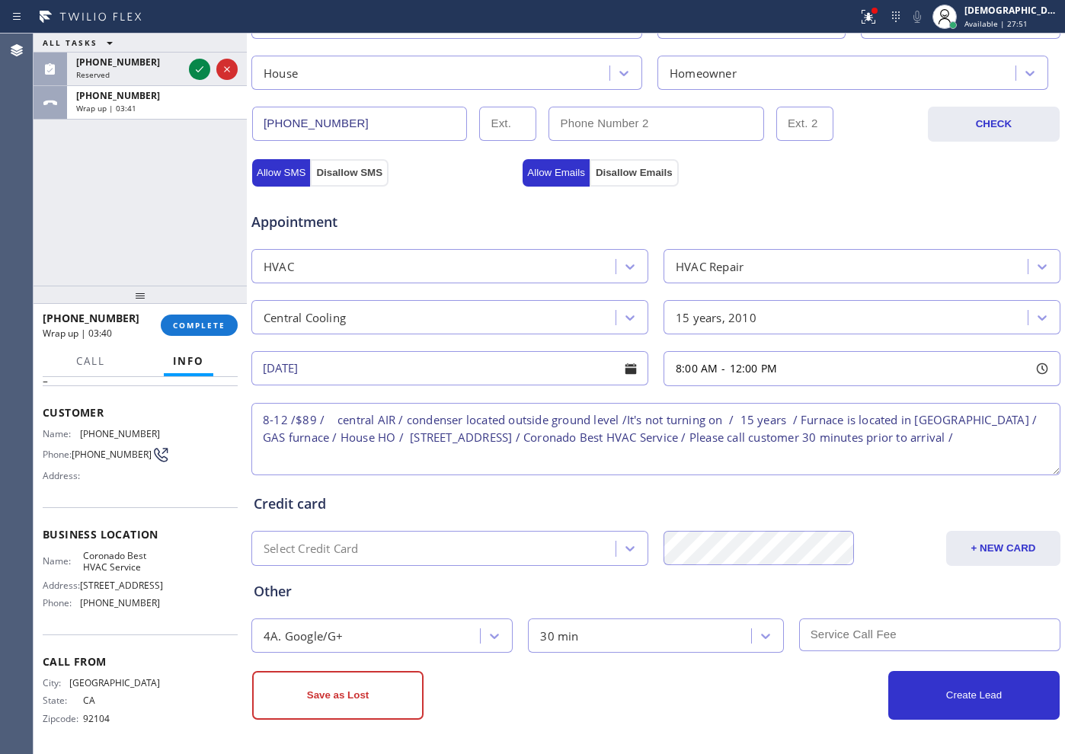
click at [805, 635] on input "text" at bounding box center [929, 635] width 261 height 33
type input "89"
click at [919, 698] on button "Create Lead" at bounding box center [973, 695] width 171 height 49
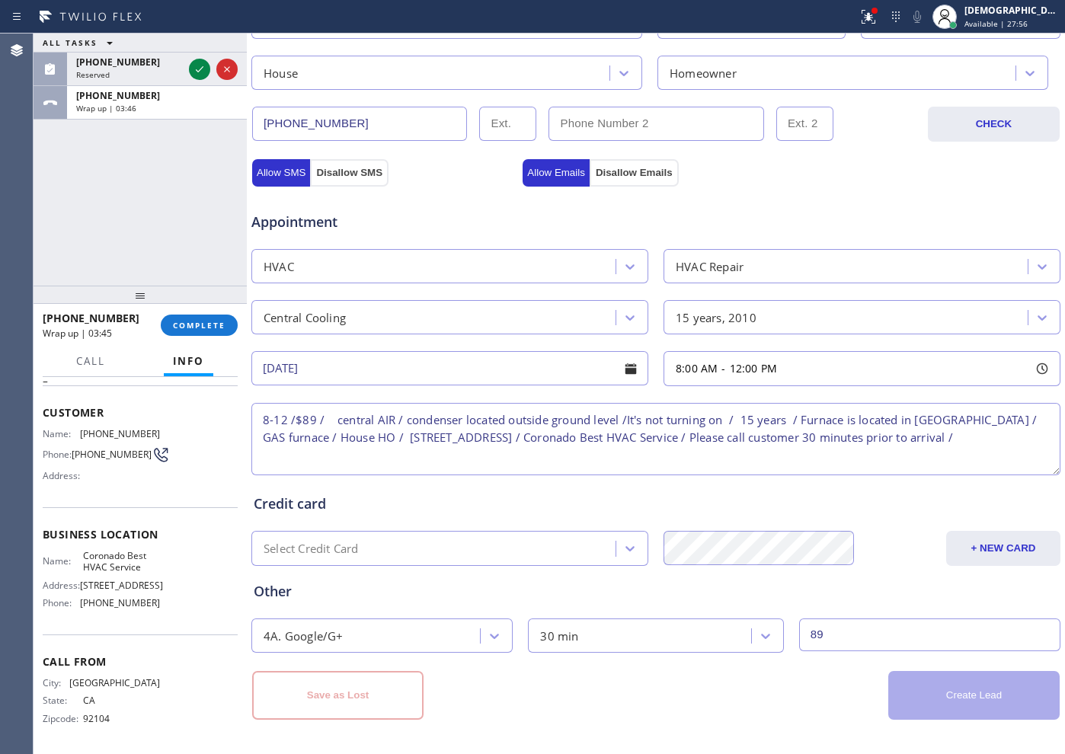
scroll to position [2, 0]
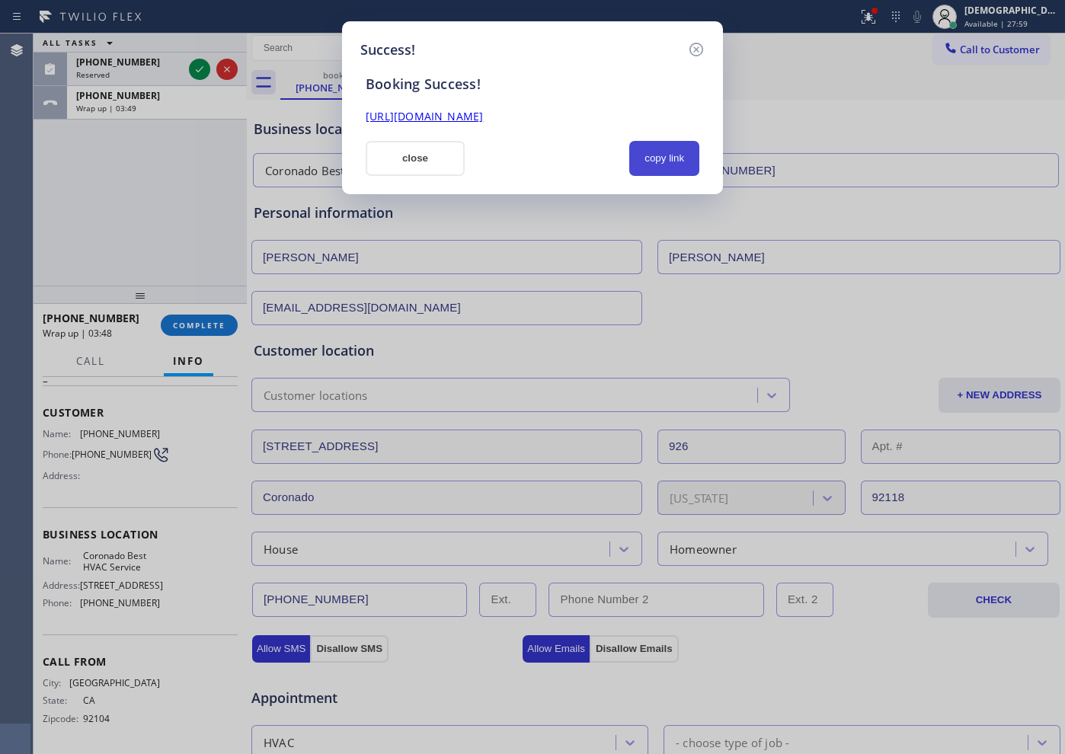
click at [658, 159] on button "copy link" at bounding box center [664, 158] width 70 height 35
click at [612, 125] on div "[URL][DOMAIN_NAME]" at bounding box center [533, 117] width 352 height 18
click at [483, 112] on link "[URL][DOMAIN_NAME]" at bounding box center [424, 116] width 117 height 14
click at [435, 157] on button "close" at bounding box center [415, 158] width 99 height 35
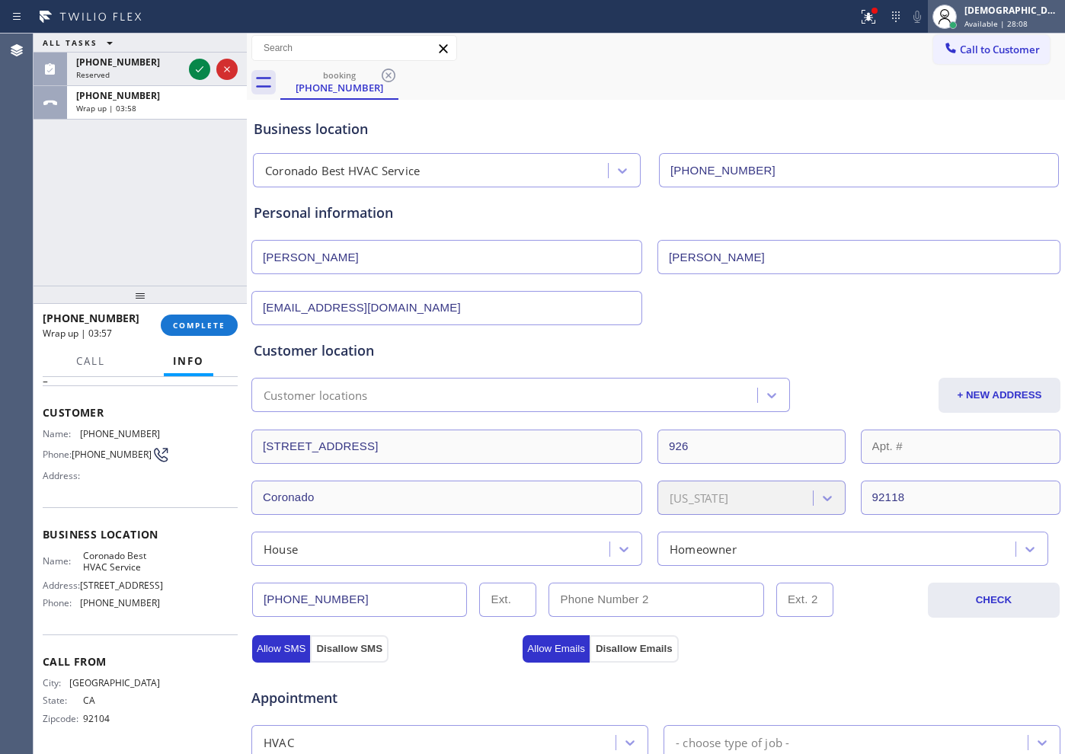
click at [1002, 10] on div "[DEMOGRAPHIC_DATA][PERSON_NAME]" at bounding box center [1013, 10] width 96 height 13
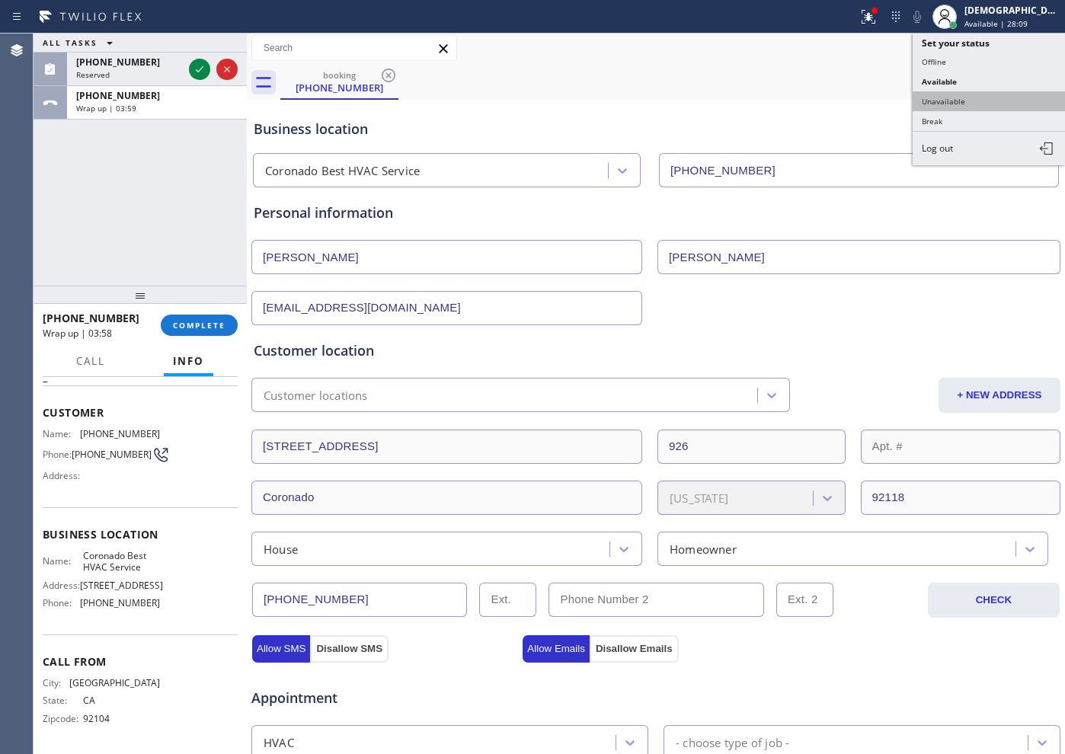
click at [979, 99] on button "Unavailable" at bounding box center [989, 101] width 152 height 20
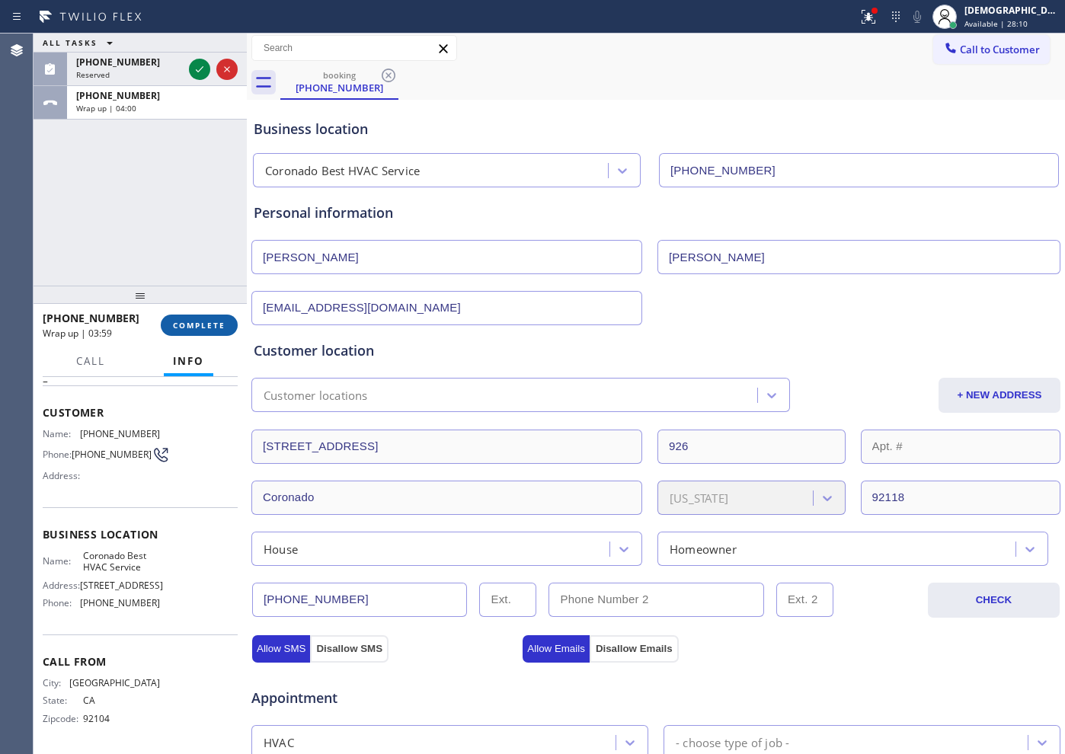
click at [179, 325] on span "COMPLETE" at bounding box center [199, 325] width 53 height 11
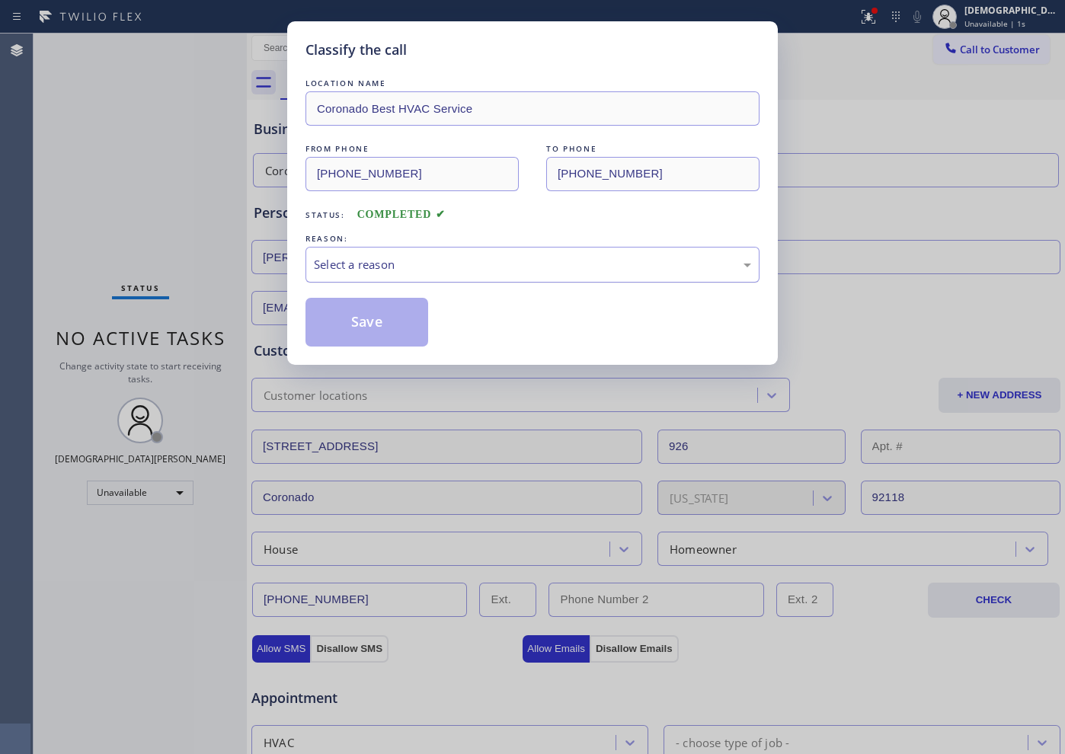
click at [343, 275] on div "Select a reason" at bounding box center [533, 265] width 454 height 36
click at [341, 327] on button "Save" at bounding box center [367, 322] width 123 height 49
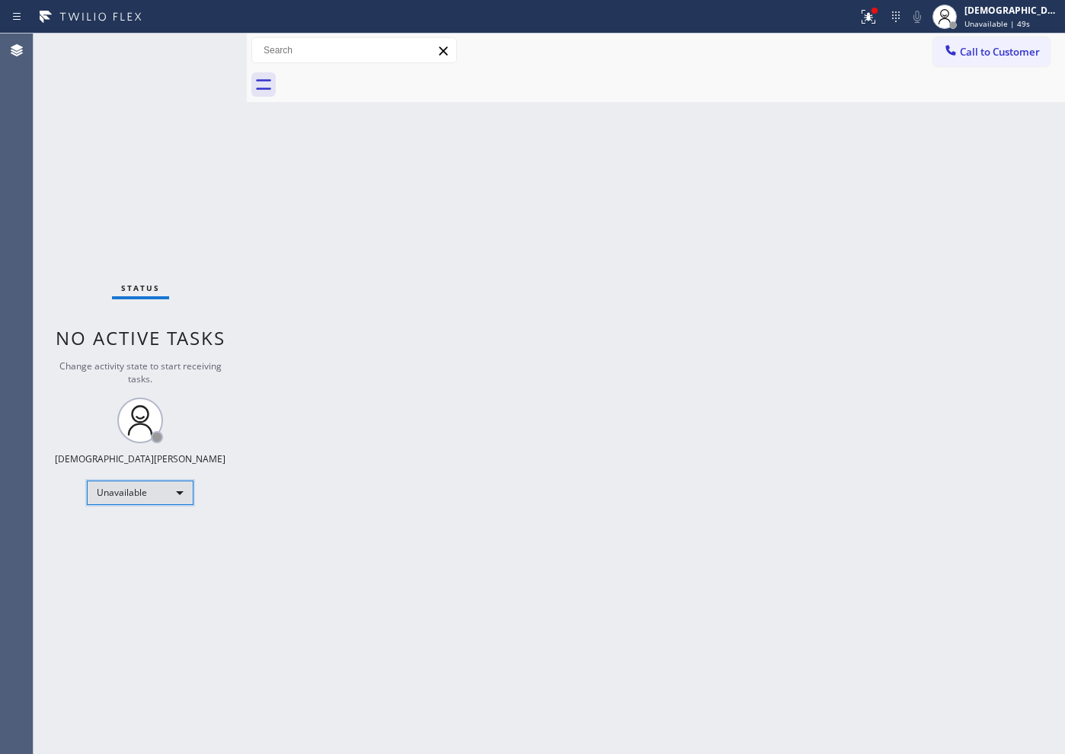
click at [134, 488] on div "Unavailable" at bounding box center [140, 493] width 107 height 24
click at [131, 529] on li "Available" at bounding box center [140, 533] width 104 height 18
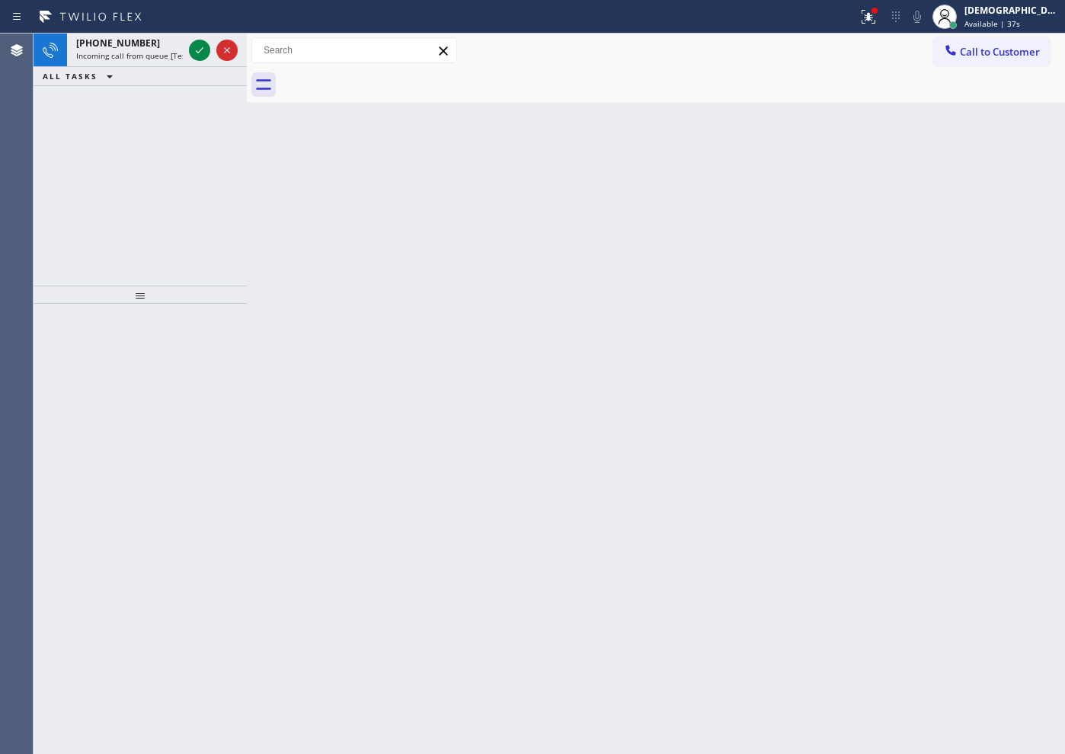
click at [129, 91] on div "[PHONE_NUMBER] Incoming call from queue [Test] All ALL TASKS ALL TASKS ACTIVE T…" at bounding box center [140, 160] width 213 height 252
click at [194, 50] on icon at bounding box center [199, 50] width 18 height 18
click at [197, 48] on icon at bounding box center [199, 50] width 18 height 18
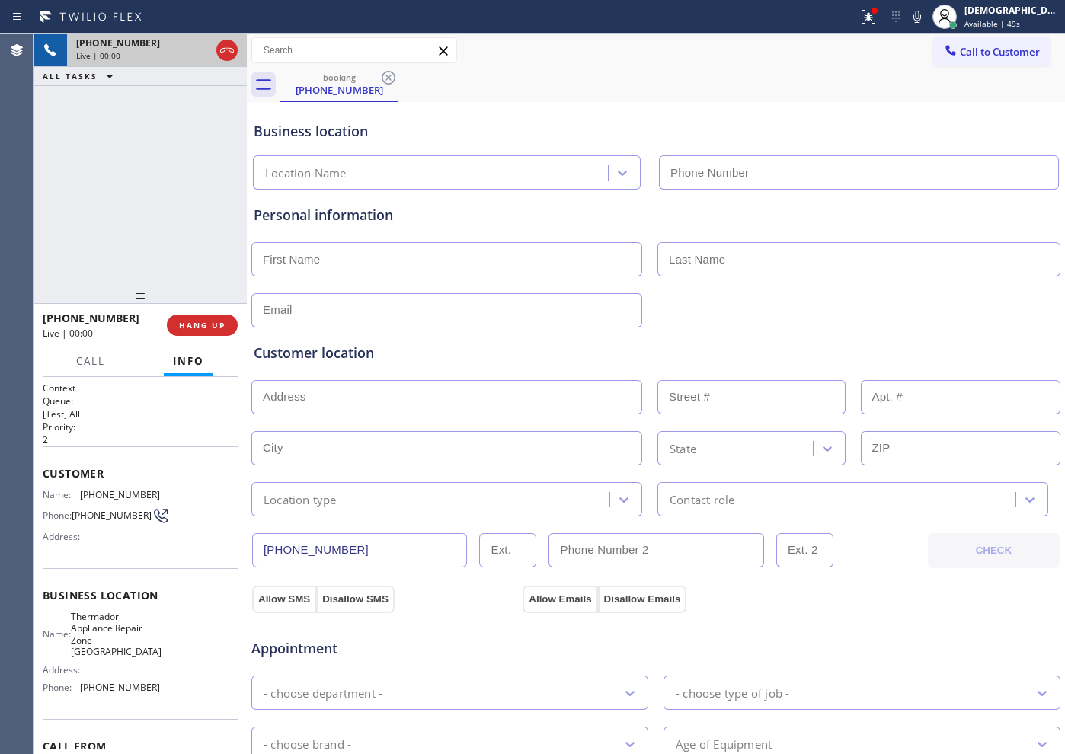
type input "[PHONE_NUMBER]"
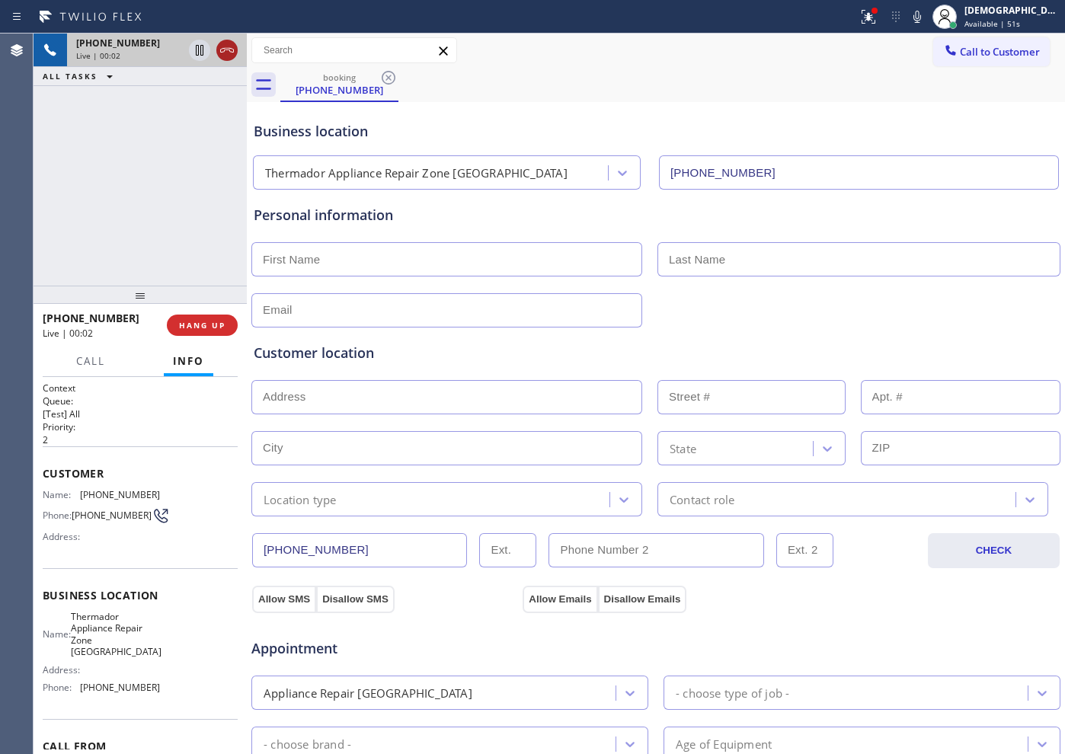
click at [232, 49] on icon at bounding box center [227, 50] width 18 height 18
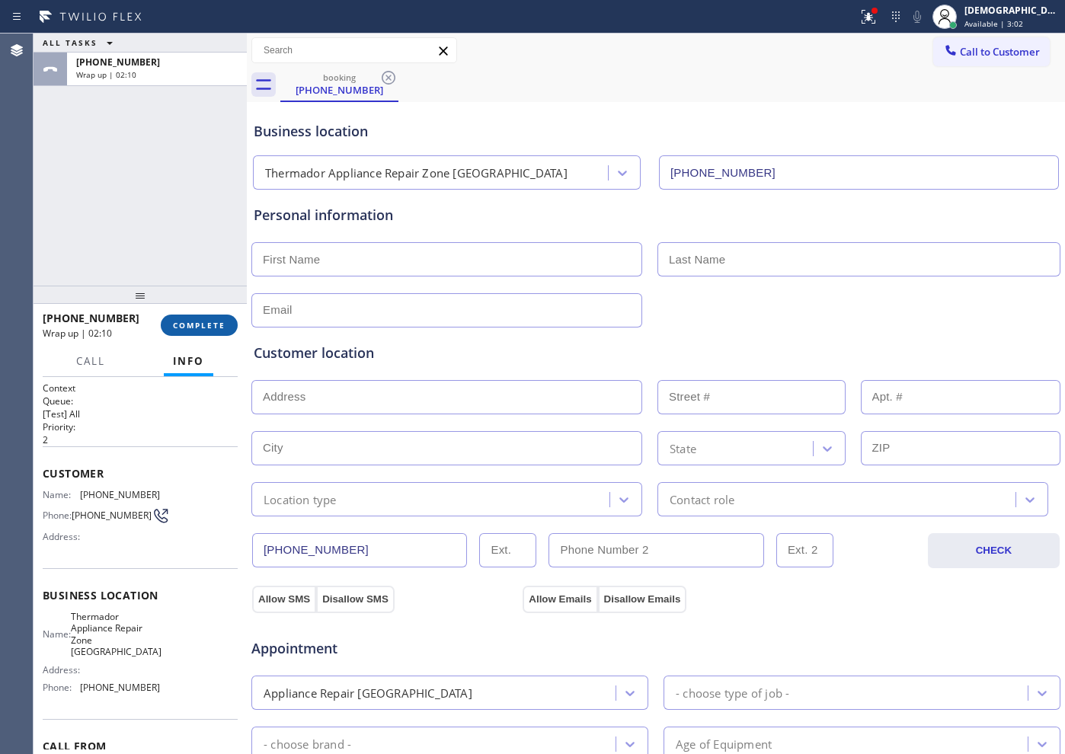
click at [200, 323] on span "COMPLETE" at bounding box center [199, 325] width 53 height 11
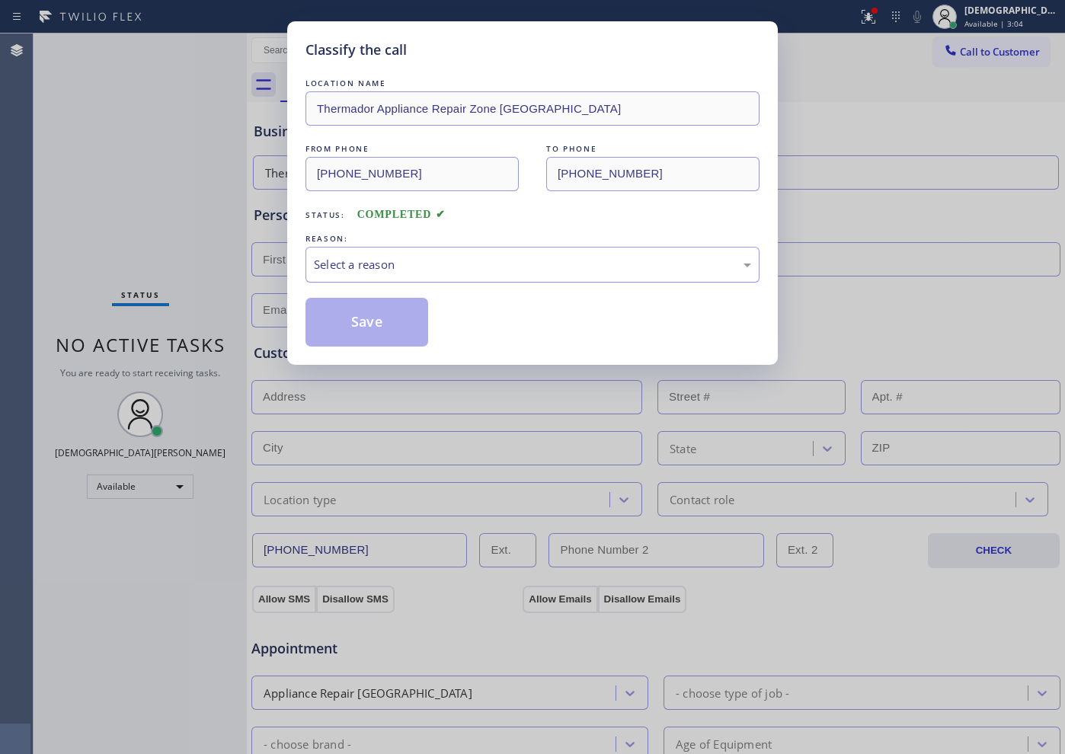
click at [360, 256] on div "Select a reason" at bounding box center [532, 265] width 437 height 18
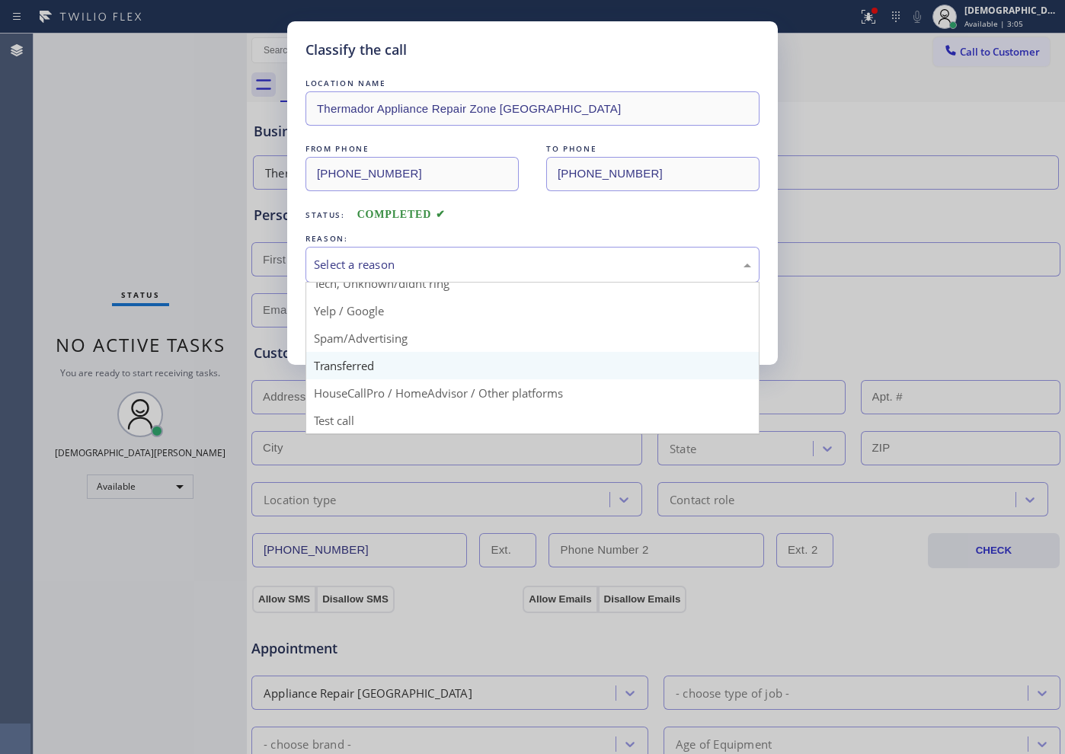
scroll to position [96, 0]
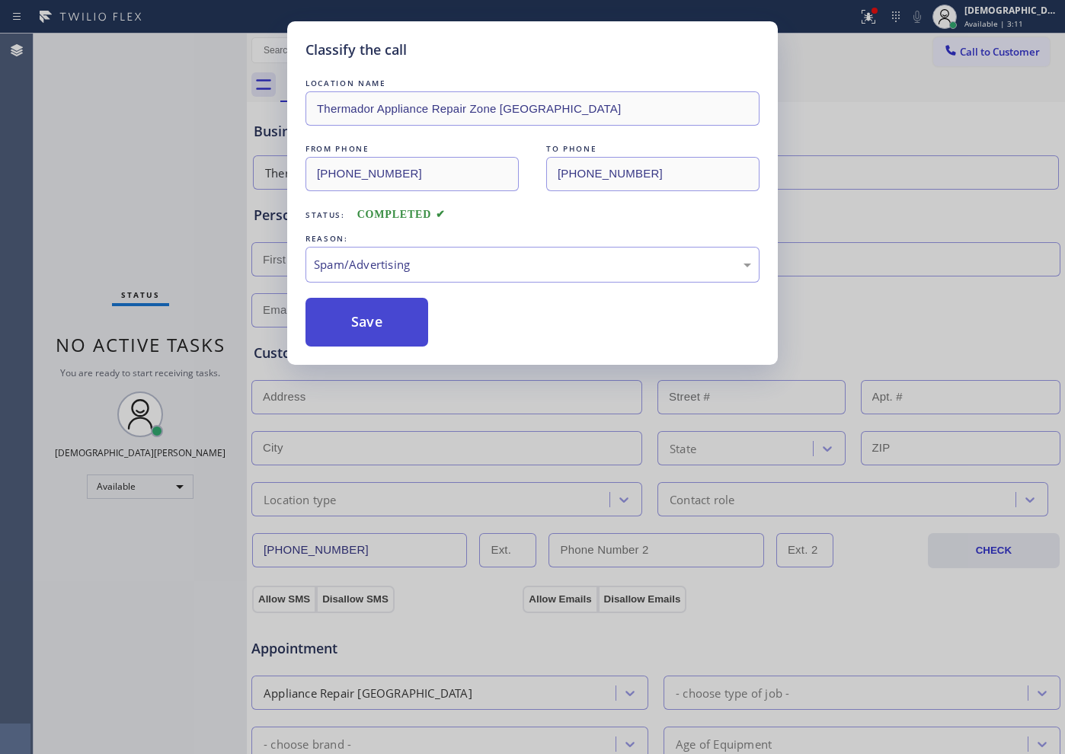
click at [375, 331] on button "Save" at bounding box center [367, 322] width 123 height 49
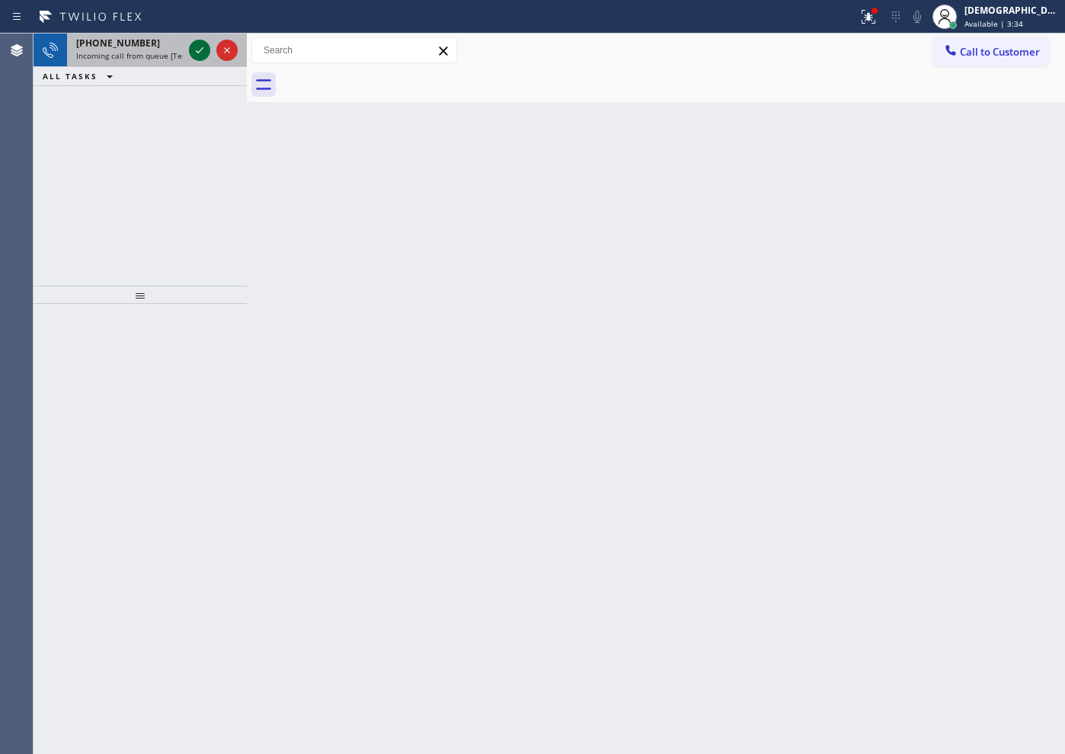
click at [196, 50] on icon at bounding box center [199, 50] width 18 height 18
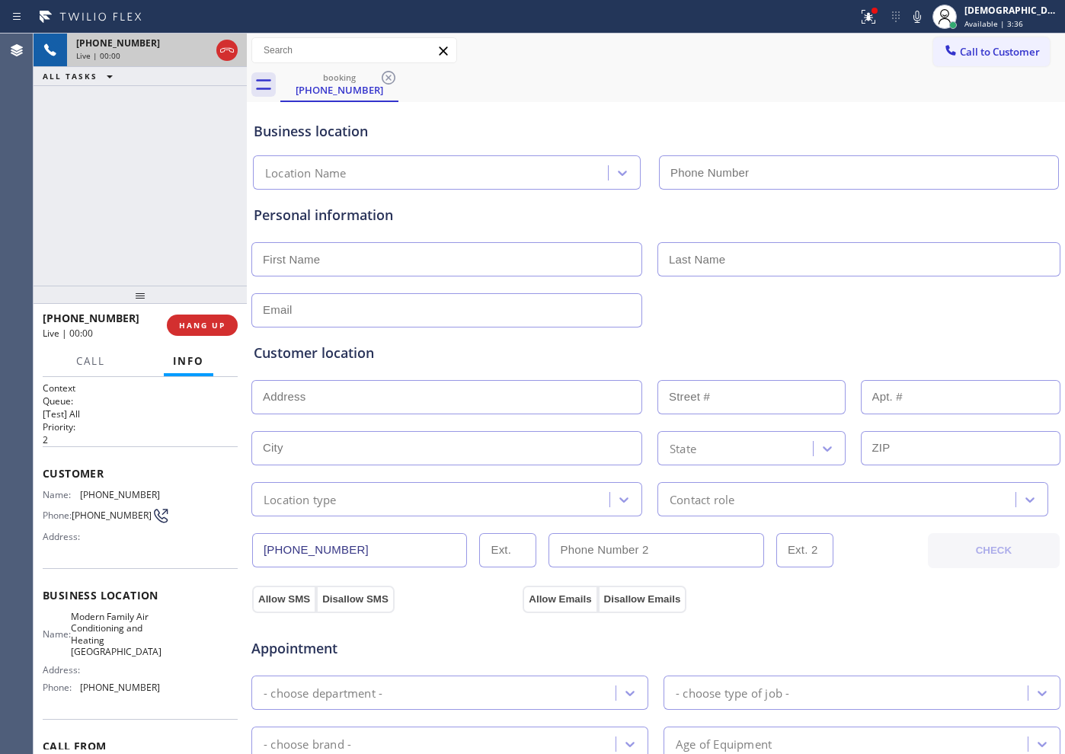
type input "[PHONE_NUMBER]"
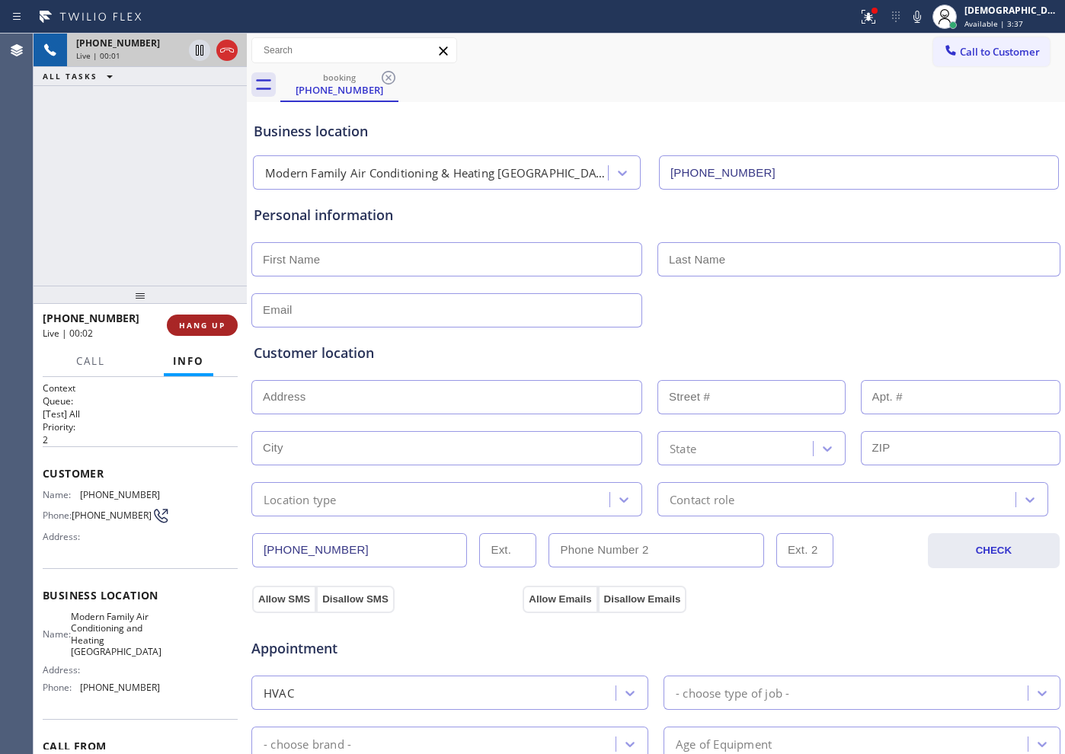
click at [215, 321] on span "HANG UP" at bounding box center [202, 325] width 46 height 11
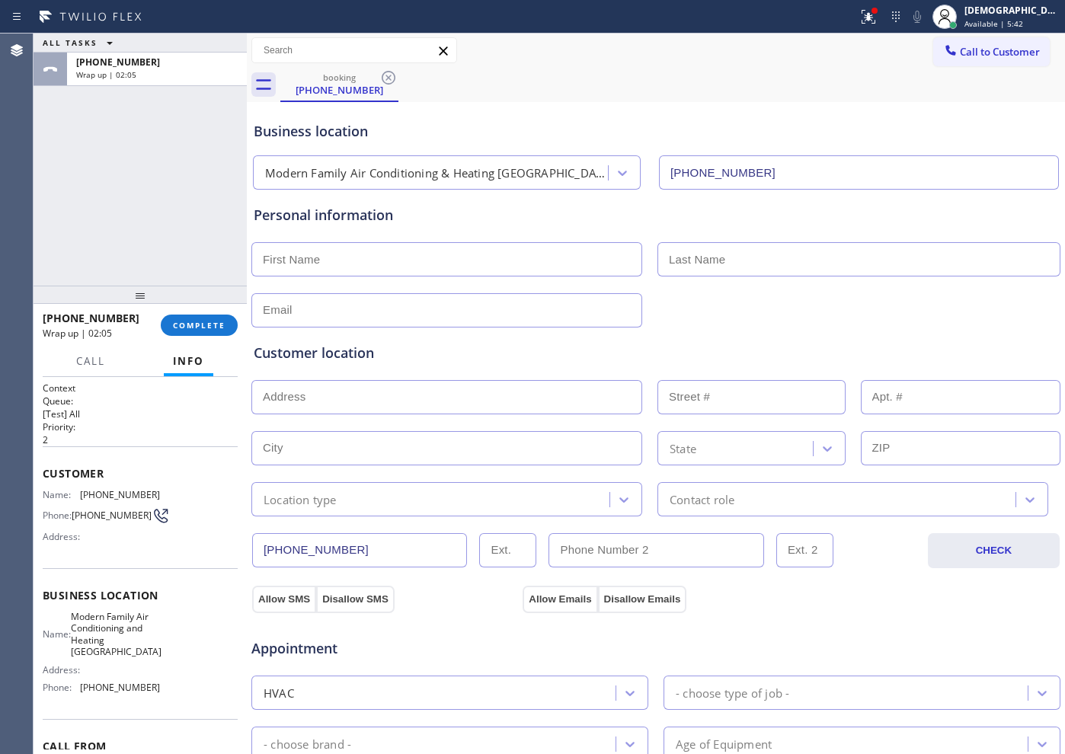
click at [139, 192] on div "ALL TASKS ALL TASKS ACTIVE TASKS TASKS IN WRAP UP [PHONE_NUMBER] Wrap up | 02:05" at bounding box center [140, 160] width 213 height 252
click at [198, 321] on span "COMPLETE" at bounding box center [199, 325] width 53 height 11
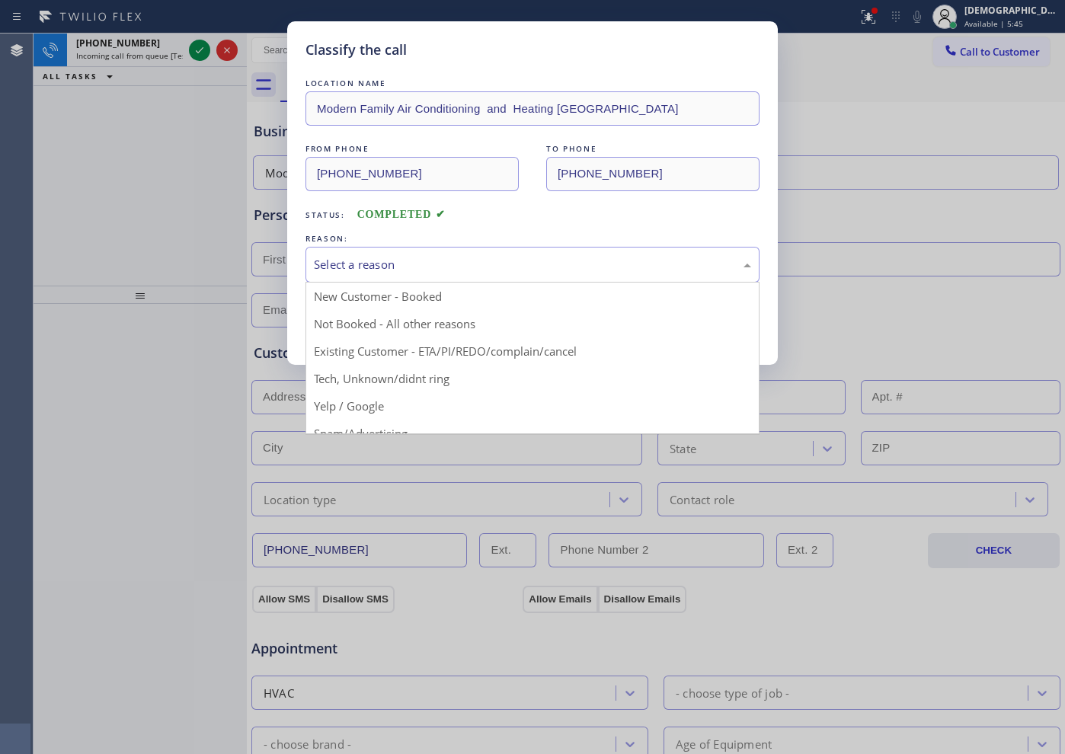
click at [394, 265] on div "Select a reason" at bounding box center [532, 265] width 437 height 18
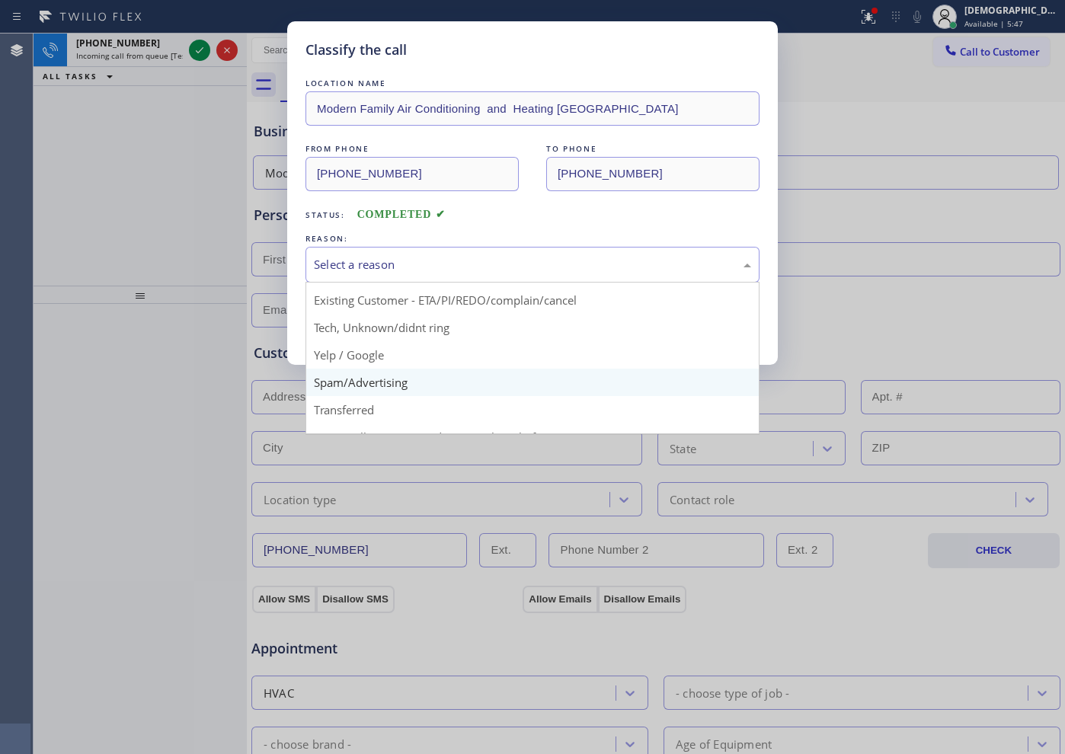
scroll to position [96, 0]
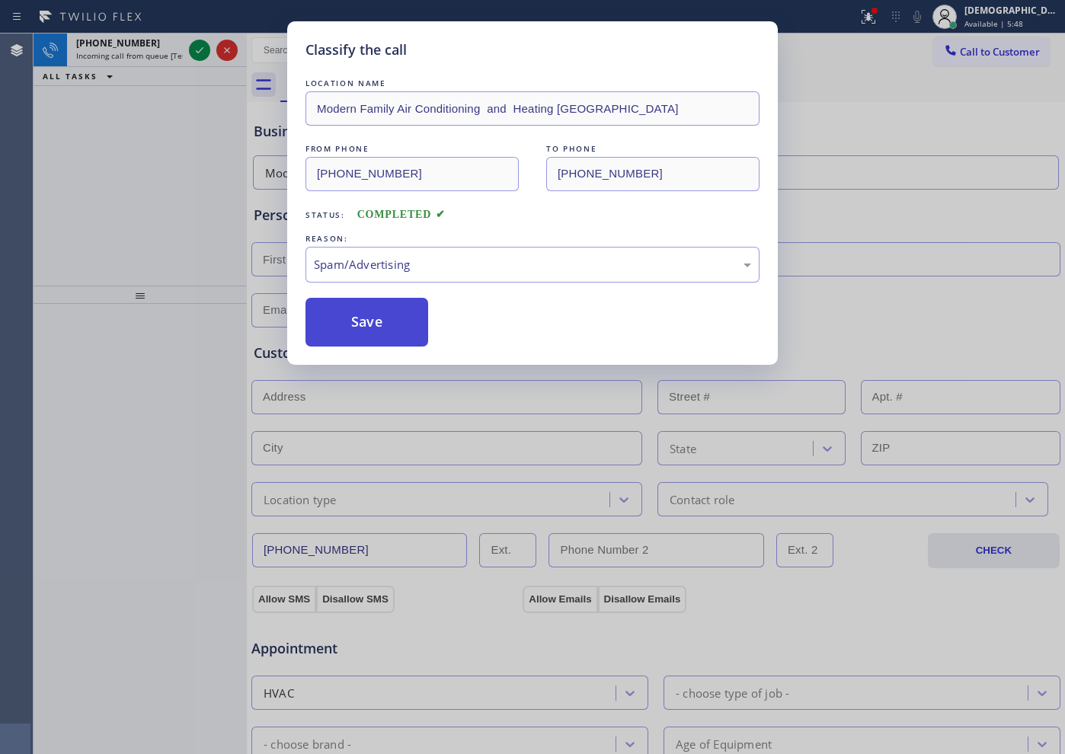
click at [373, 331] on button "Save" at bounding box center [367, 322] width 123 height 49
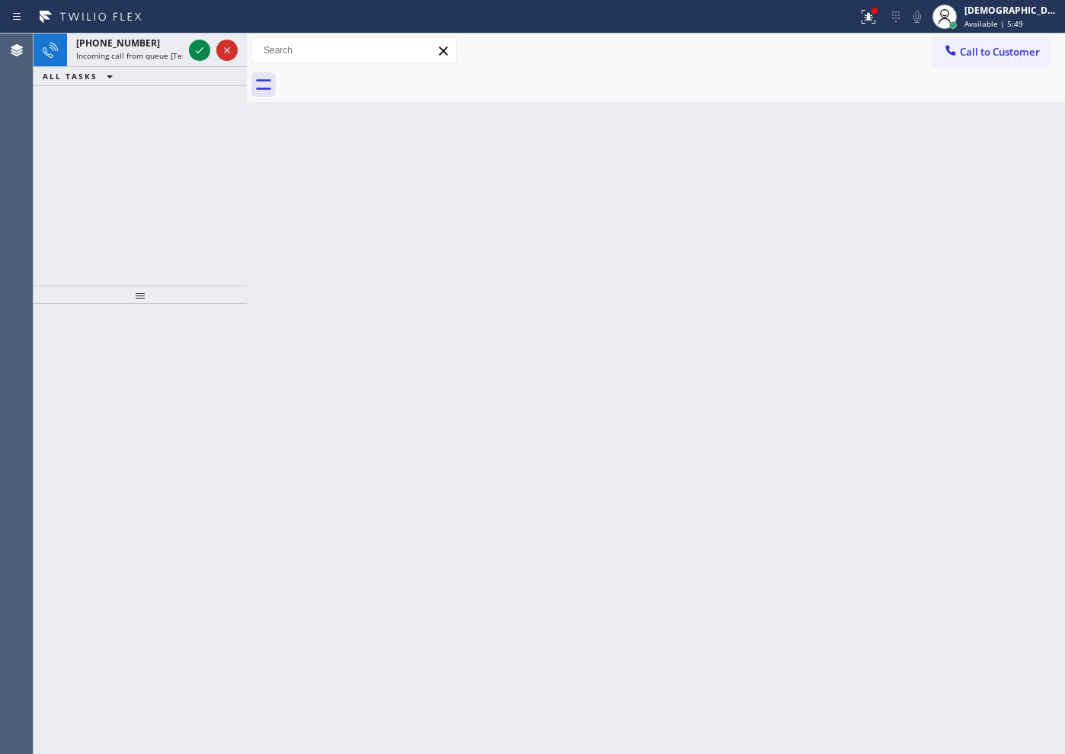
click at [197, 46] on icon at bounding box center [199, 50] width 18 height 18
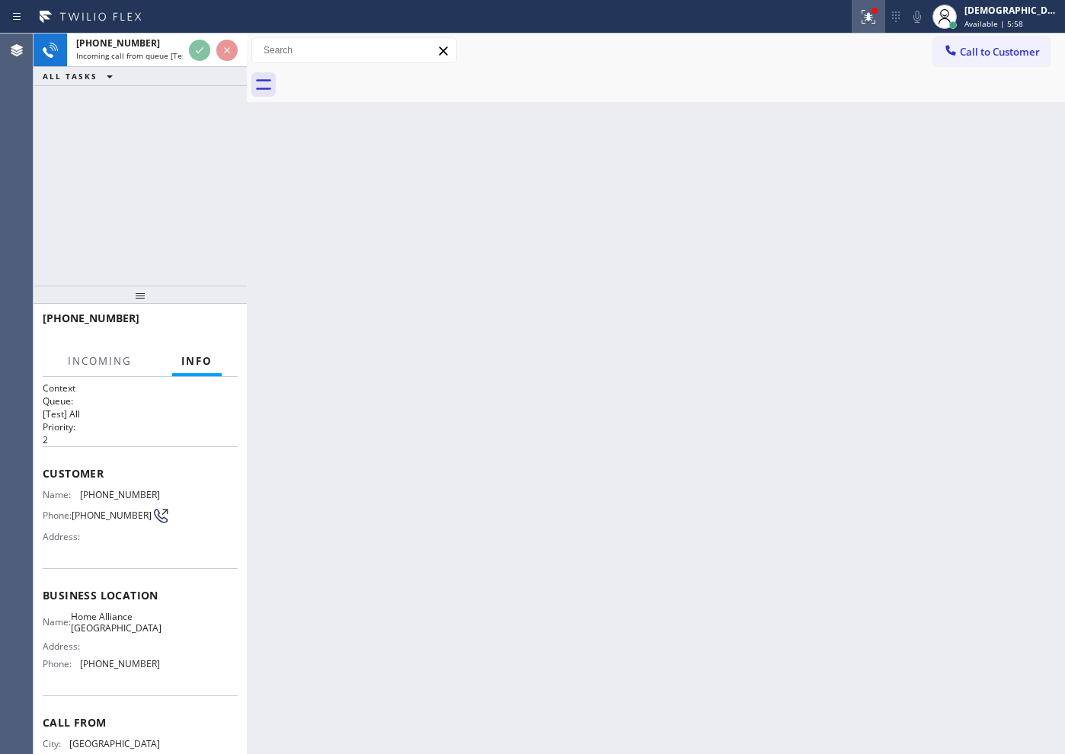
click at [878, 15] on icon at bounding box center [868, 17] width 18 height 18
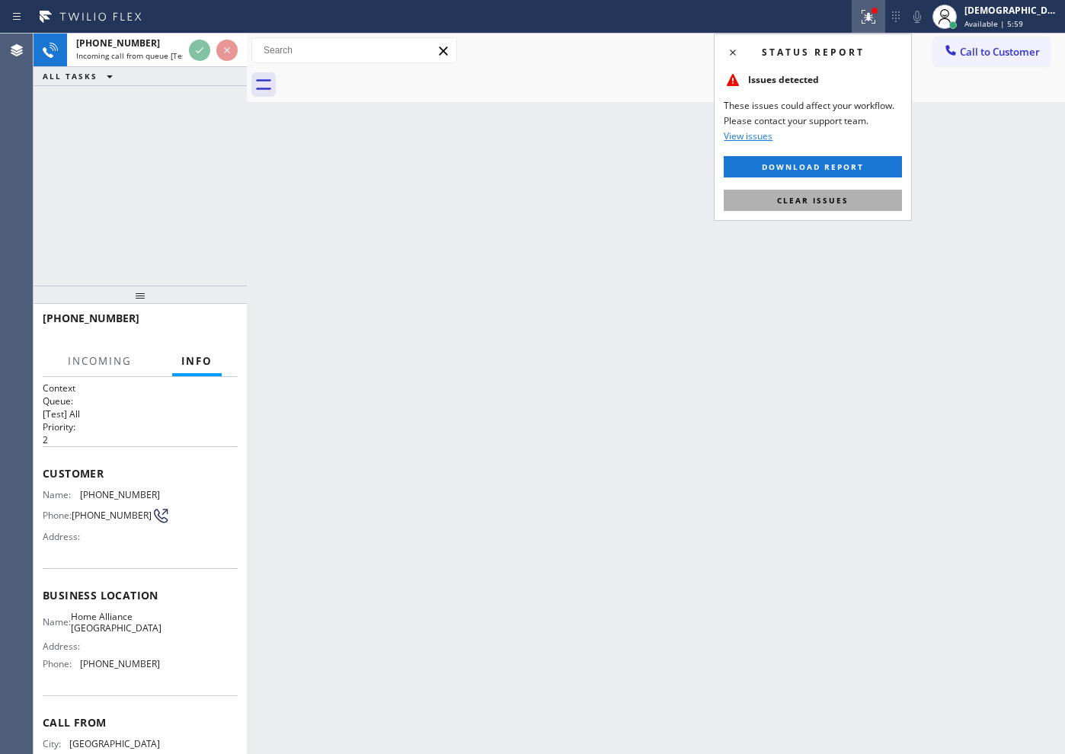
click at [854, 202] on button "Clear issues" at bounding box center [813, 200] width 178 height 21
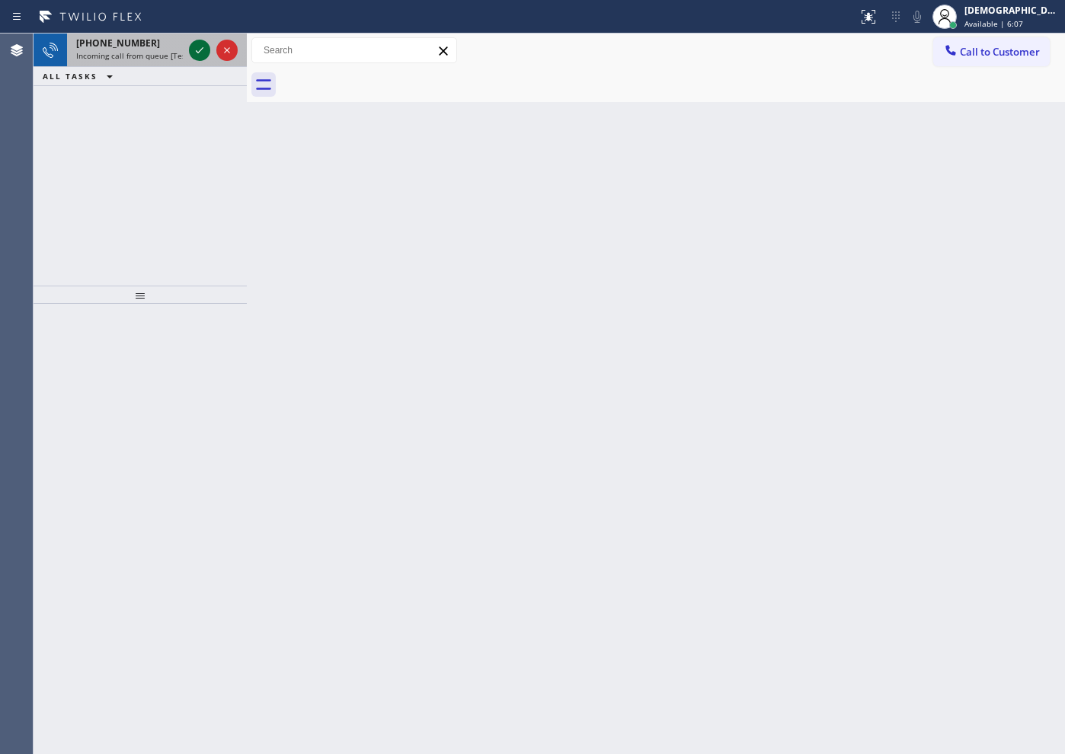
click at [202, 52] on icon at bounding box center [199, 50] width 18 height 18
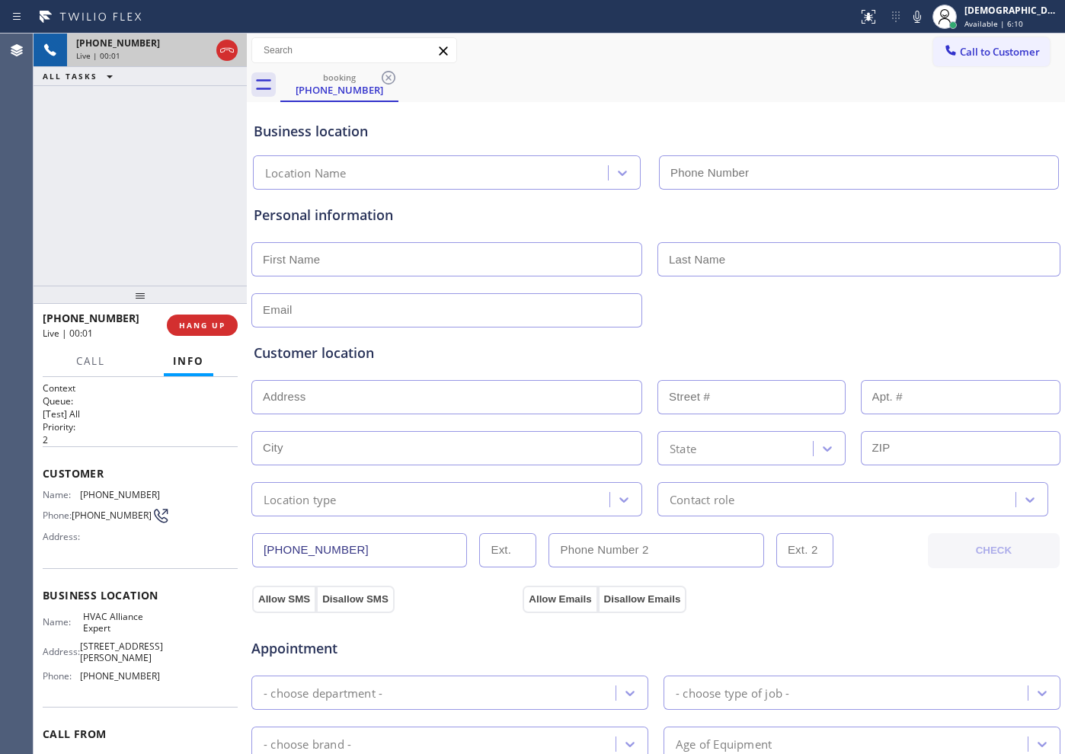
type input "[PHONE_NUMBER]"
click at [207, 320] on span "HANG UP" at bounding box center [202, 325] width 46 height 11
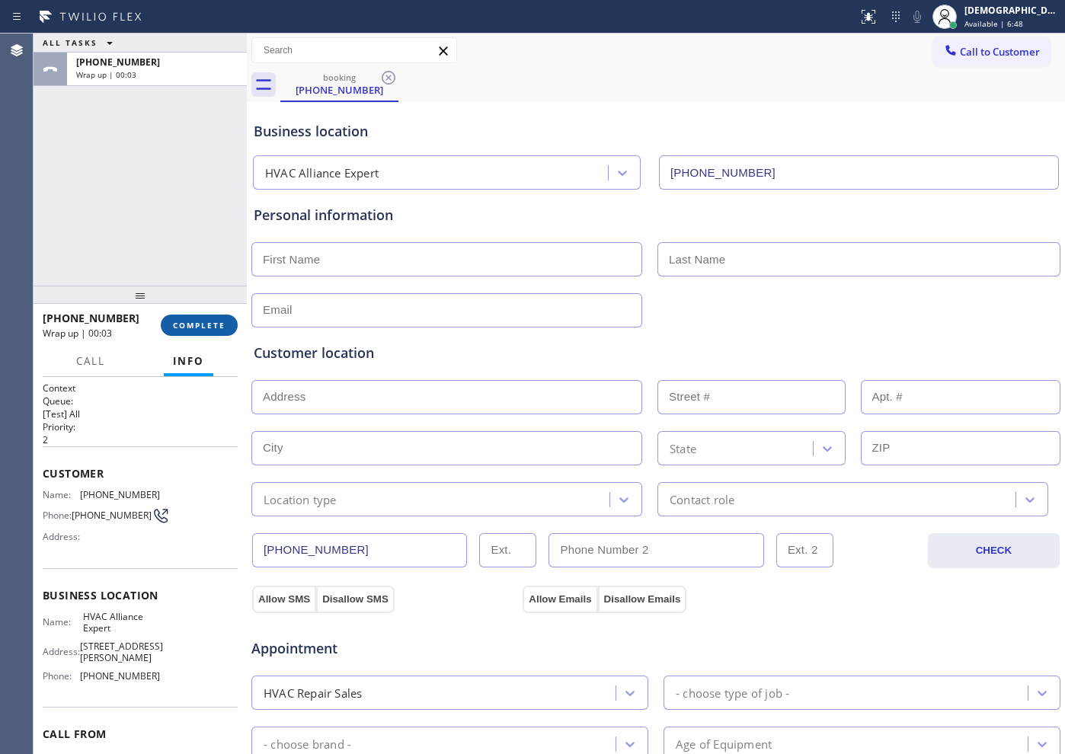
drag, startPoint x: 206, startPoint y: 324, endPoint x: 230, endPoint y: 318, distance: 25.1
click at [206, 325] on span "COMPLETE" at bounding box center [199, 325] width 53 height 11
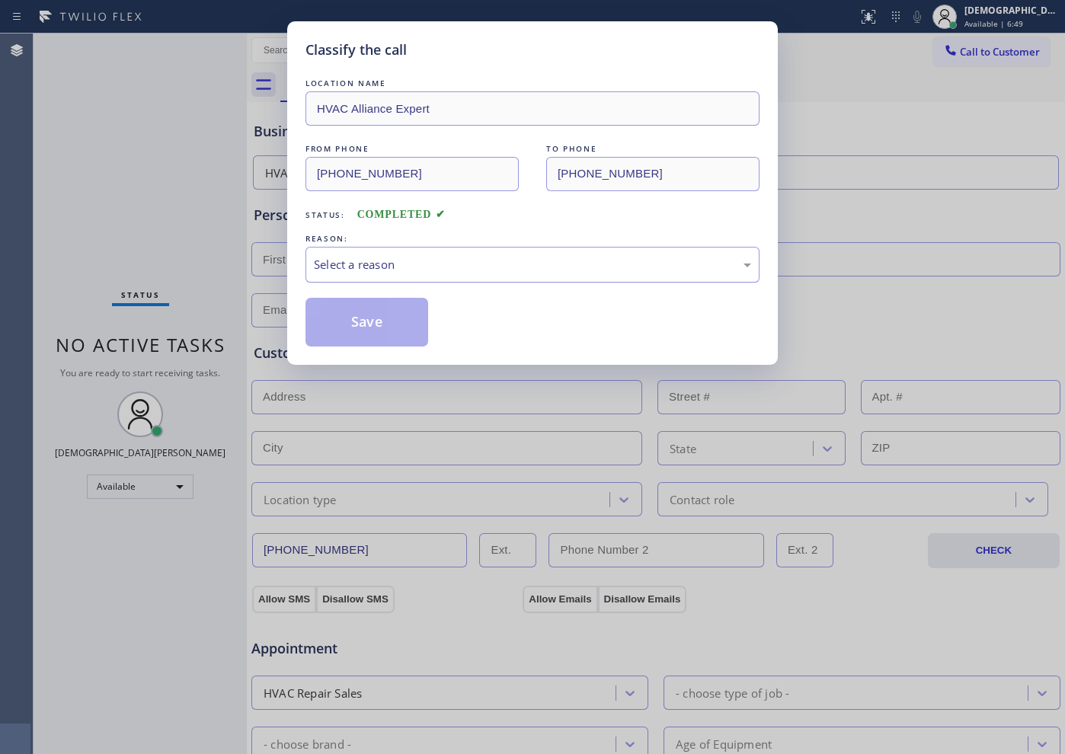
click at [436, 253] on div "Select a reason" at bounding box center [533, 265] width 454 height 36
click at [389, 320] on button "Save" at bounding box center [367, 322] width 123 height 49
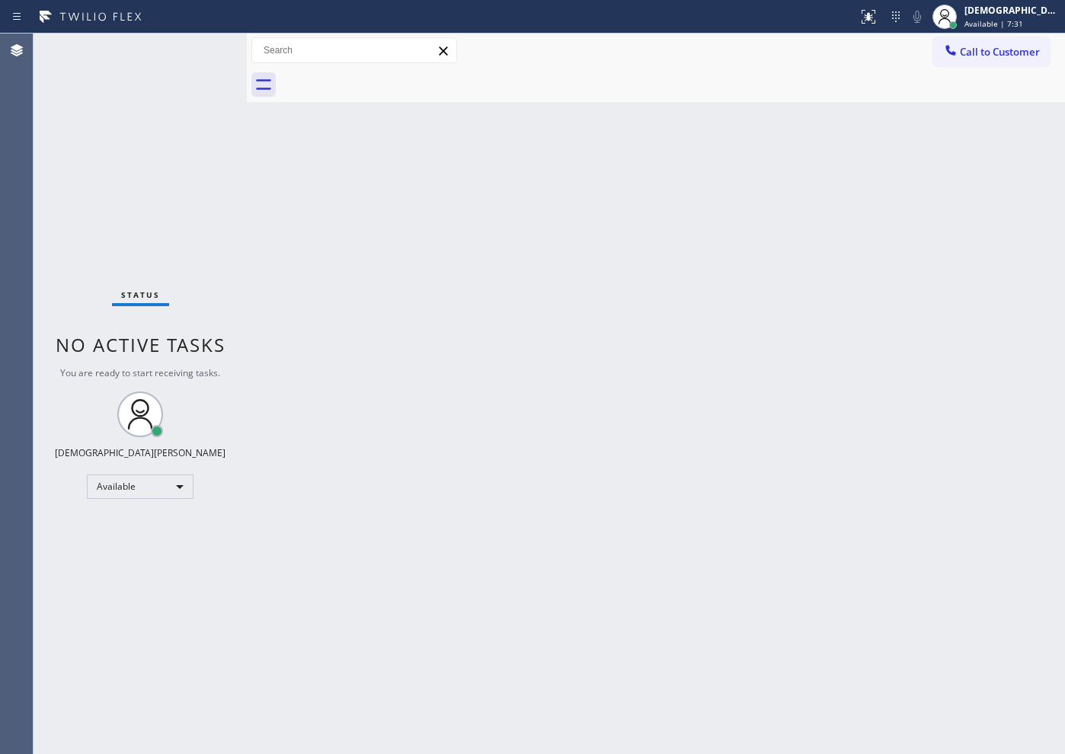
click at [167, 181] on div "Status No active tasks You are ready to start receiving tasks. Christian Cinco …" at bounding box center [140, 394] width 213 height 721
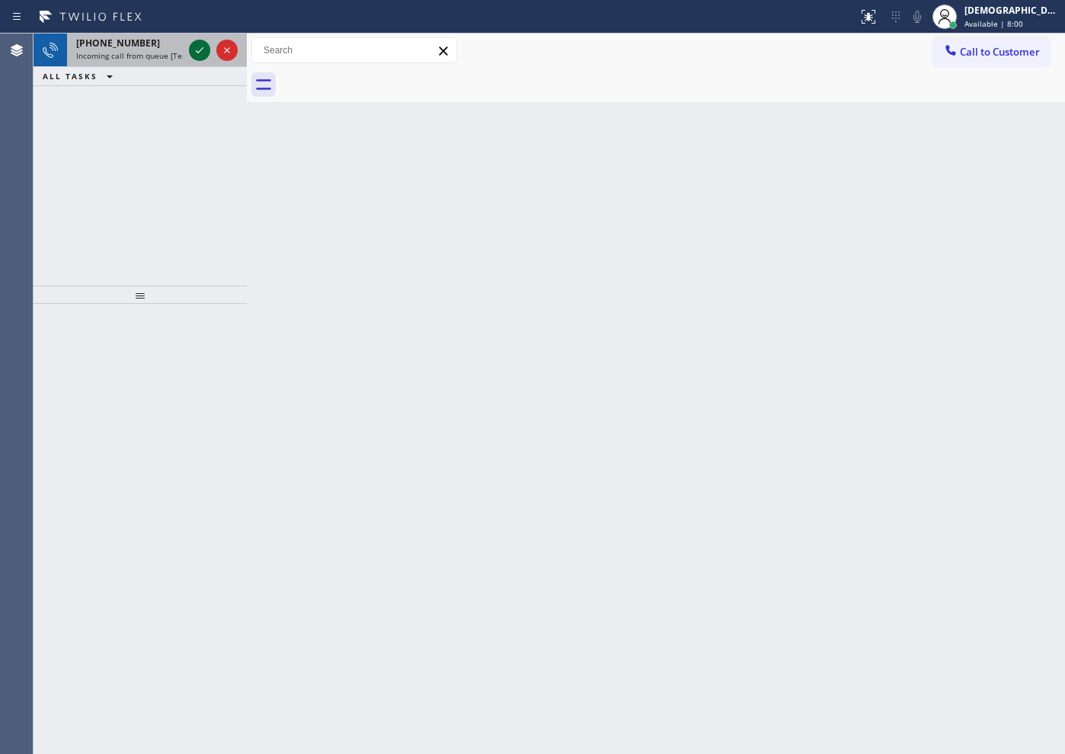
click at [194, 50] on icon at bounding box center [199, 50] width 18 height 18
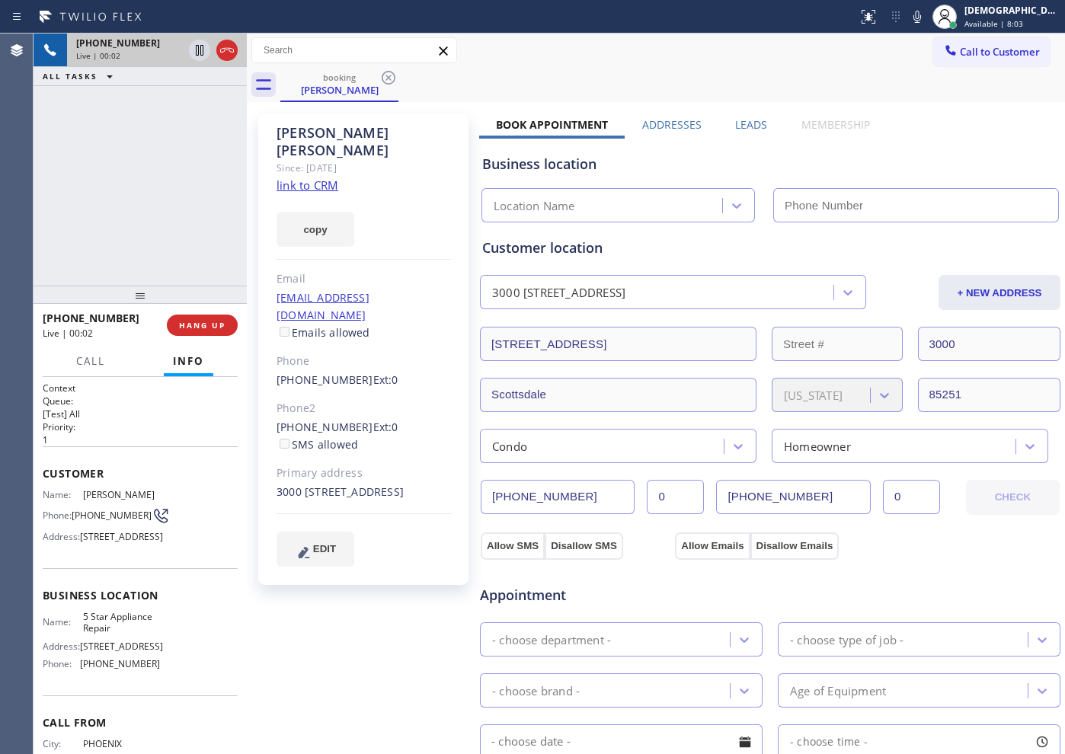
type input "[PHONE_NUMBER]"
click at [315, 178] on link "link to CRM" at bounding box center [308, 185] width 62 height 15
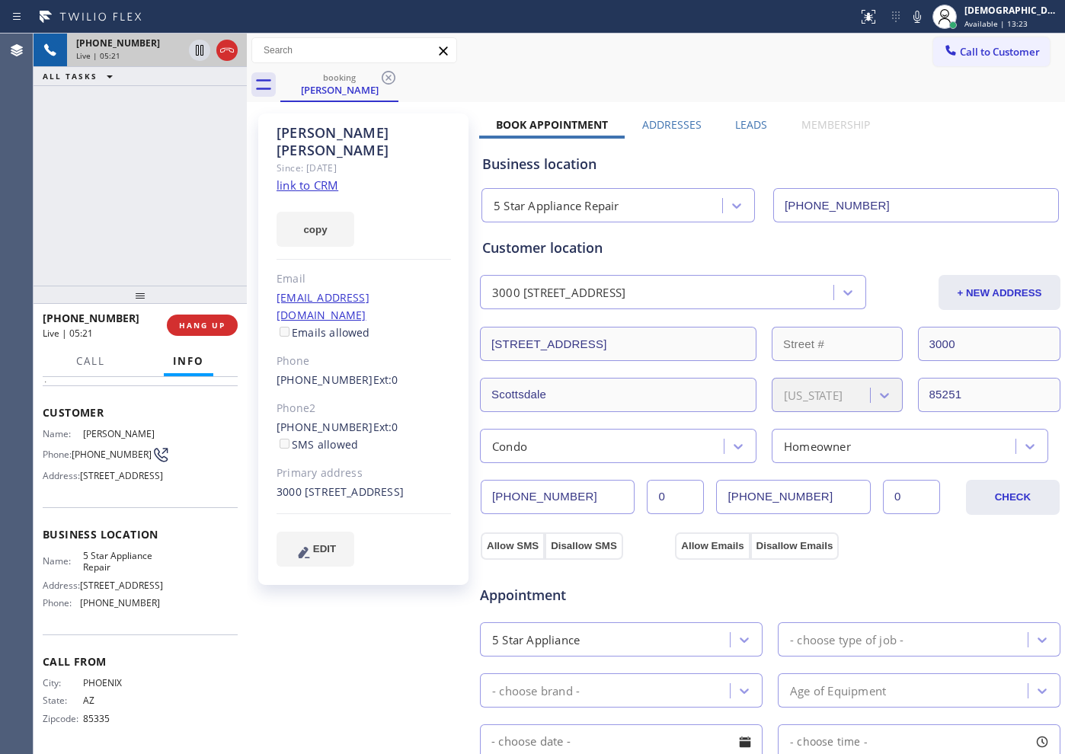
scroll to position [6, 0]
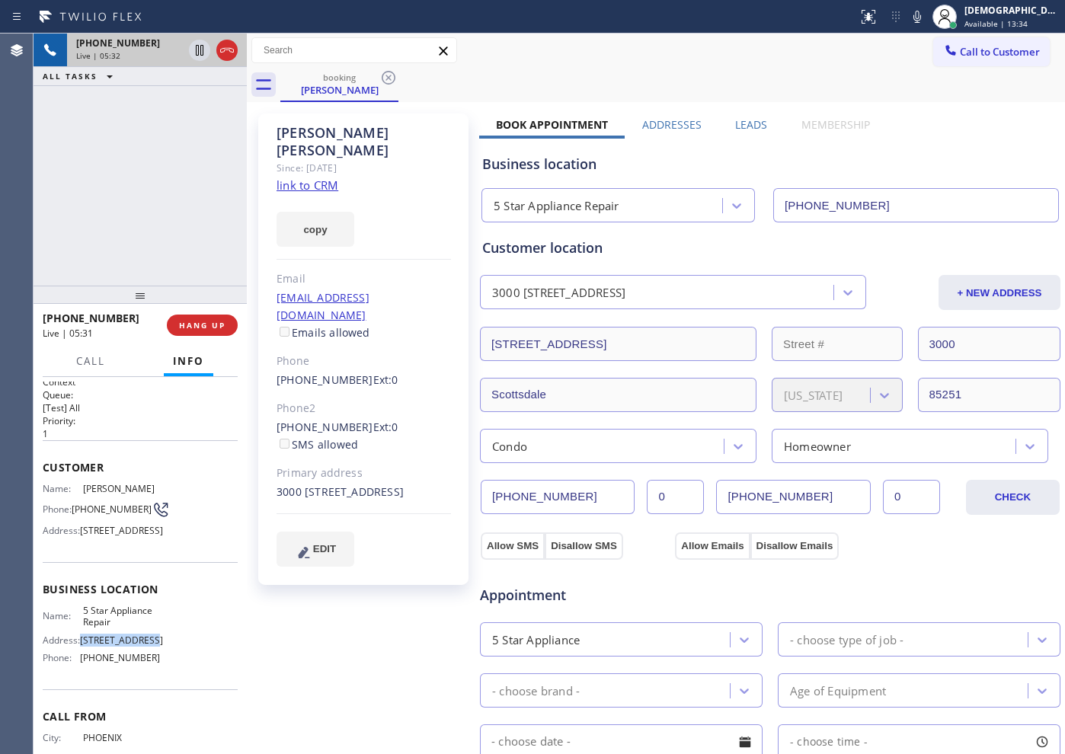
drag, startPoint x: 148, startPoint y: 678, endPoint x: 81, endPoint y: 682, distance: 67.2
click at [81, 646] on span "[STREET_ADDRESS]" at bounding box center [121, 640] width 83 height 11
copy span "[STREET_ADDRESS]"
click at [231, 56] on icon at bounding box center [227, 50] width 18 height 18
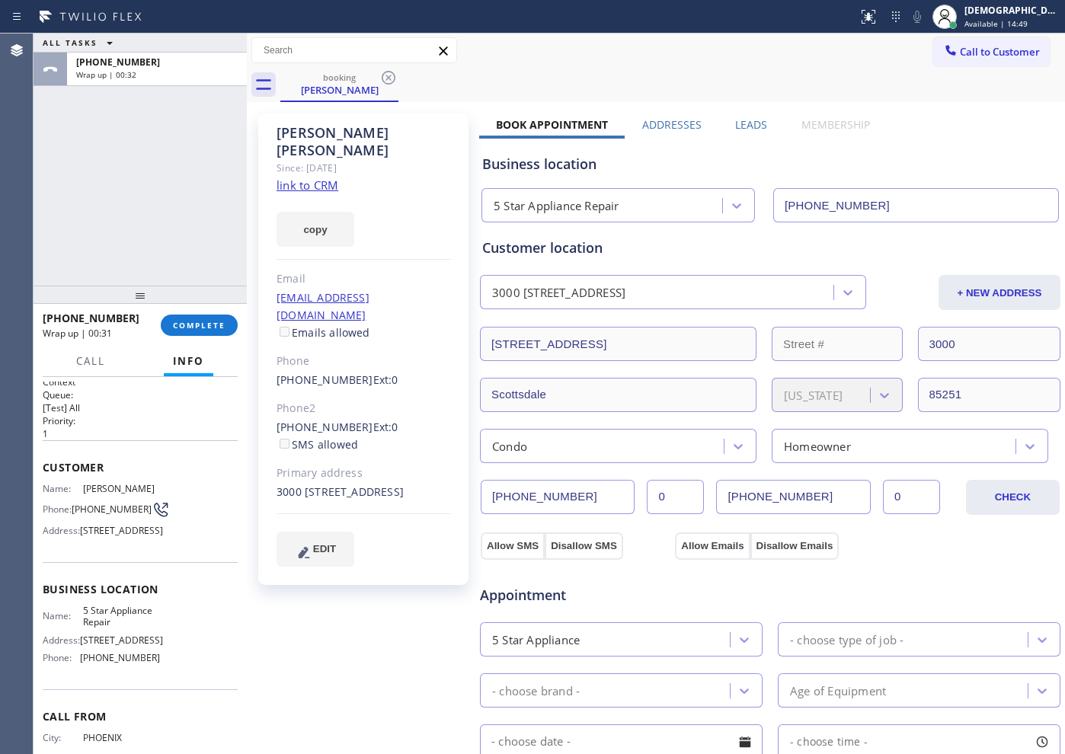
click at [140, 246] on div "ALL TASKS ALL TASKS ACTIVE TASKS TASKS IN WRAP UP [PHONE_NUMBER] Wrap up | 00:32" at bounding box center [140, 160] width 213 height 252
click at [210, 323] on span "COMPLETE" at bounding box center [199, 325] width 53 height 11
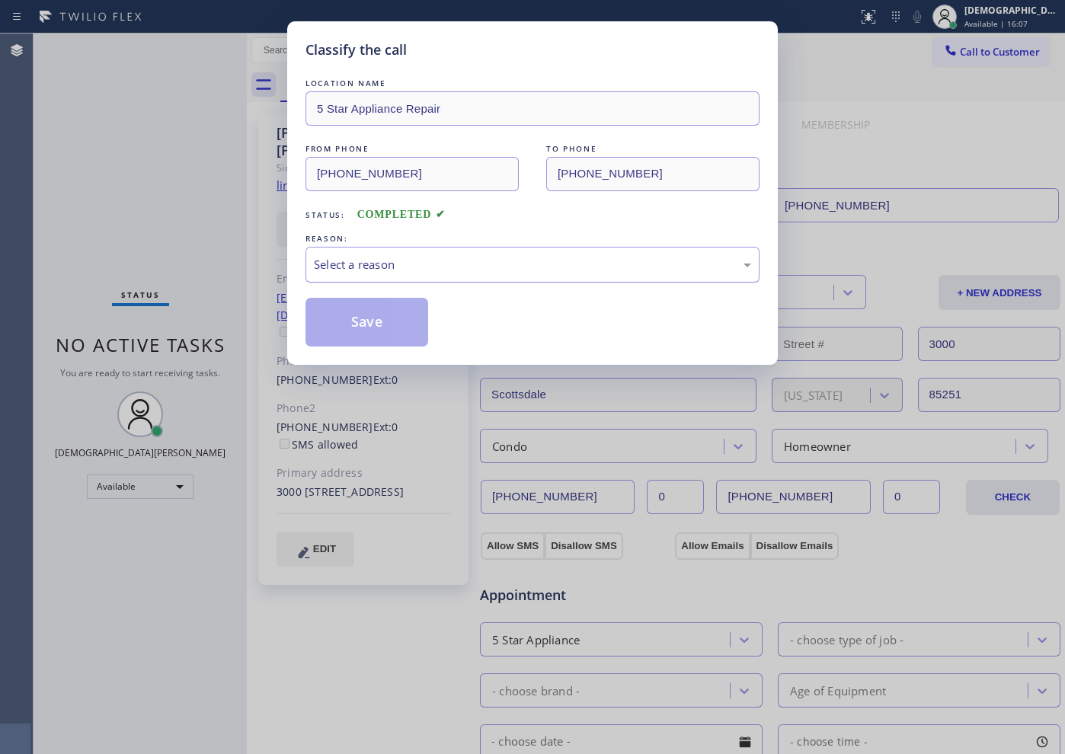
click at [374, 261] on div "Select a reason" at bounding box center [532, 265] width 437 height 18
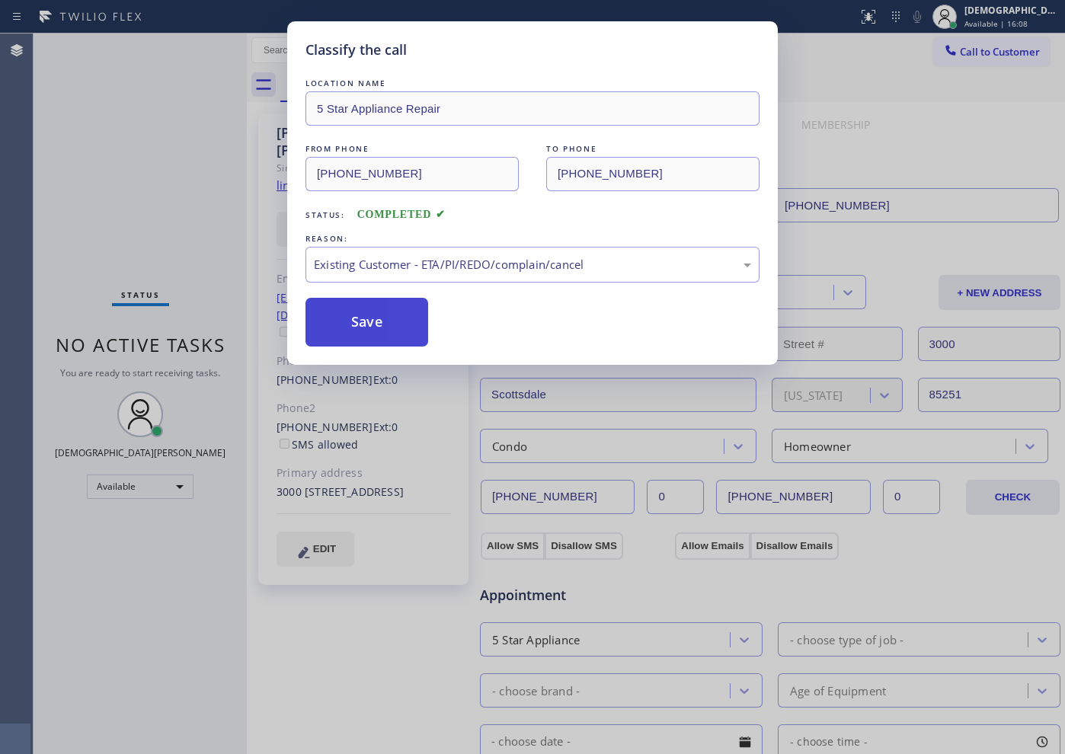
click at [360, 345] on button "Save" at bounding box center [367, 322] width 123 height 49
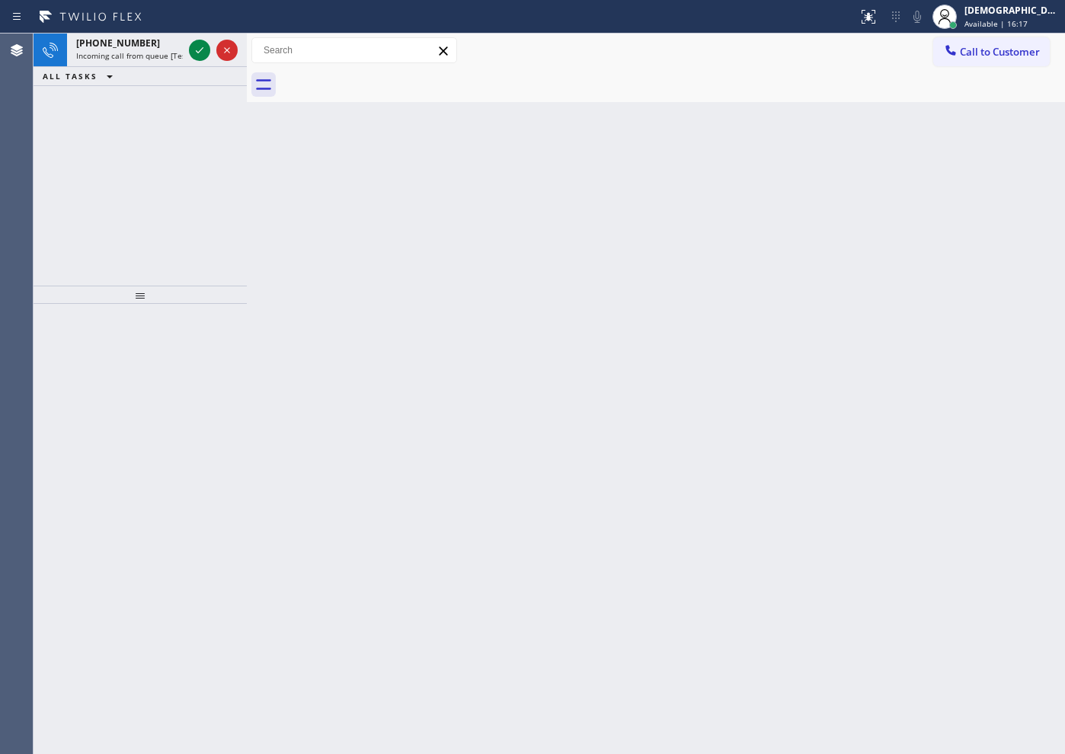
click at [118, 250] on div "[PHONE_NUMBER] Incoming call from queue [Test] All ALL TASKS ALL TASKS ACTIVE T…" at bounding box center [140, 160] width 213 height 252
click at [206, 56] on icon at bounding box center [199, 50] width 18 height 18
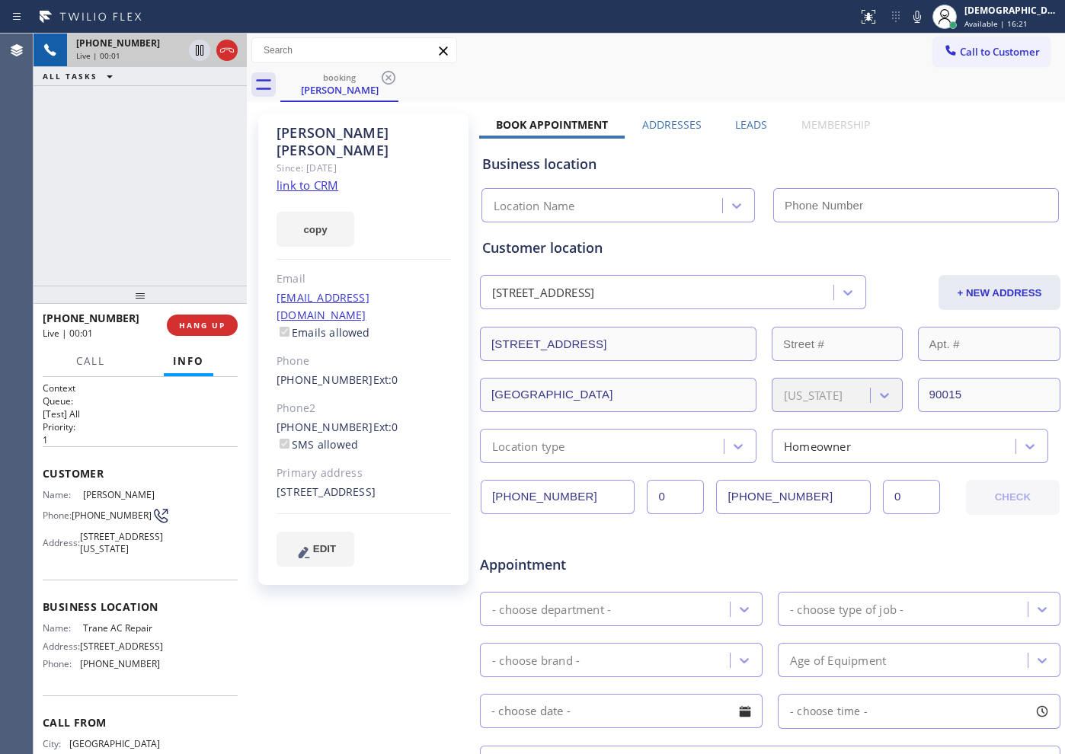
type input "[PHONE_NUMBER]"
click at [318, 178] on link "link to CRM" at bounding box center [308, 185] width 62 height 15
click at [194, 53] on icon at bounding box center [199, 50] width 18 height 18
click at [157, 226] on div "[PHONE_NUMBER] Live | 05:31 ALL TASKS ALL TASKS ACTIVE TASKS TASKS IN WRAP UP" at bounding box center [140, 160] width 213 height 252
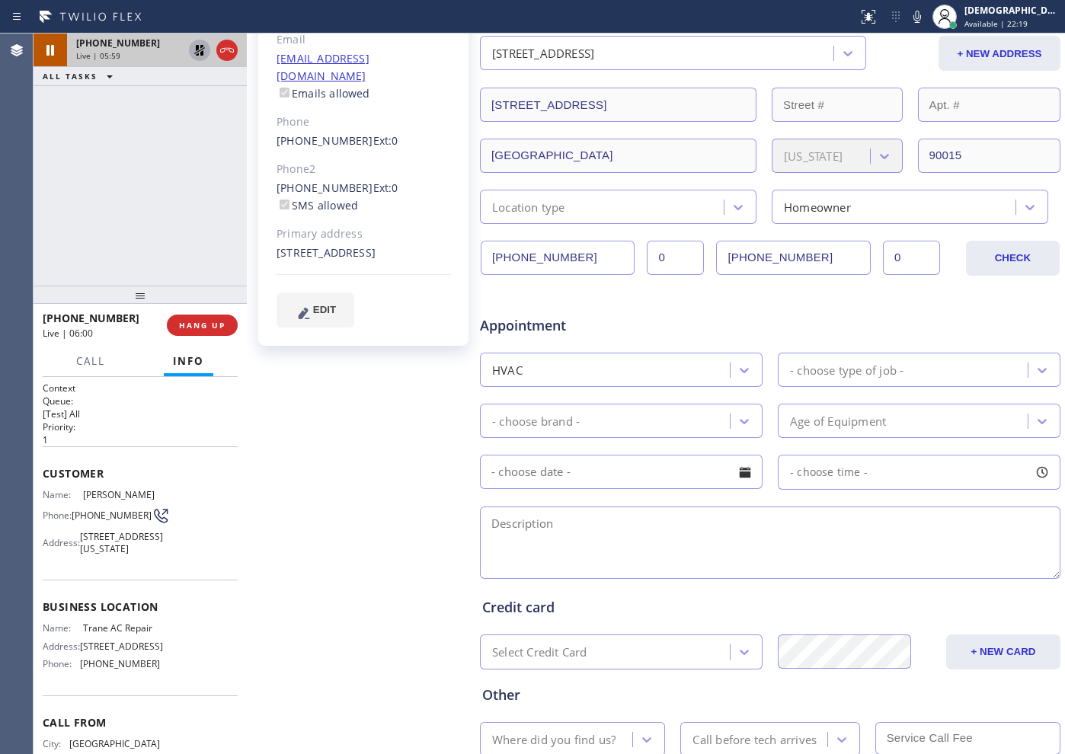
scroll to position [286, 0]
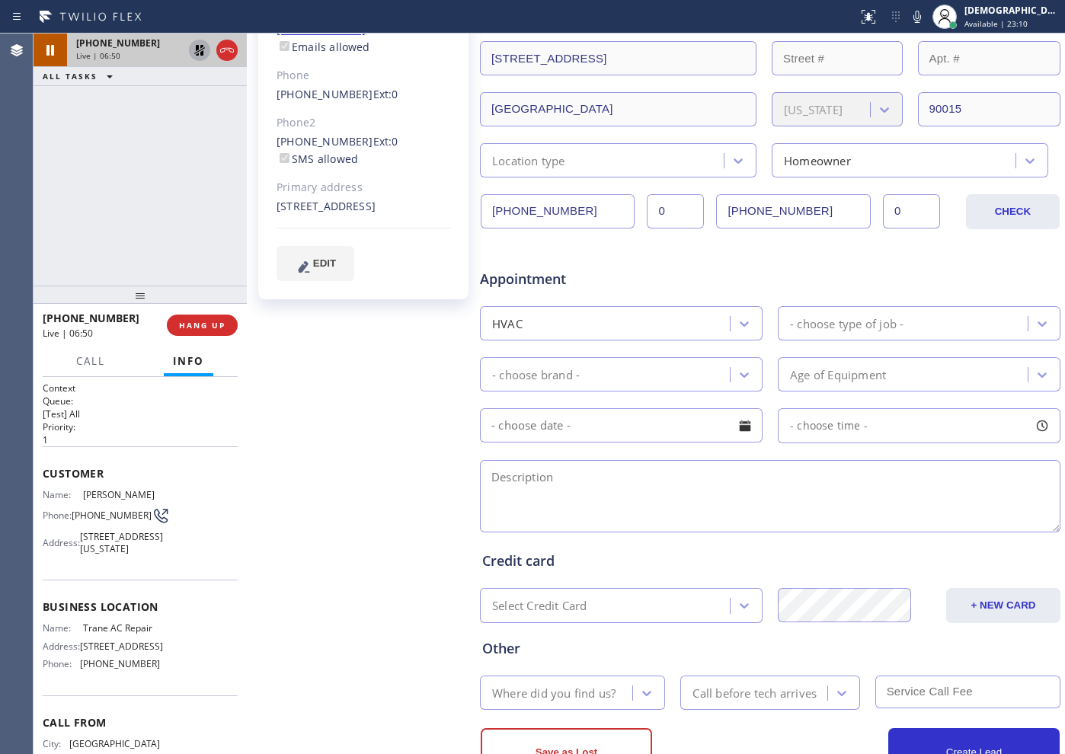
click at [197, 50] on icon at bounding box center [199, 50] width 11 height 11
drag, startPoint x: 574, startPoint y: 211, endPoint x: 479, endPoint y: 211, distance: 94.5
click at [479, 211] on div "[PHONE_NUMBER] [PHONE_NUMBER] 0" at bounding box center [721, 211] width 485 height 35
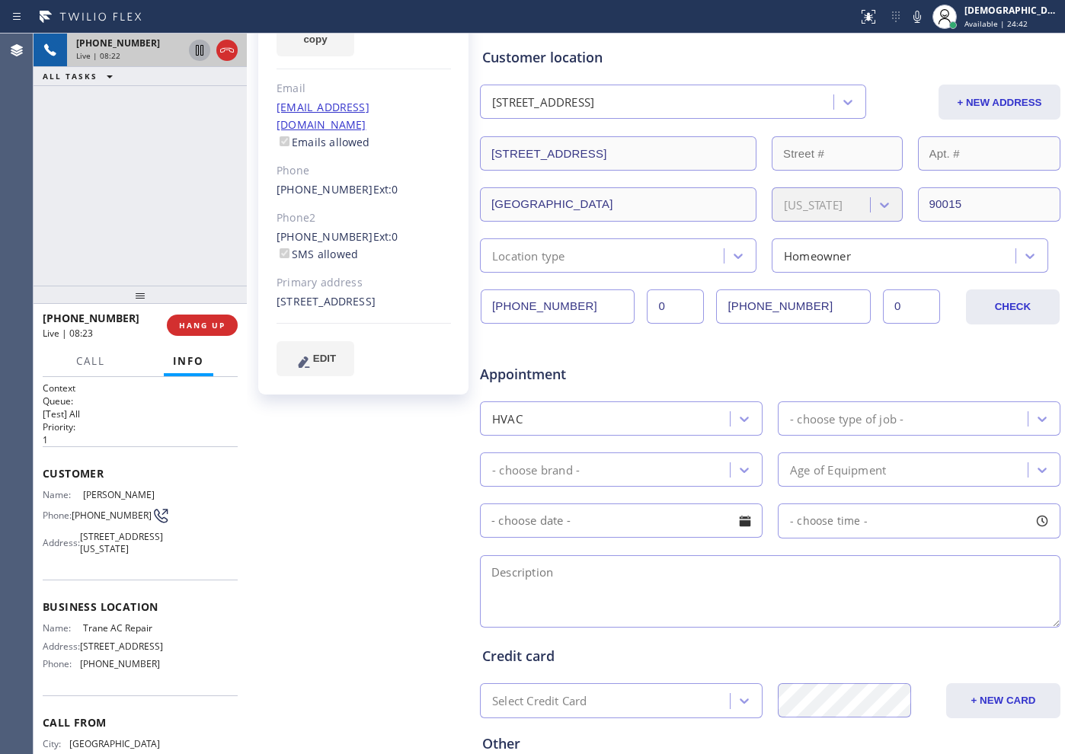
scroll to position [0, 0]
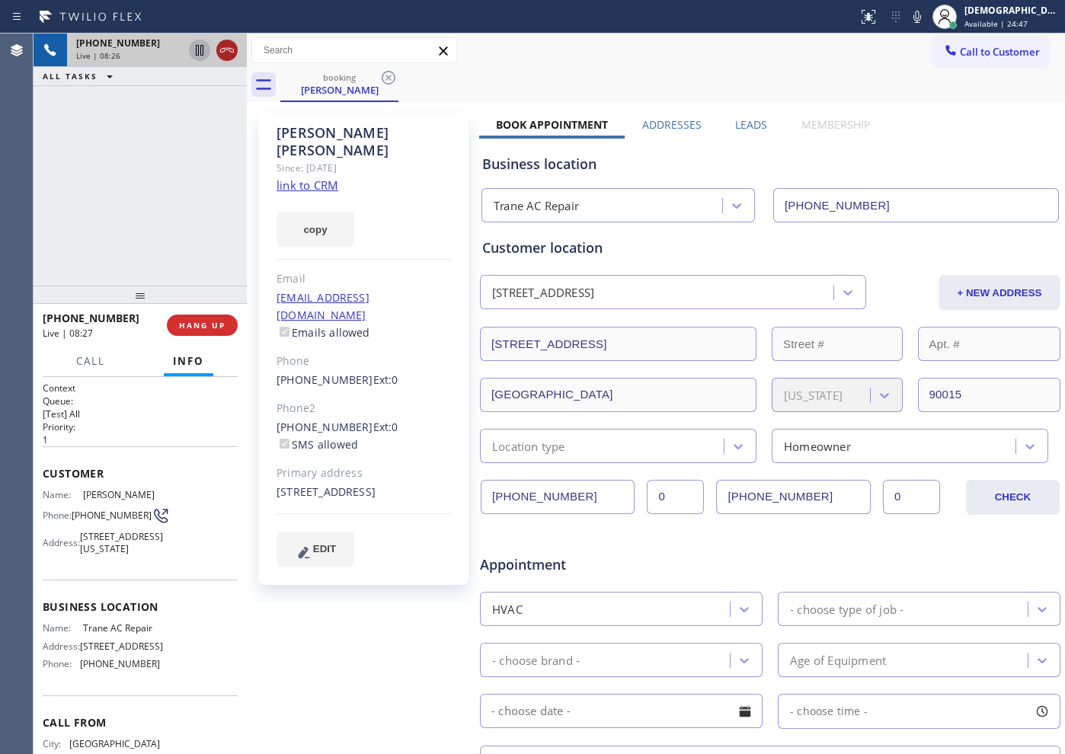
click at [229, 50] on icon at bounding box center [227, 50] width 18 height 18
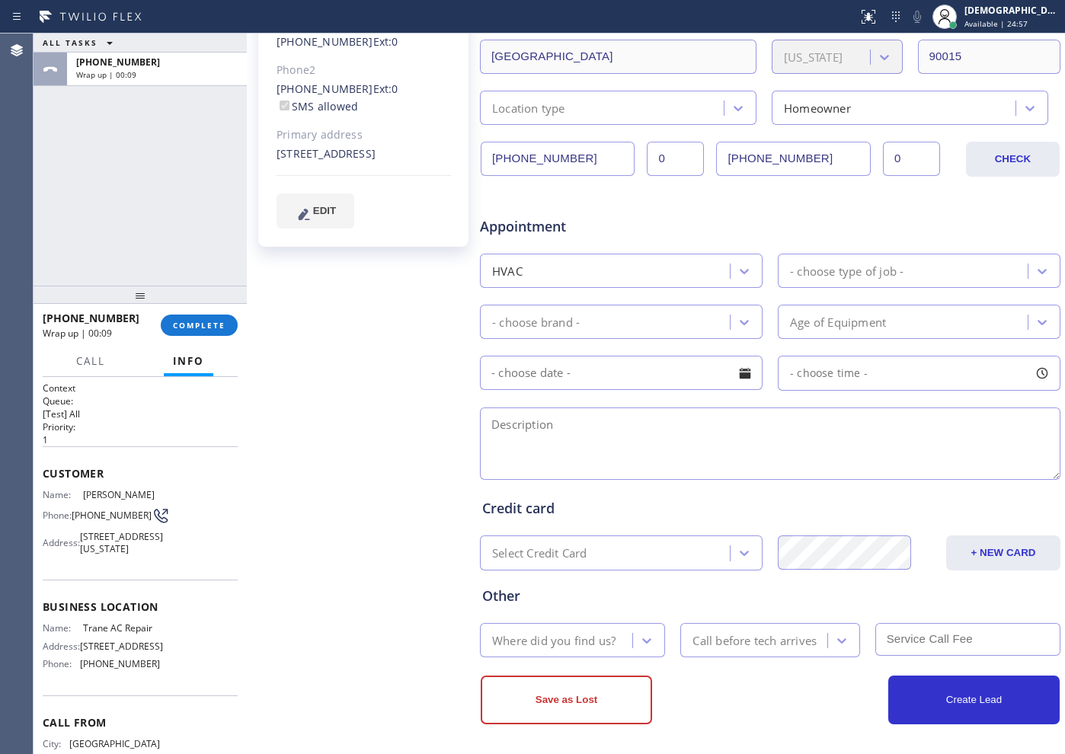
scroll to position [343, 0]
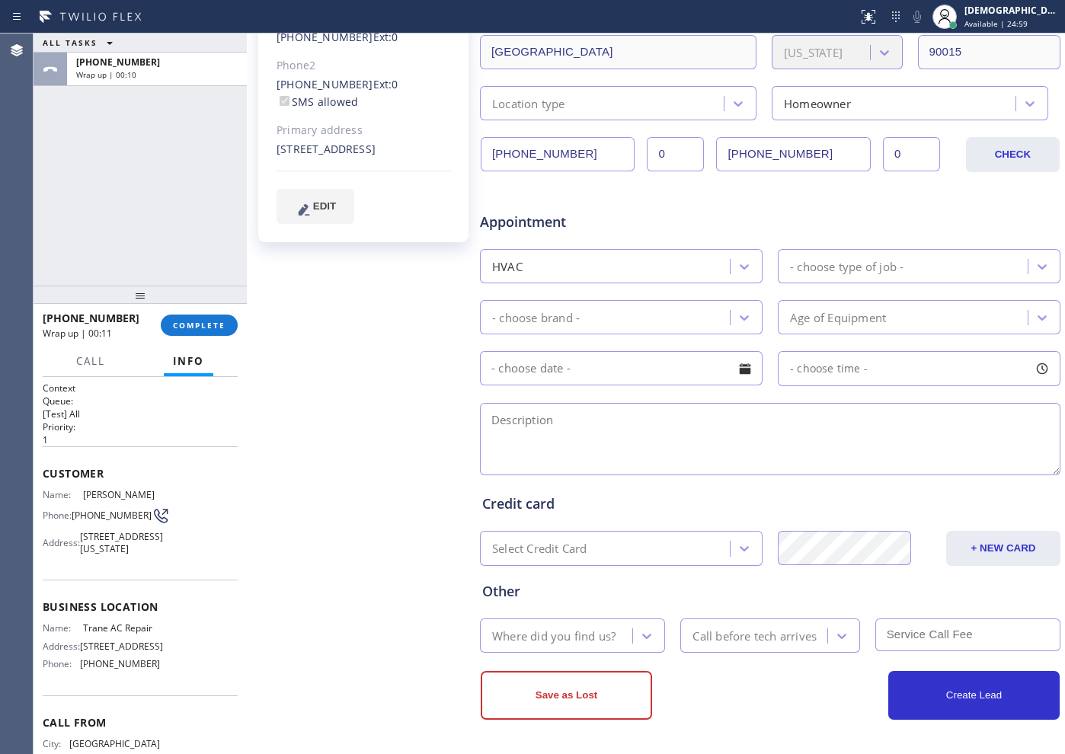
click at [811, 264] on div "- choose type of job -" at bounding box center [847, 267] width 114 height 18
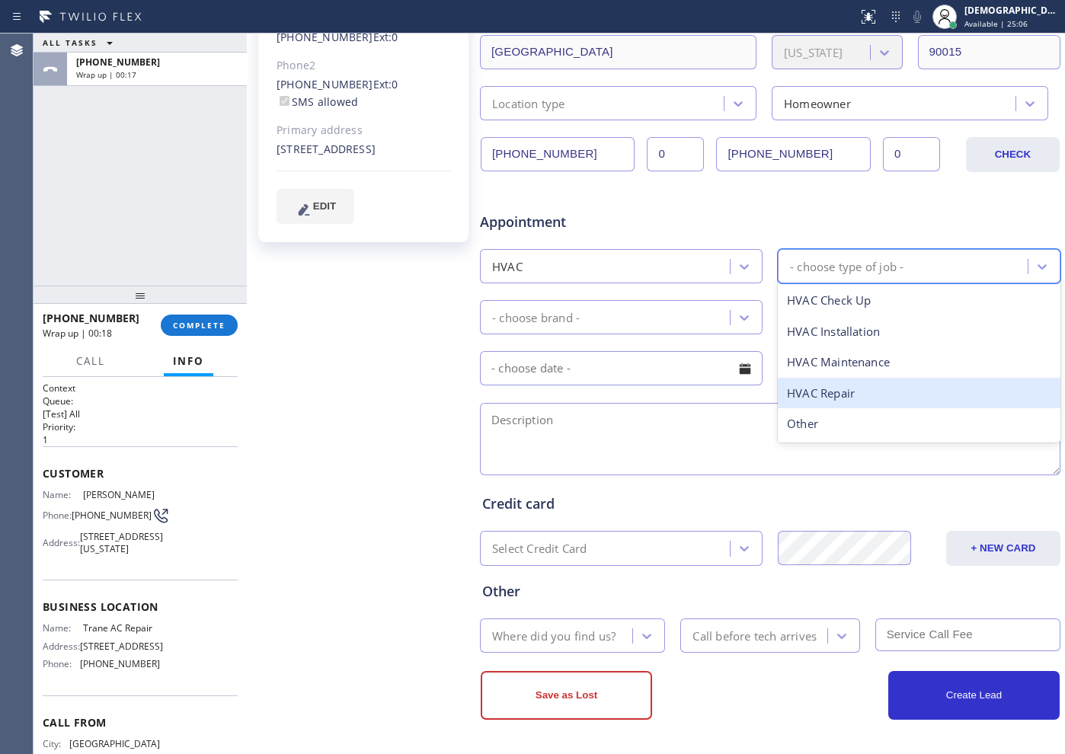
click at [839, 392] on div "HVAC Repair" at bounding box center [919, 393] width 283 height 31
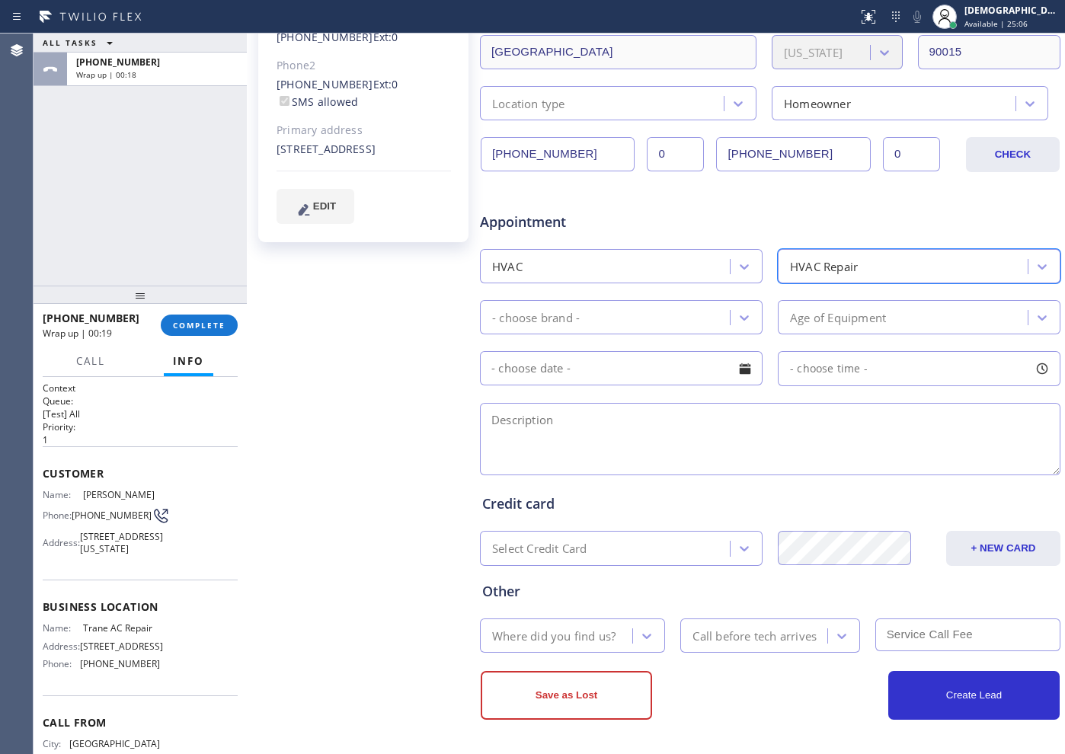
click at [671, 326] on div "- choose brand -" at bounding box center [607, 317] width 245 height 27
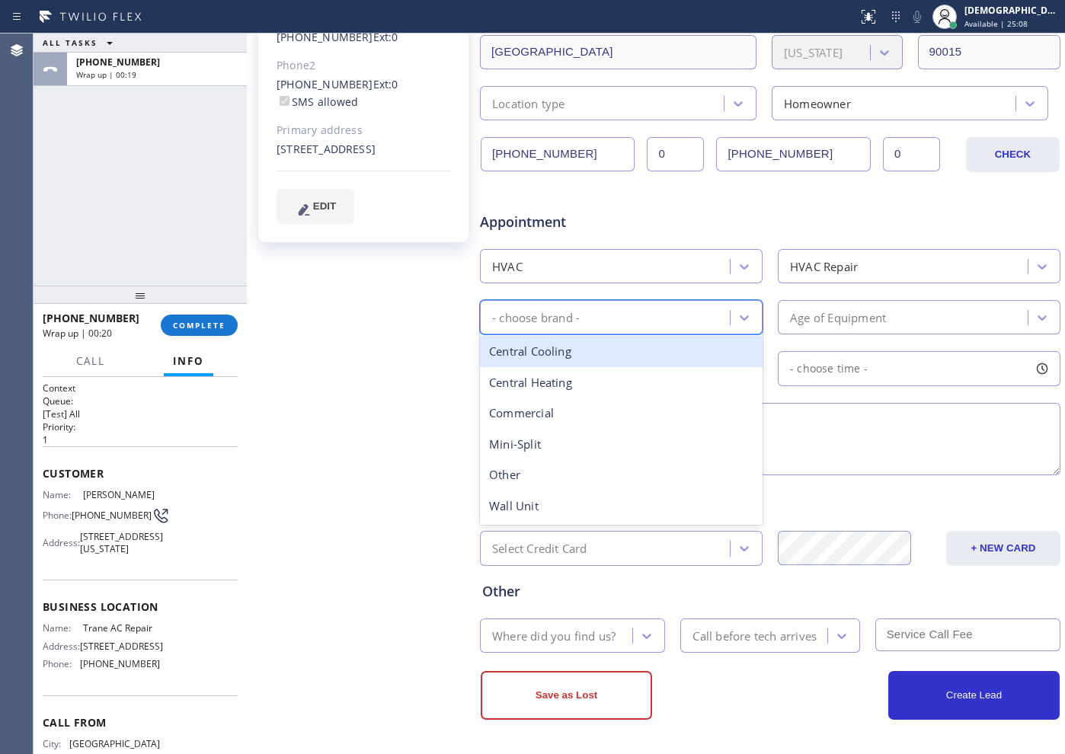
click at [613, 361] on div "Central Cooling" at bounding box center [621, 351] width 283 height 31
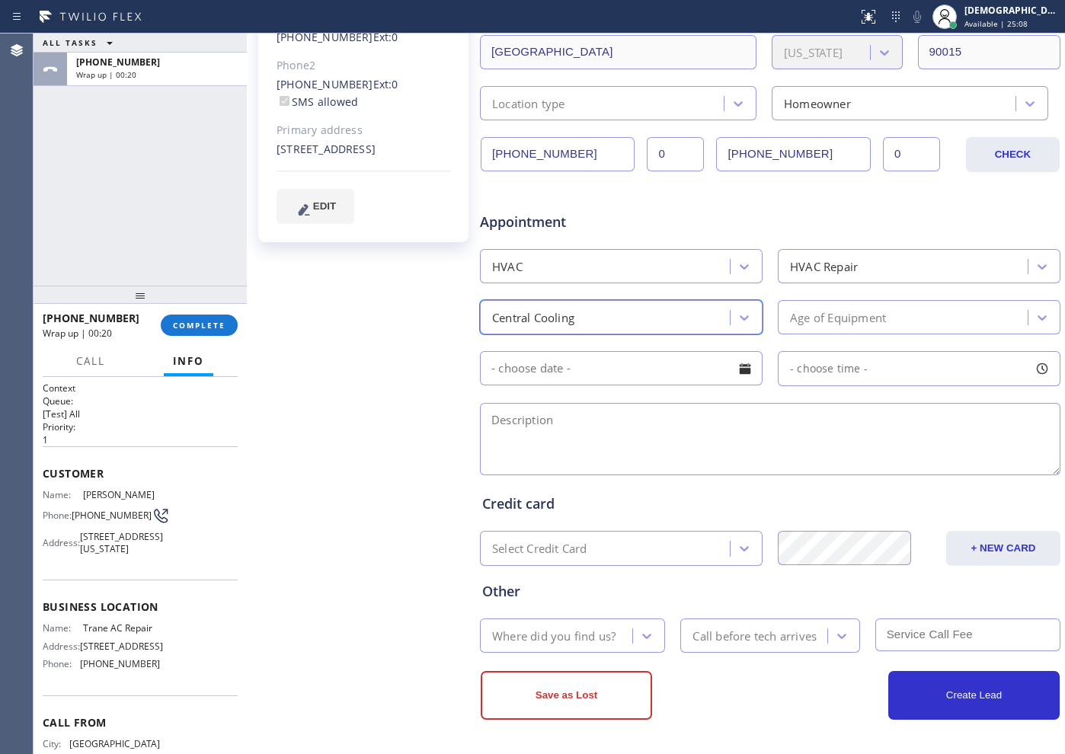
click at [796, 306] on div "Age of Equipment" at bounding box center [904, 317] width 245 height 27
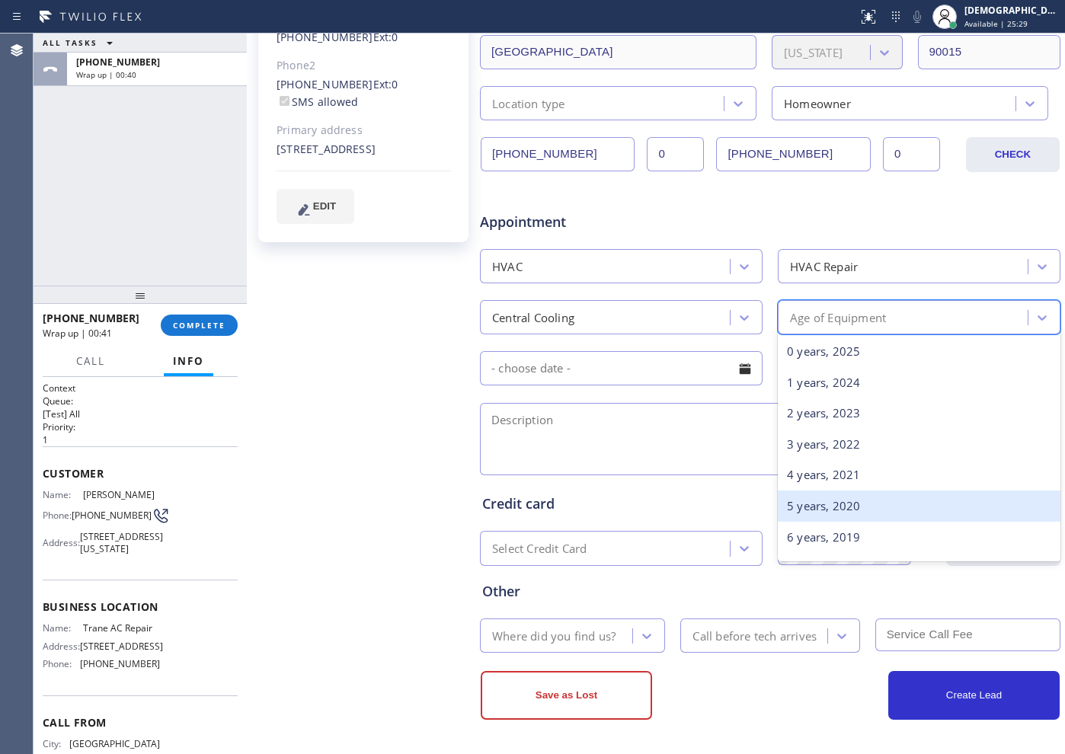
click at [829, 494] on div "5 years, 2020" at bounding box center [919, 506] width 283 height 31
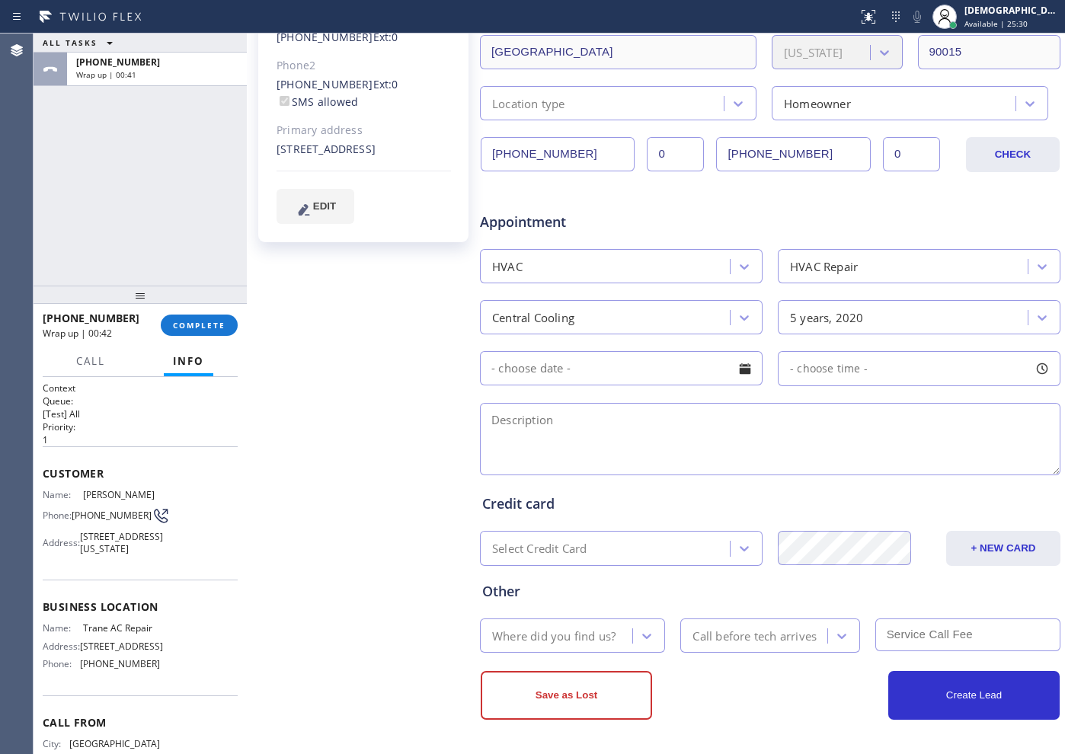
click at [653, 370] on input "text" at bounding box center [621, 368] width 283 height 34
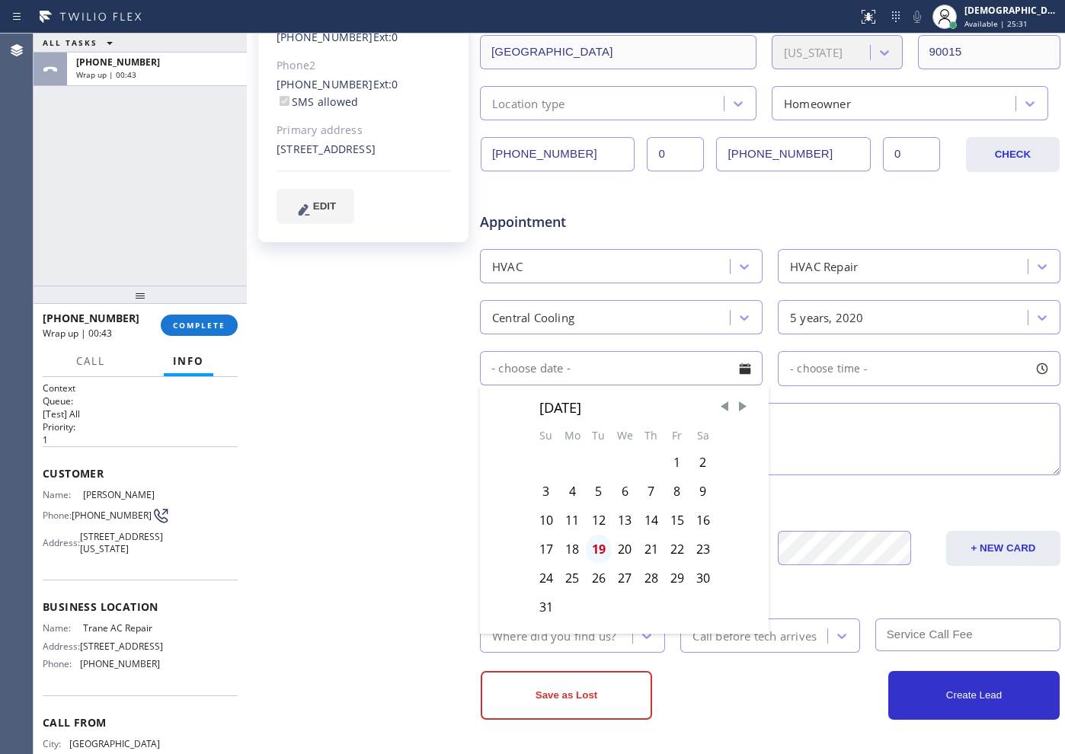
click at [601, 550] on div "19" at bounding box center [599, 549] width 26 height 29
type input "[DATE]"
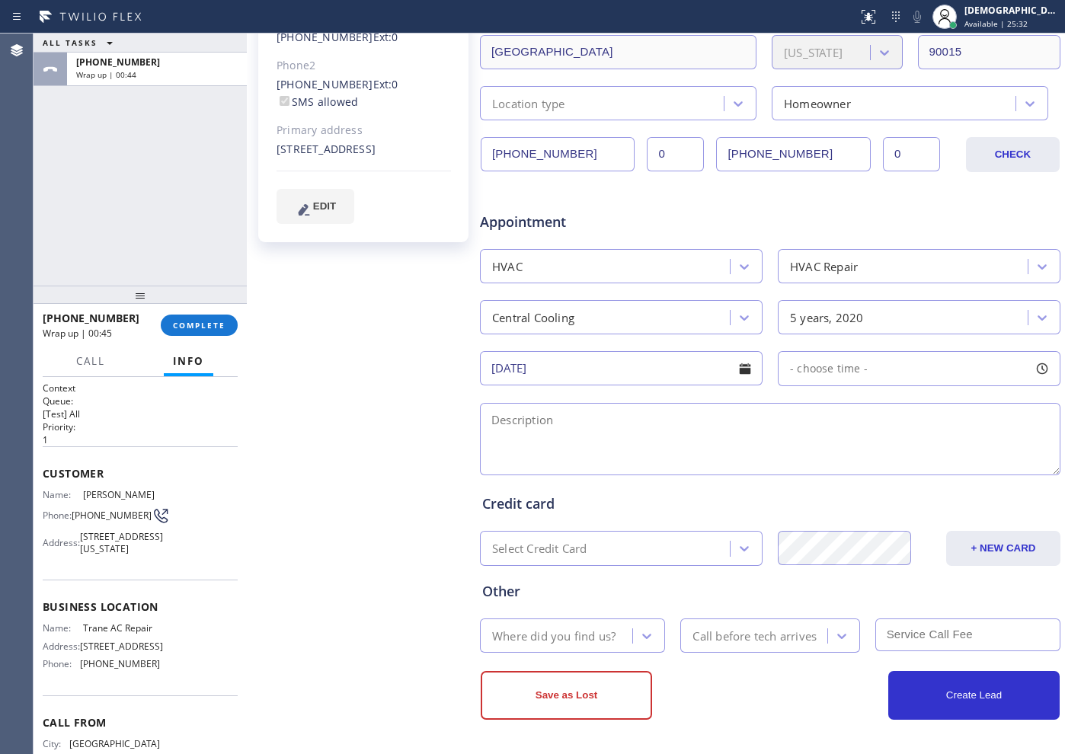
click at [818, 366] on span "- choose time -" at bounding box center [829, 368] width 78 height 14
click at [553, 437] on textarea at bounding box center [770, 439] width 581 height 72
paste textarea "/ central air / its leaking water condenser located in the closet cx is not sur…"
click at [995, 418] on textarea "/ central air / its leaking water condenser located in the closet cx is not sur…" at bounding box center [770, 439] width 581 height 72
paste textarea "[STREET_ADDRESS]"
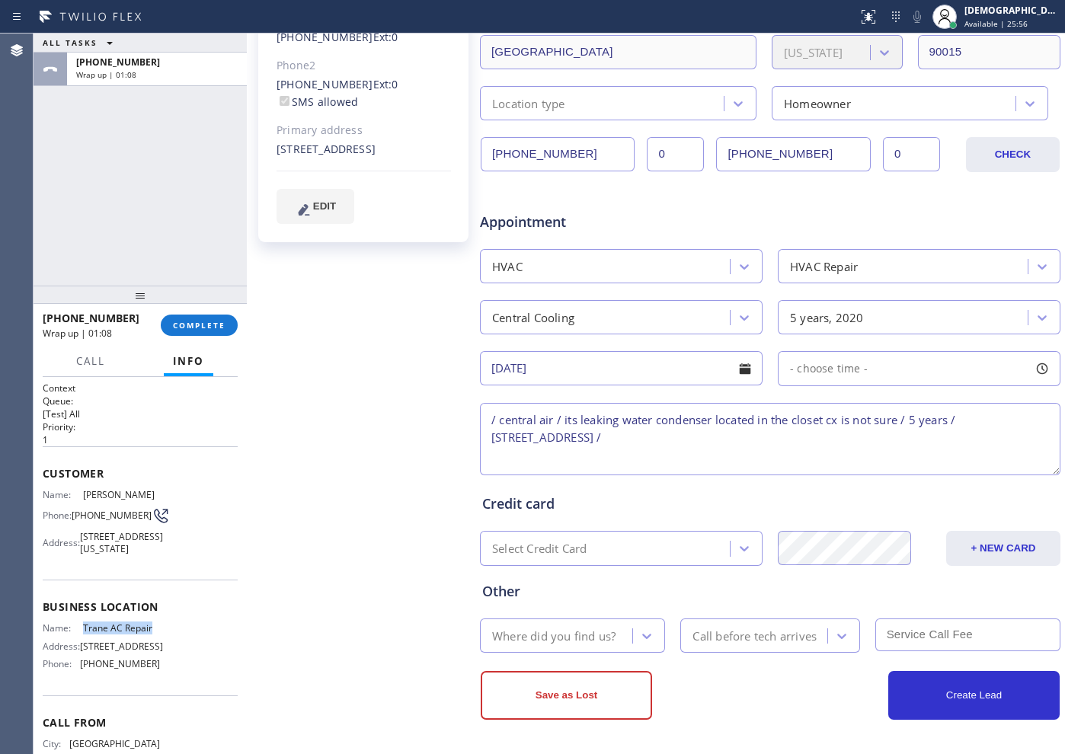
drag, startPoint x: 152, startPoint y: 661, endPoint x: 76, endPoint y: 666, distance: 76.4
click at [76, 666] on div "Name: Trane AC Repair Address: [STREET_ADDRESS] Phone: [PHONE_NUMBER]" at bounding box center [140, 648] width 195 height 53
copy div "Trane AC Repair"
click at [793, 435] on textarea "/ central air / its leaking water condenser located in the closet cx is not sur…" at bounding box center [770, 439] width 581 height 72
paste textarea "Trane AC Repair"
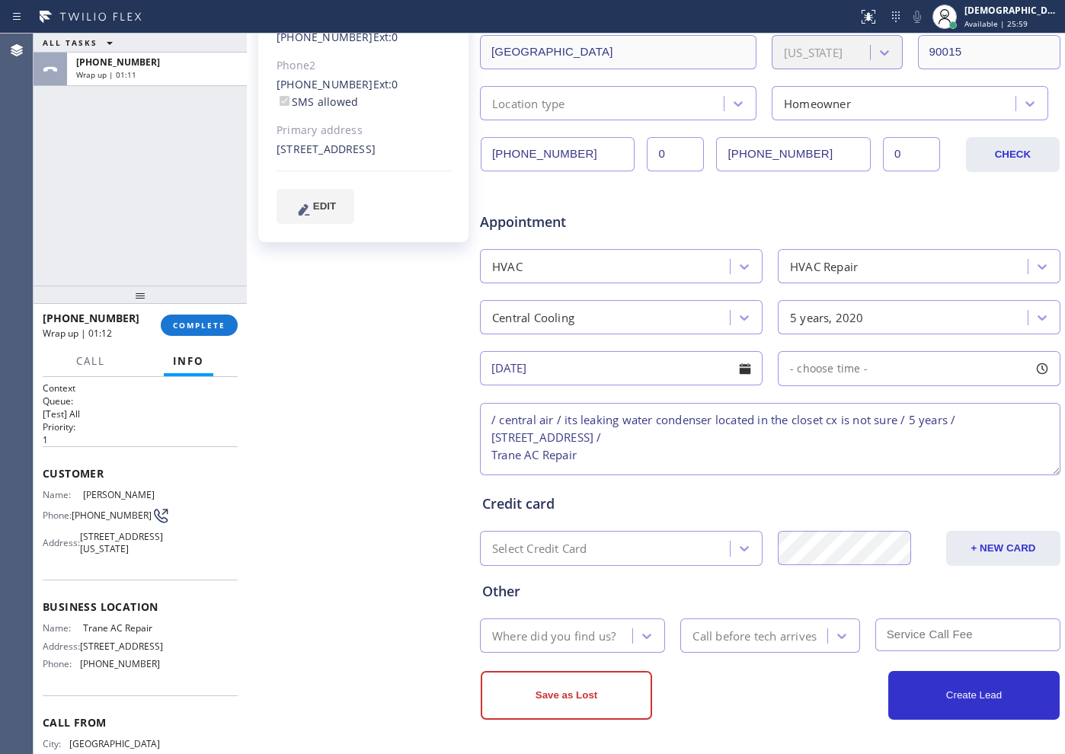
drag, startPoint x: 488, startPoint y: 454, endPoint x: 507, endPoint y: 482, distance: 34.0
click at [488, 454] on textarea "/ central air / its leaking water condenser located in the closet cx is not sur…" at bounding box center [770, 439] width 581 height 72
click at [862, 438] on textarea "/ central air / its leaking water condenser located in the closet cx is not sur…" at bounding box center [770, 439] width 581 height 72
type textarea "/ central air / its leaking water condenser located in the closet cx is not sur…"
click at [597, 637] on div "Where did you find us?" at bounding box center [553, 636] width 123 height 18
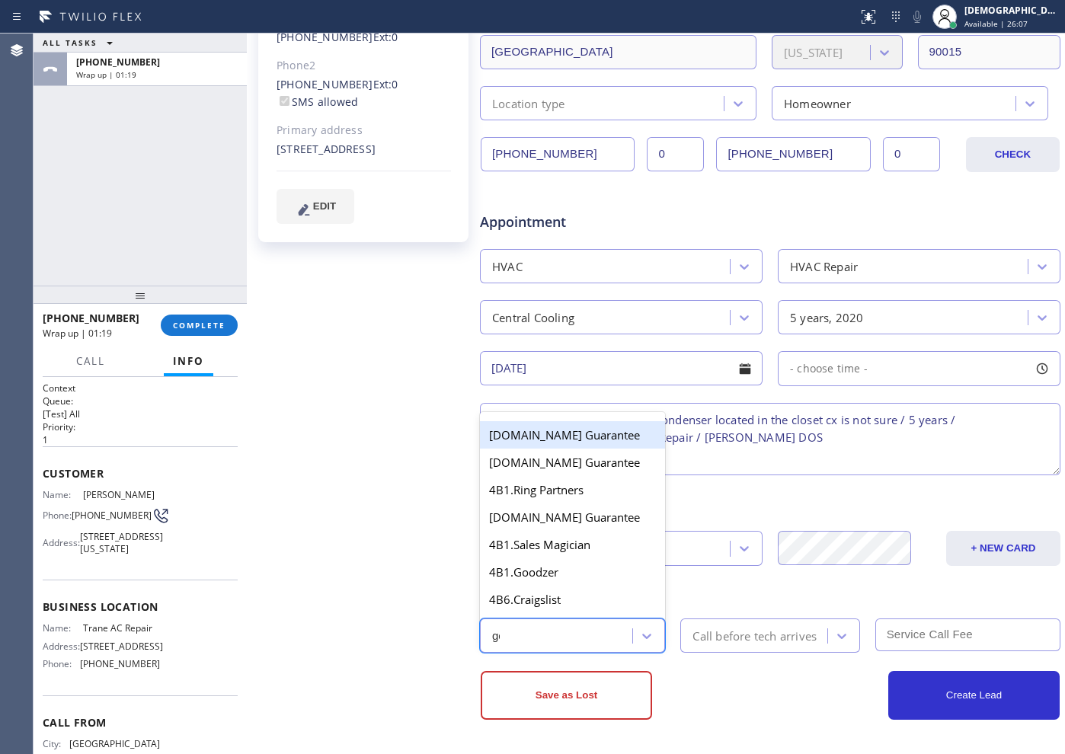
type input "goo"
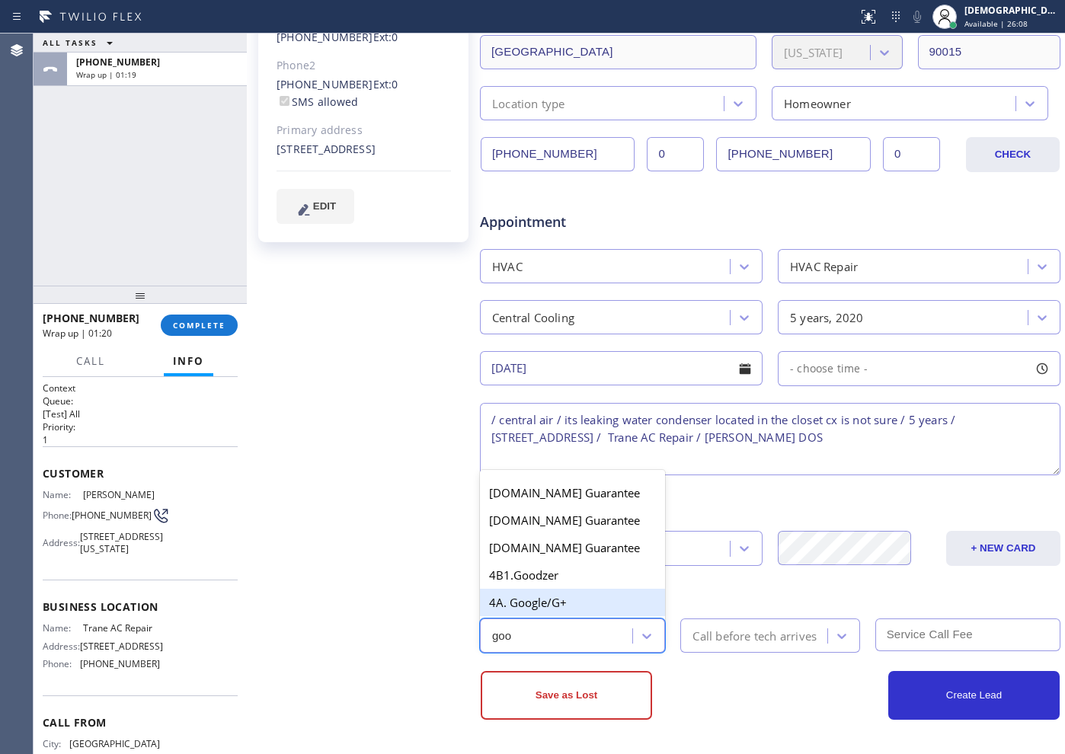
click at [569, 606] on div "4A. Google/G+" at bounding box center [572, 602] width 185 height 27
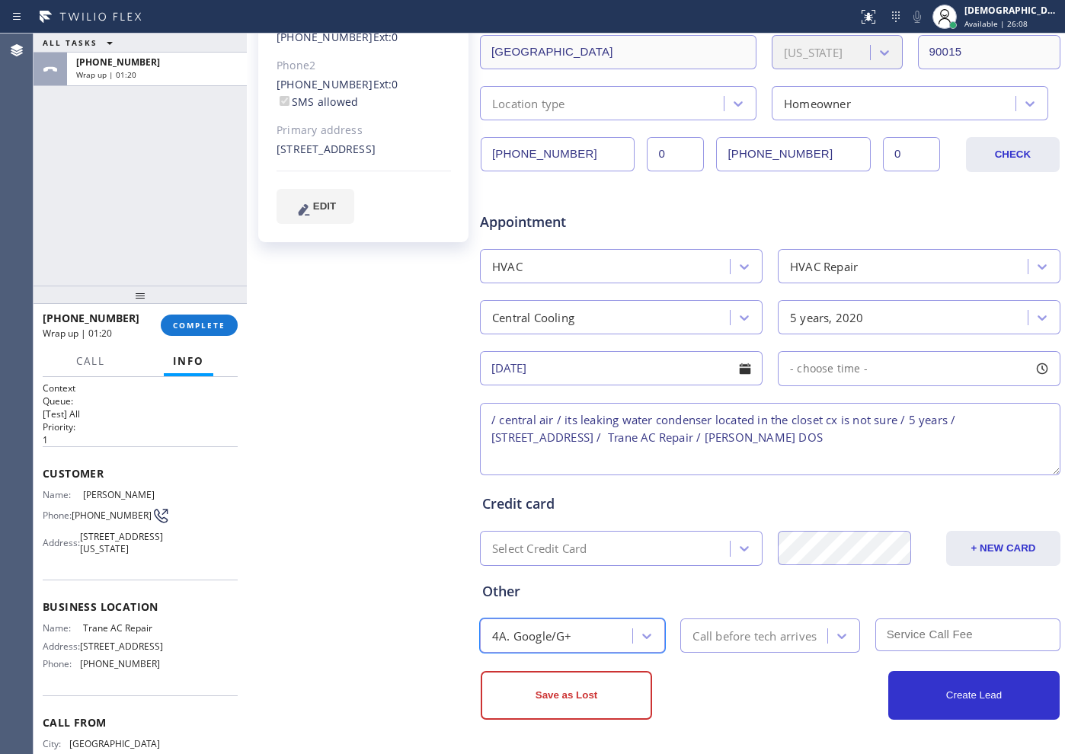
click at [731, 648] on div "Call before tech arrives" at bounding box center [756, 635] width 142 height 27
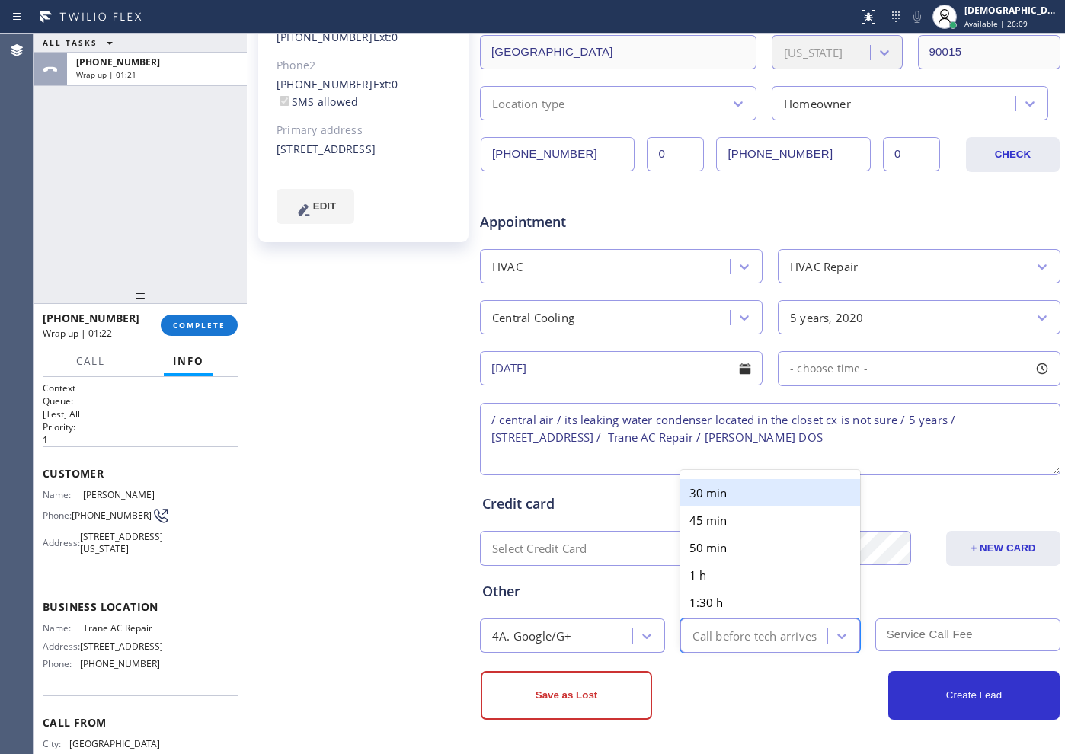
click at [715, 500] on div "30 min" at bounding box center [769, 492] width 179 height 27
click at [933, 437] on textarea "/ central air / its leaking water condenser located in the closet cx is not sur…" at bounding box center [770, 439] width 581 height 72
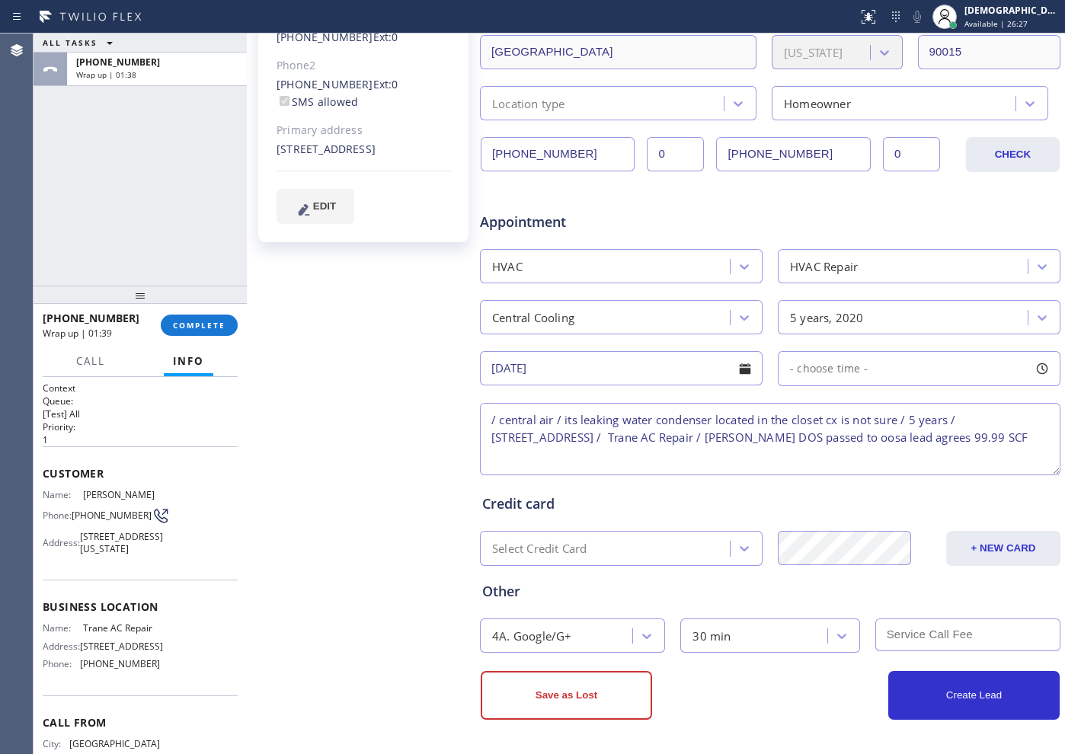
click at [564, 454] on textarea "/ central air / its leaking water condenser located in the closet cx is not sur…" at bounding box center [770, 439] width 581 height 72
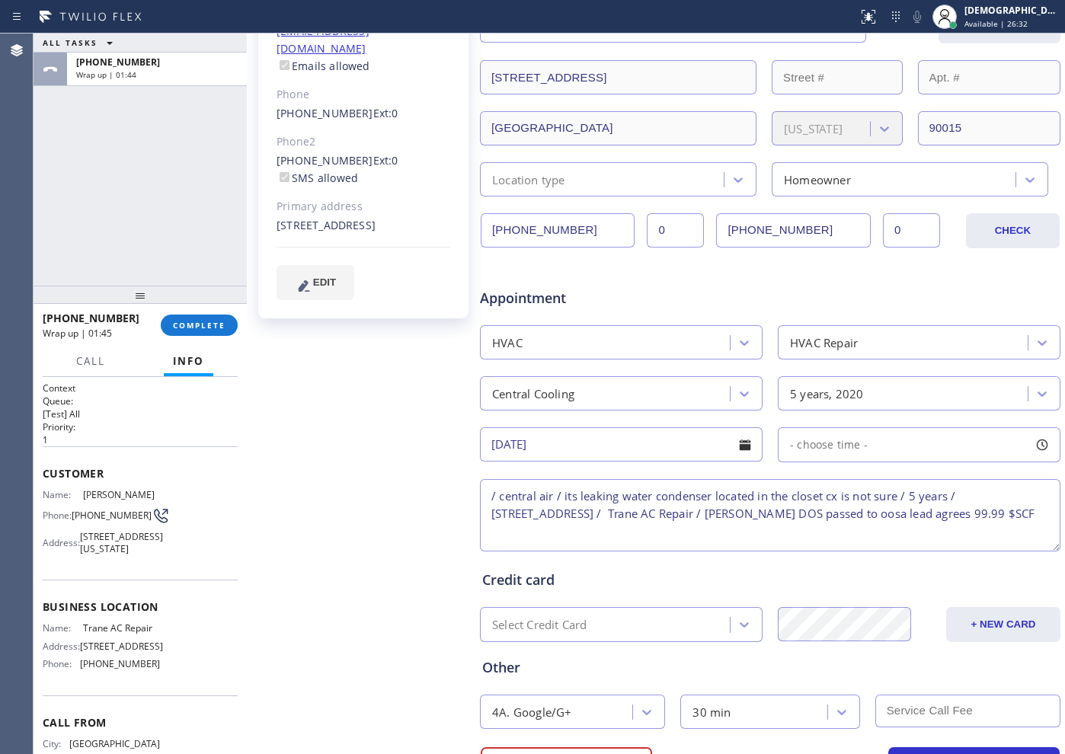
scroll to position [152, 0]
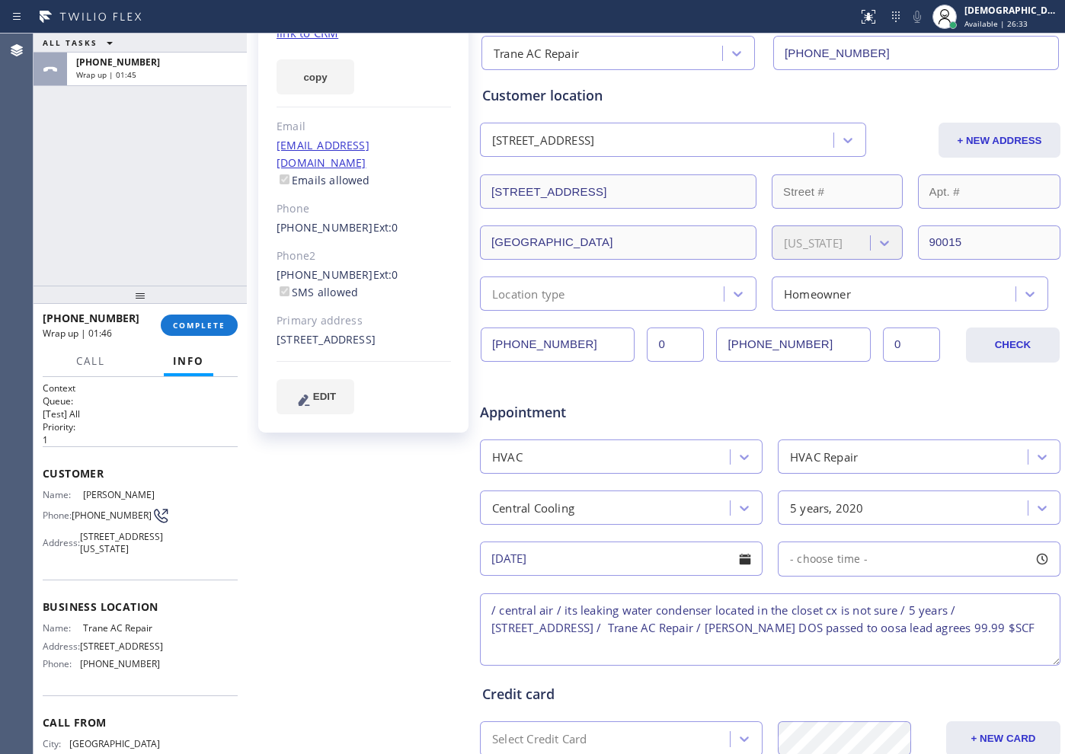
click at [661, 647] on textarea "/ central air / its leaking water condenser located in the closet cx is not sur…" at bounding box center [770, 630] width 581 height 72
type textarea "/ central air / its leaking water condenser located in the closet cx is not sur…"
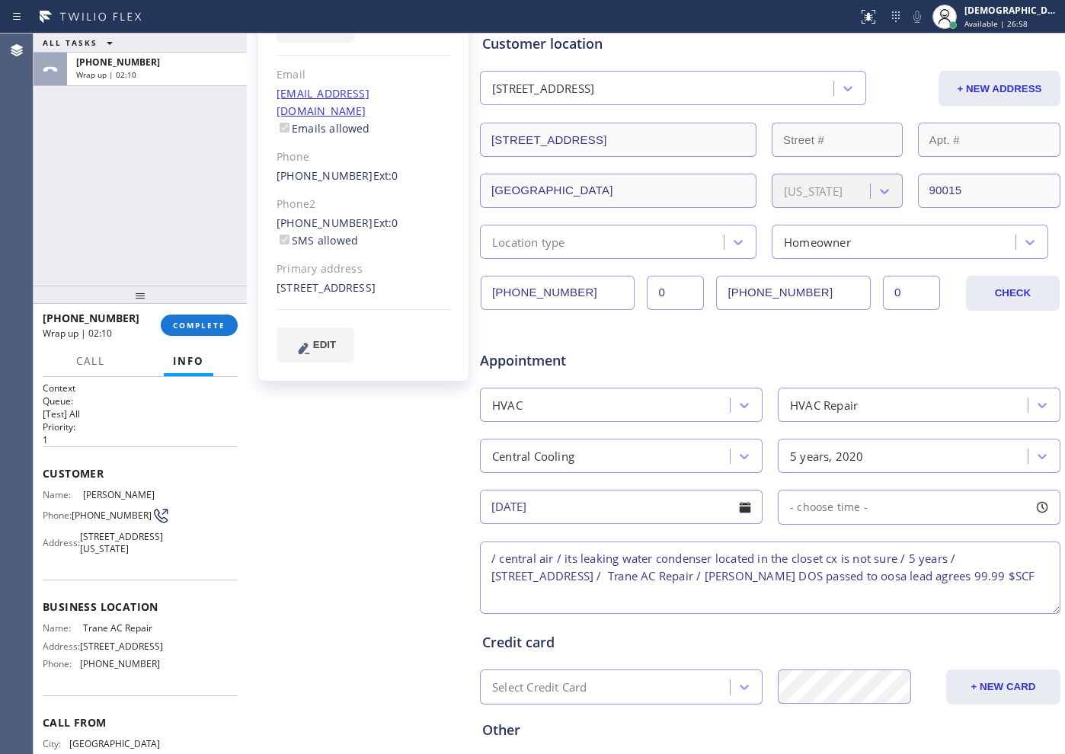
scroll to position [343, 0]
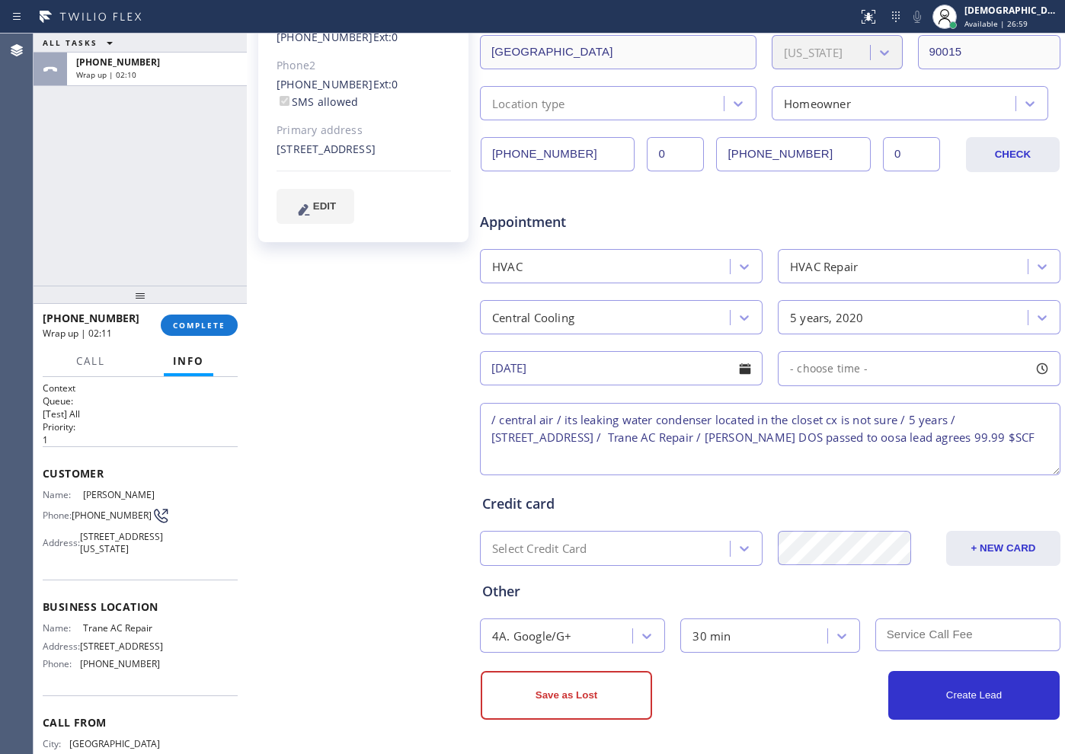
drag, startPoint x: 584, startPoint y: 686, endPoint x: 589, endPoint y: 678, distance: 8.9
click at [584, 686] on button "Save as Lost" at bounding box center [566, 695] width 171 height 49
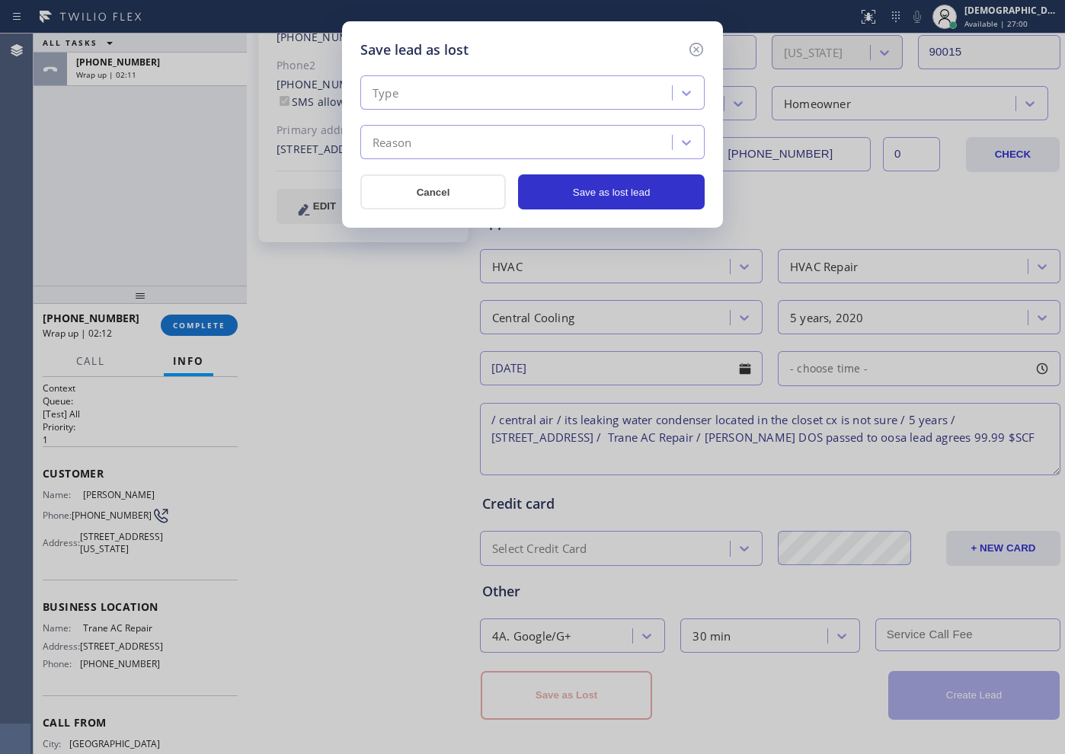
click at [507, 91] on div "Type" at bounding box center [518, 93] width 307 height 27
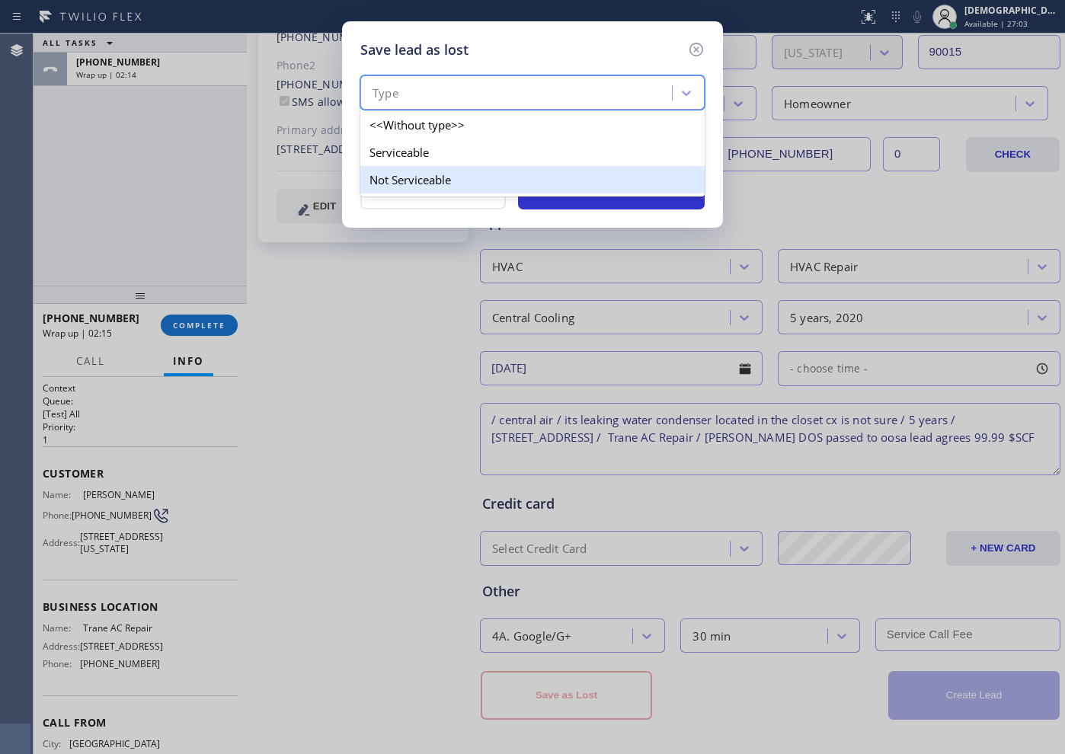
click at [462, 171] on div "Not Serviceable" at bounding box center [532, 179] width 344 height 27
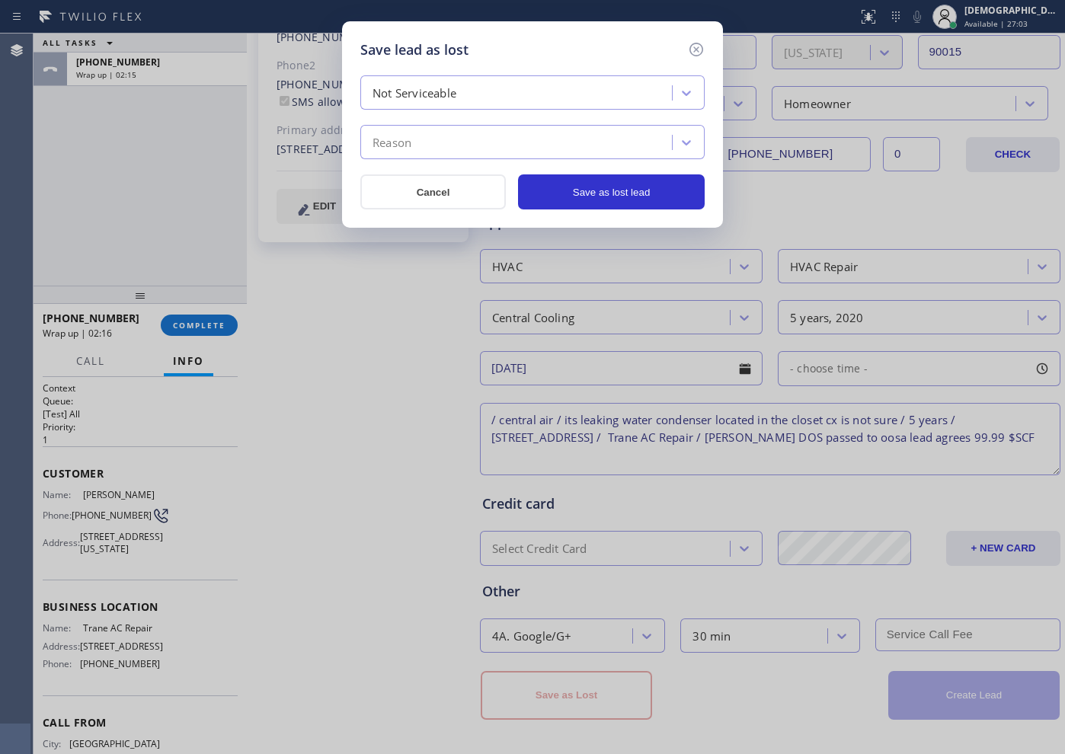
click at [453, 145] on div "Reason" at bounding box center [518, 143] width 307 height 27
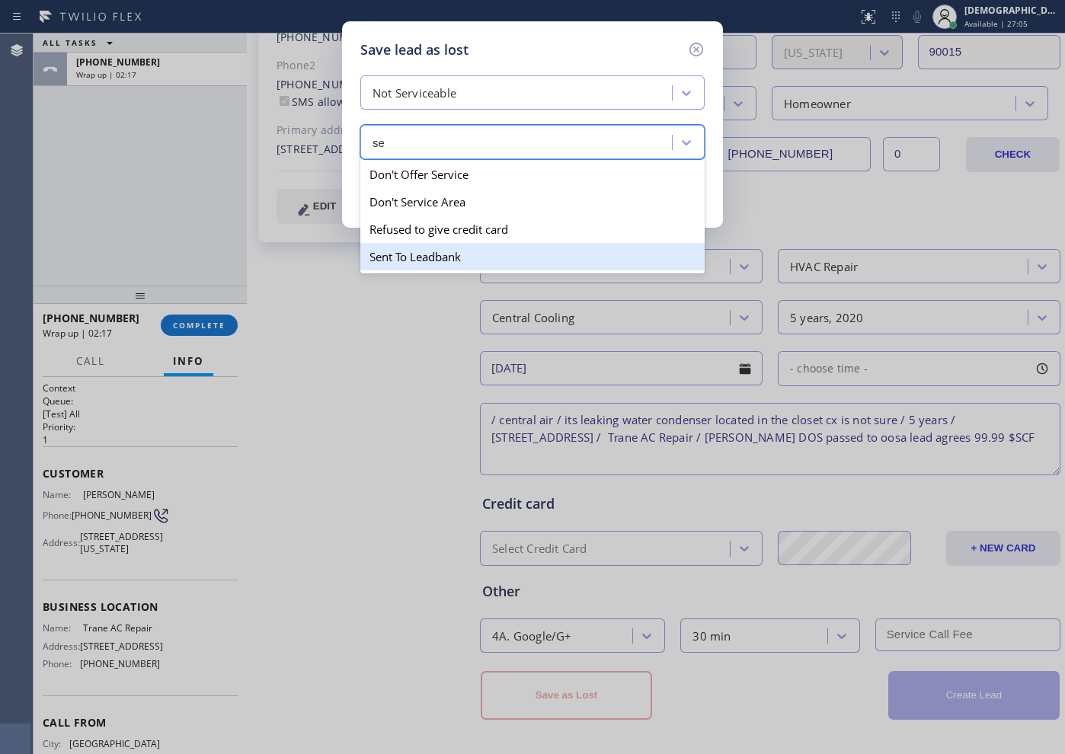
click at [434, 268] on div "Sent To Leadbank" at bounding box center [532, 256] width 344 height 27
type input "se"
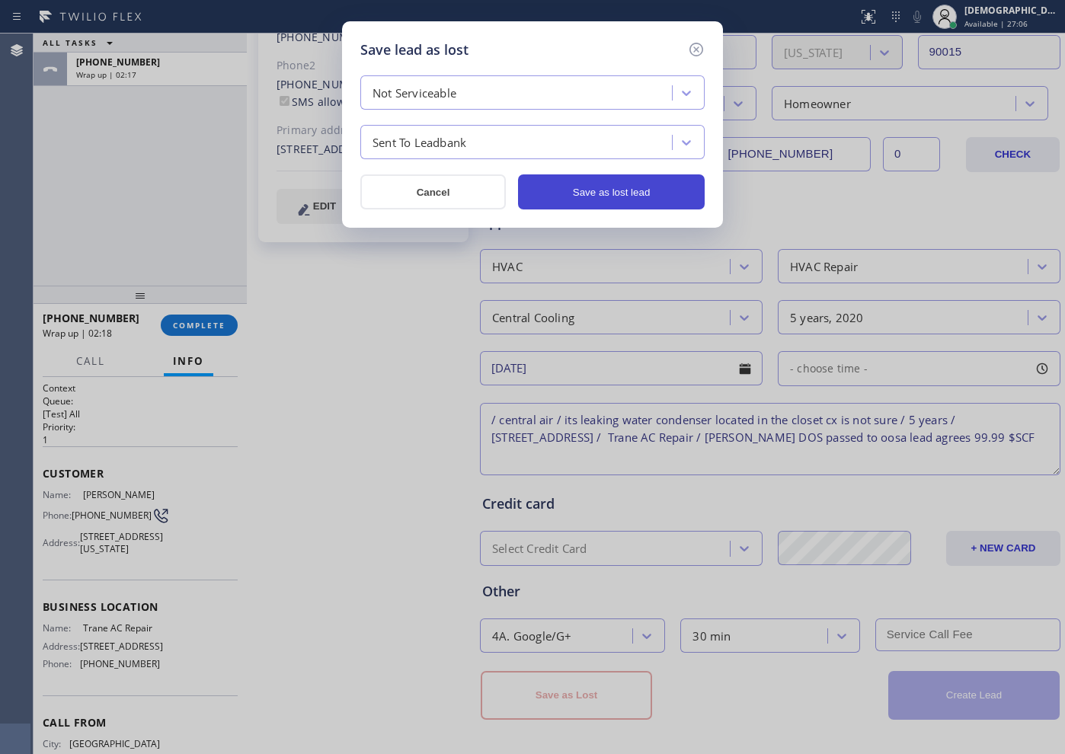
click at [567, 190] on button "Save as lost lead" at bounding box center [611, 191] width 187 height 35
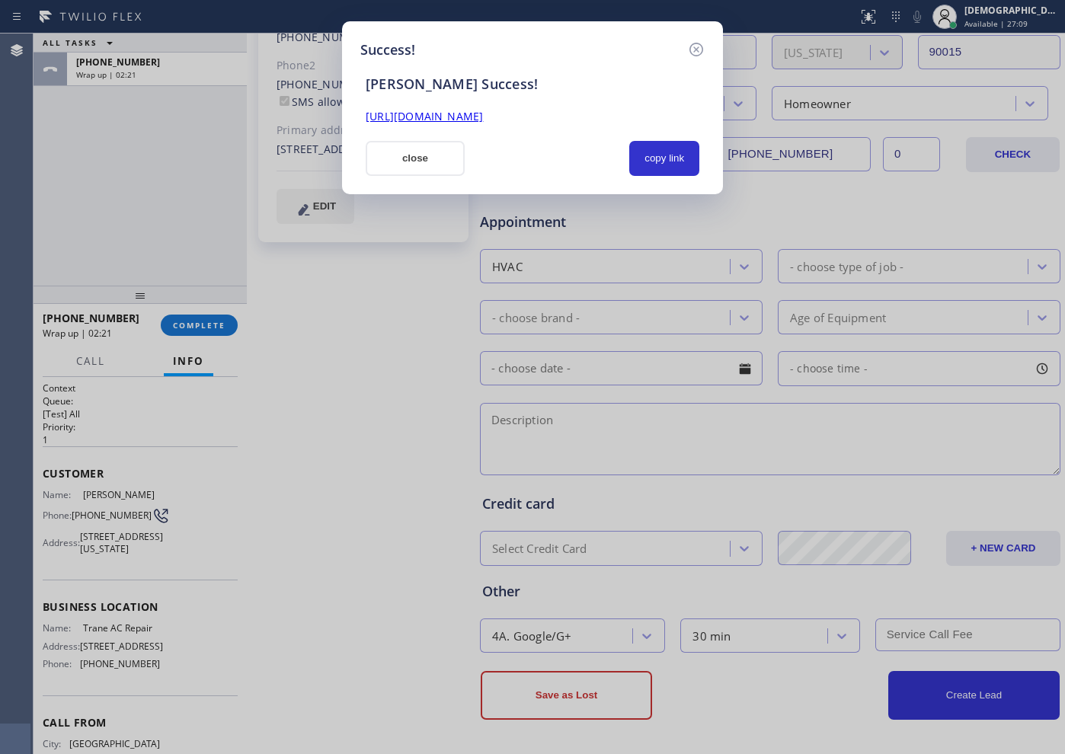
click at [475, 118] on link "[URL][DOMAIN_NAME]" at bounding box center [424, 116] width 117 height 14
click at [382, 152] on button "close" at bounding box center [415, 158] width 99 height 35
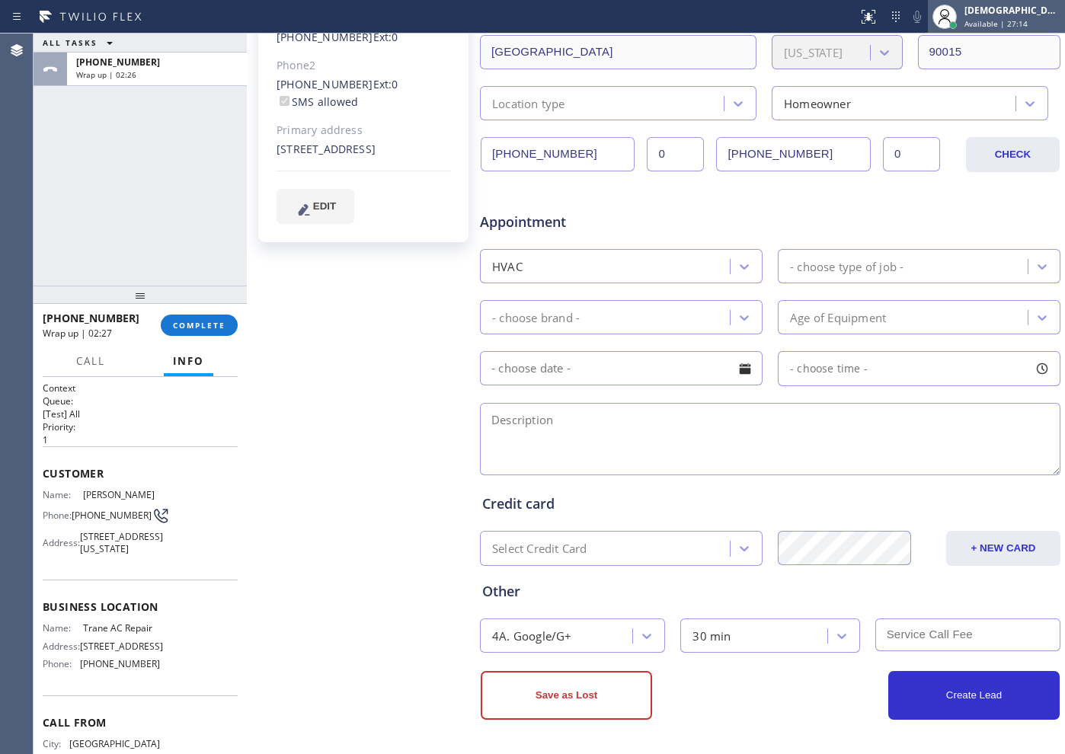
click at [997, 16] on div "[DEMOGRAPHIC_DATA][PERSON_NAME]" at bounding box center [1013, 10] width 96 height 13
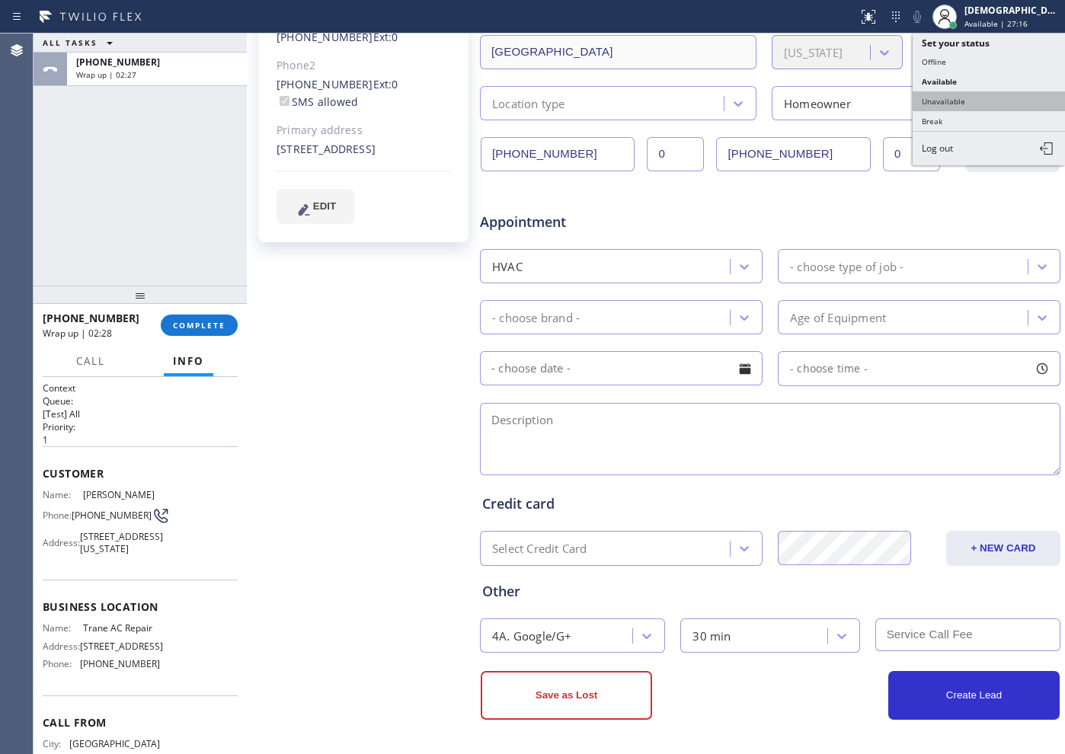
click at [970, 100] on button "Unavailable" at bounding box center [989, 101] width 152 height 20
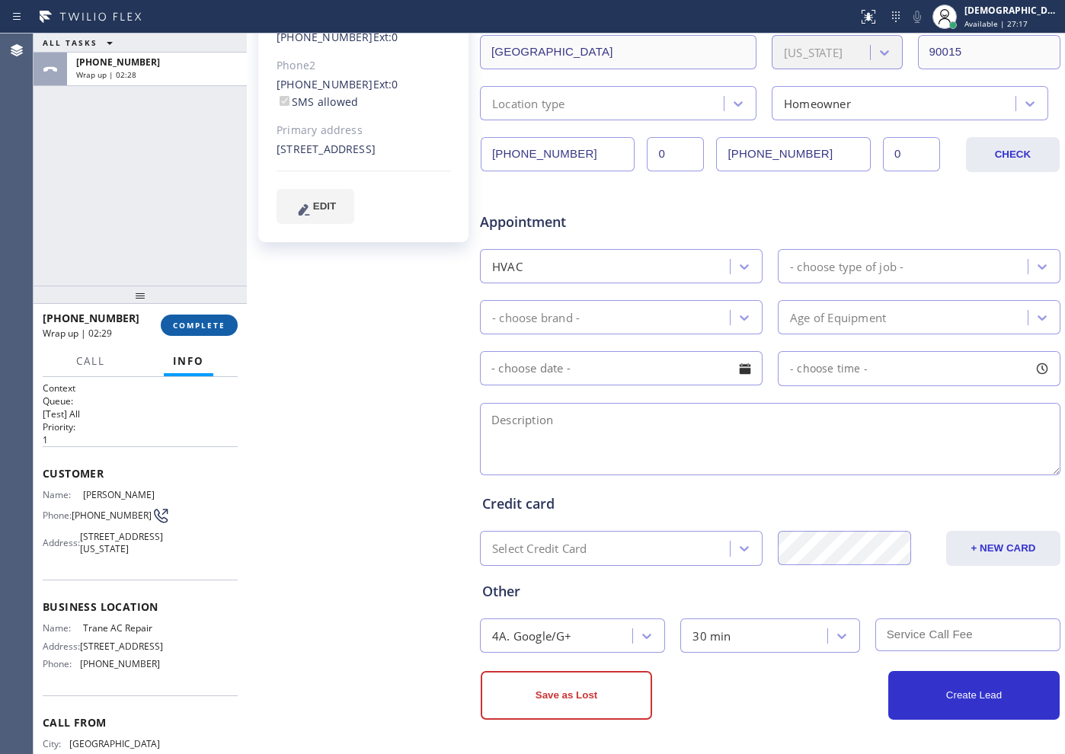
click at [214, 322] on span "COMPLETE" at bounding box center [199, 325] width 53 height 11
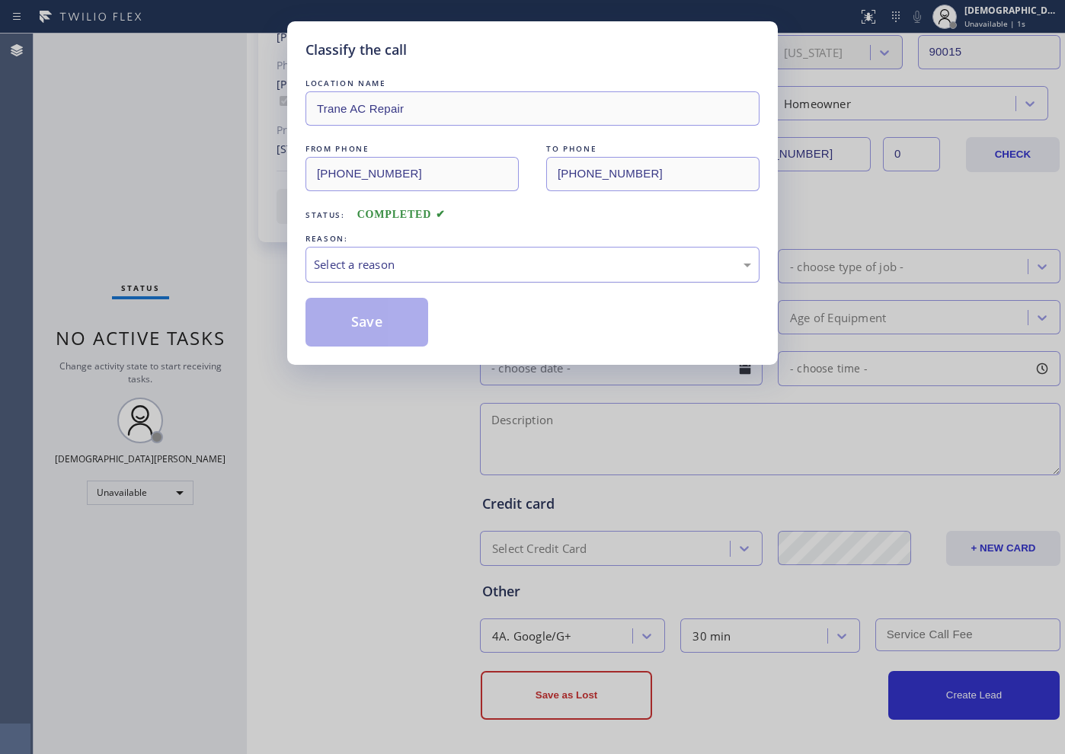
click at [371, 265] on div "Select a reason" at bounding box center [532, 265] width 437 height 18
click at [375, 282] on div "New Customer - Booked" at bounding box center [533, 265] width 454 height 36
click at [364, 325] on button "Save" at bounding box center [367, 322] width 123 height 49
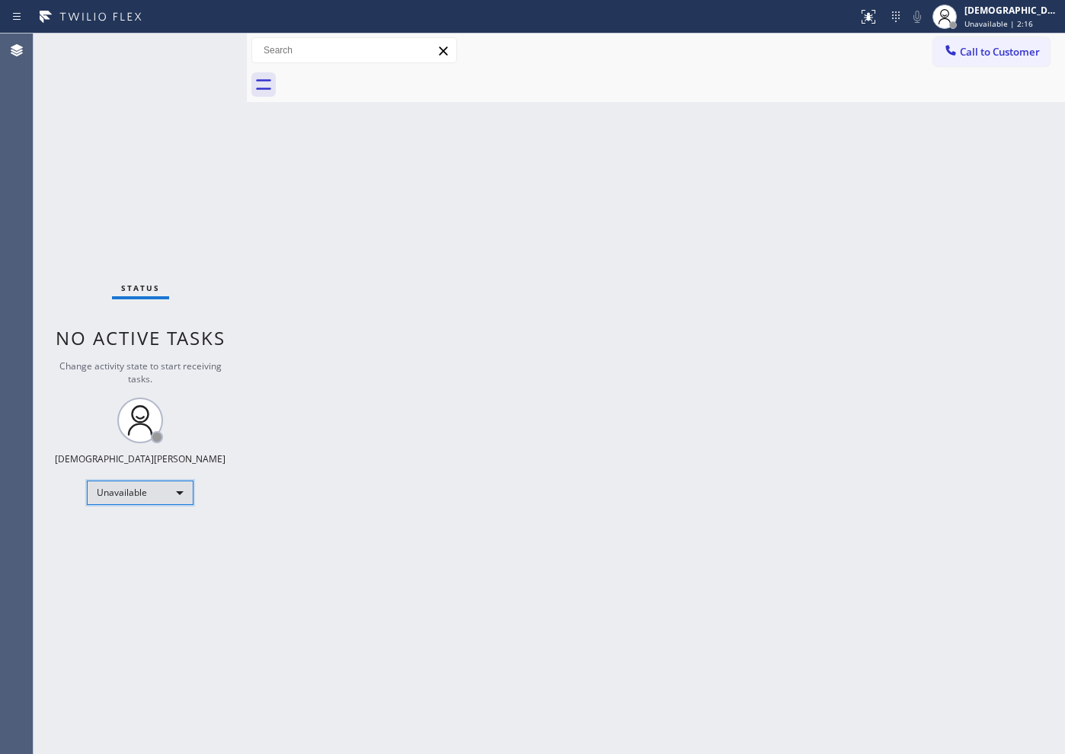
click at [136, 492] on div "Unavailable" at bounding box center [140, 493] width 107 height 24
click at [131, 524] on li "Available" at bounding box center [140, 533] width 104 height 18
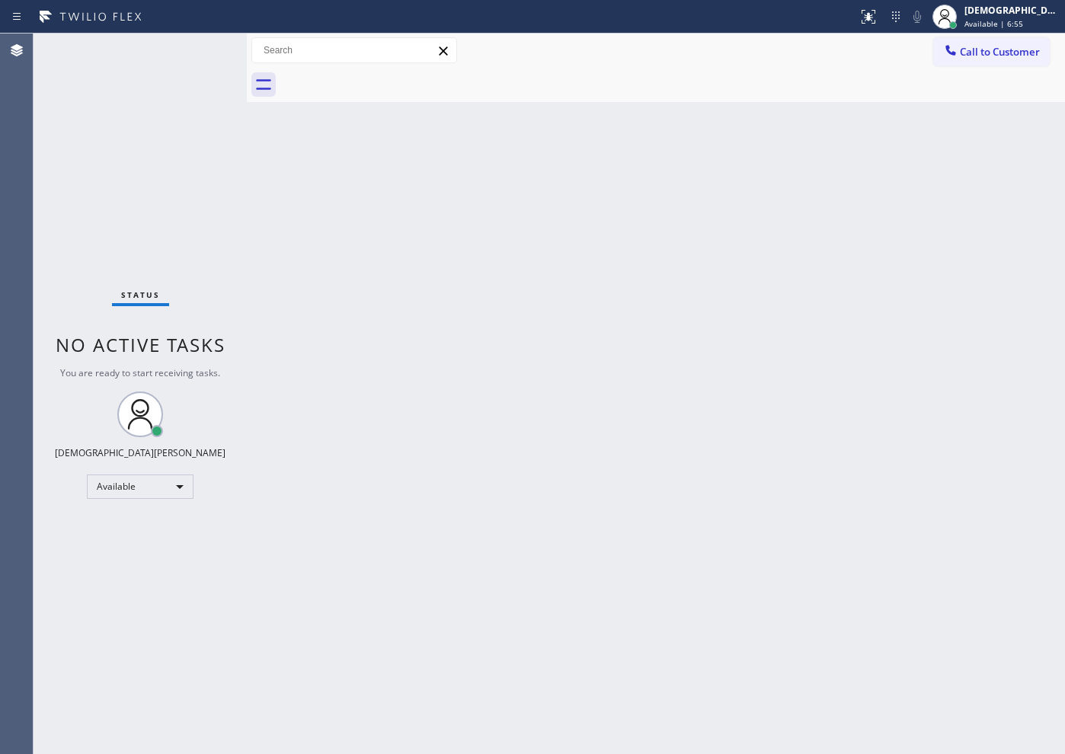
click at [81, 155] on div "Status No active tasks You are ready to start receiving tasks. Christian Cinco …" at bounding box center [140, 394] width 213 height 721
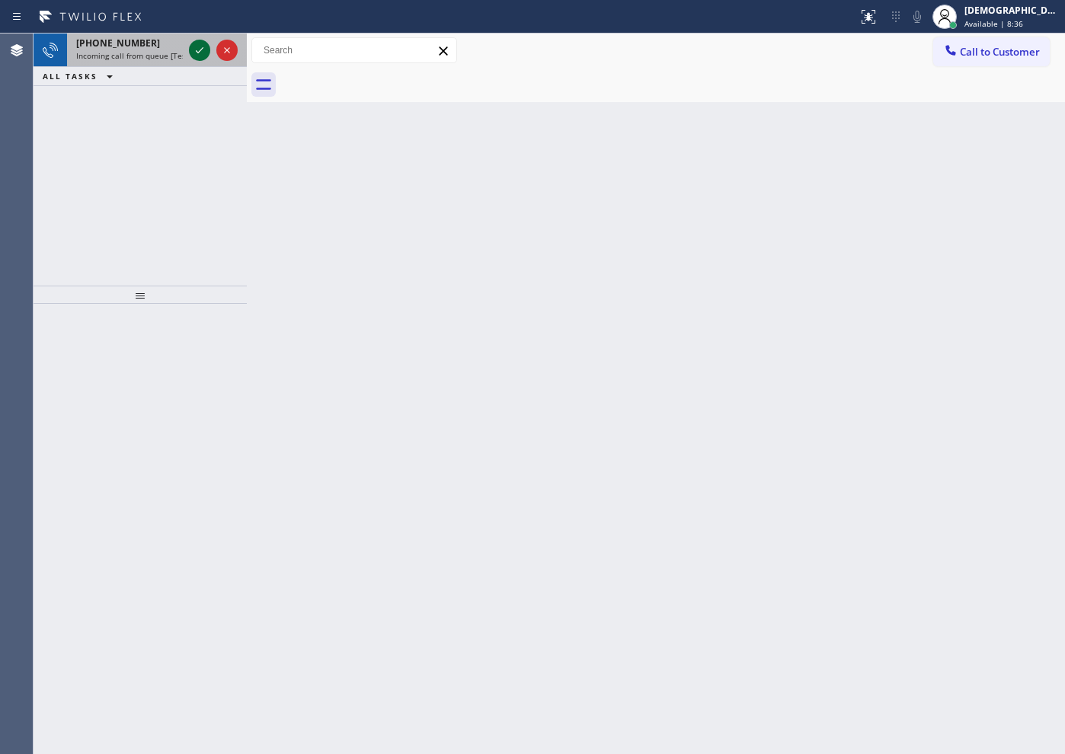
click at [198, 50] on icon at bounding box center [199, 50] width 18 height 18
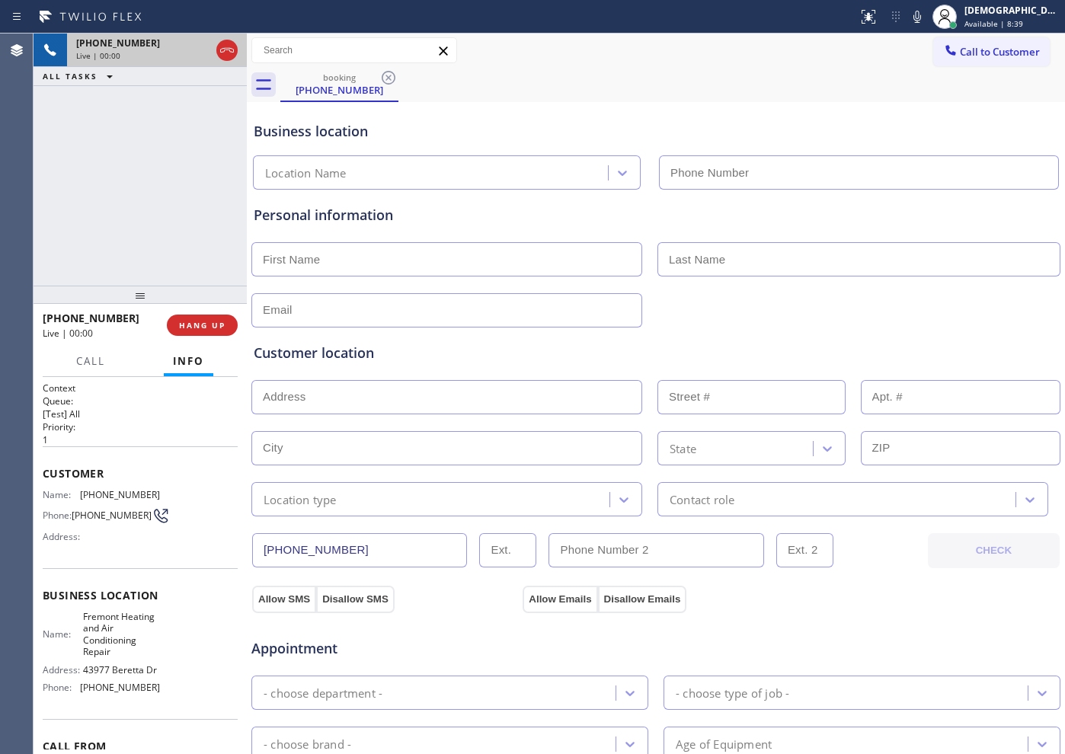
type input "[PHONE_NUMBER]"
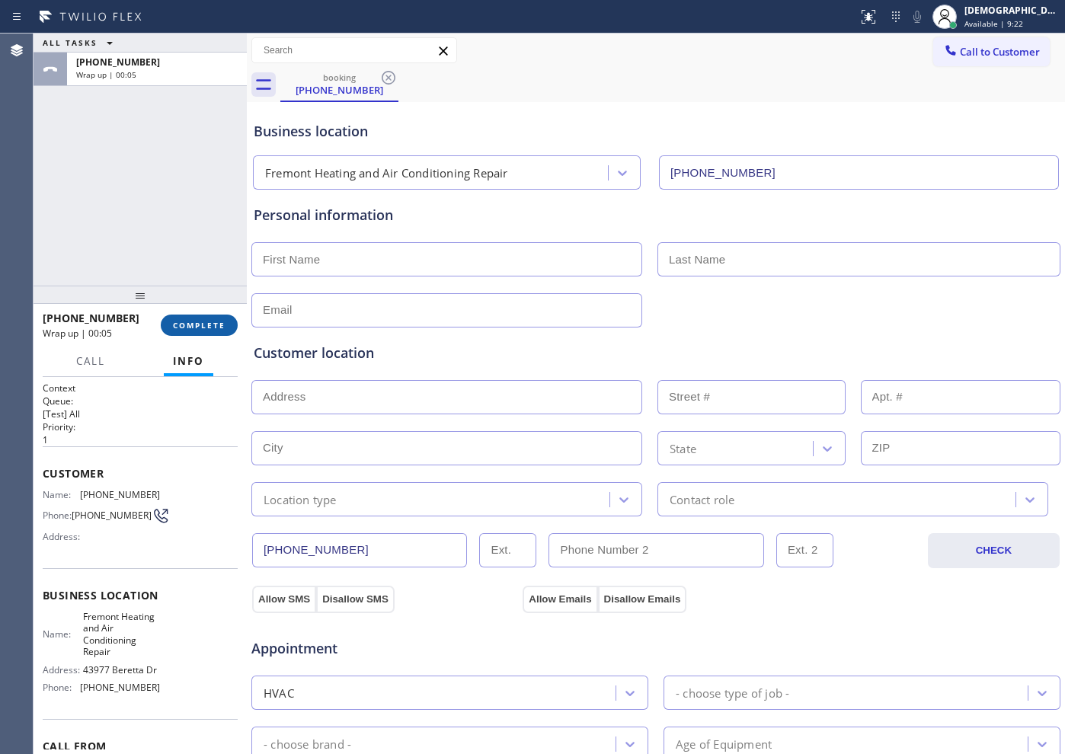
click at [201, 317] on button "COMPLETE" at bounding box center [199, 325] width 77 height 21
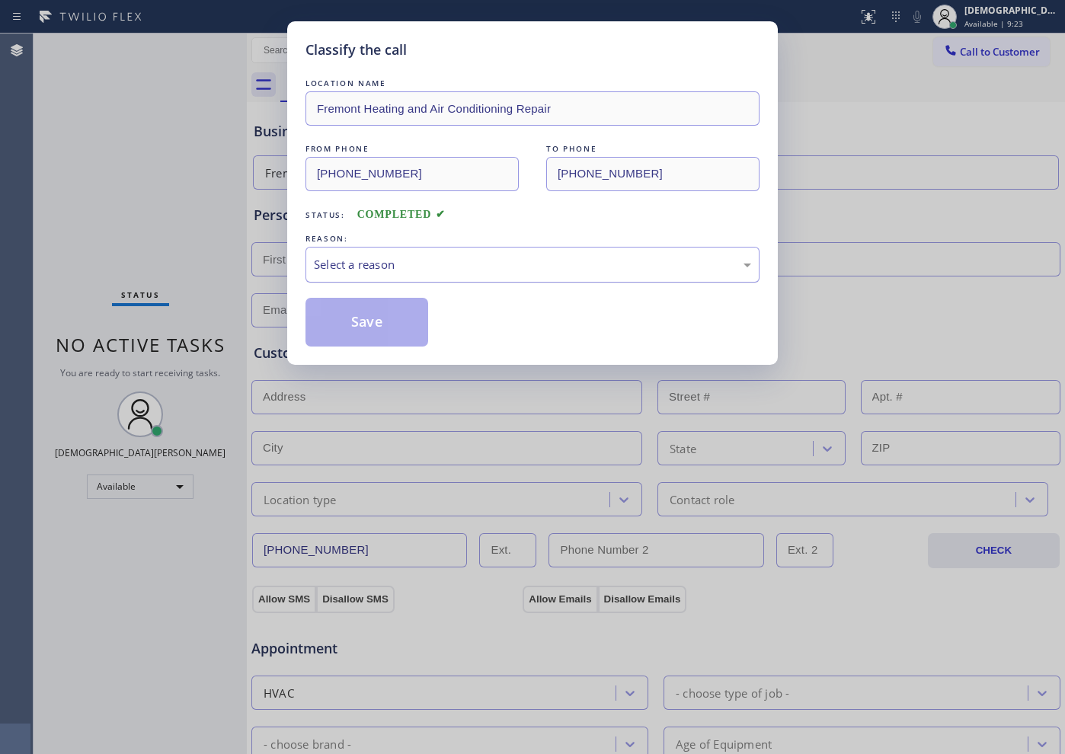
click at [383, 265] on div "Select a reason" at bounding box center [532, 265] width 437 height 18
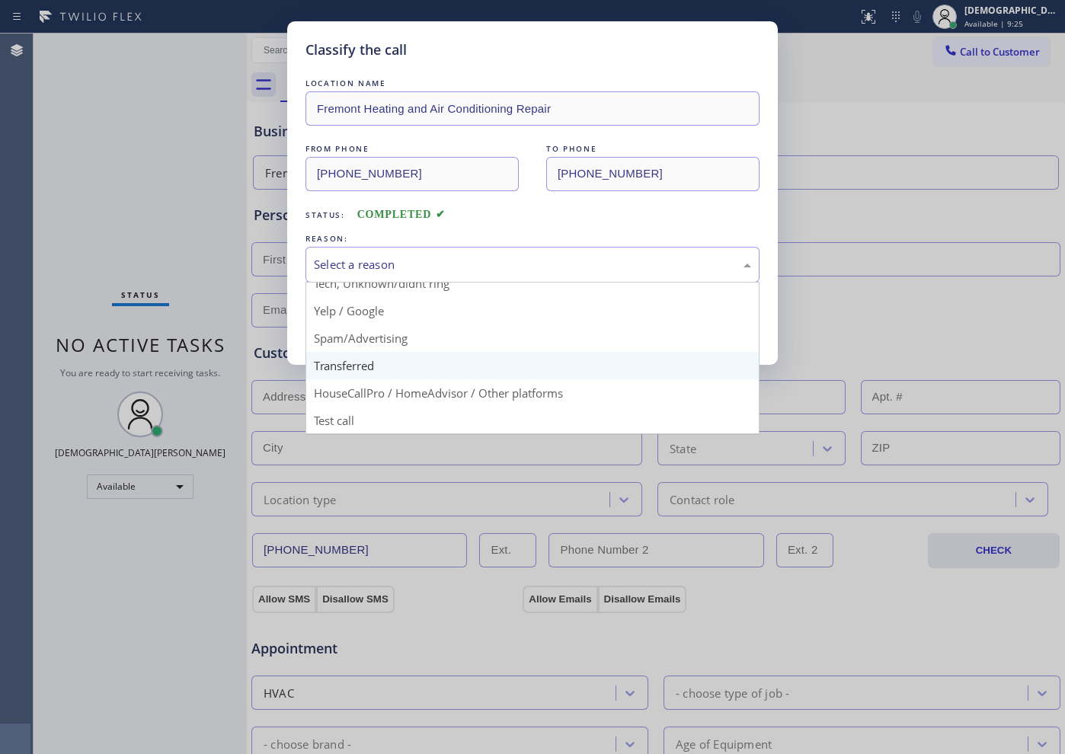
scroll to position [96, 0]
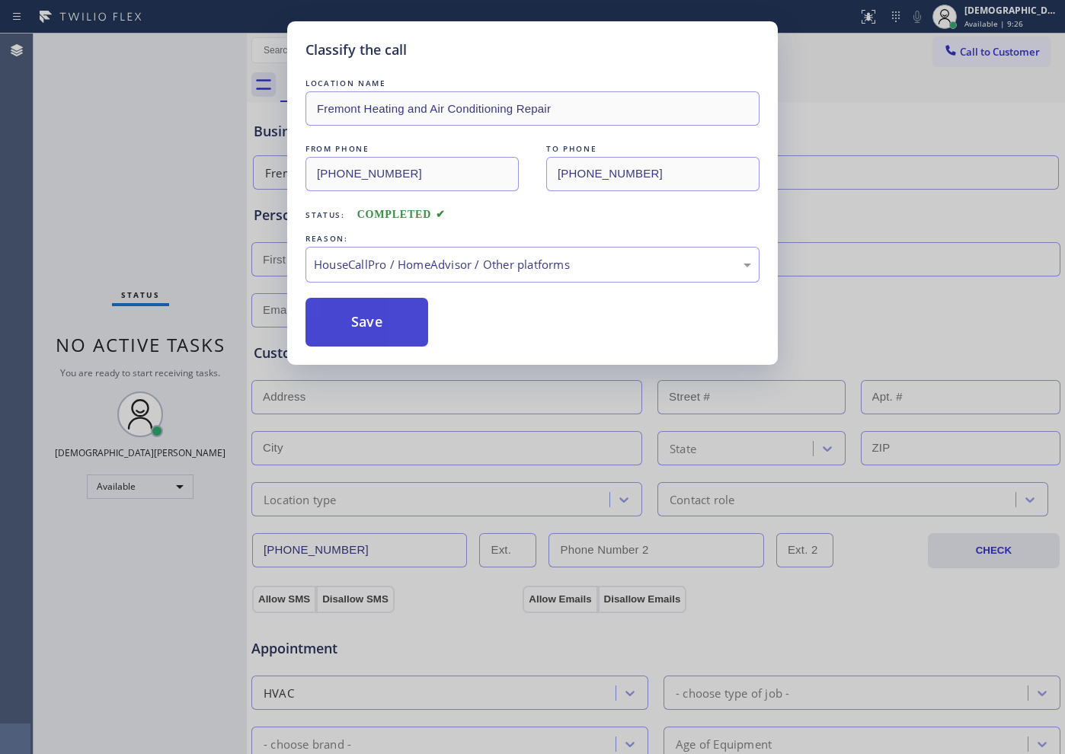
click at [389, 309] on button "Save" at bounding box center [367, 322] width 123 height 49
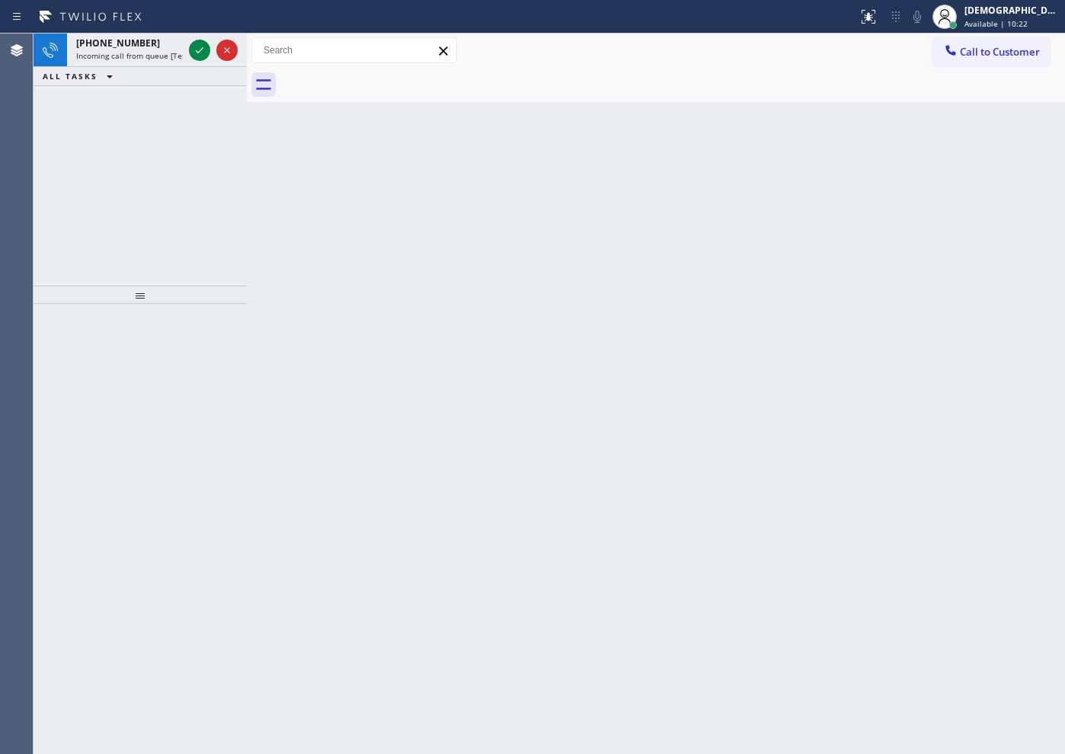
drag, startPoint x: 129, startPoint y: 148, endPoint x: 174, endPoint y: 116, distance: 55.2
click at [129, 147] on div "[PHONE_NUMBER] Incoming call from queue [Test] All ALL TASKS ALL TASKS ACTIVE T…" at bounding box center [140, 160] width 213 height 252
click at [195, 53] on icon at bounding box center [199, 50] width 18 height 18
click at [196, 53] on icon at bounding box center [199, 50] width 18 height 18
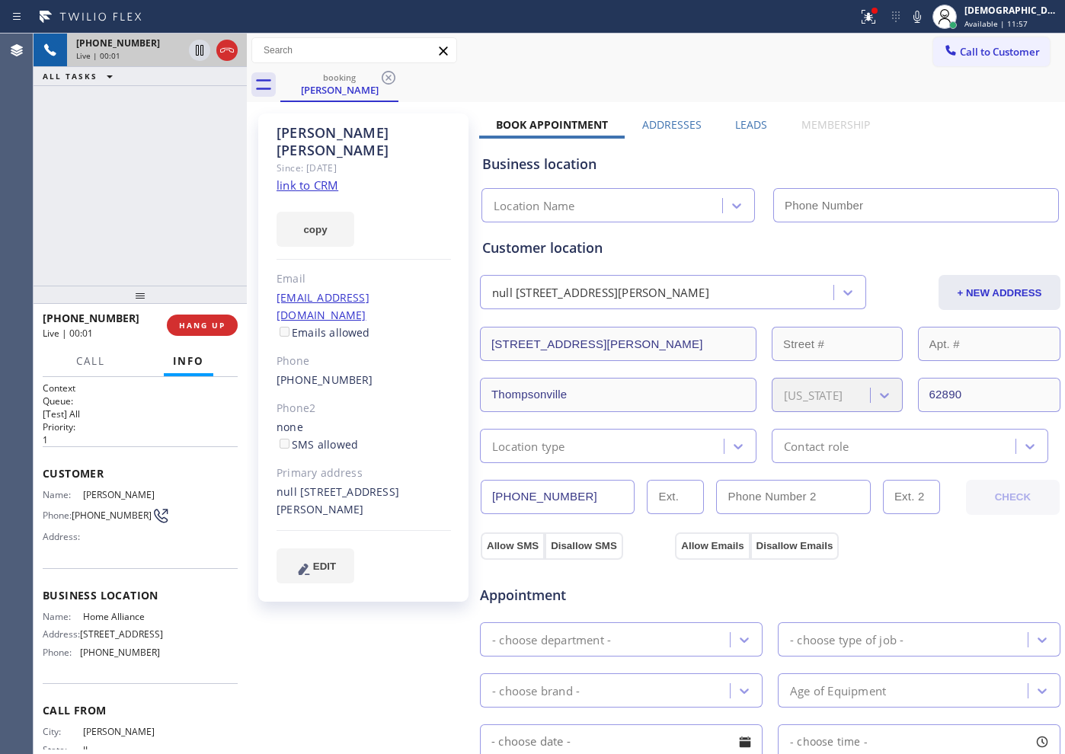
type input "[PHONE_NUMBER]"
click at [331, 178] on link "link to CRM" at bounding box center [308, 185] width 62 height 15
click at [192, 50] on icon at bounding box center [199, 50] width 18 height 18
click at [195, 49] on icon at bounding box center [199, 50] width 18 height 18
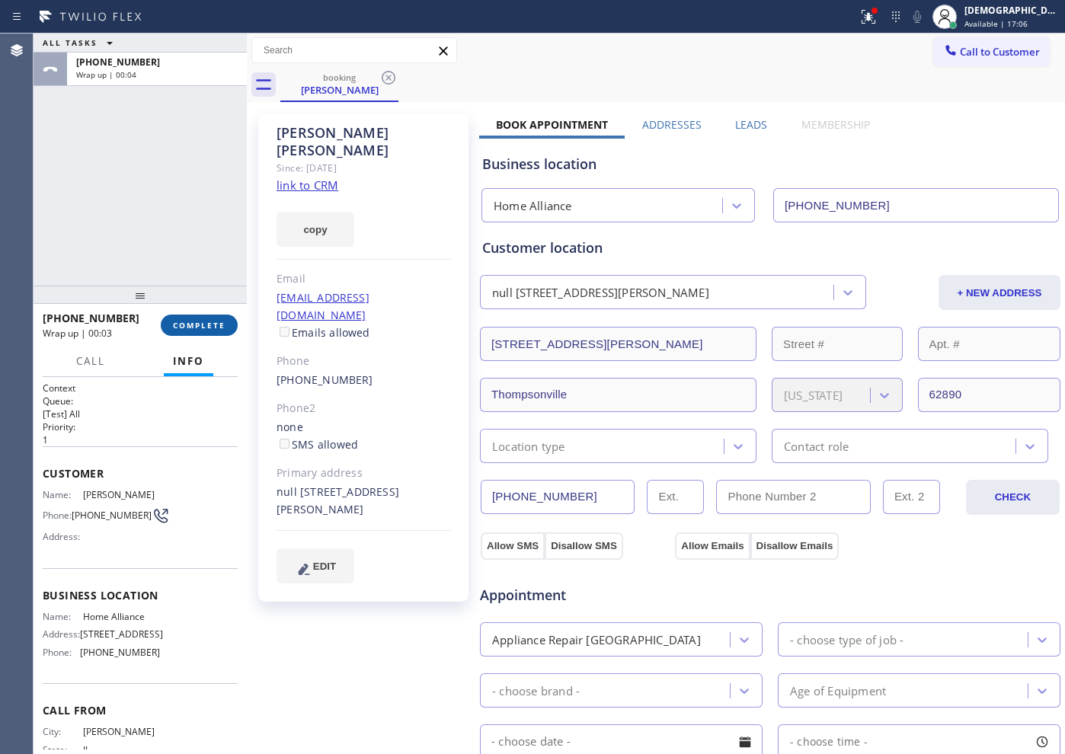
click at [212, 329] on span "COMPLETE" at bounding box center [199, 325] width 53 height 11
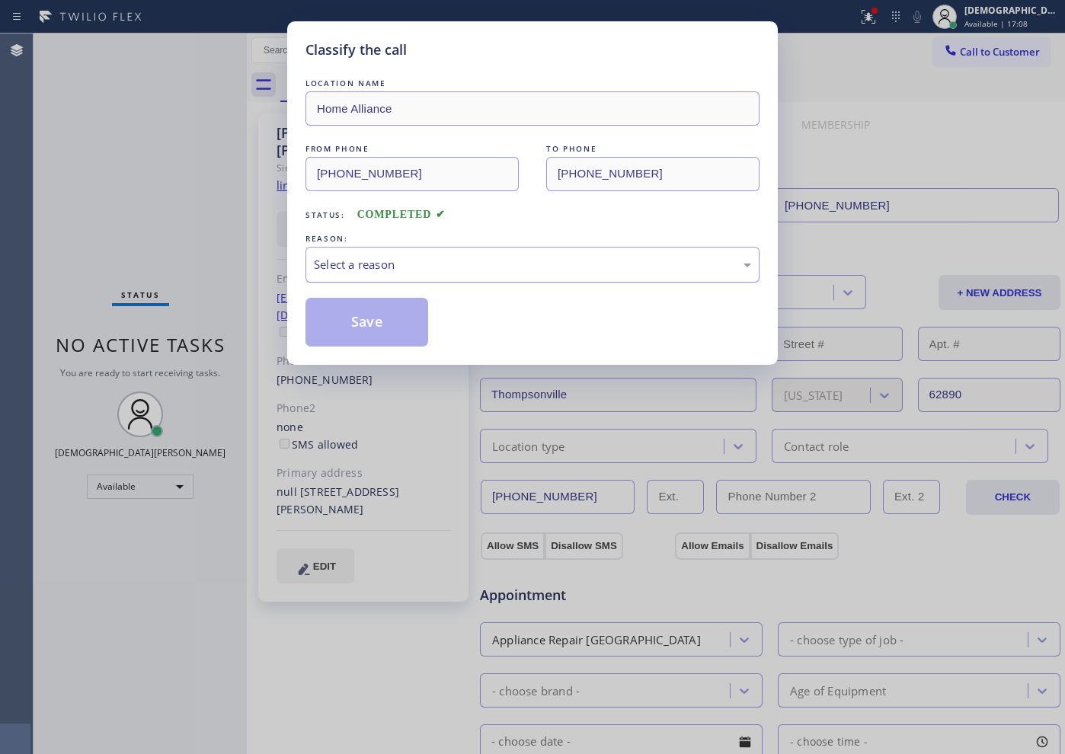
click at [539, 265] on div "Select a reason" at bounding box center [532, 265] width 437 height 18
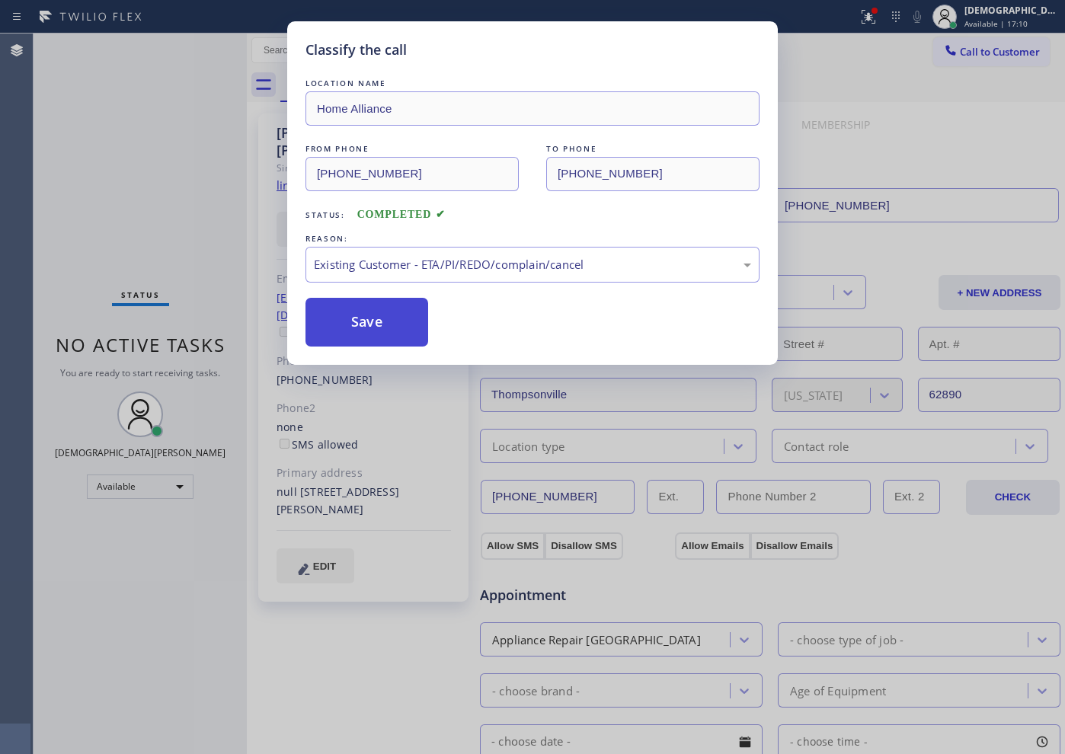
click at [381, 343] on button "Save" at bounding box center [367, 322] width 123 height 49
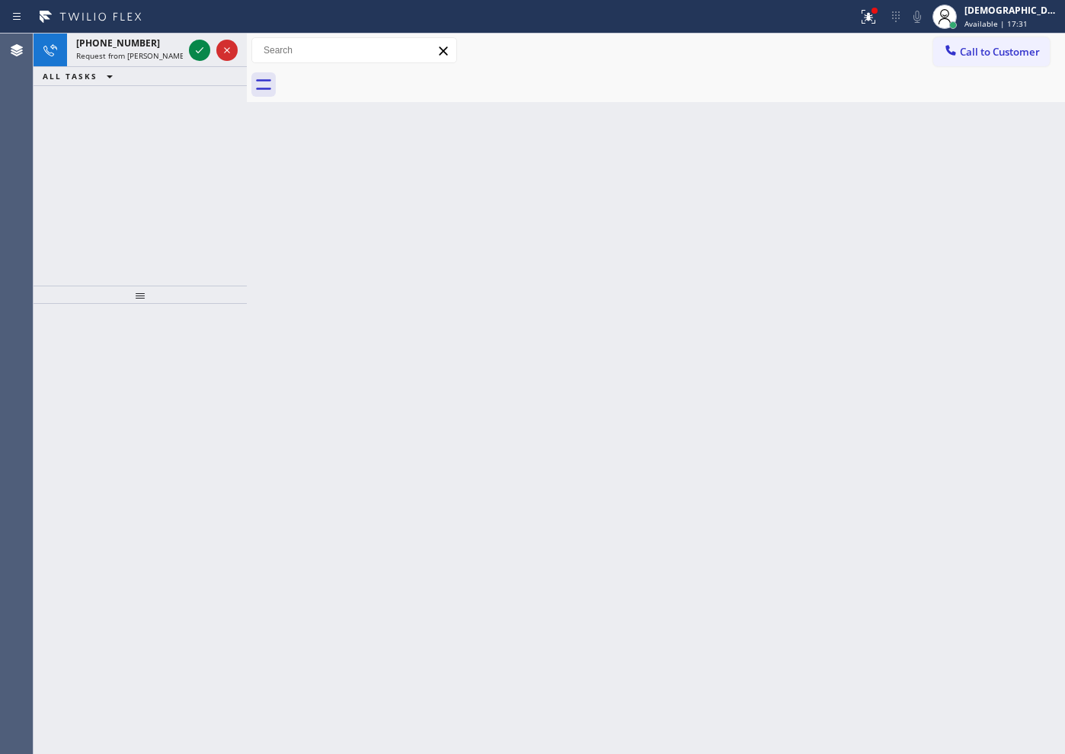
click at [188, 86] on div "[PHONE_NUMBER] Request from [PERSON_NAME] (direct) ALL TASKS ALL TASKS ACTIVE T…" at bounding box center [140, 160] width 213 height 252
click at [196, 49] on icon at bounding box center [199, 50] width 18 height 18
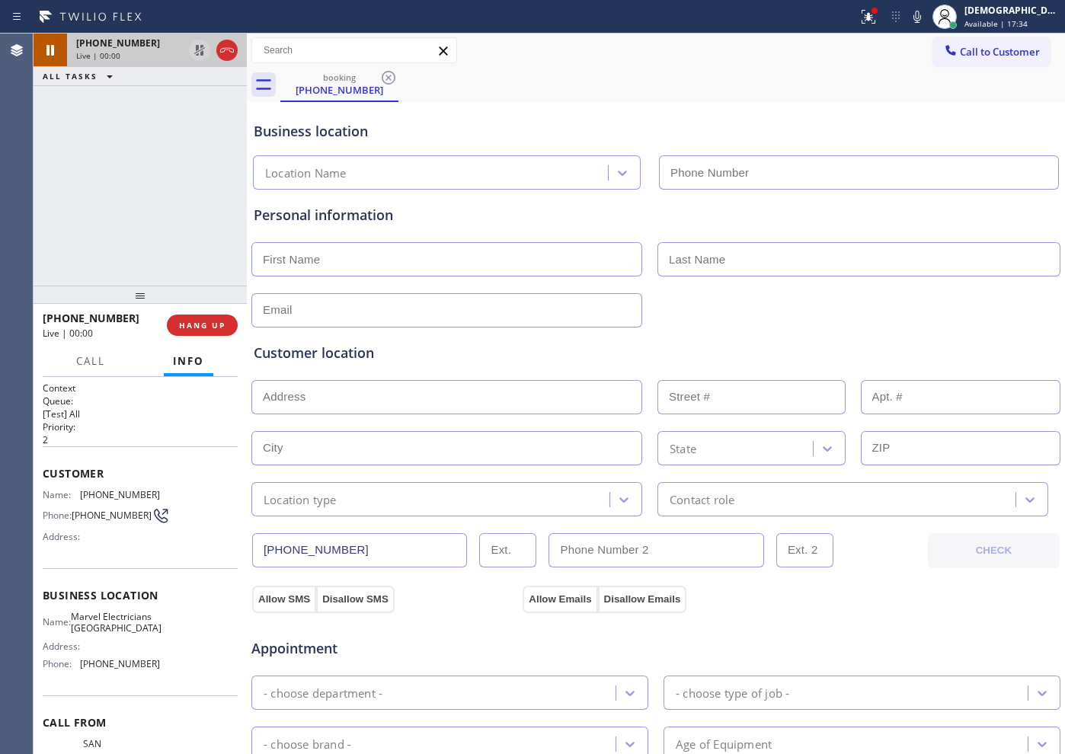
type input "[PHONE_NUMBER]"
drag, startPoint x: 337, startPoint y: 552, endPoint x: 239, endPoint y: 552, distance: 97.5
click at [239, 552] on div "[PHONE_NUMBER] Live | 01:47 ALL TASKS ALL TASKS ACTIVE TASKS TASKS IN WRAP UP […" at bounding box center [550, 394] width 1032 height 721
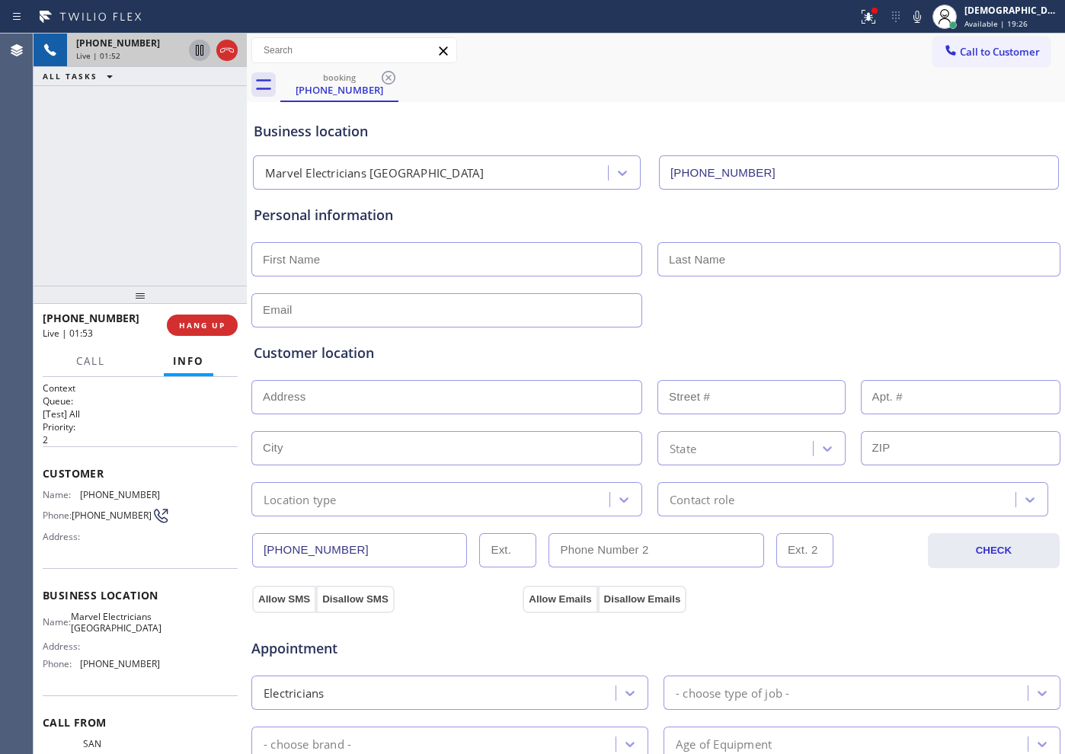
click at [195, 47] on icon at bounding box center [199, 50] width 18 height 18
click at [169, 148] on div "[PHONE_NUMBER] Live | 02:40 ALL TASKS ALL TASKS ACTIVE TASKS TASKS IN WRAP UP" at bounding box center [140, 160] width 213 height 252
click at [198, 53] on icon at bounding box center [199, 50] width 11 height 11
click at [183, 47] on div "[PHONE_NUMBER]" at bounding box center [129, 43] width 107 height 13
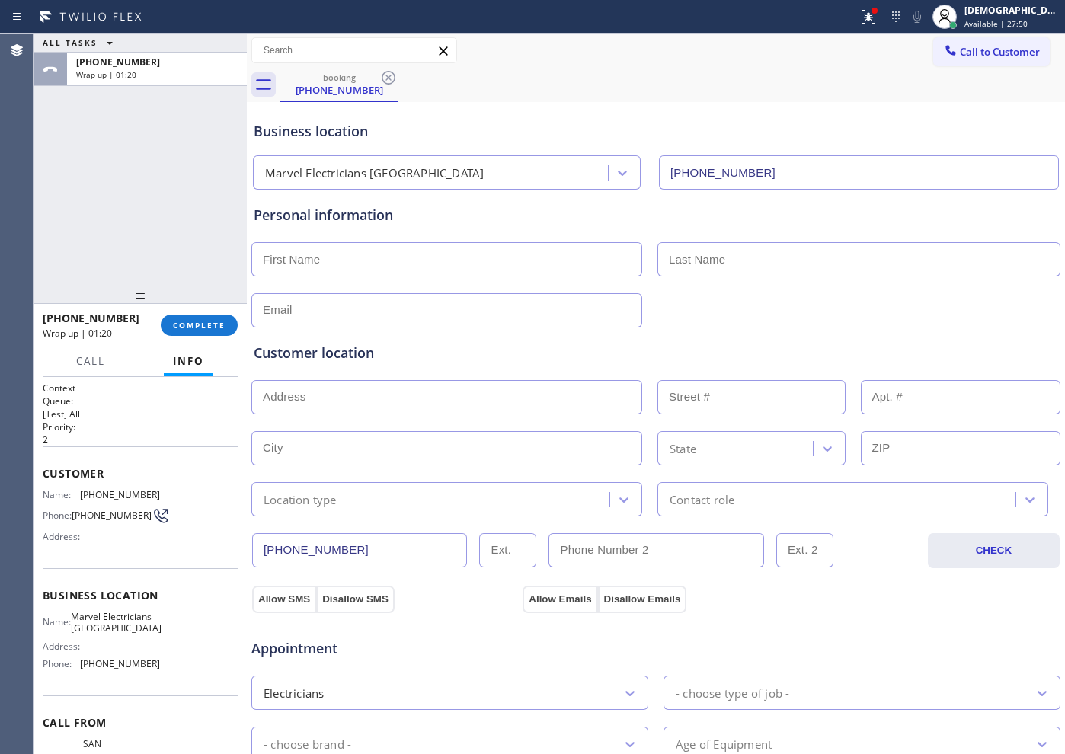
click at [441, 273] on input "text" at bounding box center [446, 259] width 391 height 34
paste input "[PERSON_NAME]"
type input "[PERSON_NAME]"
click at [742, 257] on input "text" at bounding box center [859, 259] width 403 height 34
paste input "loebbecke"
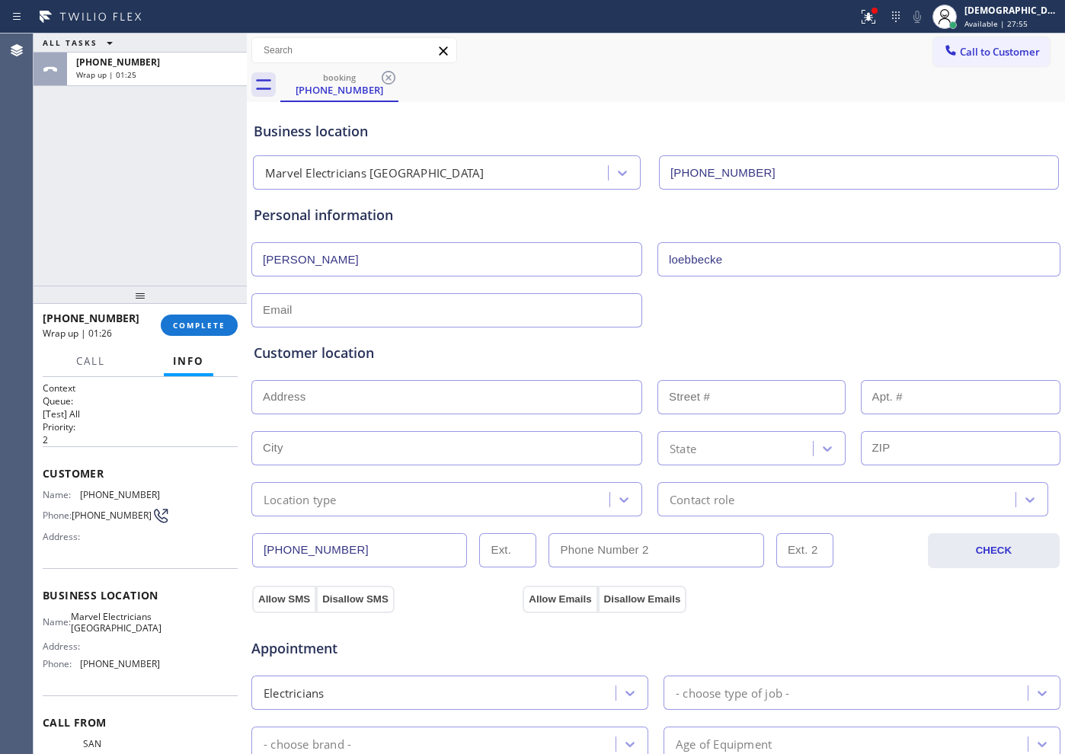
type input "loebbecke"
click at [509, 317] on input "text" at bounding box center [446, 310] width 391 height 34
paste input "[EMAIL_ADDRESS][DOMAIN_NAME]"
type input "[EMAIL_ADDRESS][DOMAIN_NAME]"
click at [383, 395] on input "text" at bounding box center [446, 397] width 391 height 34
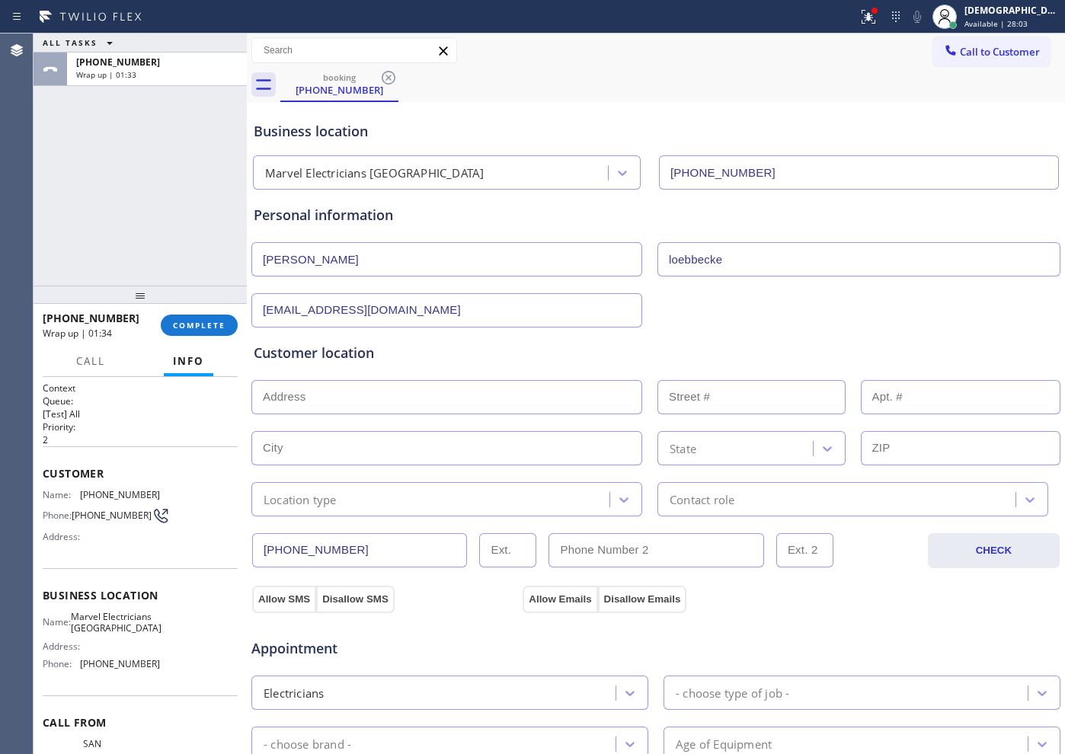
paste input "[STREET_ADDRESS][PERSON_NAME]"
click at [458, 404] on input "[STREET_ADDRESS][PERSON_NAME]" at bounding box center [446, 397] width 391 height 34
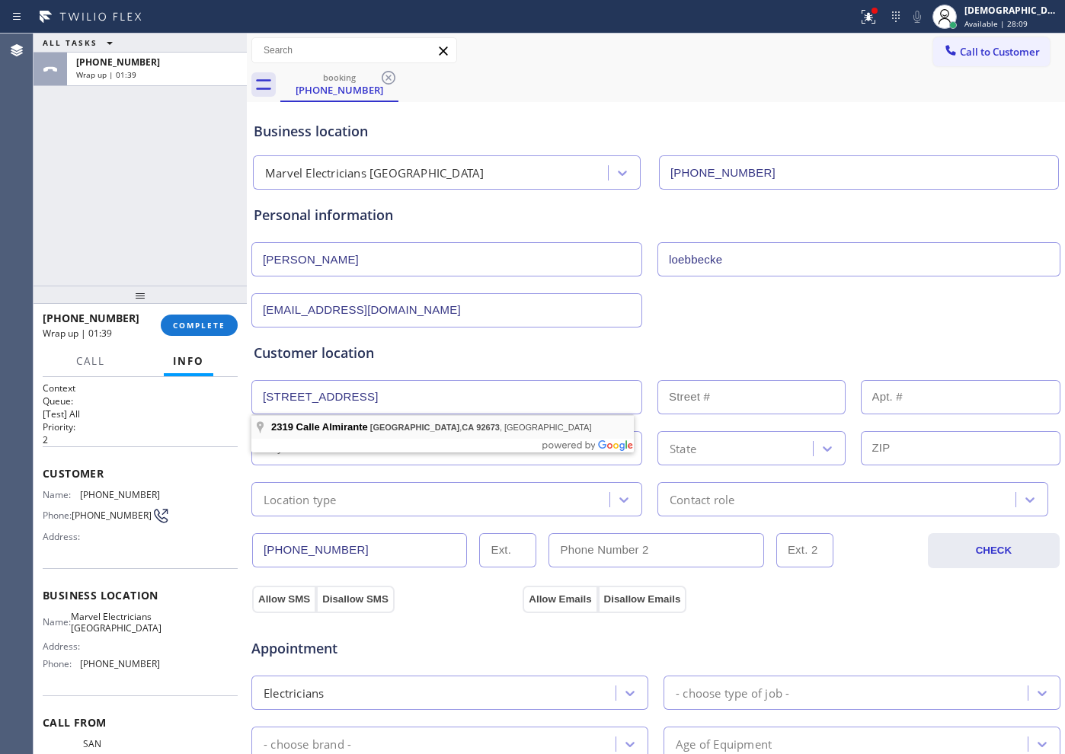
type input "[STREET_ADDRESS]"
type input "2319"
type input "[GEOGRAPHIC_DATA]"
type input "92673"
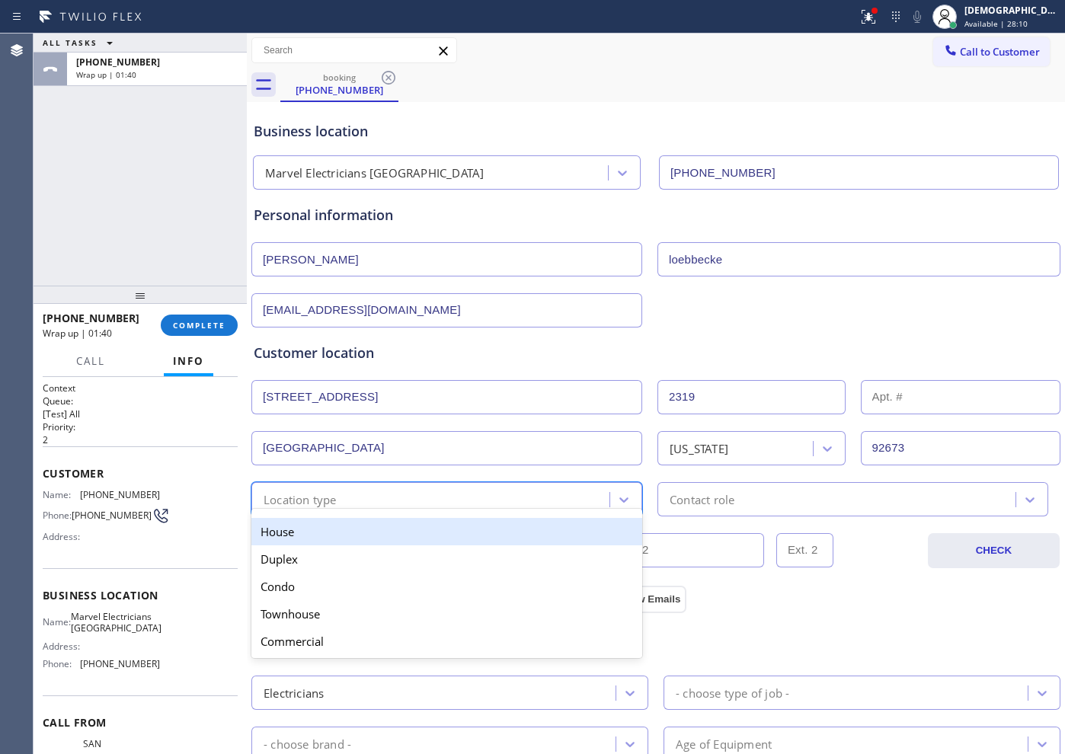
click at [452, 498] on div "Location type" at bounding box center [433, 499] width 354 height 27
click at [427, 531] on div "House" at bounding box center [446, 531] width 391 height 27
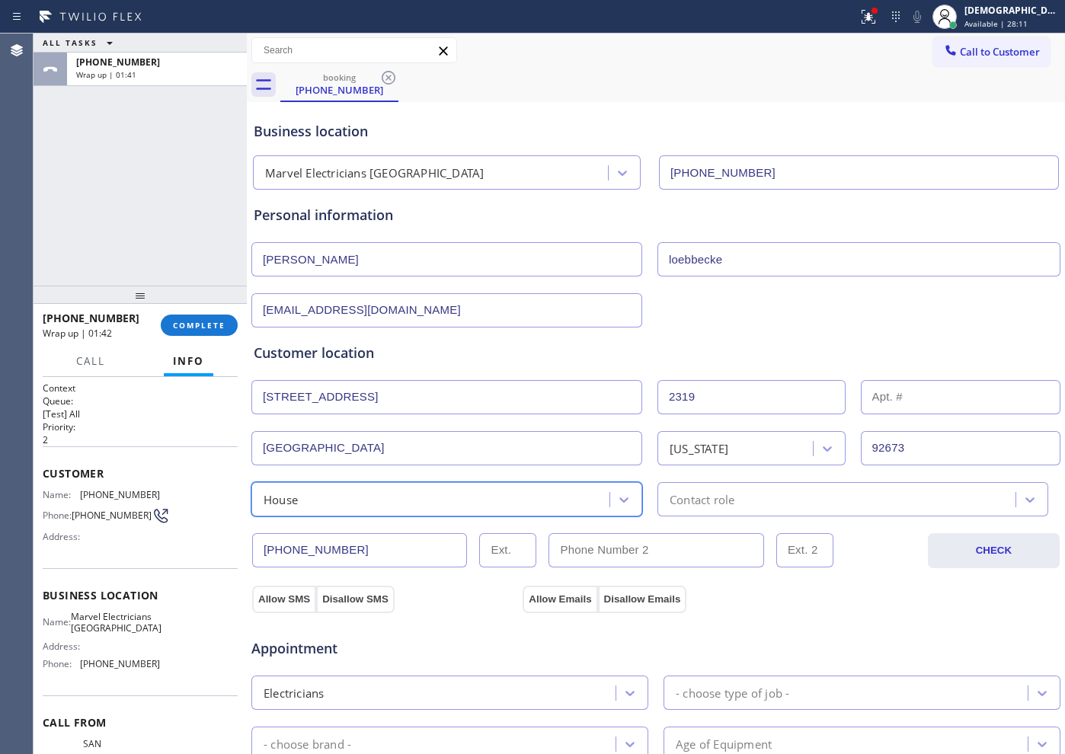
click at [688, 502] on div "Contact role" at bounding box center [702, 500] width 65 height 18
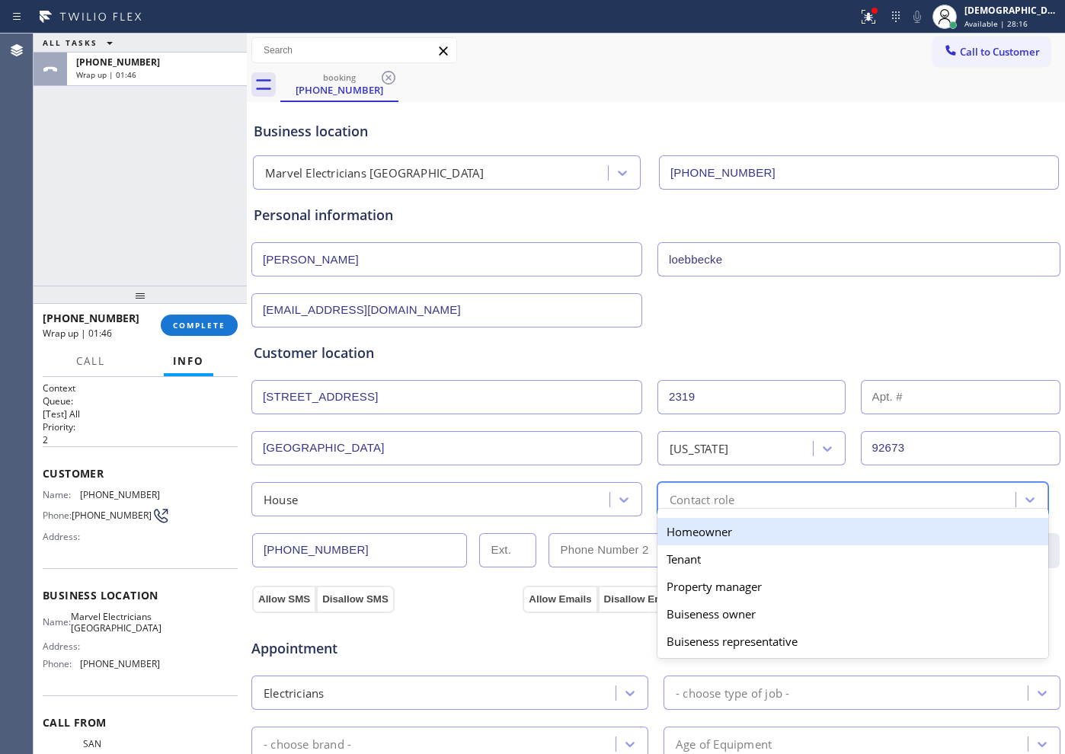
click at [693, 533] on div "Homeowner" at bounding box center [853, 531] width 391 height 27
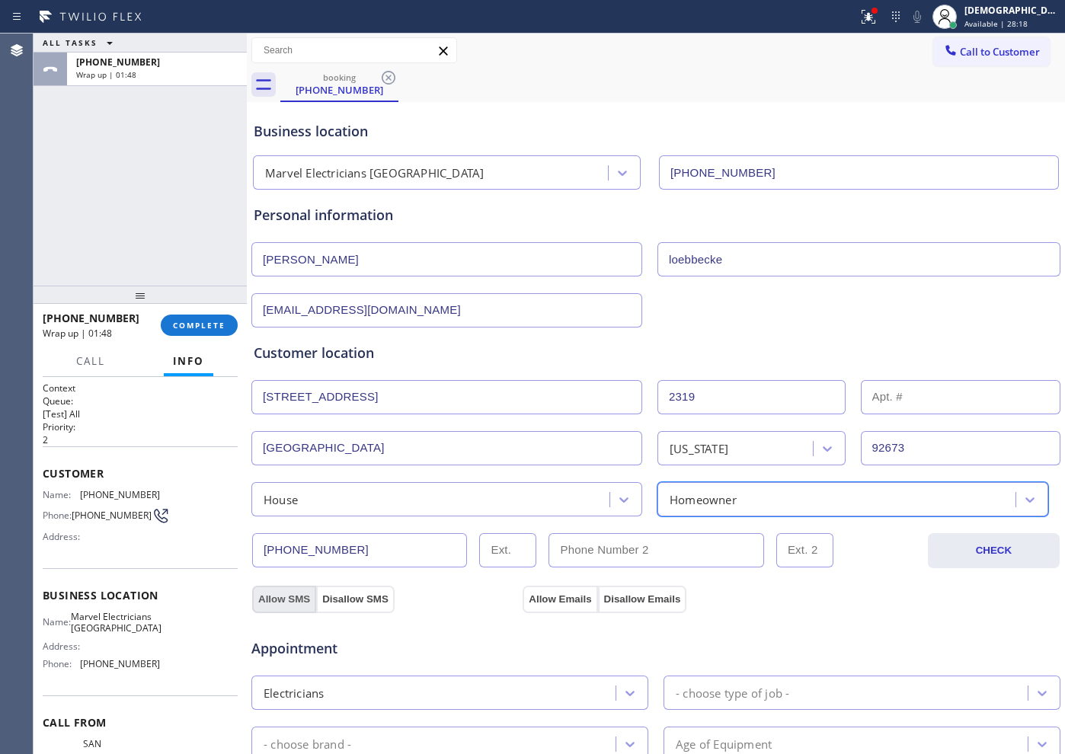
click at [286, 603] on button "Allow SMS" at bounding box center [284, 599] width 64 height 27
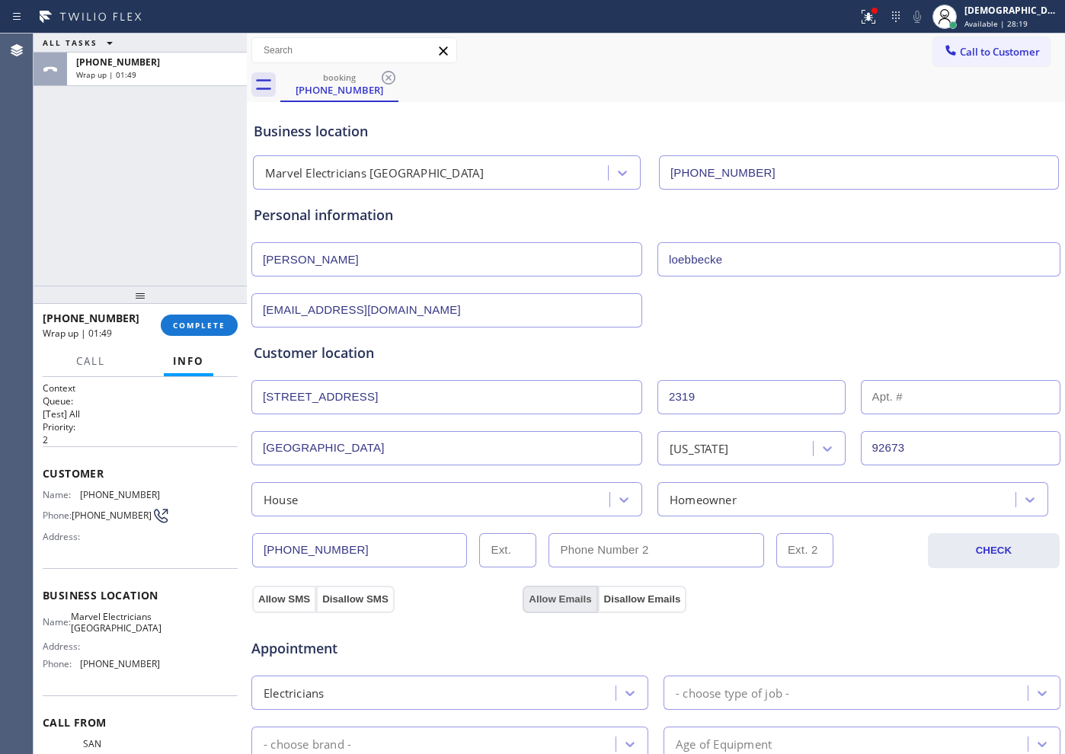
click at [557, 603] on button "Allow Emails" at bounding box center [560, 599] width 75 height 27
click at [304, 597] on button "Allow SMS" at bounding box center [284, 599] width 64 height 27
click at [526, 602] on button "Allow Emails" at bounding box center [560, 599] width 75 height 27
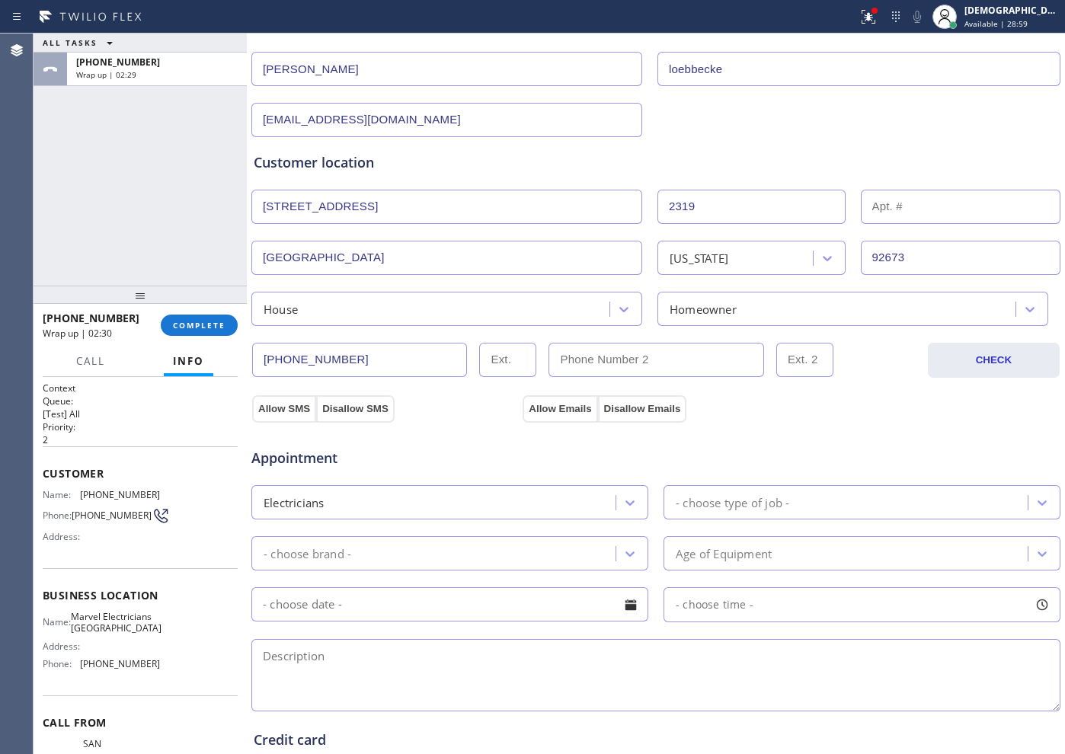
click at [706, 499] on div "- choose type of job -" at bounding box center [733, 503] width 114 height 18
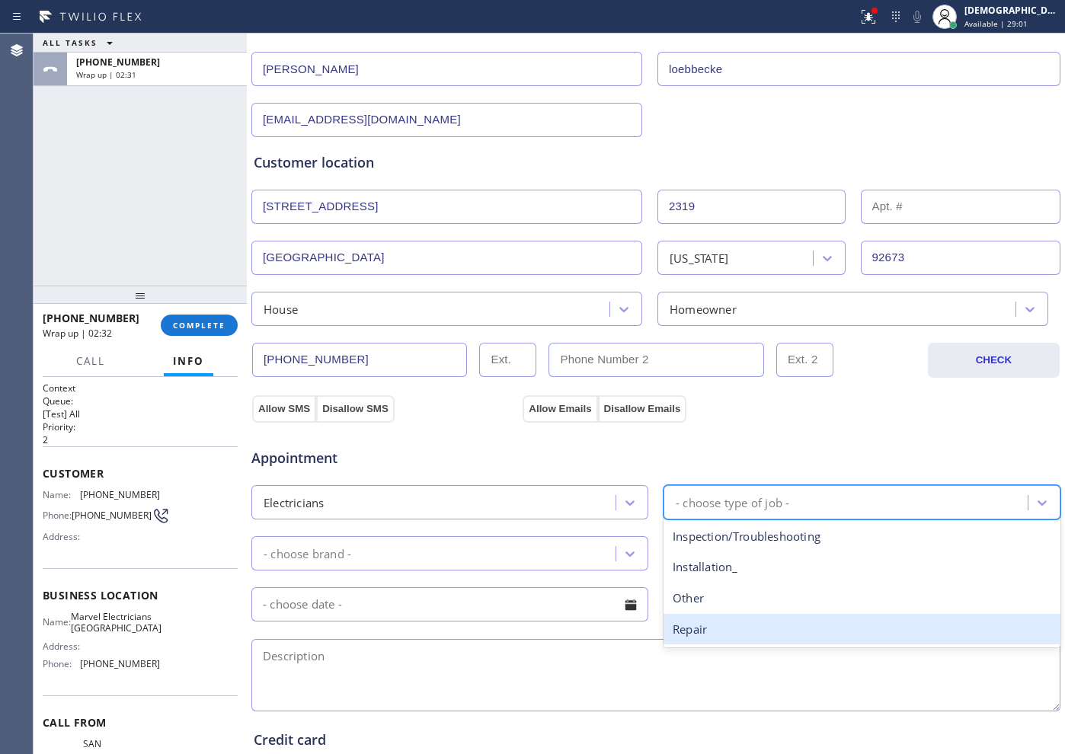
drag, startPoint x: 706, startPoint y: 629, endPoint x: 525, endPoint y: 589, distance: 185.0
click at [705, 629] on div "Repair" at bounding box center [862, 629] width 397 height 31
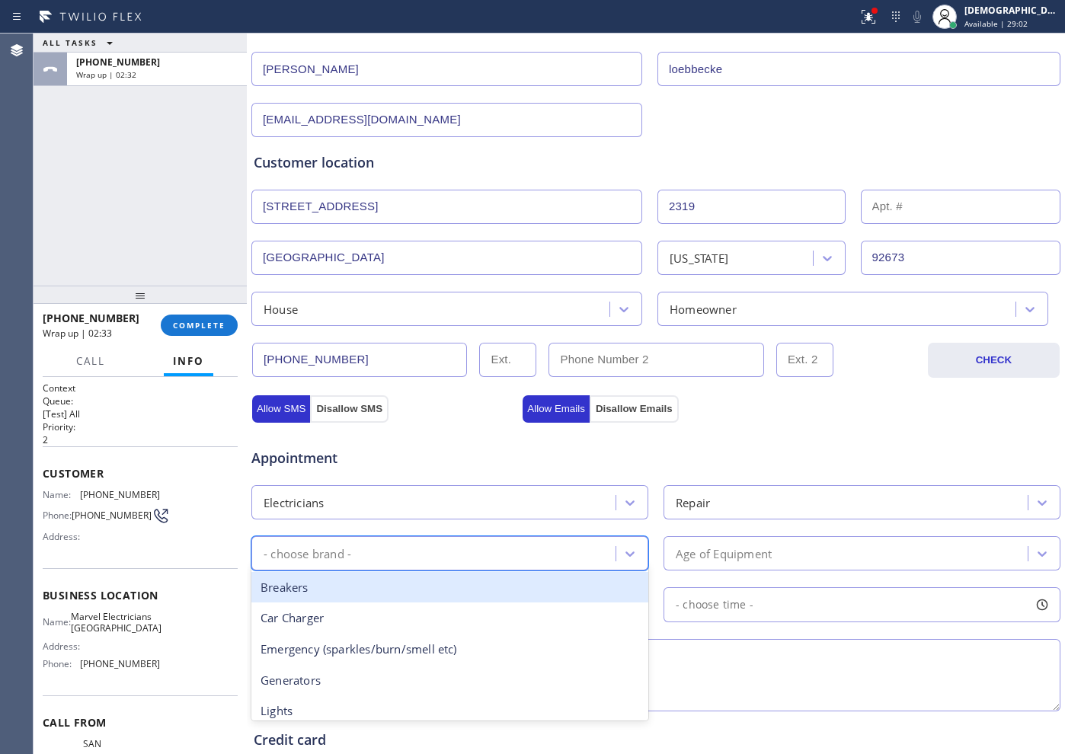
click at [480, 561] on div "- choose brand -" at bounding box center [436, 553] width 360 height 27
click at [350, 591] on div "Other" at bounding box center [449, 582] width 397 height 31
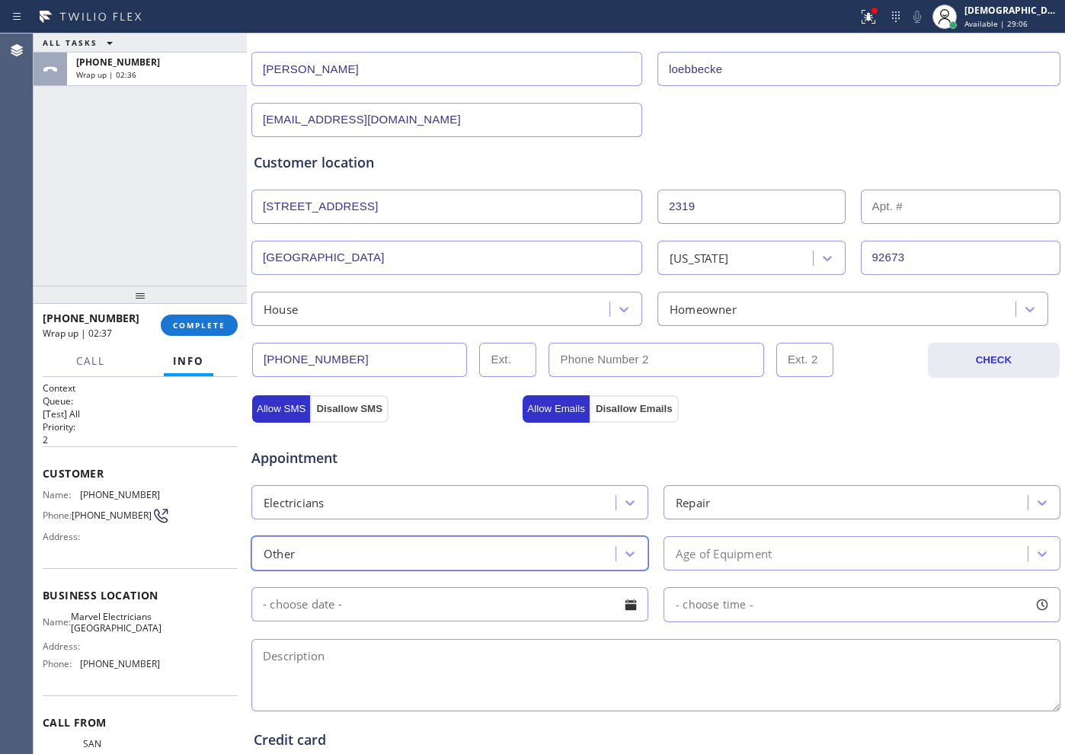
click at [718, 546] on div "Age of Equipment" at bounding box center [724, 554] width 96 height 18
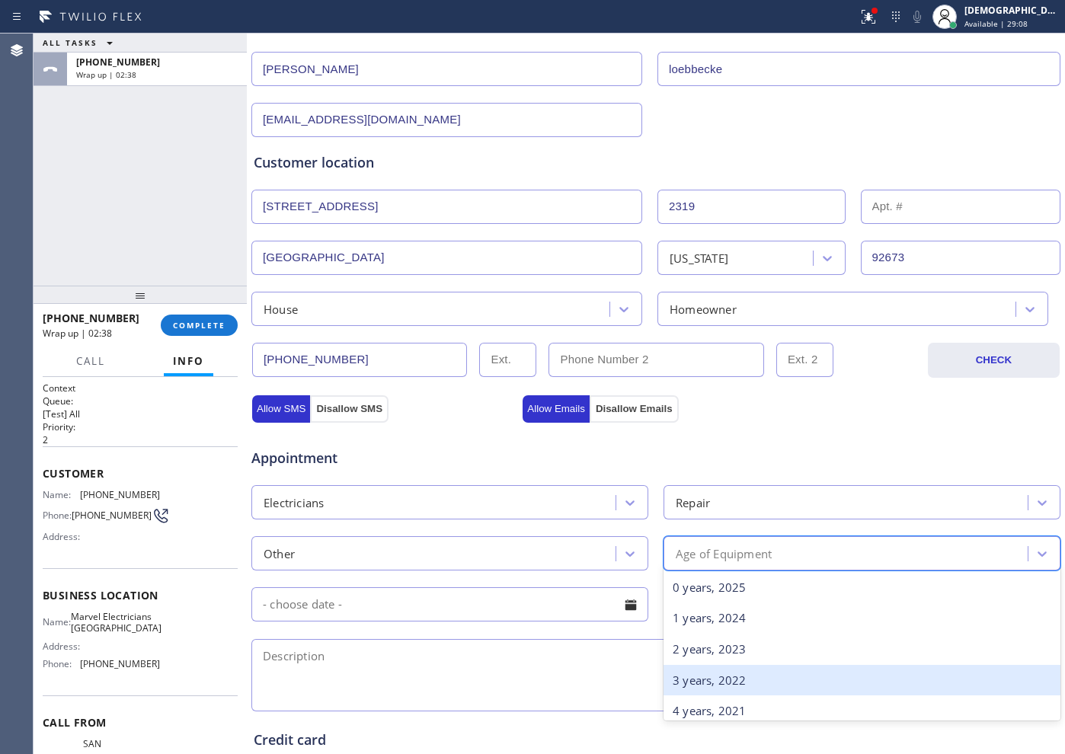
click at [743, 680] on div "3 years, 2022" at bounding box center [862, 680] width 397 height 31
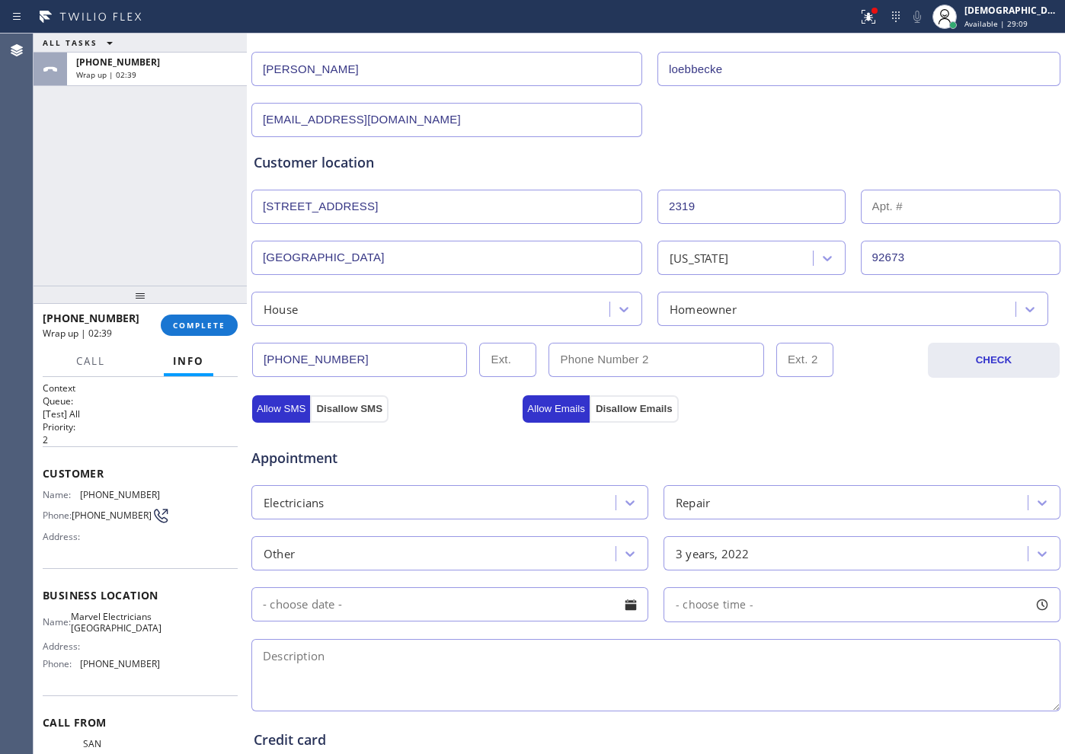
click at [552, 606] on input "text" at bounding box center [449, 604] width 397 height 34
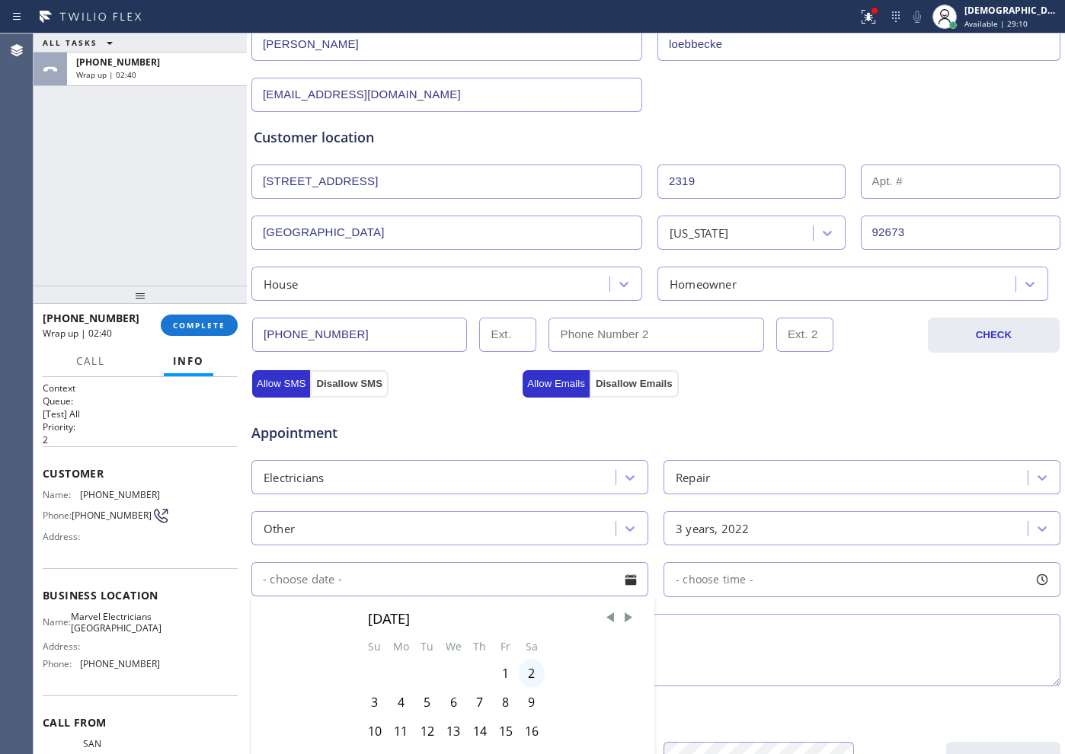
scroll to position [286, 0]
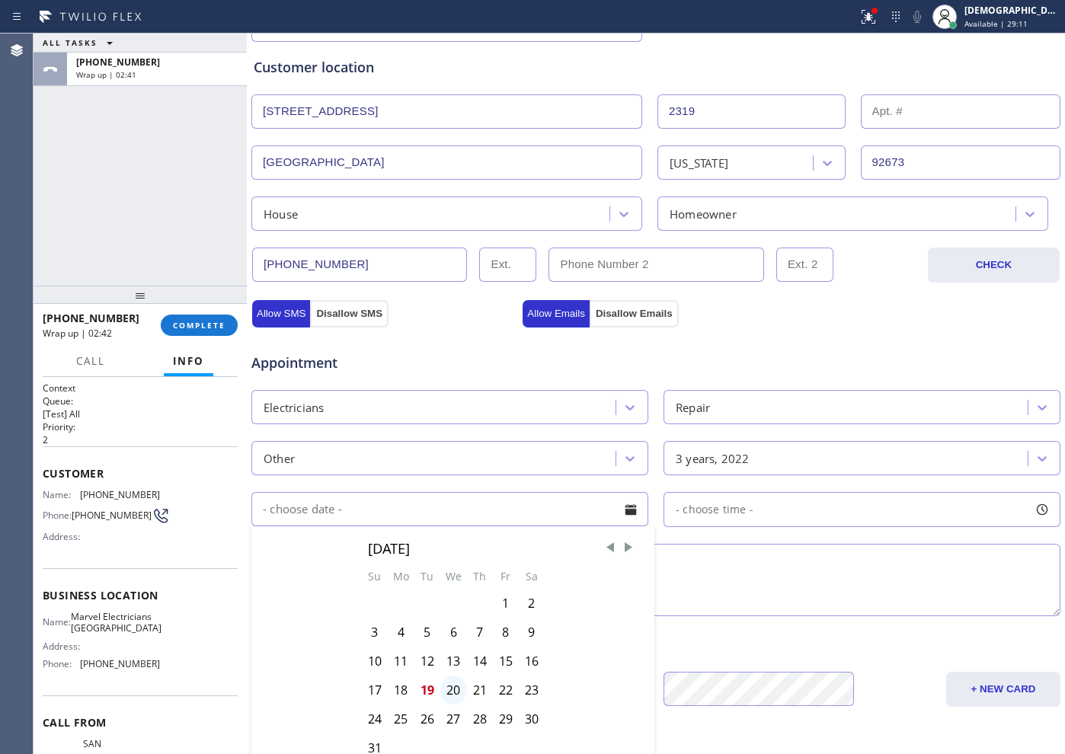
click at [446, 689] on div "20" at bounding box center [453, 690] width 27 height 29
type input "[DATE]"
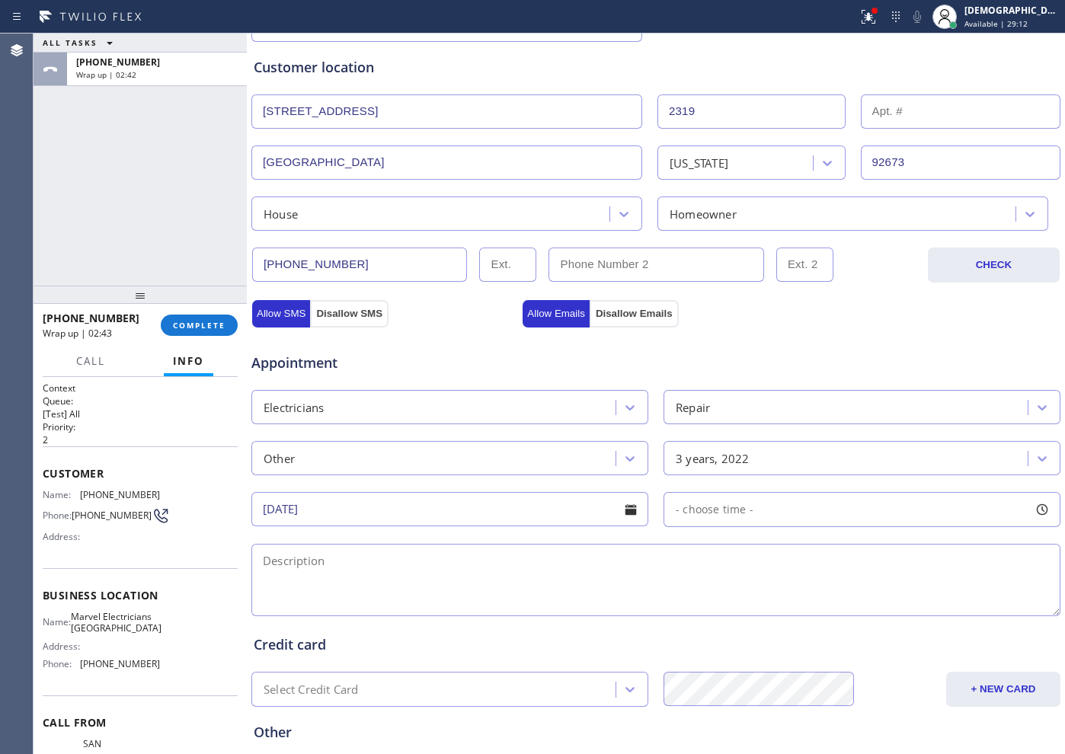
click at [714, 507] on span "- choose time -" at bounding box center [715, 509] width 78 height 14
drag, startPoint x: 677, startPoint y: 600, endPoint x: 896, endPoint y: 606, distance: 218.8
click at [896, 606] on div at bounding box center [905, 603] width 18 height 32
drag, startPoint x: 677, startPoint y: 605, endPoint x: 810, endPoint y: 606, distance: 133.3
click at [811, 606] on div at bounding box center [820, 603] width 18 height 32
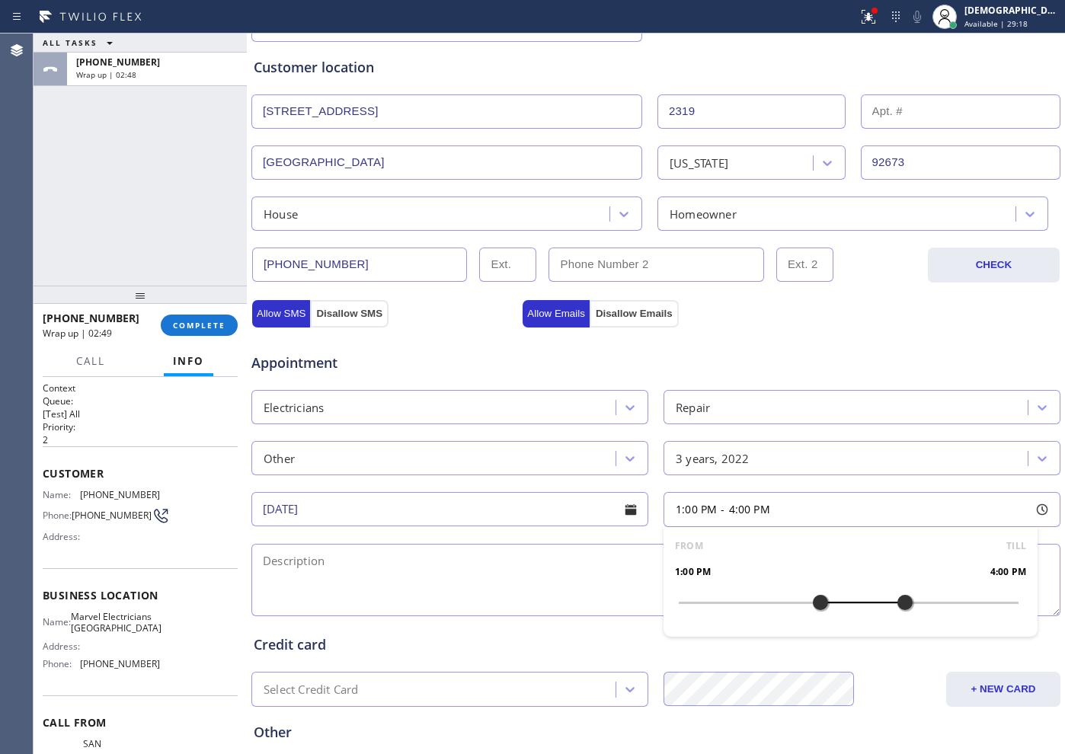
click at [379, 557] on textarea at bounding box center [655, 580] width 809 height 72
click at [350, 565] on textarea "1-4 /" at bounding box center [655, 580] width 809 height 72
paste textarea "all electrical is on a free way switch / cx needs help"
click at [728, 560] on textarea "1-4 / $60 / all electrical is on a free way switch / cx needs help / House HO /" at bounding box center [655, 580] width 809 height 72
paste textarea "[STREET_ADDRESS][PERSON_NAME]"
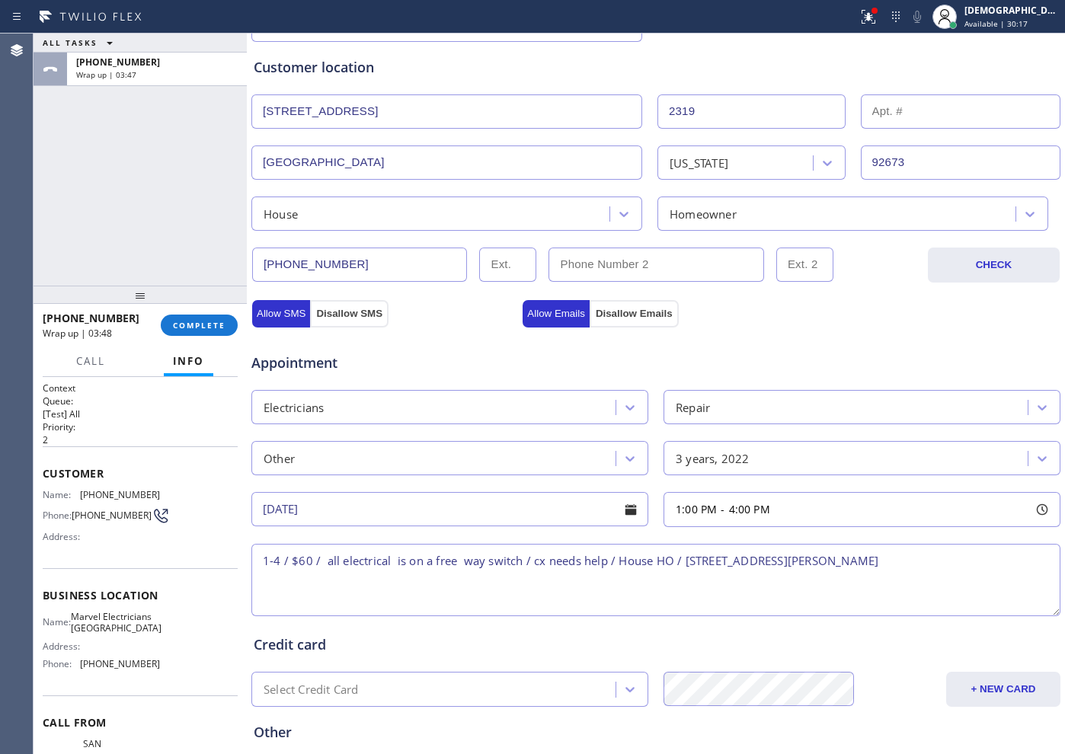
click at [797, 562] on textarea "1-4 / $60 / all electrical is on a free way switch / cx needs help / House HO /…" at bounding box center [655, 580] width 809 height 72
click at [119, 635] on span "Marvel Electricians [GEOGRAPHIC_DATA]" at bounding box center [116, 623] width 91 height 24
drag, startPoint x: 127, startPoint y: 650, endPoint x: 82, endPoint y: 624, distance: 52.5
click at [82, 624] on span "Marvel Electricians [GEOGRAPHIC_DATA]" at bounding box center [116, 623] width 91 height 24
copy span "Marvel Electricians [GEOGRAPHIC_DATA]"
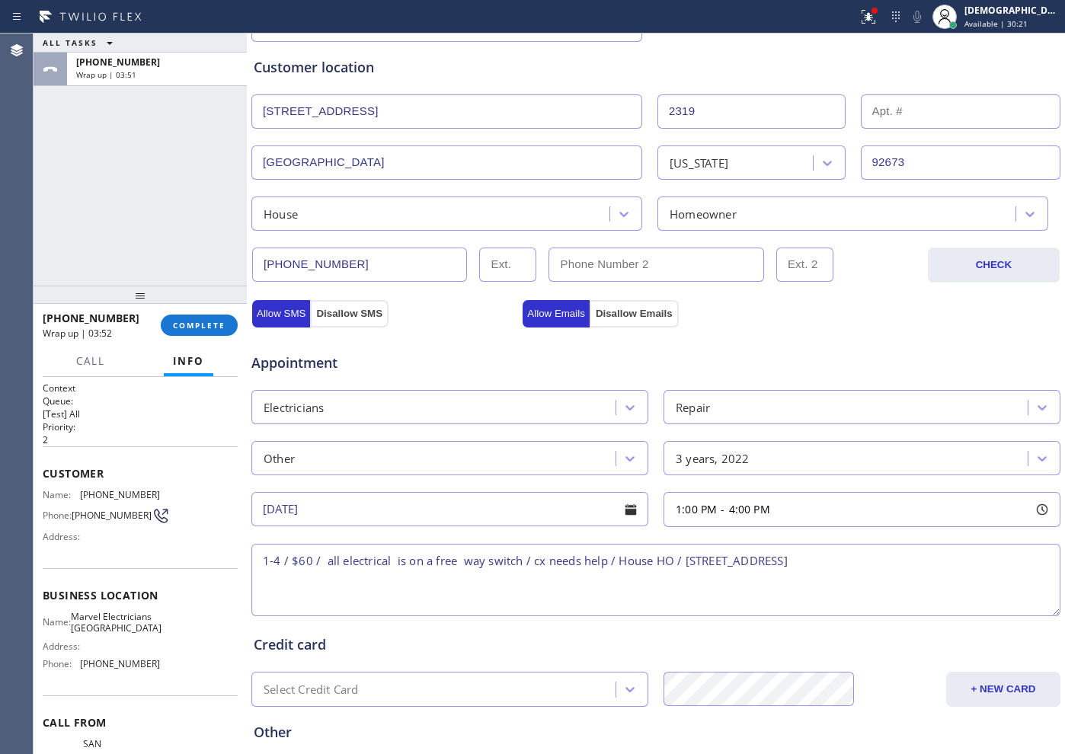
click at [961, 574] on textarea "1-4 / $60 / all electrical is on a free way switch / cx needs help / House HO /…" at bounding box center [655, 580] width 809 height 72
paste textarea "Marvel Electricians [GEOGRAPHIC_DATA]"
click at [535, 591] on textarea "1-4 / $60 / all electrical is on a free way switch / cx needs help / House HO /…" at bounding box center [655, 580] width 809 height 72
paste textarea "Please call customer 30 minutes prior to arrival"
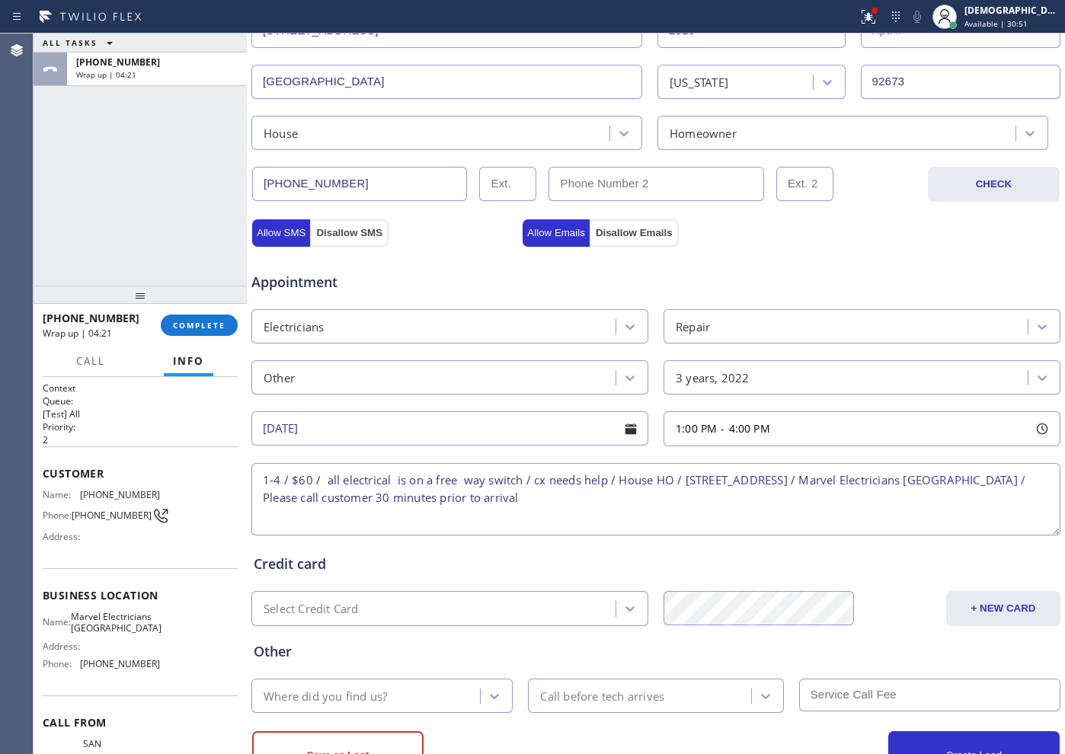
scroll to position [427, 0]
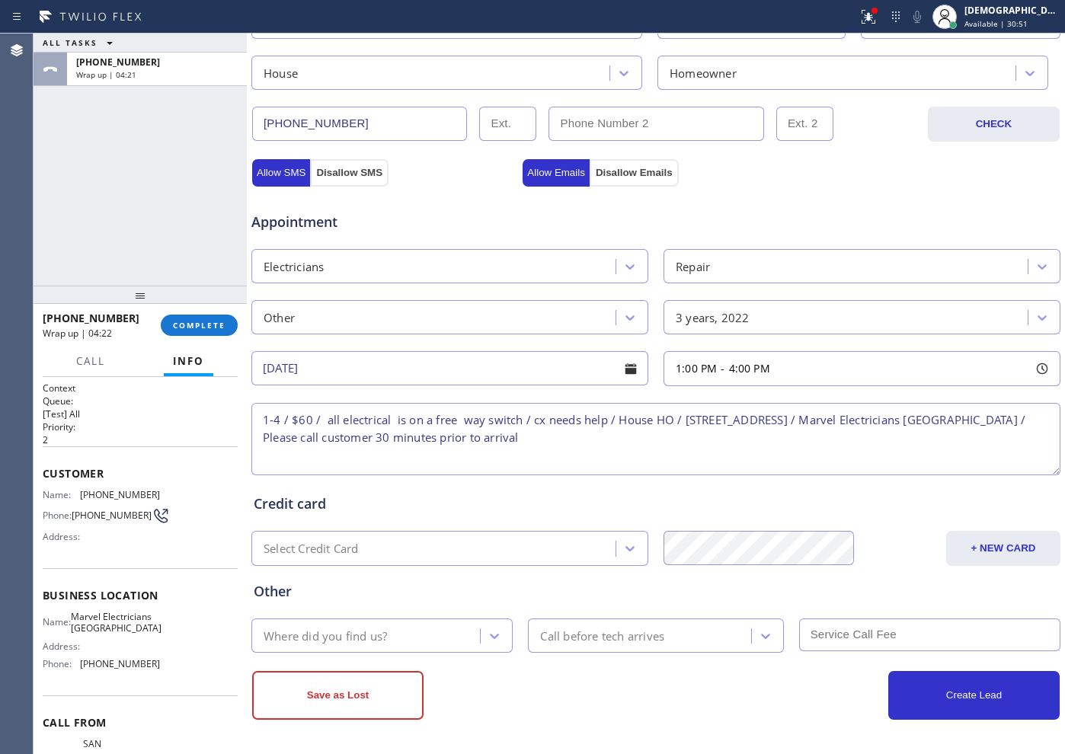
type textarea "1-4 / $60 / all electrical is on a free way switch / cx needs help / House HO /…"
click at [410, 642] on div "Where did you find us?" at bounding box center [368, 635] width 224 height 27
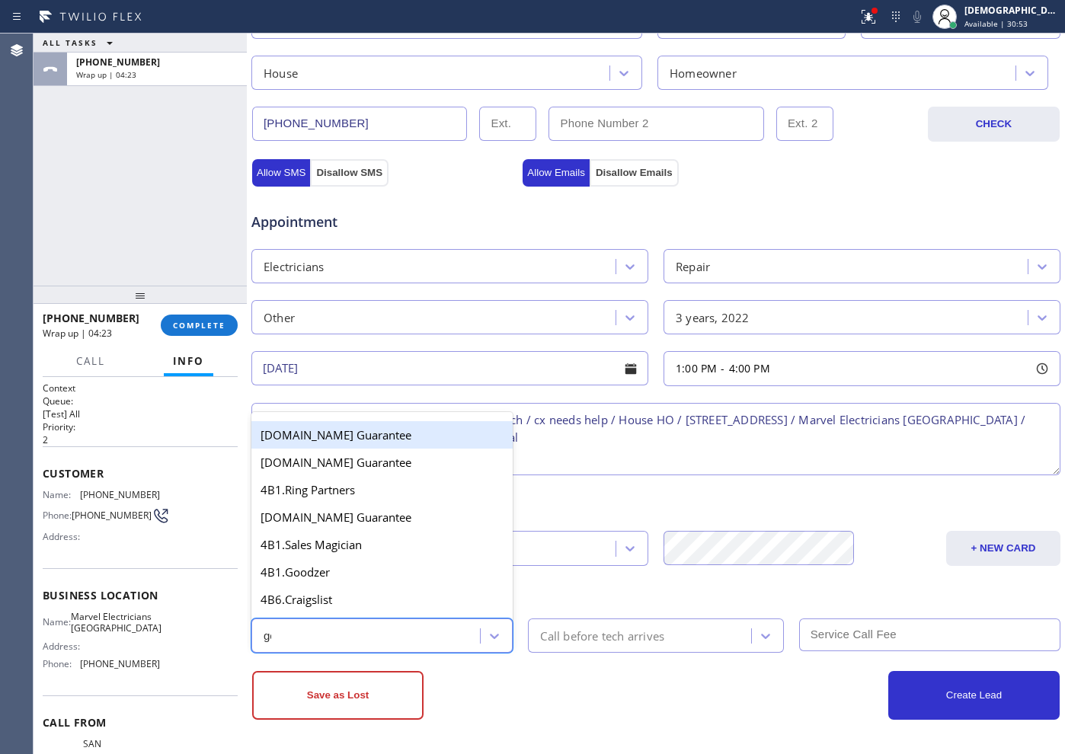
type input "goo"
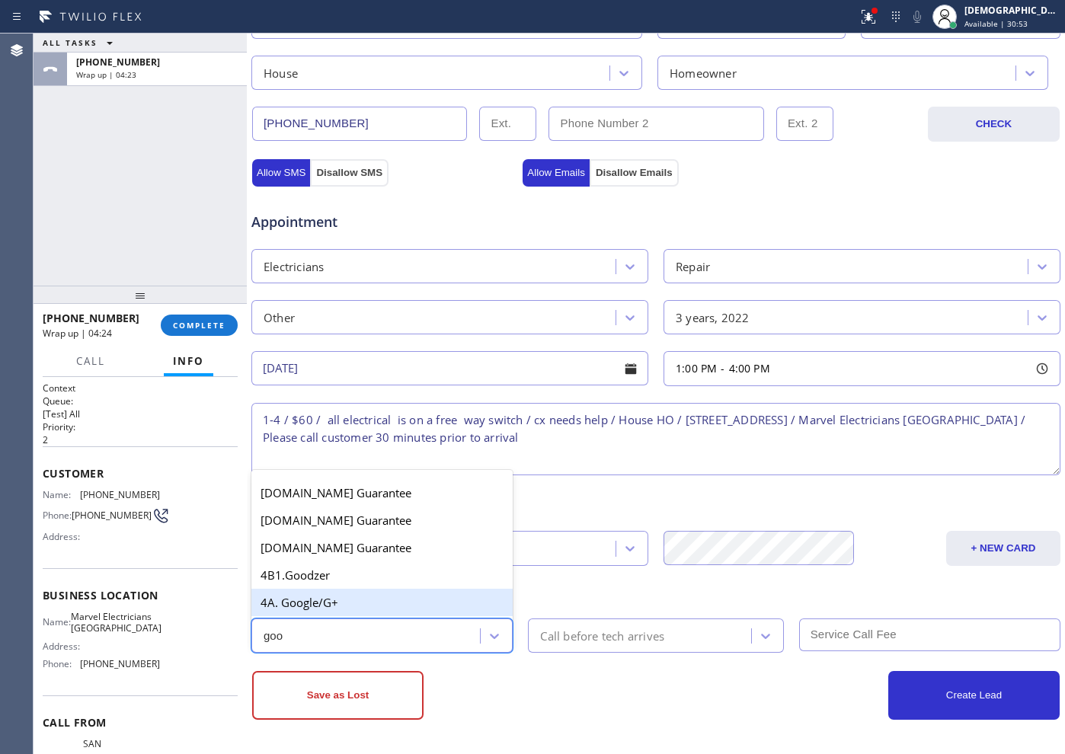
click at [399, 606] on div "4A. Google/G+" at bounding box center [381, 602] width 261 height 27
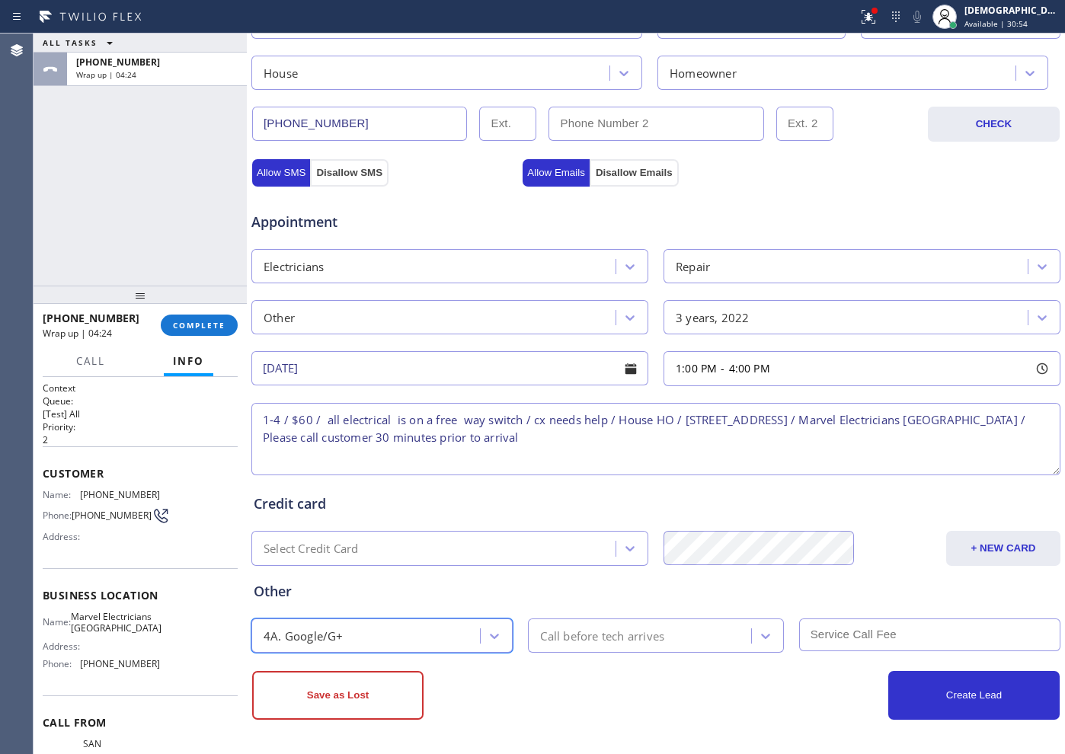
click at [574, 635] on div "Call before tech arrives" at bounding box center [602, 636] width 124 height 18
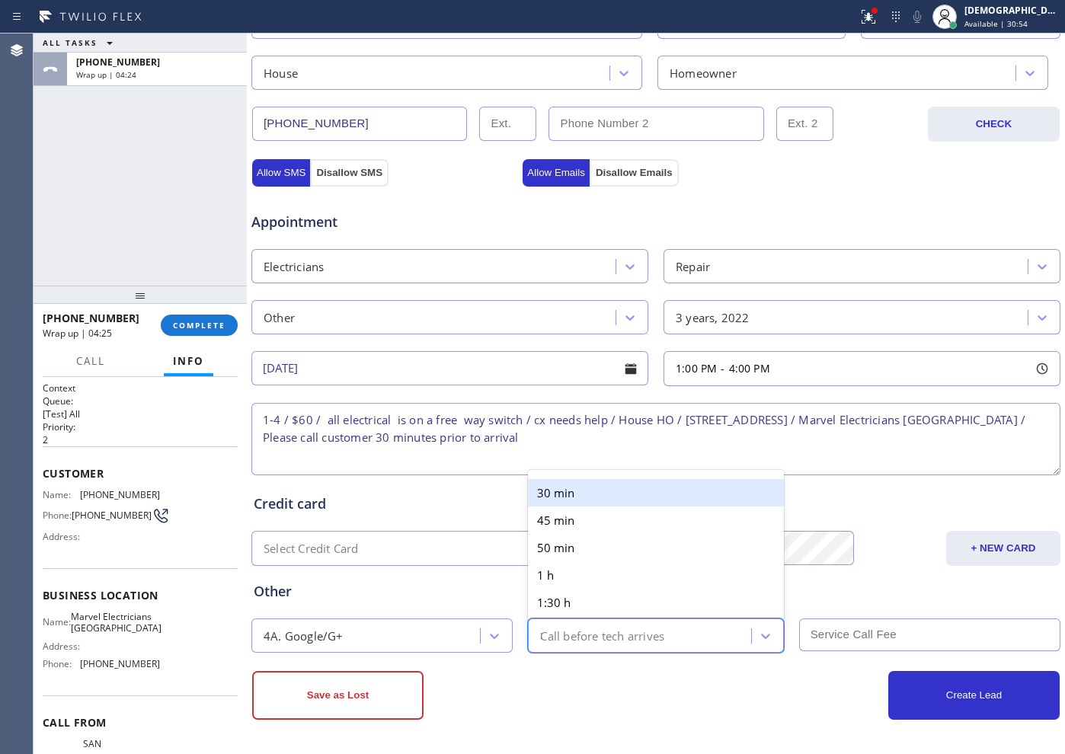
type input "30"
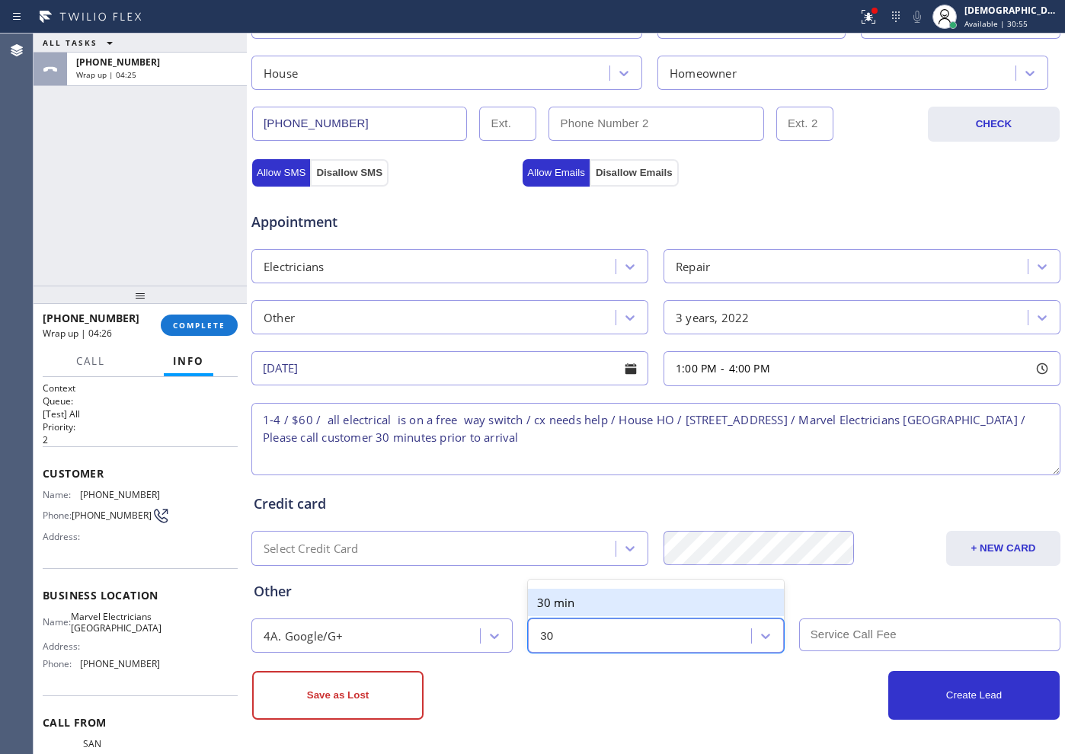
click at [603, 602] on div "30 min" at bounding box center [655, 602] width 255 height 27
click at [836, 638] on input "text" at bounding box center [929, 635] width 261 height 33
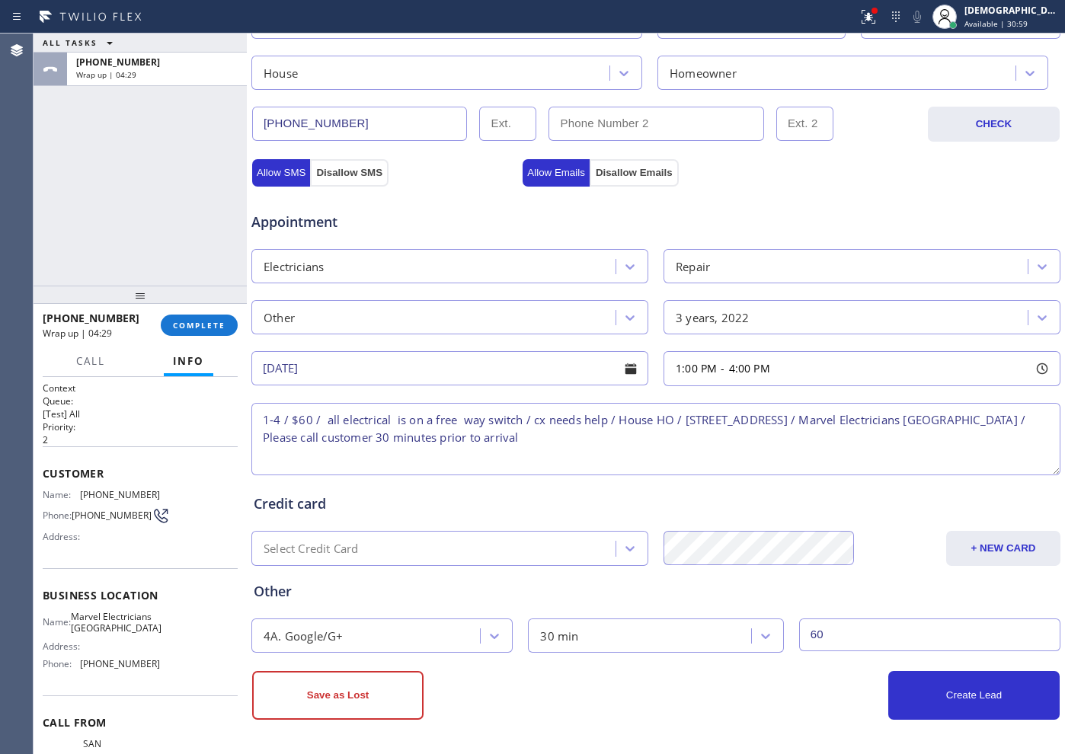
type input "60"
click at [885, 539] on div "+ NEW CARD" at bounding box center [960, 548] width 203 height 35
click at [927, 683] on button "Create Lead" at bounding box center [973, 695] width 171 height 49
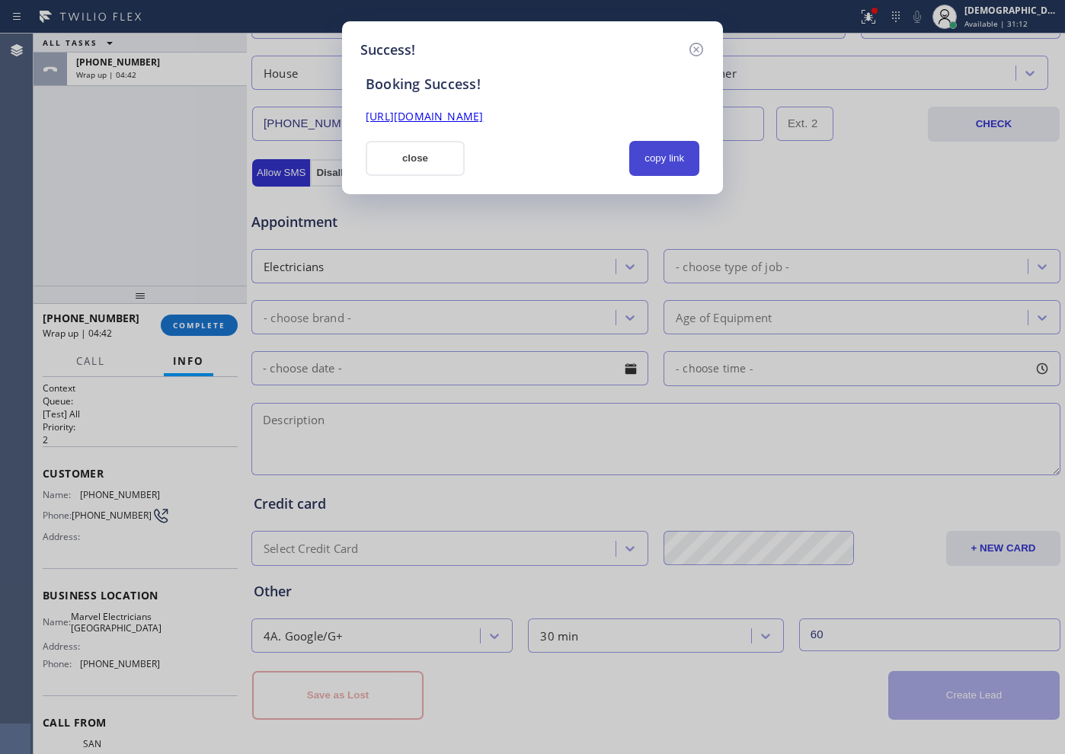
click at [674, 155] on button "copy link" at bounding box center [664, 158] width 70 height 35
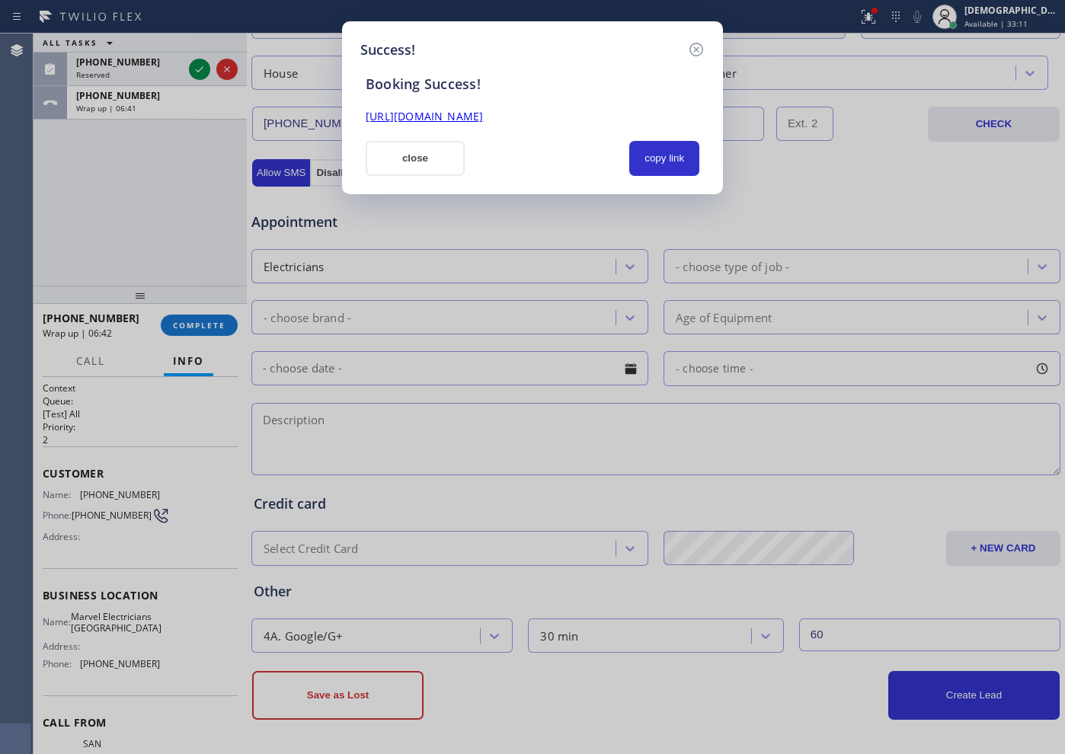
drag, startPoint x: 146, startPoint y: 171, endPoint x: 162, endPoint y: 229, distance: 60.1
click at [146, 171] on div "Success! Booking Success! [URL][DOMAIN_NAME] close copy link" at bounding box center [532, 377] width 1065 height 754
drag, startPoint x: 428, startPoint y: 165, endPoint x: 286, endPoint y: 251, distance: 166.5
click at [427, 165] on button "close" at bounding box center [415, 158] width 99 height 35
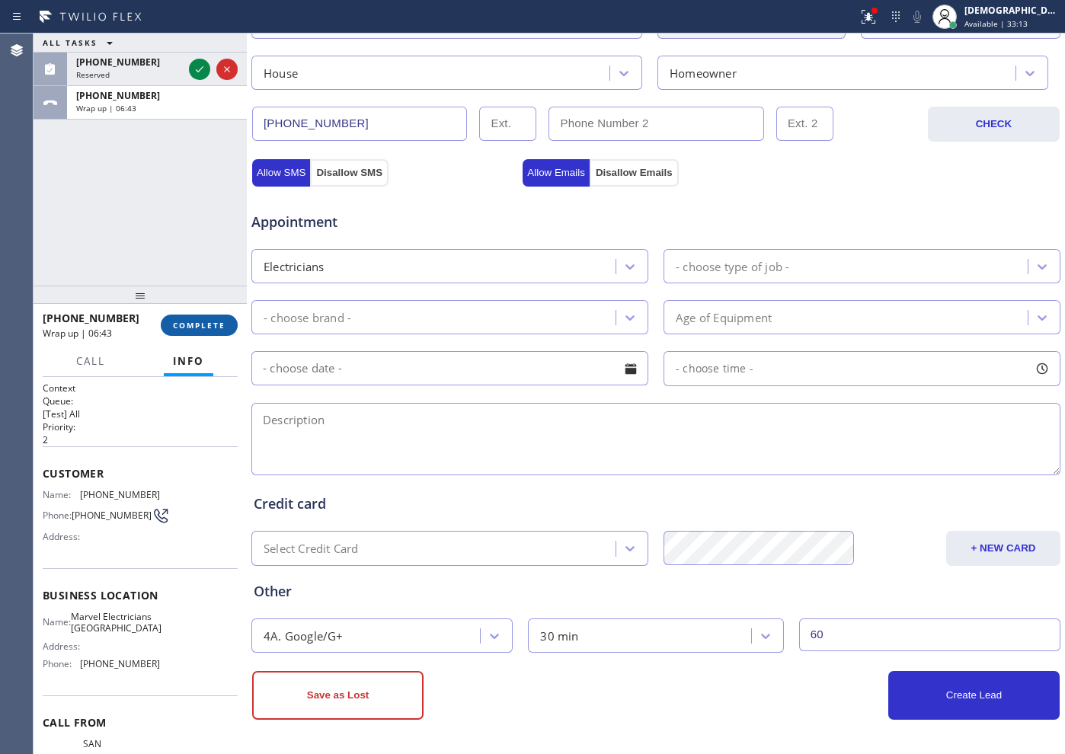
click at [202, 322] on span "COMPLETE" at bounding box center [199, 325] width 53 height 11
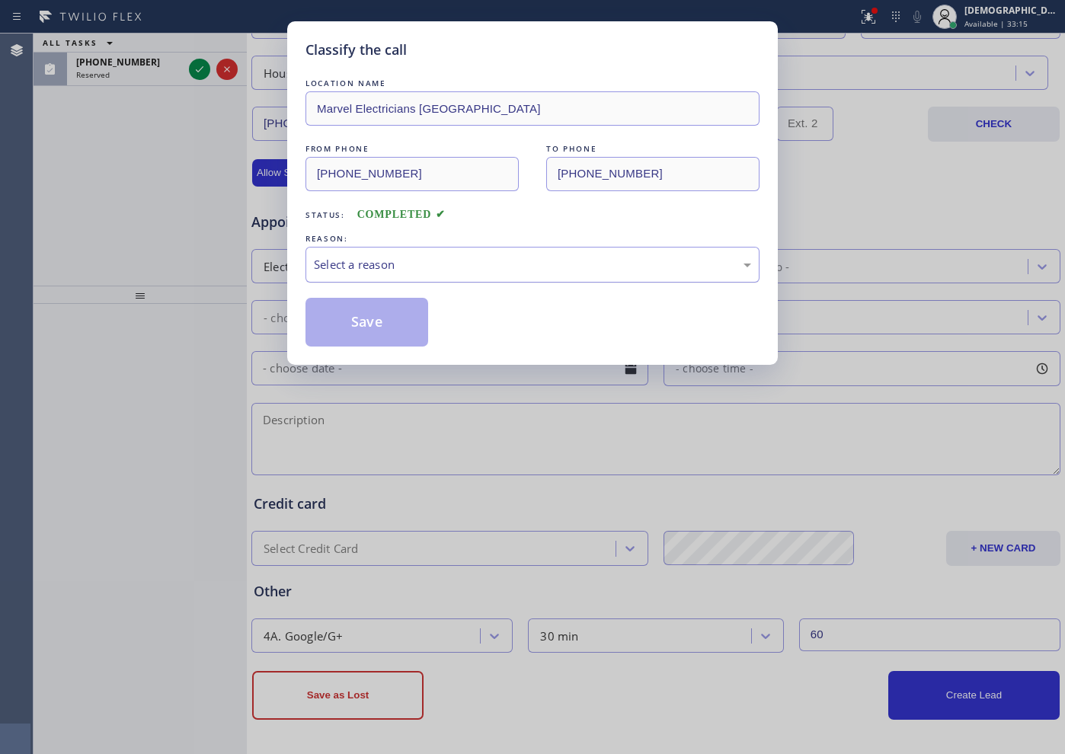
click at [370, 269] on div "Select a reason" at bounding box center [532, 265] width 437 height 18
click at [354, 323] on button "Save" at bounding box center [367, 322] width 123 height 49
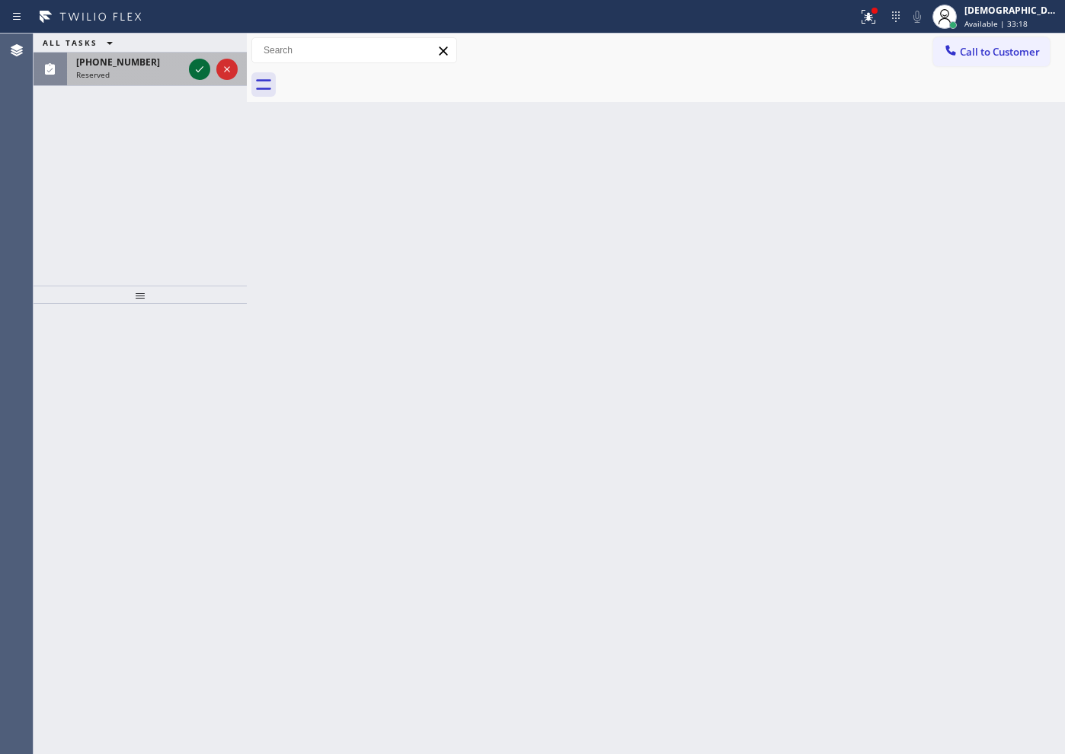
click at [193, 69] on icon at bounding box center [199, 69] width 18 height 18
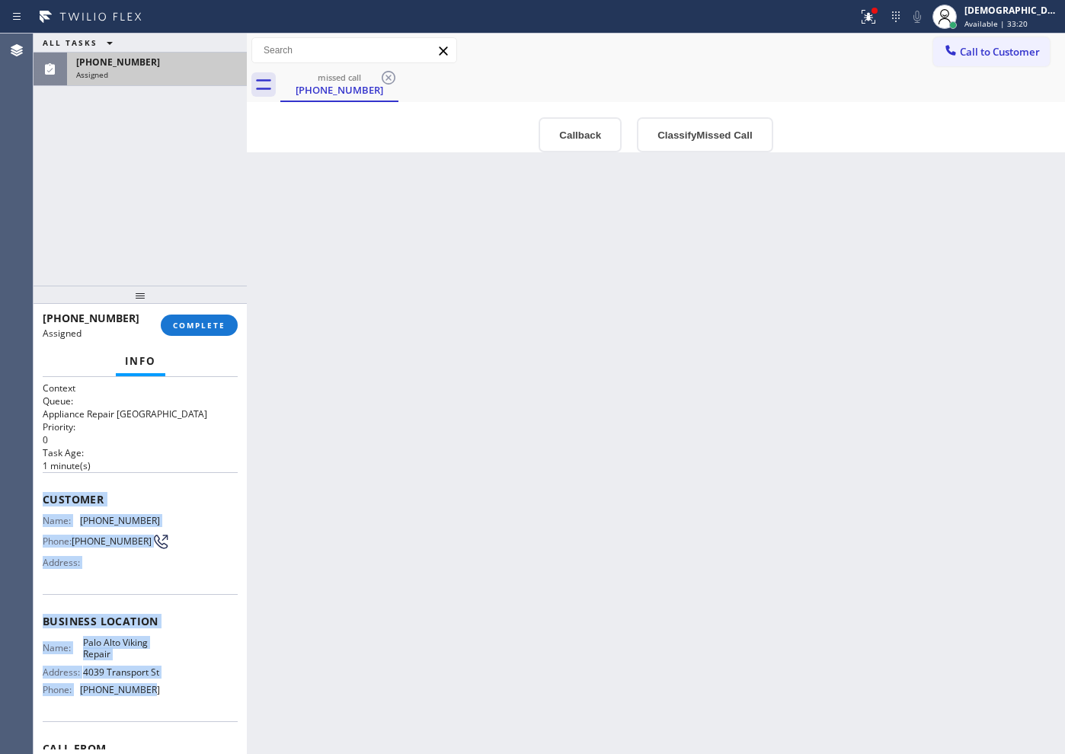
drag, startPoint x: 140, startPoint y: 712, endPoint x: 42, endPoint y: 505, distance: 229.4
click at [42, 505] on div "Context Queue: Appliance Repair High End Priority: 0 Task Age: [DEMOGRAPHIC_DAT…" at bounding box center [140, 565] width 213 height 377
copy div "Customer Name: [PHONE_NUMBER] Phone: [PHONE_NUMBER] Address: Business location …"
click at [204, 323] on span "COMPLETE" at bounding box center [199, 325] width 53 height 11
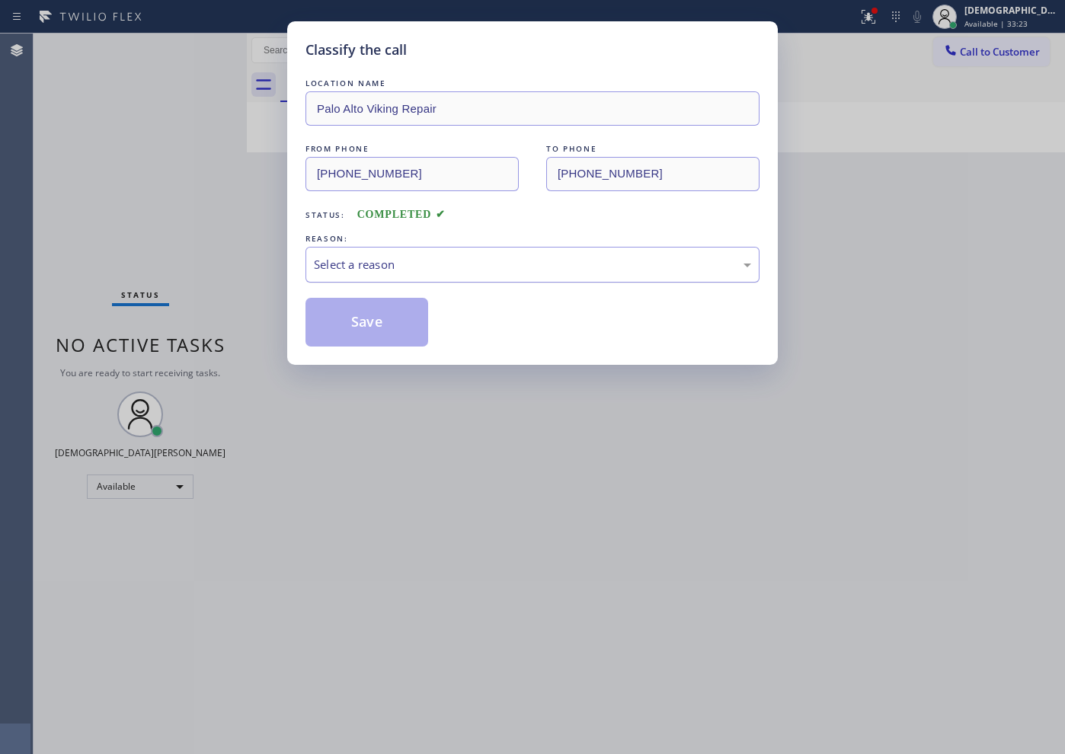
click at [344, 260] on div "Select a reason" at bounding box center [532, 265] width 437 height 18
click at [355, 321] on button "Save" at bounding box center [367, 322] width 123 height 49
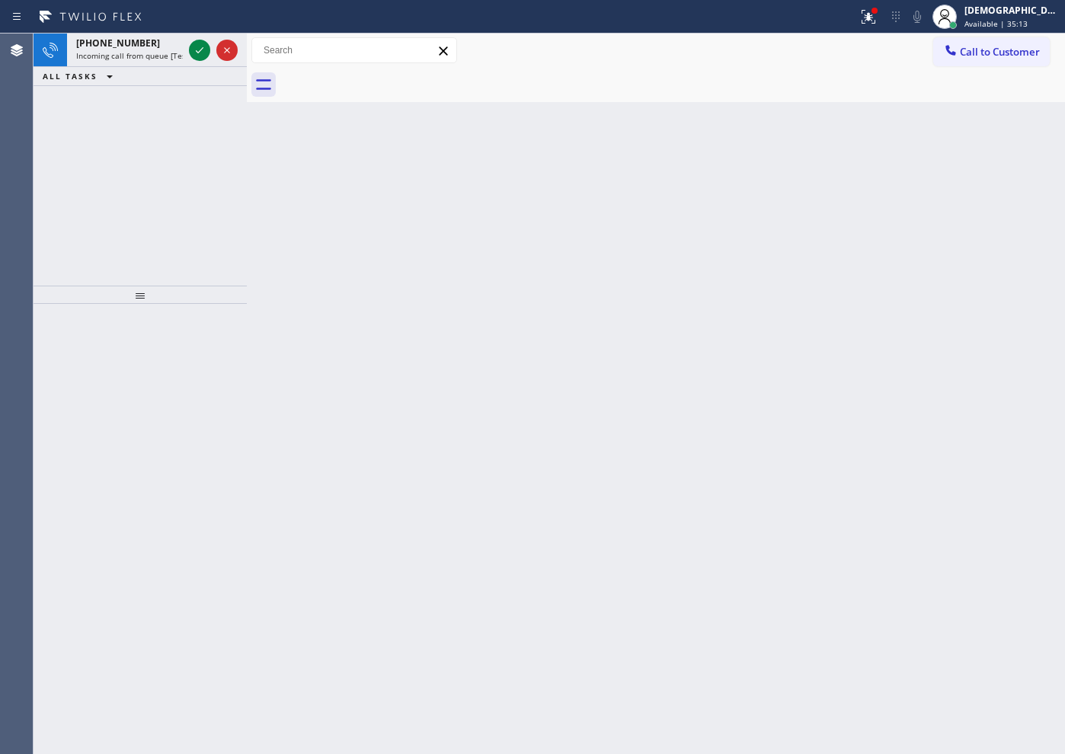
drag, startPoint x: 125, startPoint y: 162, endPoint x: 192, endPoint y: 89, distance: 98.7
click at [130, 156] on div "[PHONE_NUMBER] Incoming call from queue [Test] All ALL TASKS ALL TASKS ACTIVE T…" at bounding box center [140, 160] width 213 height 252
click at [203, 45] on icon at bounding box center [199, 50] width 18 height 18
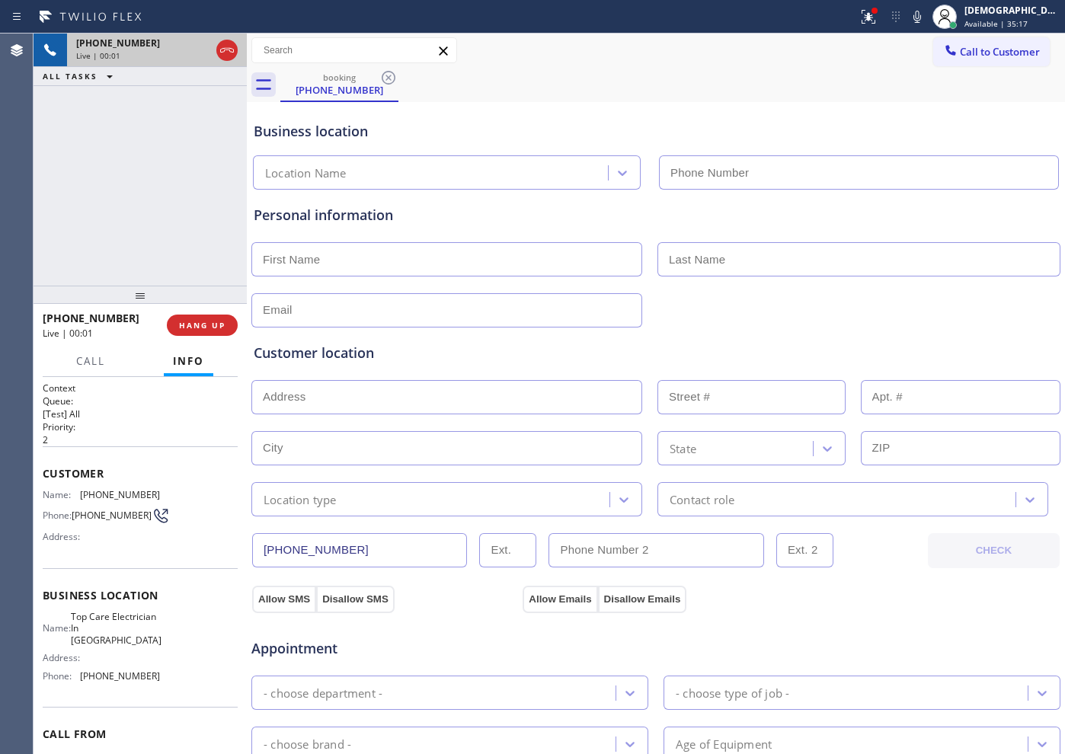
type input "[PHONE_NUMBER]"
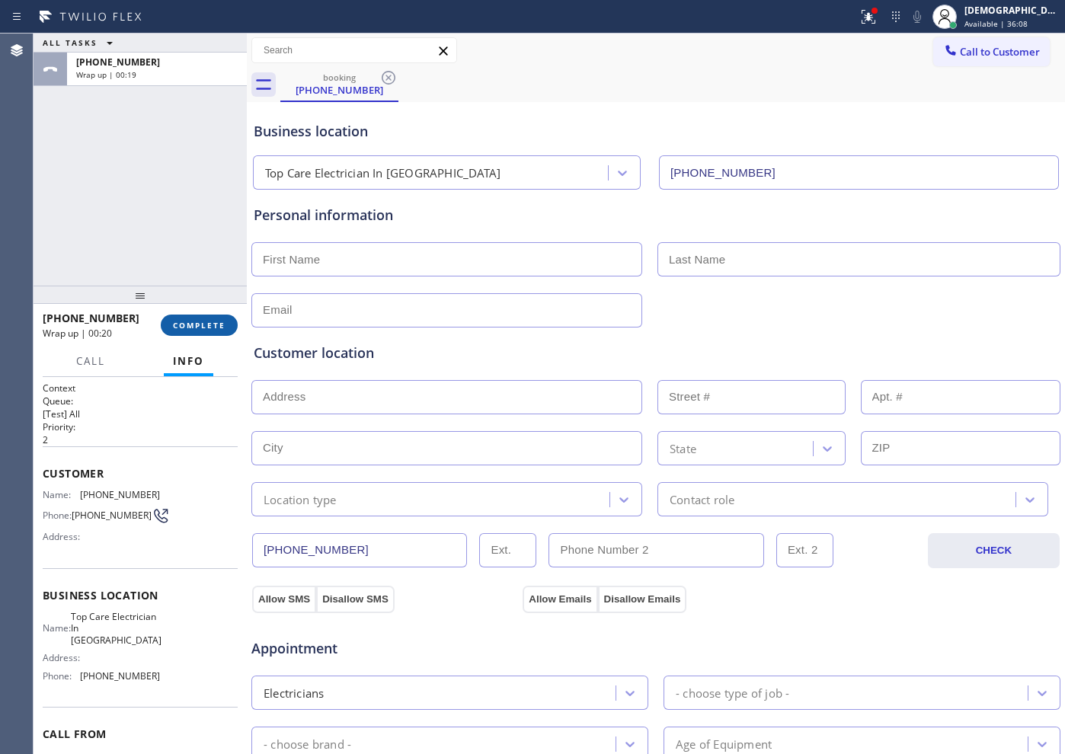
click at [216, 332] on button "COMPLETE" at bounding box center [199, 325] width 77 height 21
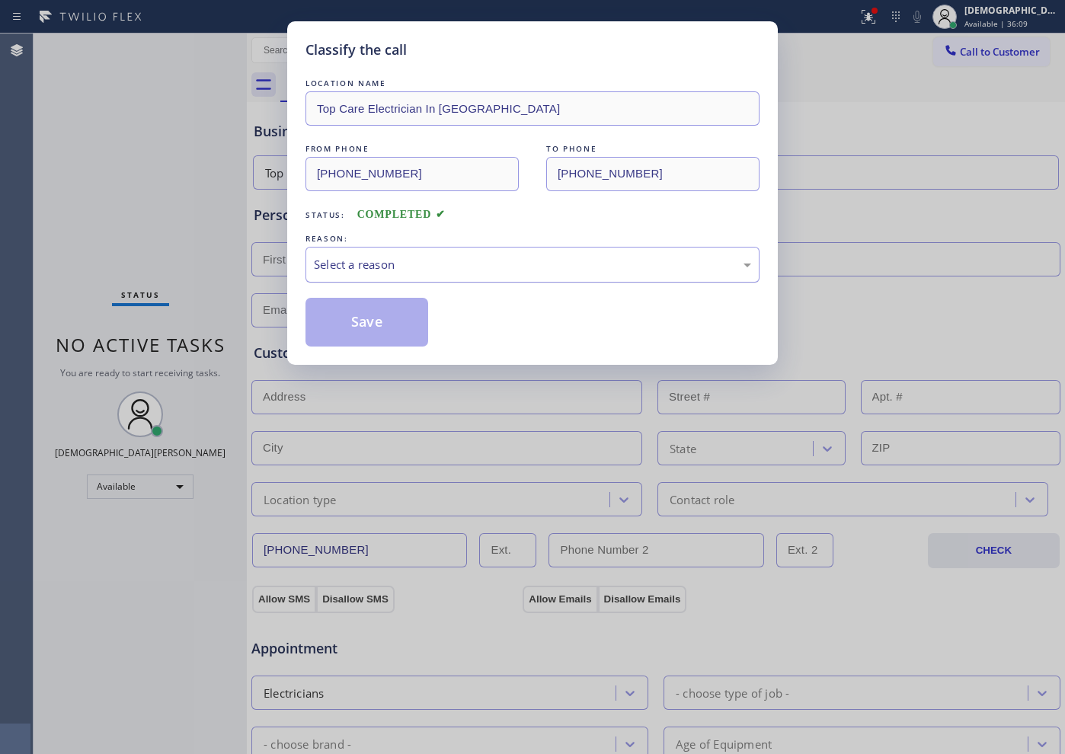
click at [359, 258] on div "Select a reason" at bounding box center [532, 265] width 437 height 18
click at [404, 271] on div "Not Booked - All other reasons" at bounding box center [532, 265] width 437 height 18
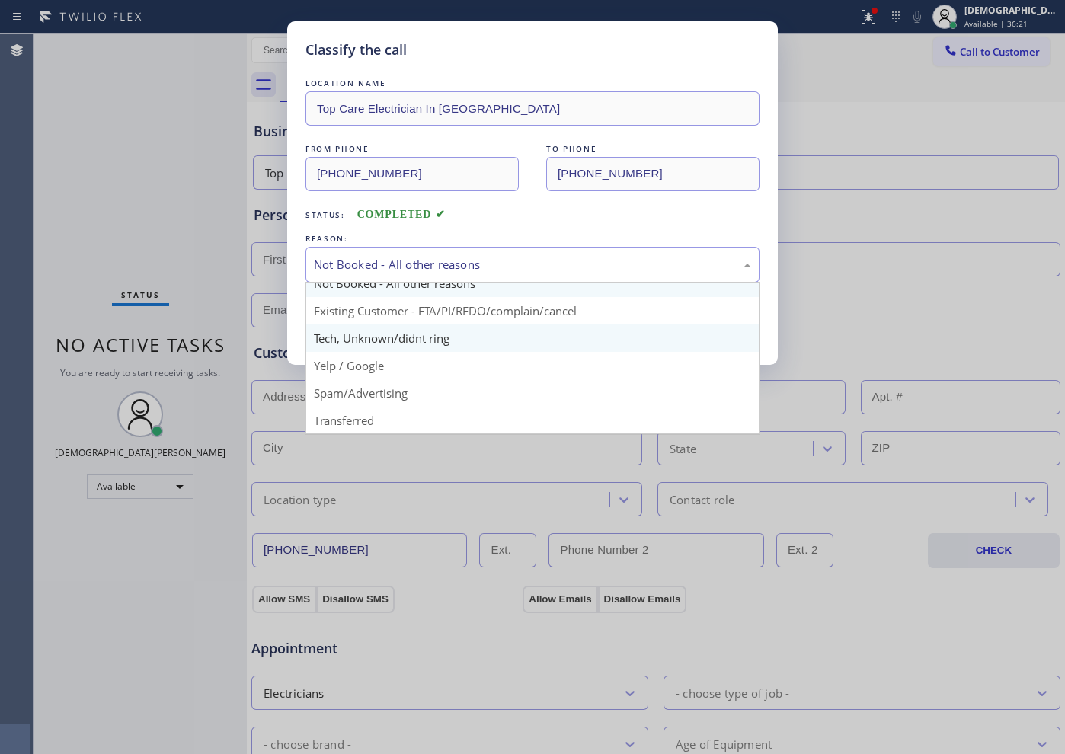
scroll to position [96, 0]
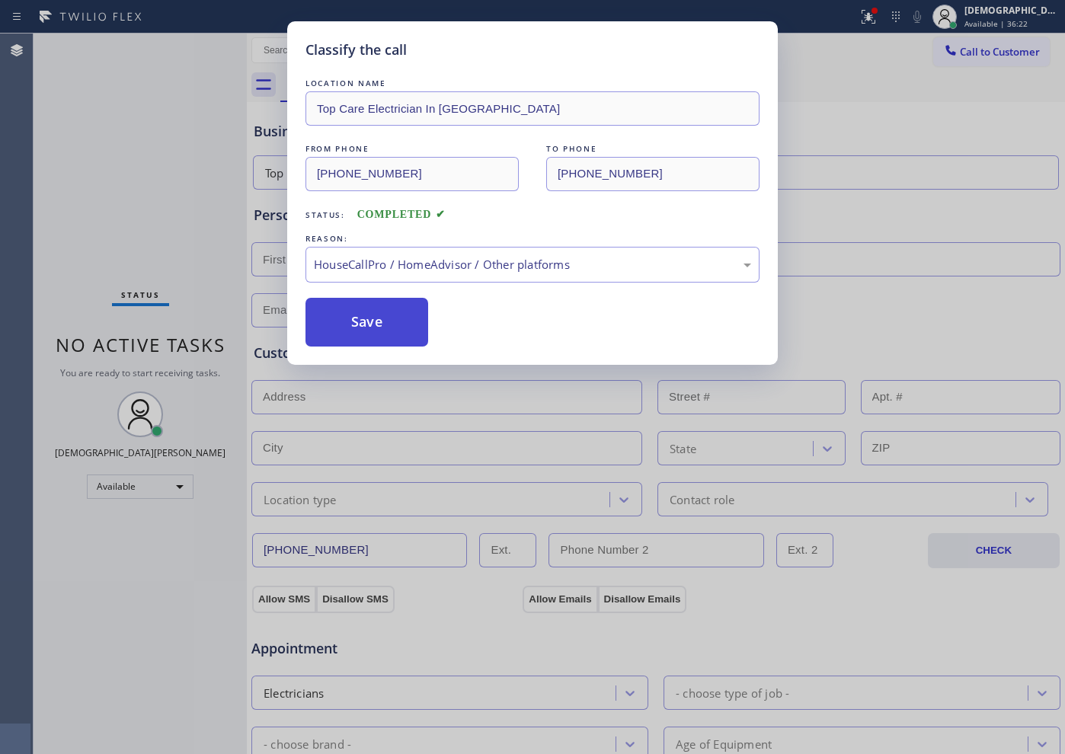
click at [377, 334] on button "Save" at bounding box center [367, 322] width 123 height 49
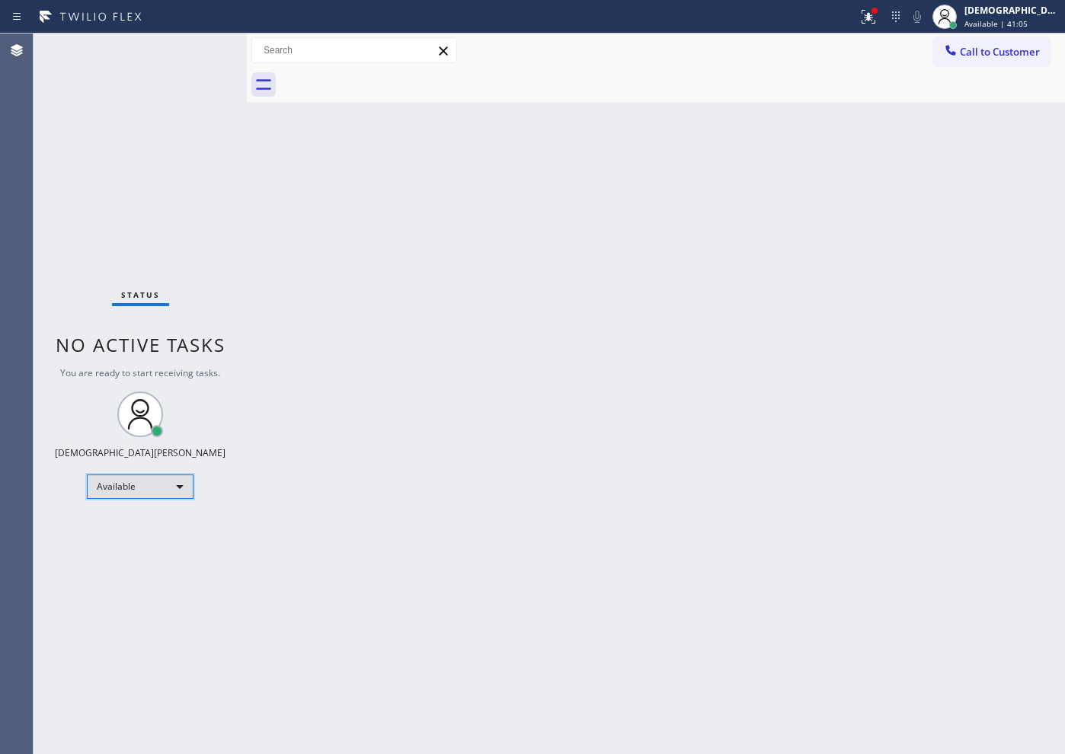
click at [109, 487] on div "Available" at bounding box center [140, 487] width 107 height 24
click at [133, 501] on li "Offline" at bounding box center [140, 508] width 104 height 18
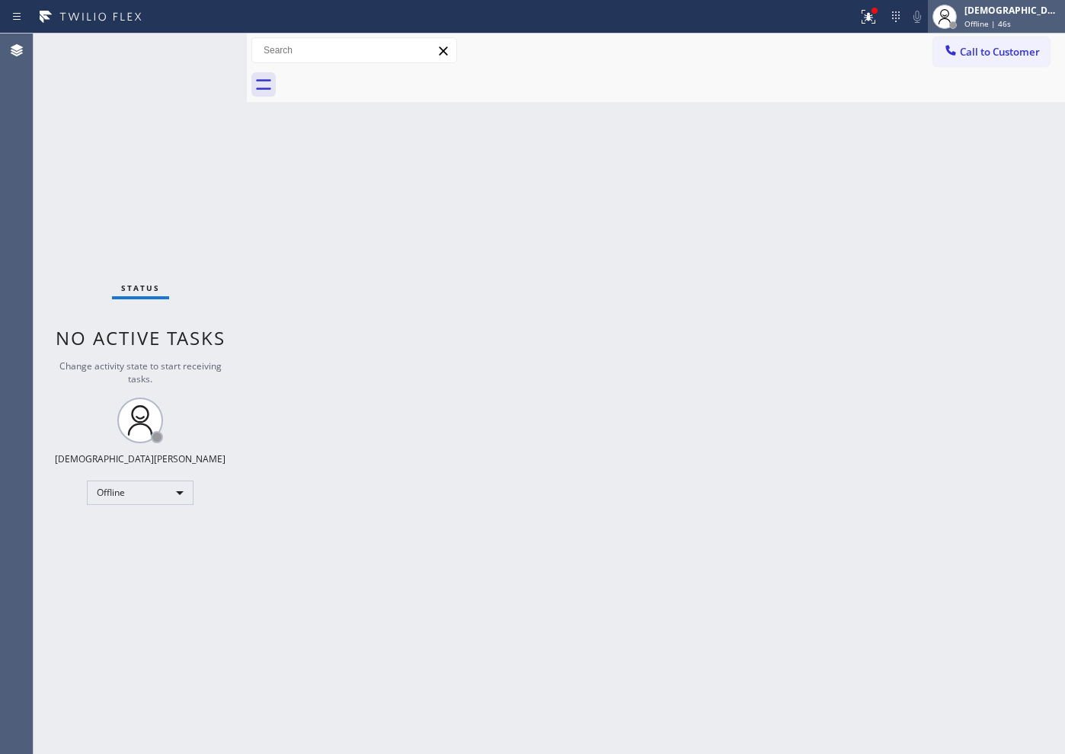
click at [1019, 17] on div "[DEMOGRAPHIC_DATA] Cinco Offline | 46s" at bounding box center [1014, 16] width 104 height 27
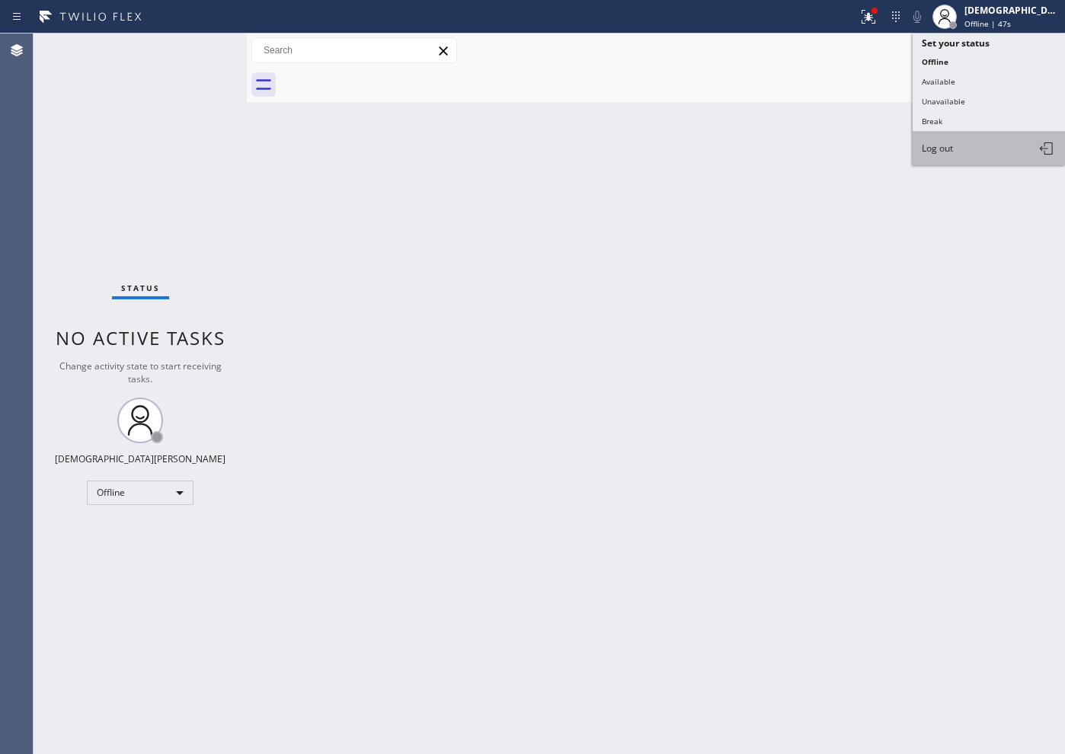
click at [972, 149] on button "Log out" at bounding box center [989, 149] width 152 height 34
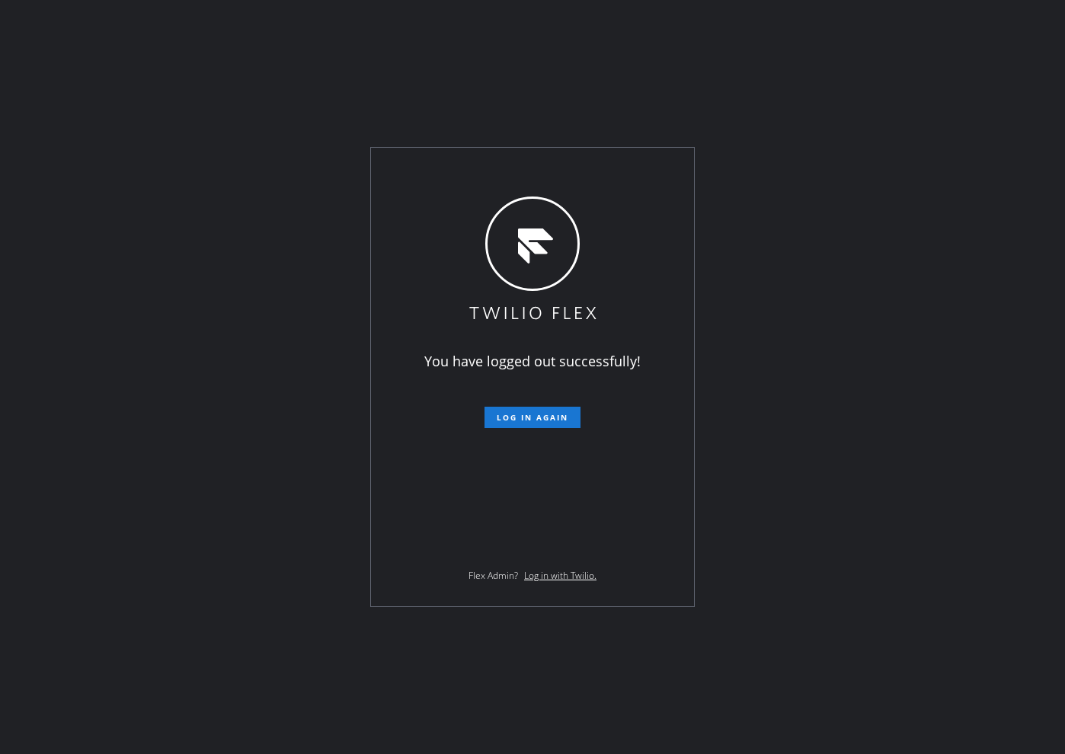
drag, startPoint x: 94, startPoint y: 277, endPoint x: 110, endPoint y: 277, distance: 15.2
click at [94, 277] on div "You have logged out successfully! Log in again Flex Admin? Log in with Twilio." at bounding box center [532, 377] width 1065 height 754
click at [169, 174] on div "You have logged out successfully! Log in again Flex Admin? Log in with Twilio." at bounding box center [532, 377] width 1065 height 754
click at [147, 138] on div "You have logged out successfully! Log in again Flex Admin? Log in with Twilio." at bounding box center [532, 377] width 1065 height 754
